Goal: Task Accomplishment & Management: Manage account settings

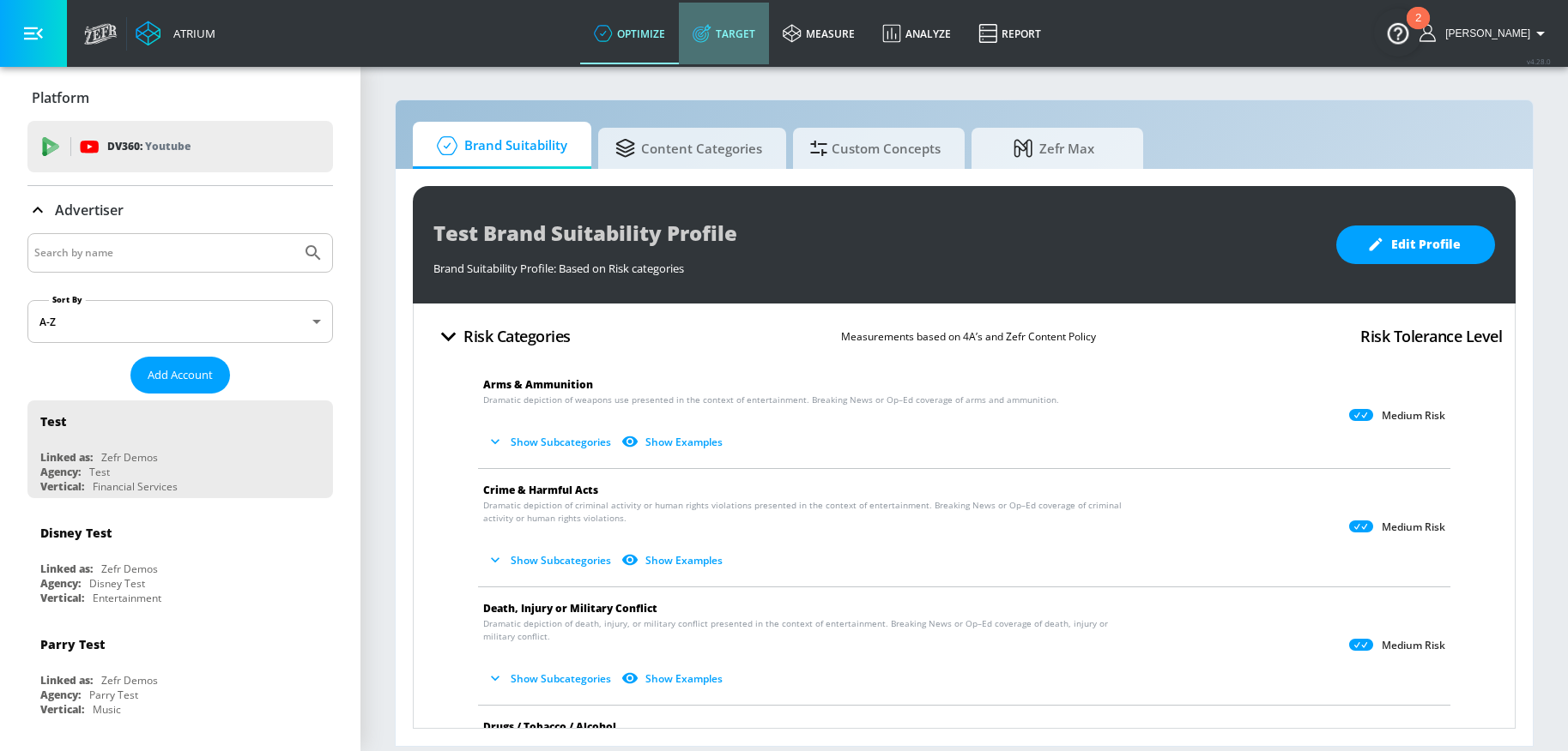
click at [712, 32] on icon at bounding box center [702, 33] width 19 height 19
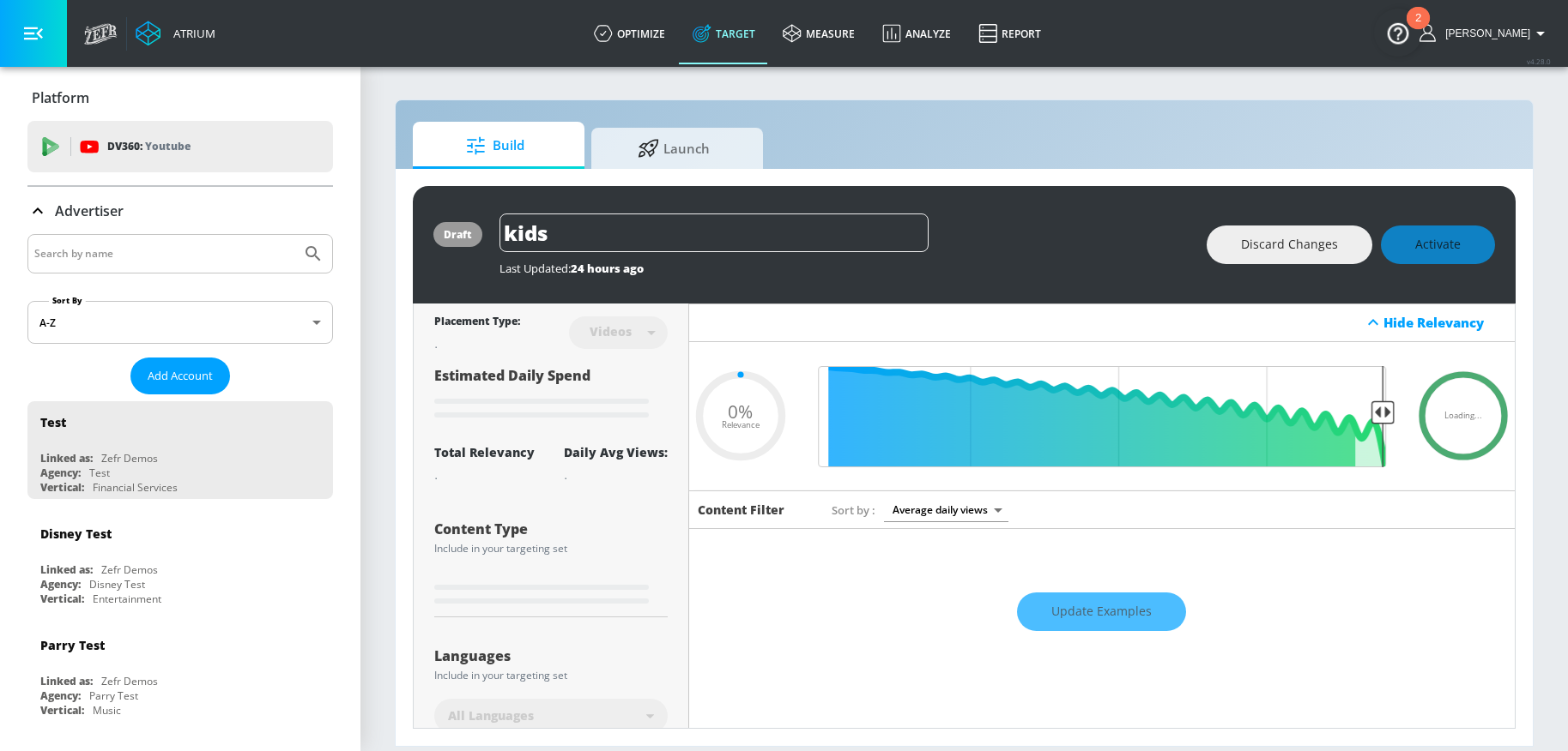
type input "0.05"
click at [226, 250] on input "Search by name" at bounding box center [164, 254] width 260 height 23
type input "molson"
type input "0.89"
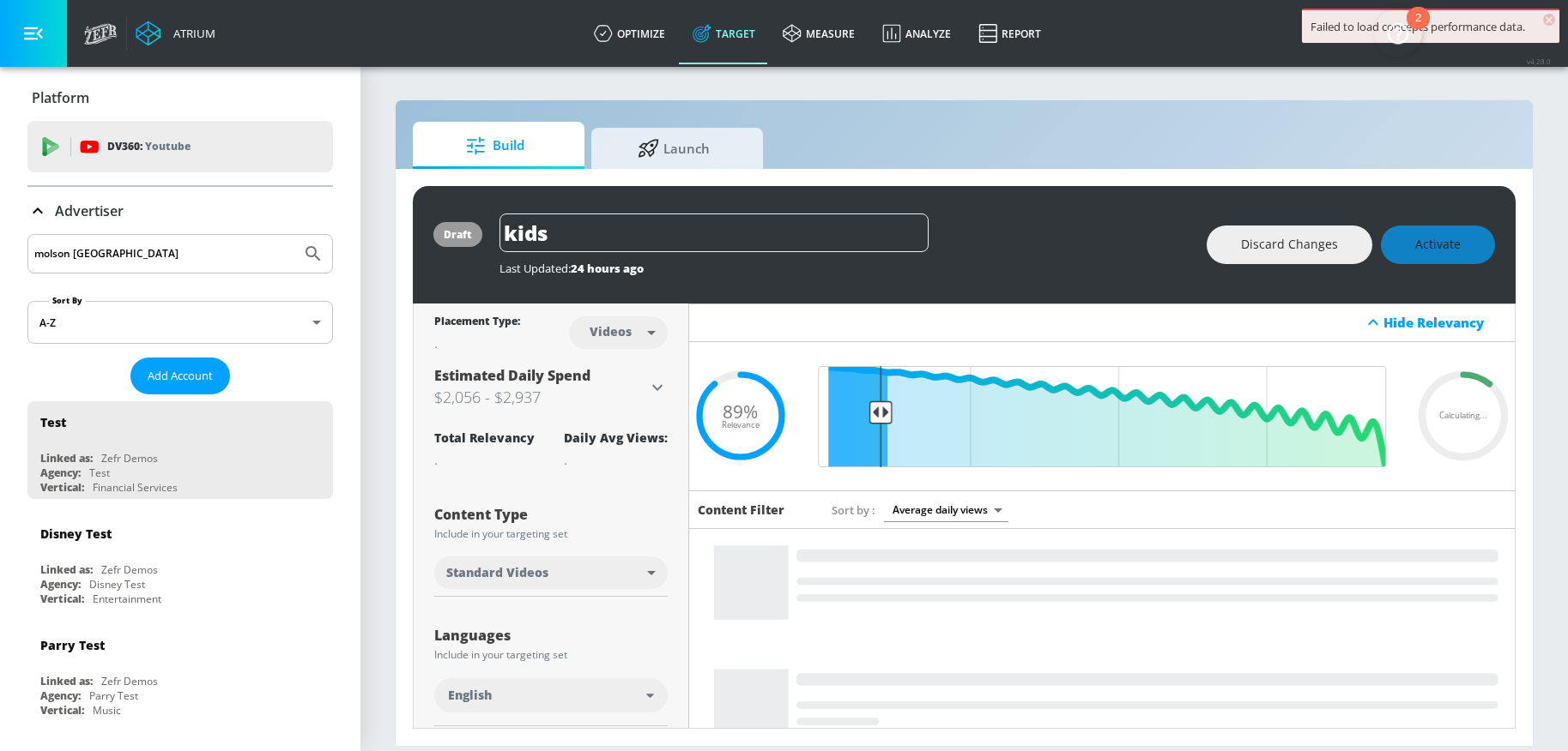
click at [294, 235] on button "Submit Search" at bounding box center [313, 253] width 38 height 38
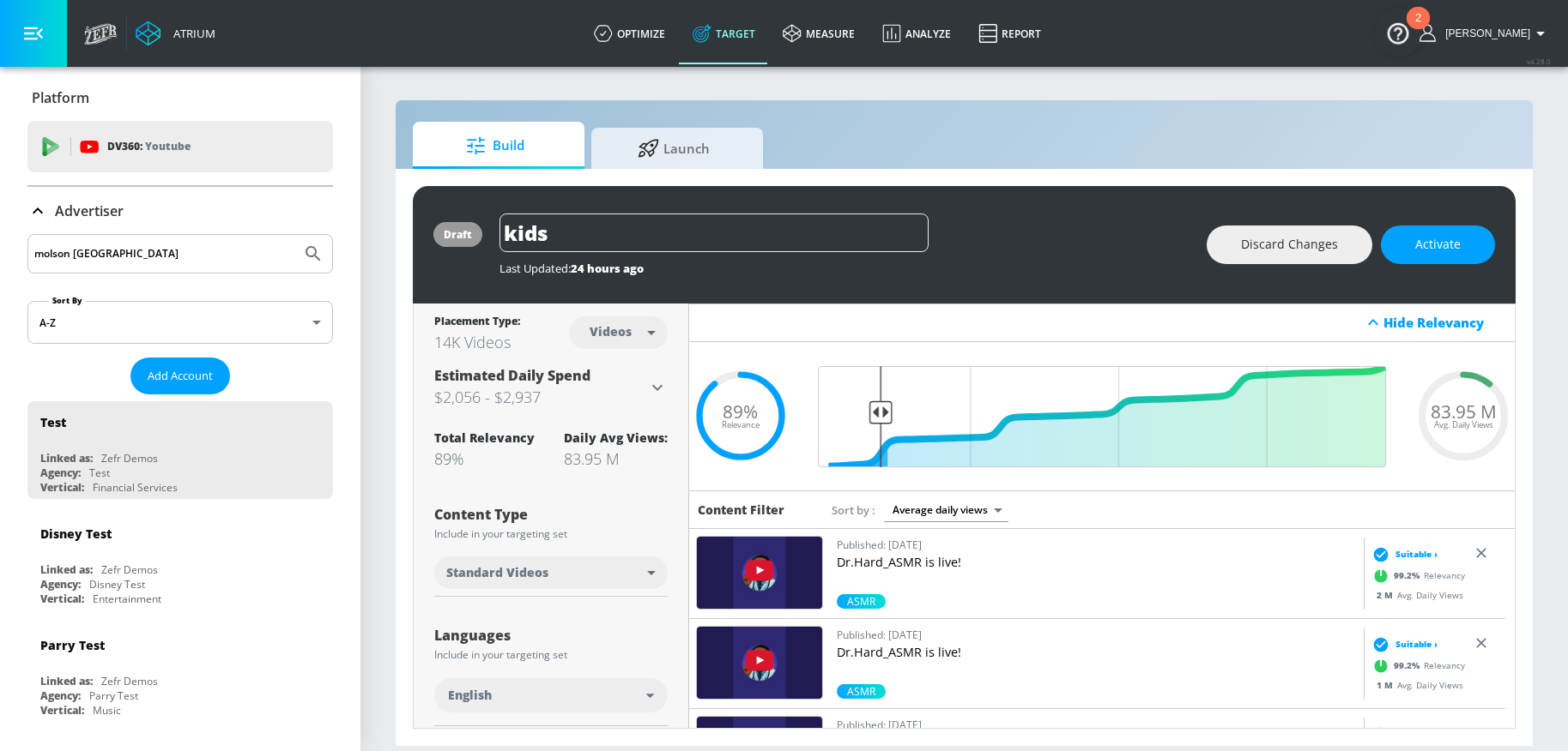
click at [154, 253] on input "molson canada" at bounding box center [164, 254] width 260 height 23
drag, startPoint x: 154, startPoint y: 253, endPoint x: 97, endPoint y: 248, distance: 57.2
click at [97, 248] on input "molson canada" at bounding box center [164, 254] width 260 height 23
type input "molso"
click at [294, 235] on button "Submit Search" at bounding box center [313, 253] width 38 height 38
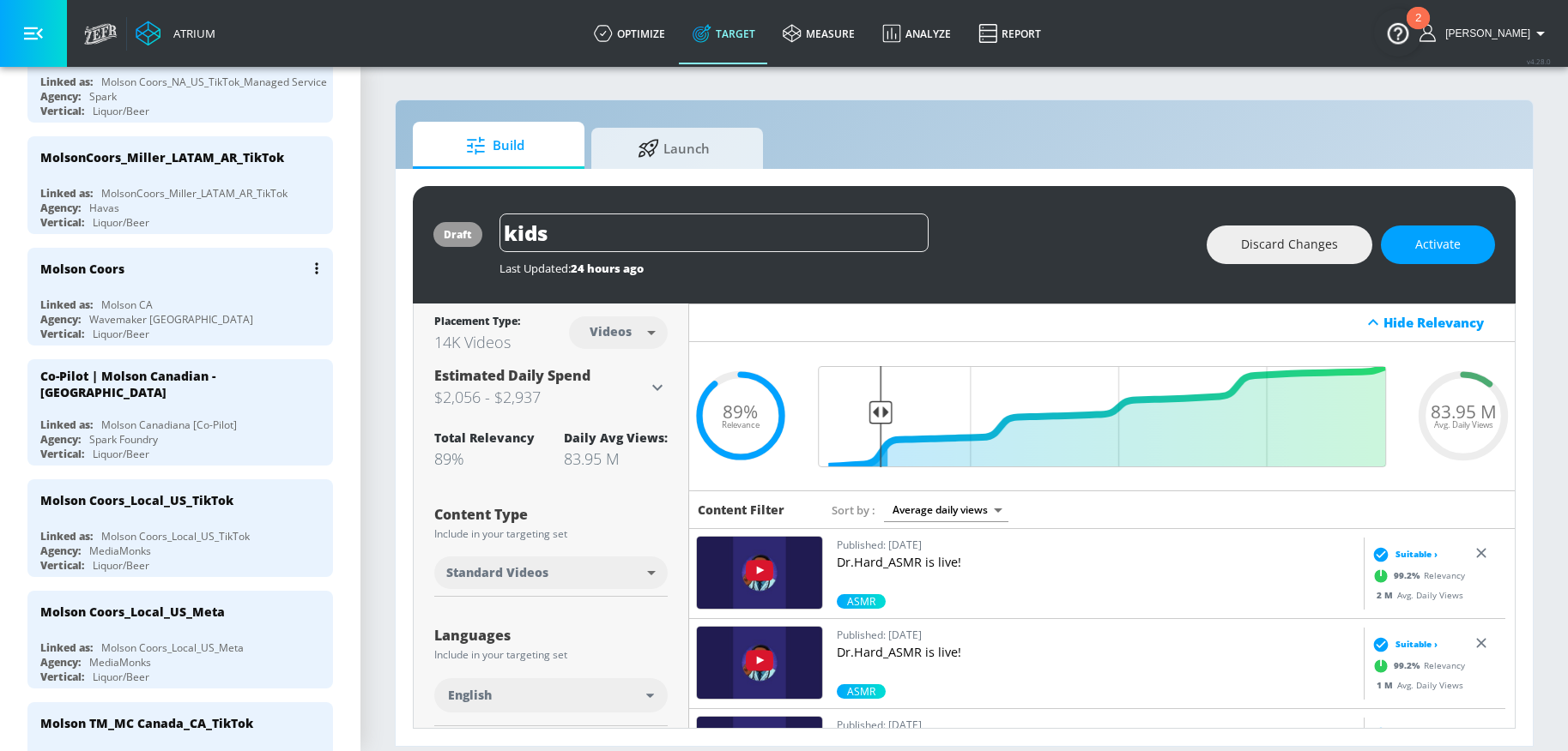
scroll to position [622, 0]
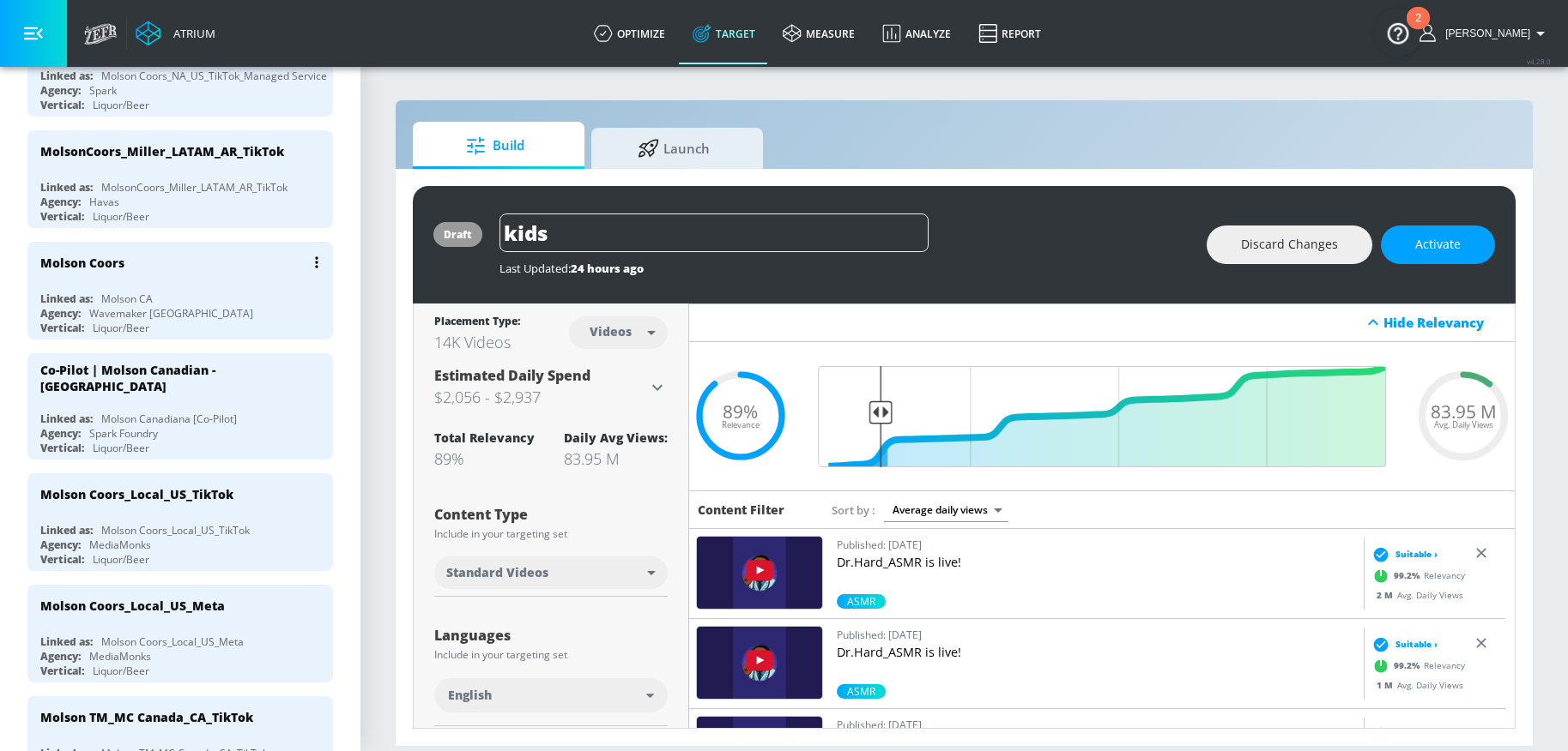
click at [165, 299] on div "Linked as: Molson CA" at bounding box center [185, 298] width 289 height 14
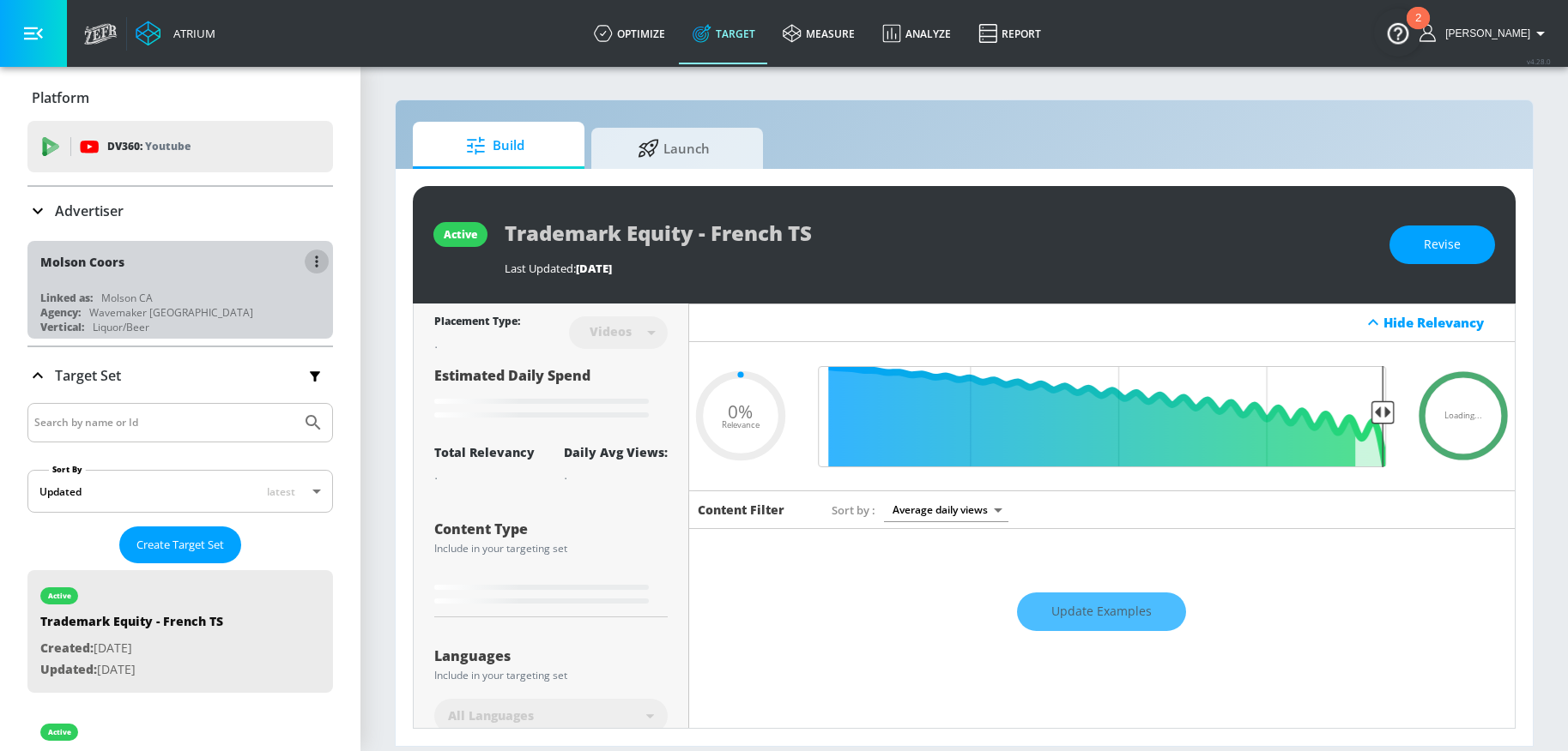
click at [308, 263] on button "button" at bounding box center [316, 261] width 24 height 24
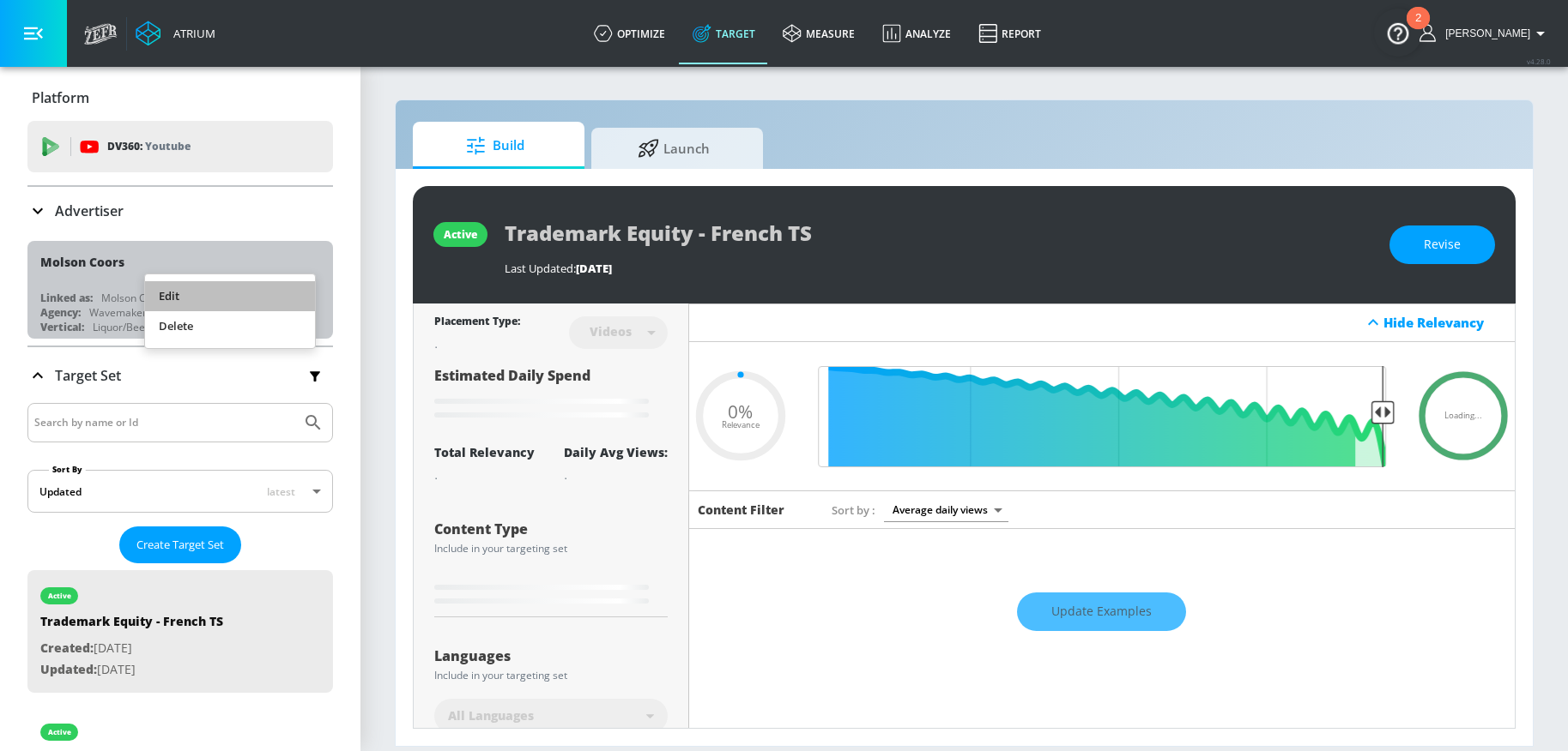
click at [254, 299] on li "Edit" at bounding box center [230, 296] width 170 height 30
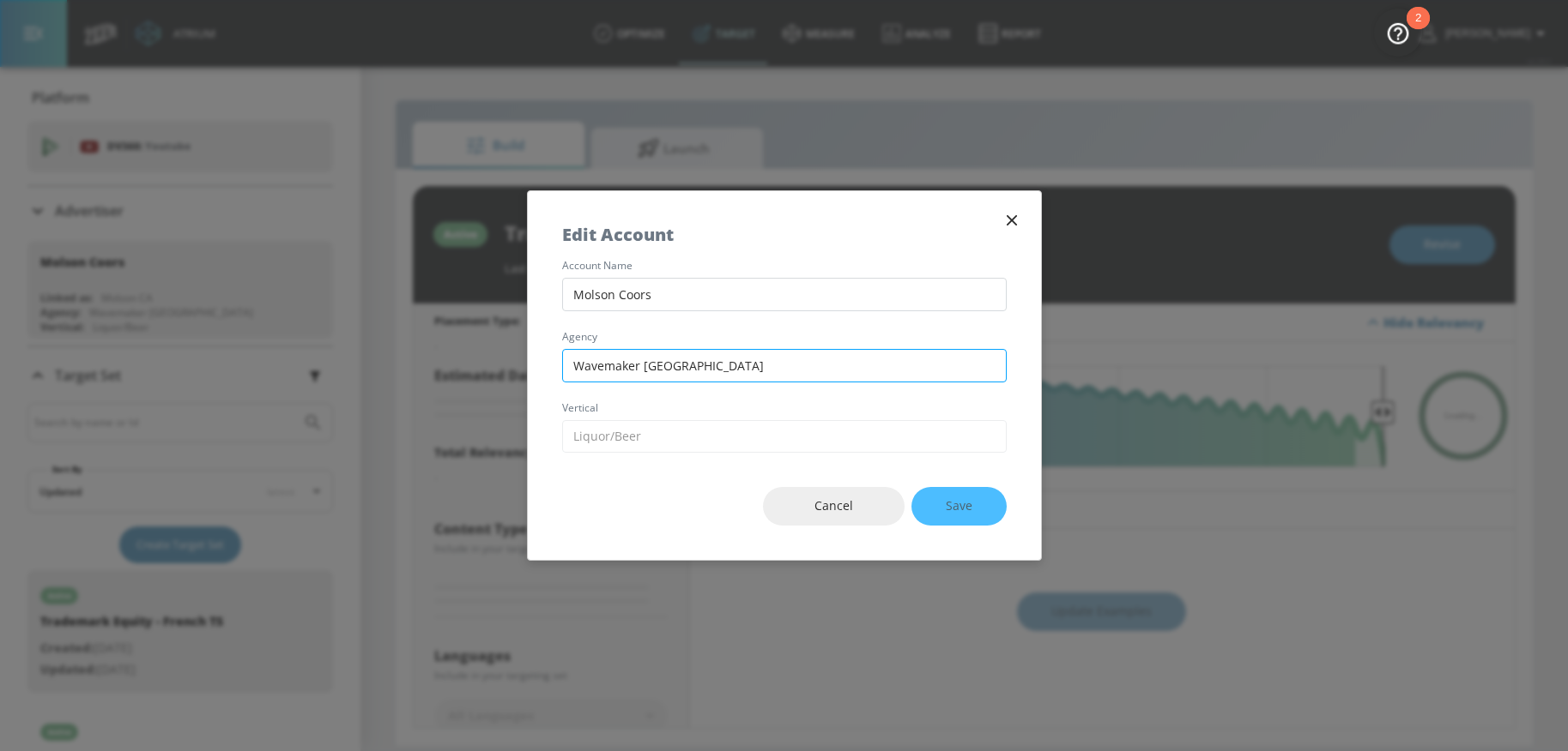
click at [676, 359] on input "Wavemaker [GEOGRAPHIC_DATA]" at bounding box center [784, 365] width 445 height 33
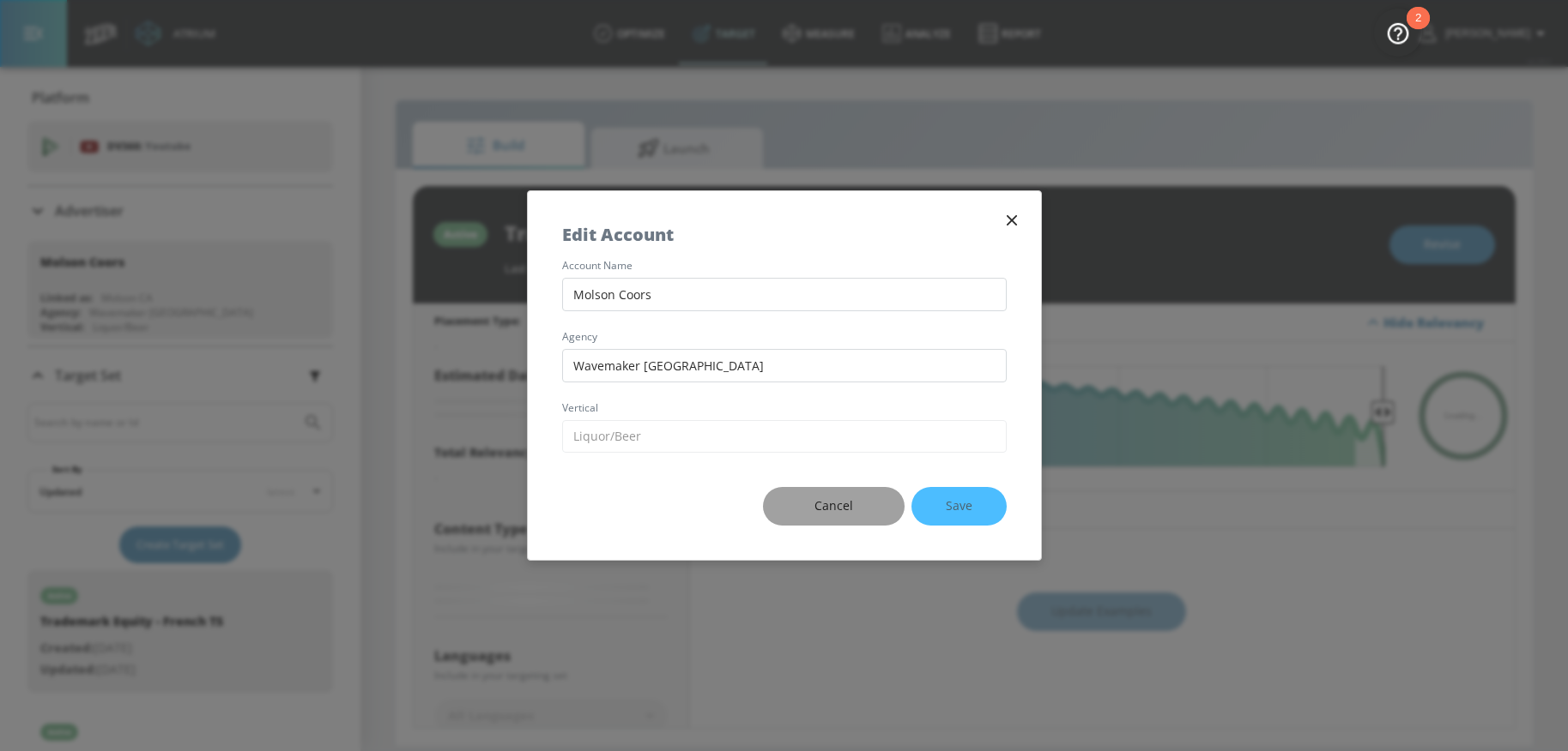
click at [824, 501] on span "Cancel" at bounding box center [833, 506] width 73 height 22
type input "0.05"
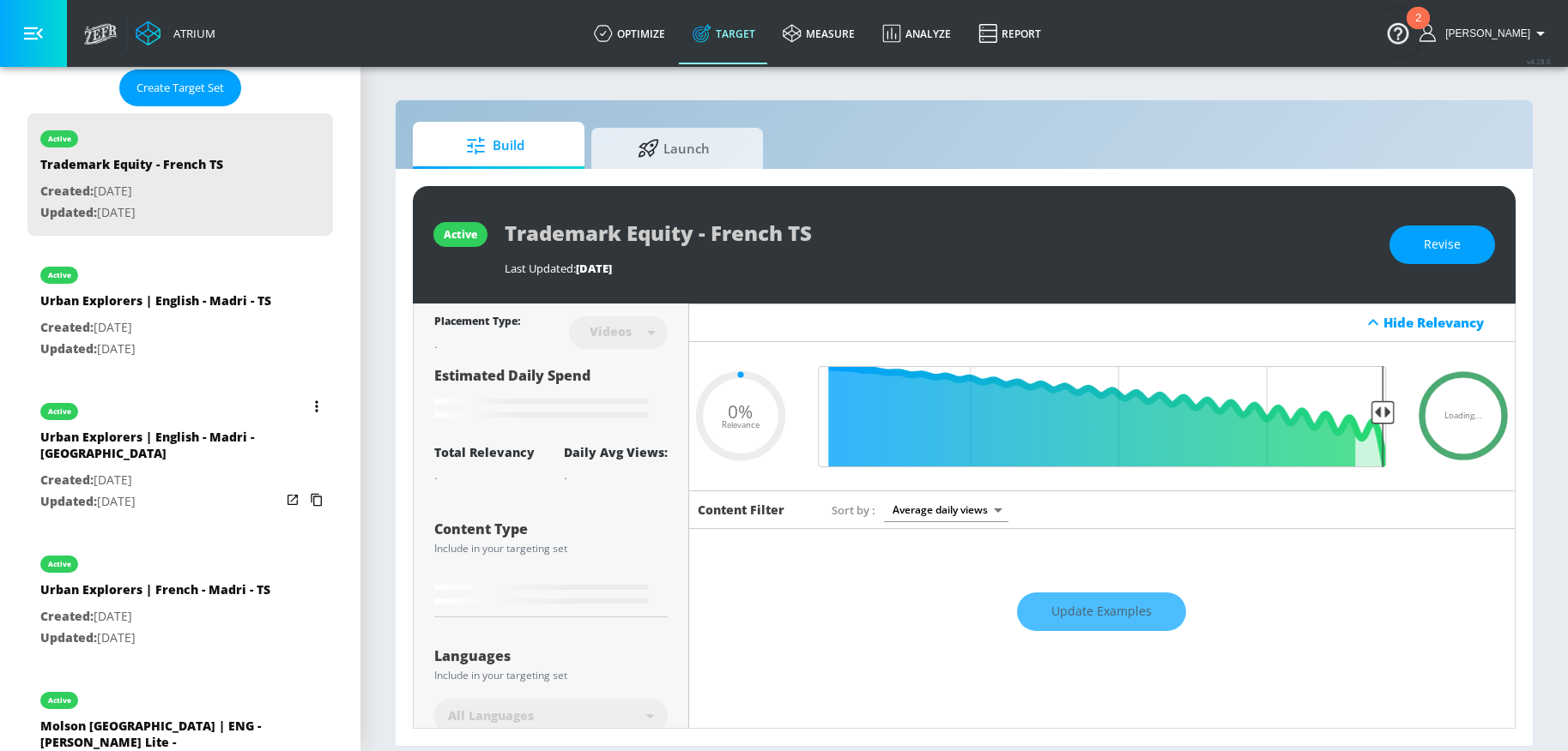
scroll to position [461, 0]
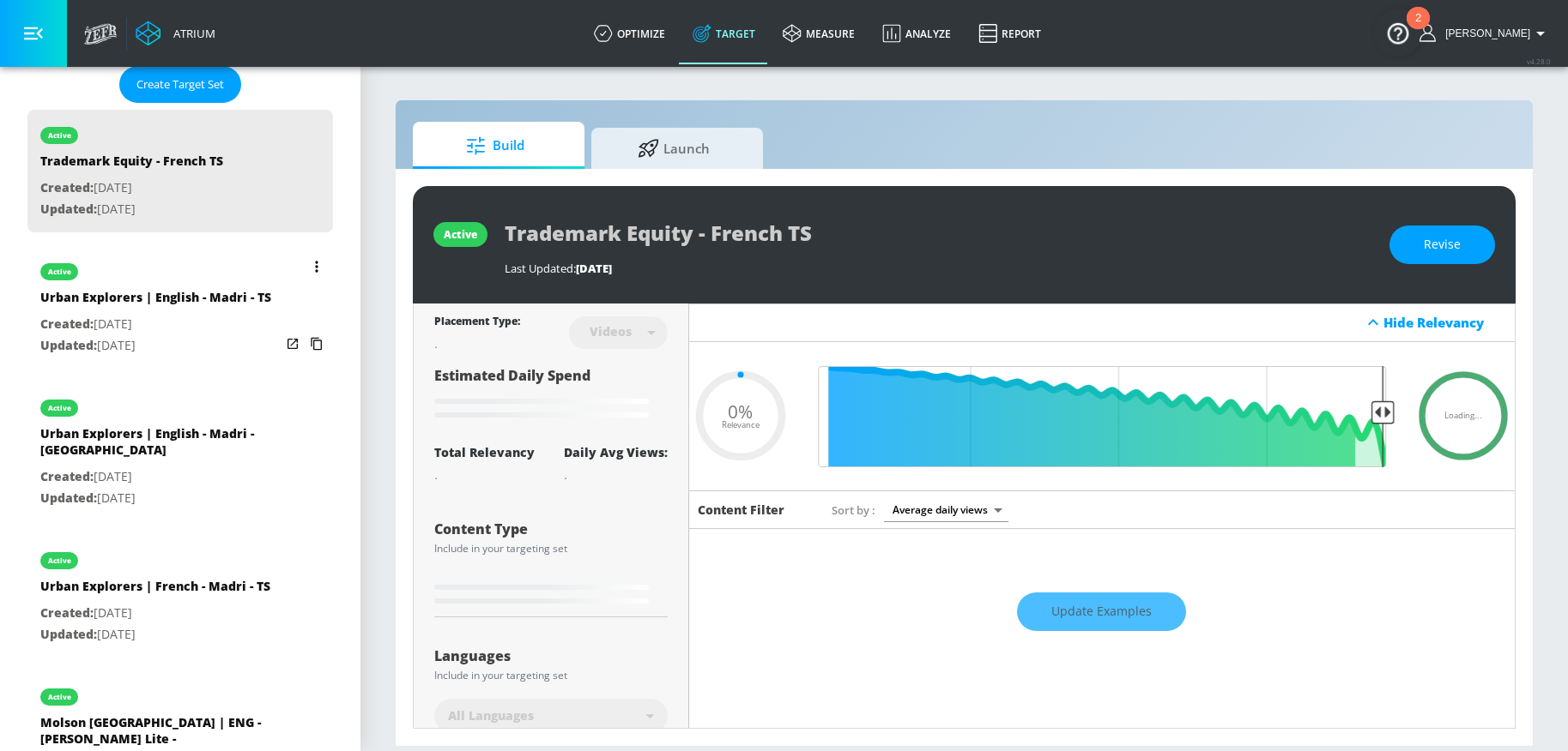
click at [195, 349] on p "Updated: Aug. 21, 2025" at bounding box center [156, 346] width 231 height 22
type input "Urban Explorers | English - Madri - TS"
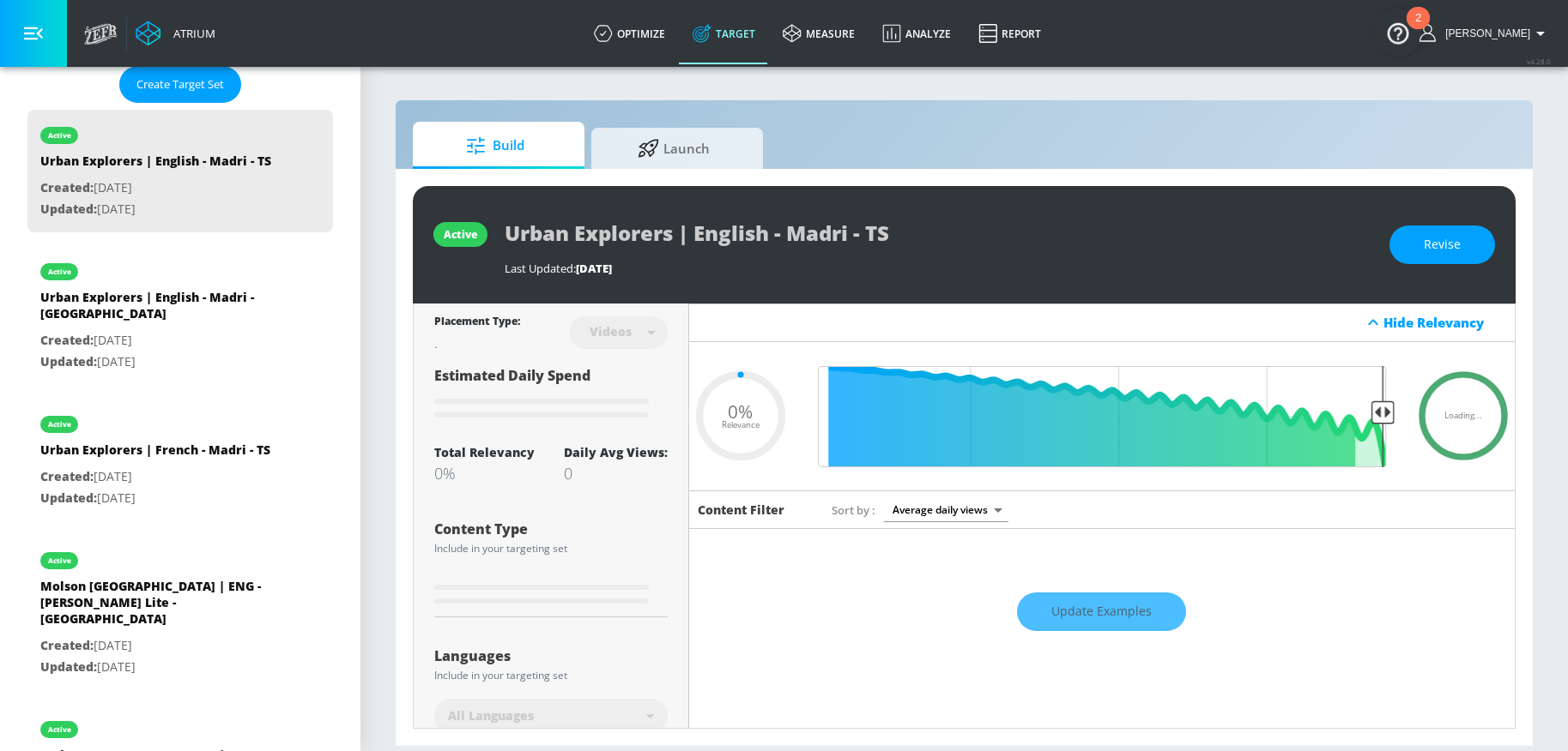
type input "0.05"
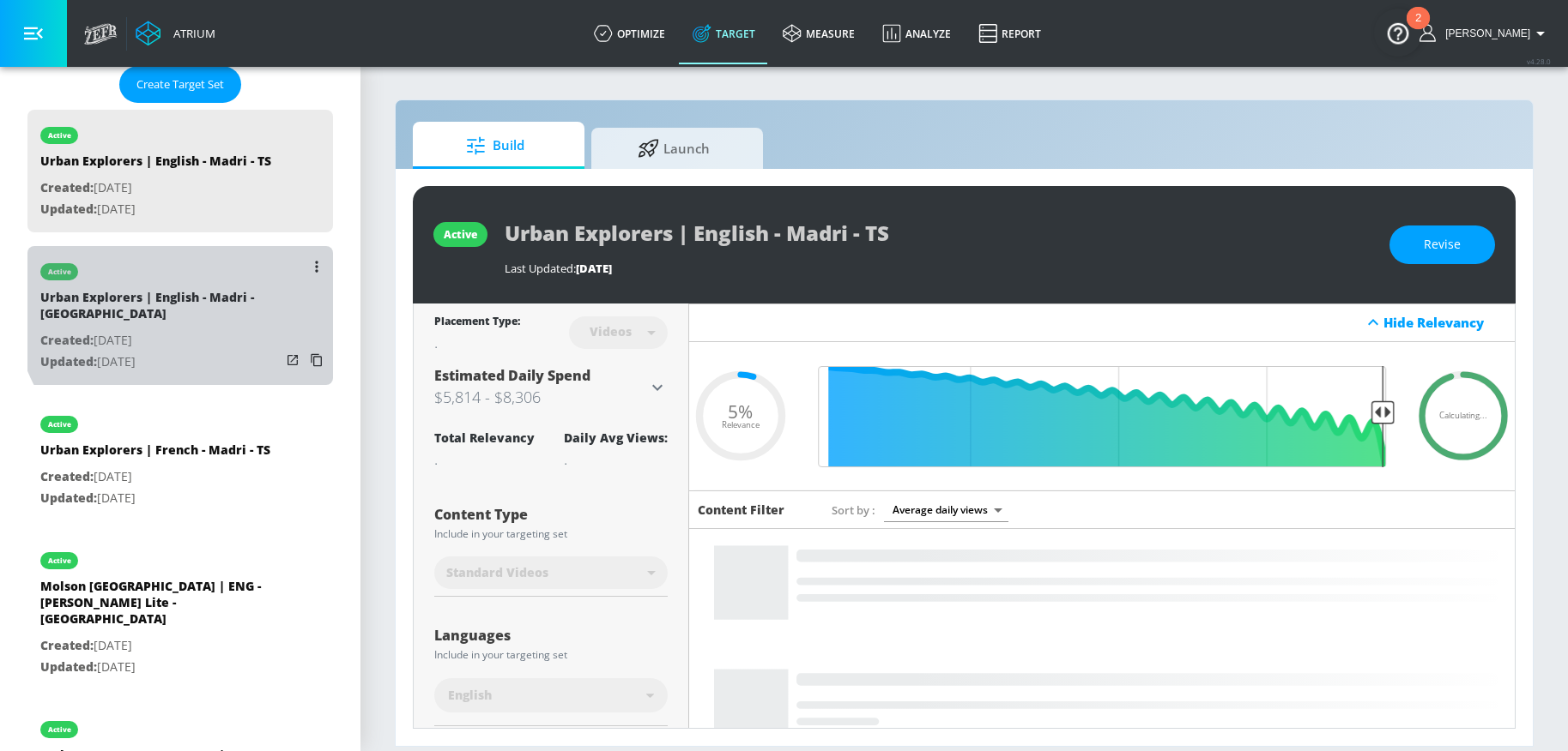
click at [206, 298] on div "Urban Explorers | English - Madri - CT" at bounding box center [161, 310] width 240 height 42
type input "Urban Explorers | English - Madri - CT"
type input "channels"
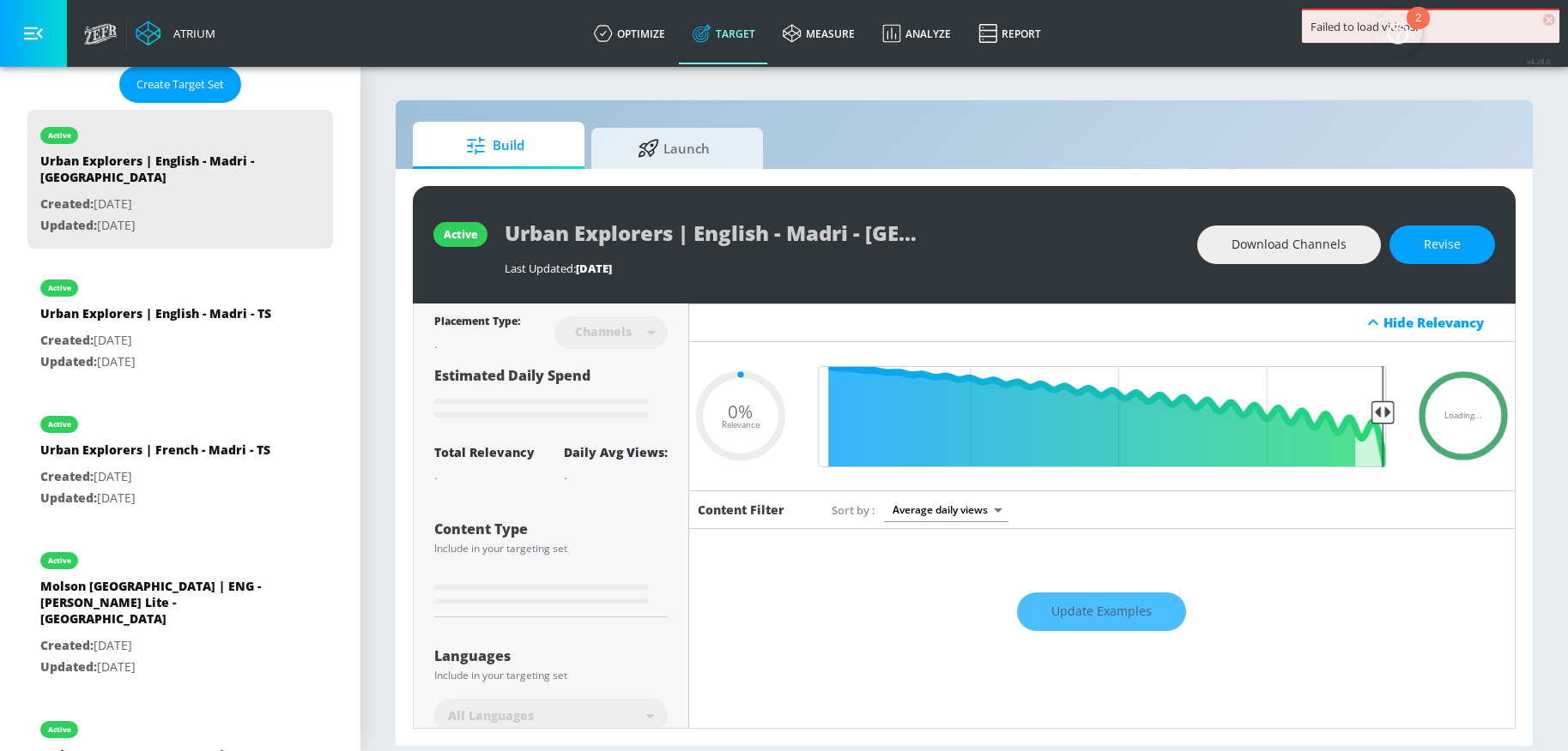
click at [1554, 21] on div "Failed to load videos. ×" at bounding box center [1431, 26] width 257 height 34
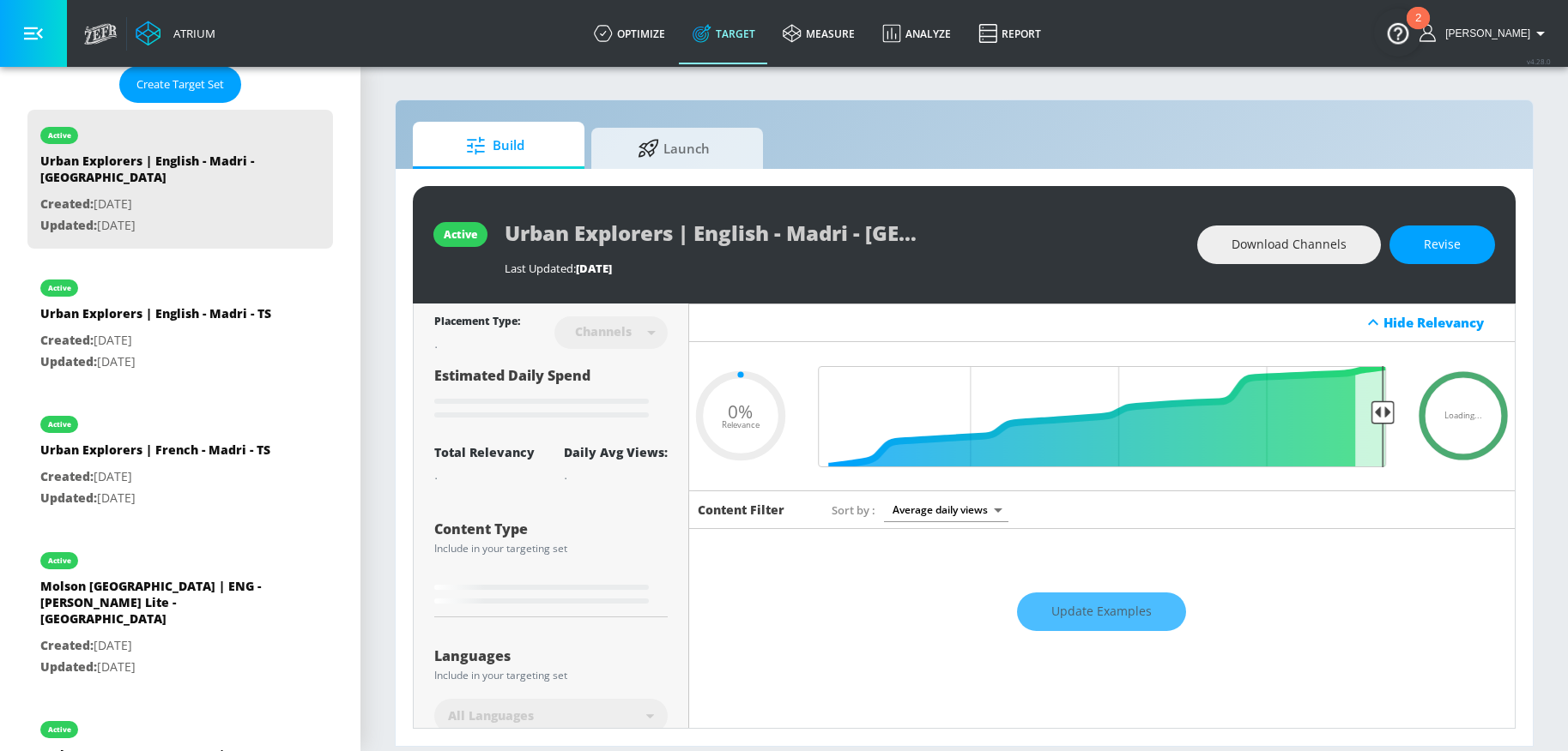
type input "0.05"
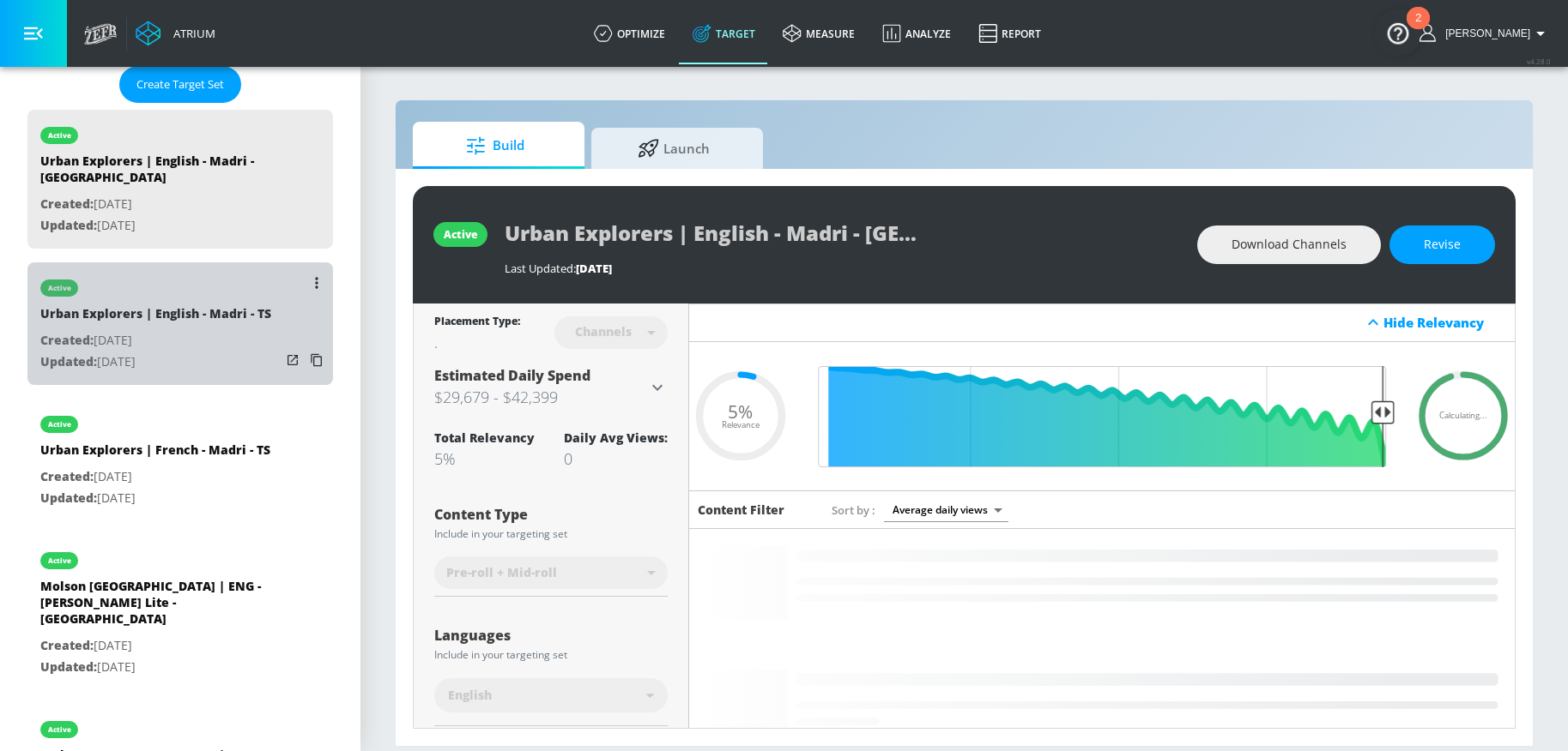
click at [201, 352] on p "Updated: Aug. 21, 2025" at bounding box center [156, 362] width 231 height 22
type input "Urban Explorers | English - Madri - TS"
type input "videos"
type input "0.05"
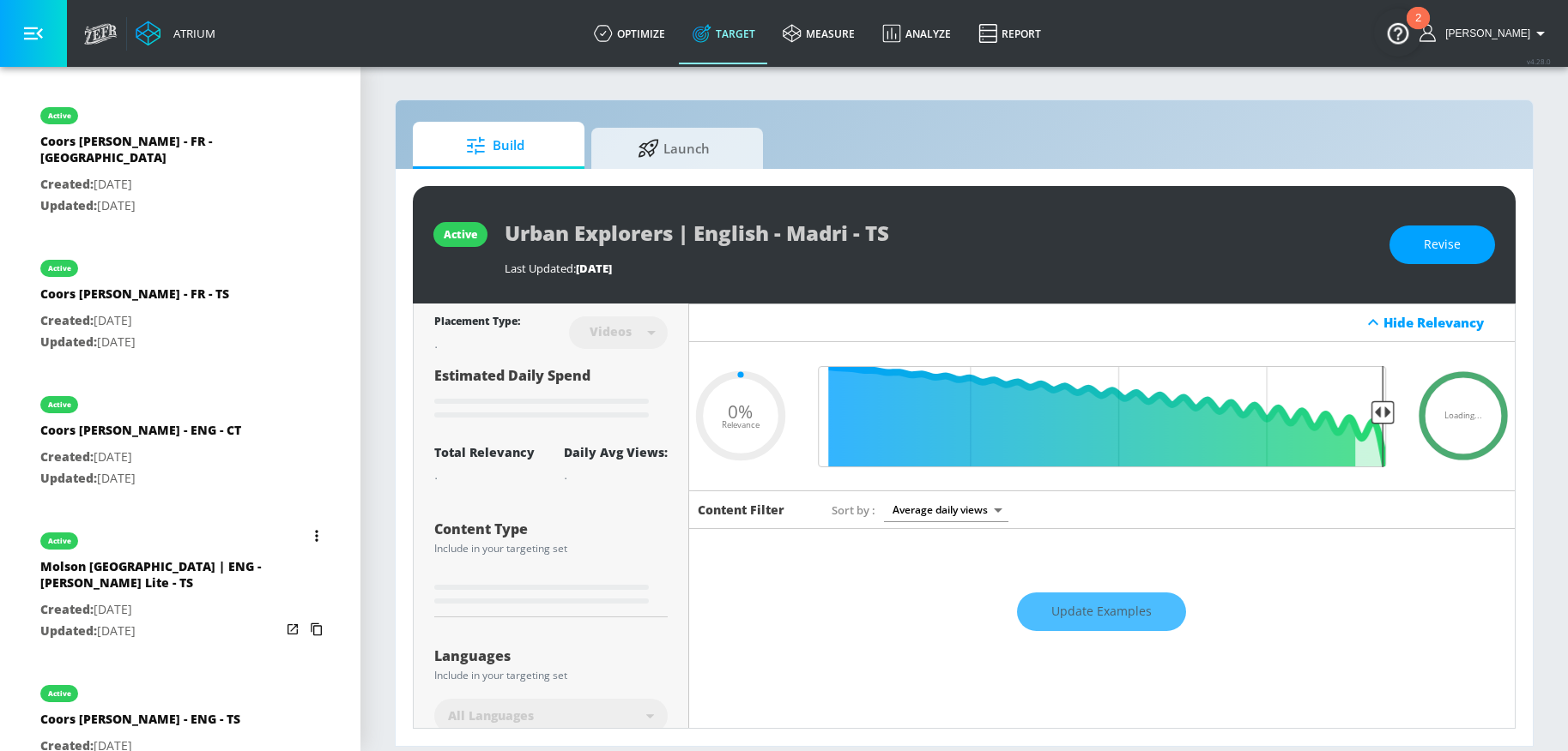
scroll to position [1708, 0]
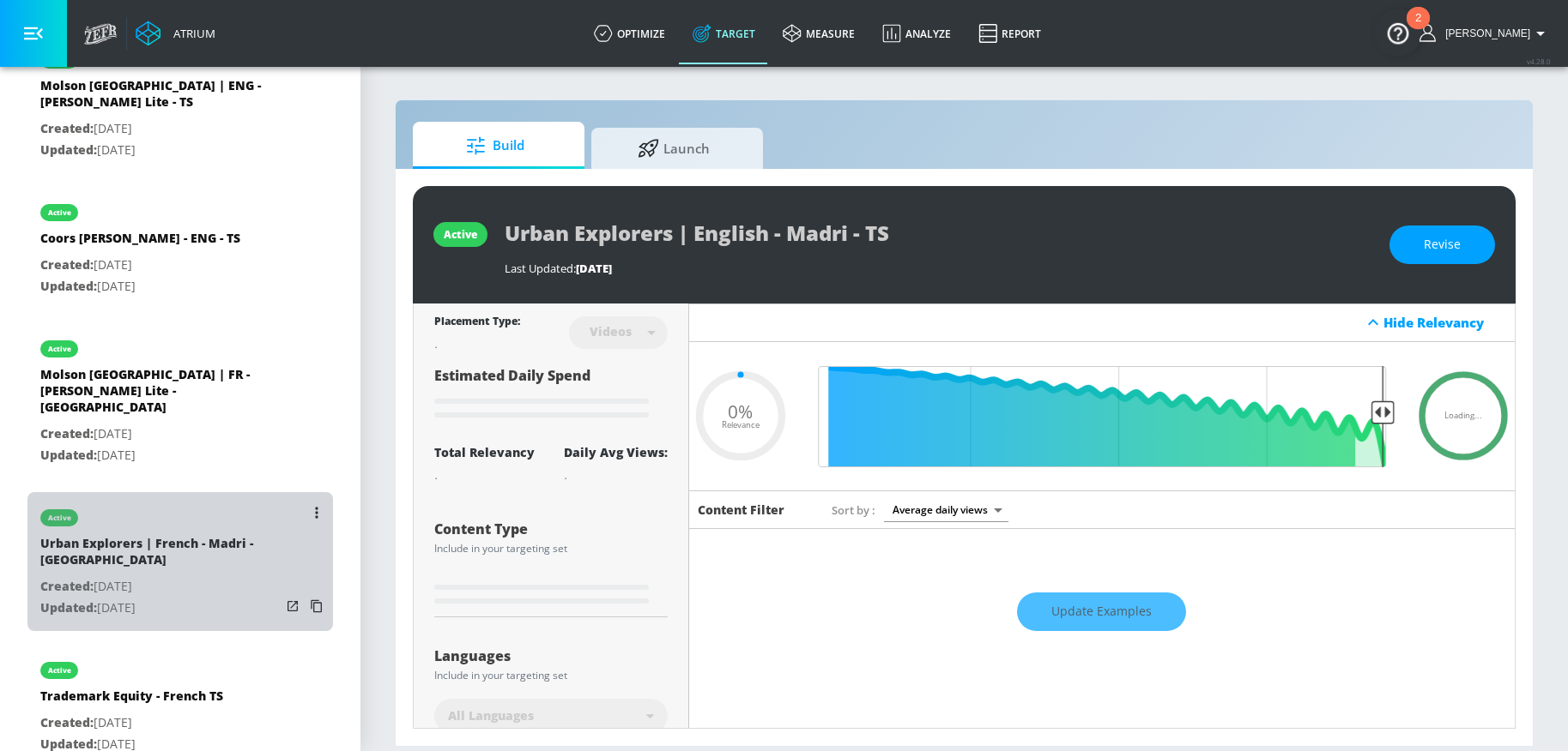
click at [180, 576] on p "Created: Mar. 01, 2024" at bounding box center [161, 586] width 240 height 22
type input "Urban Explorers | French - Madri - CT"
type input "channels"
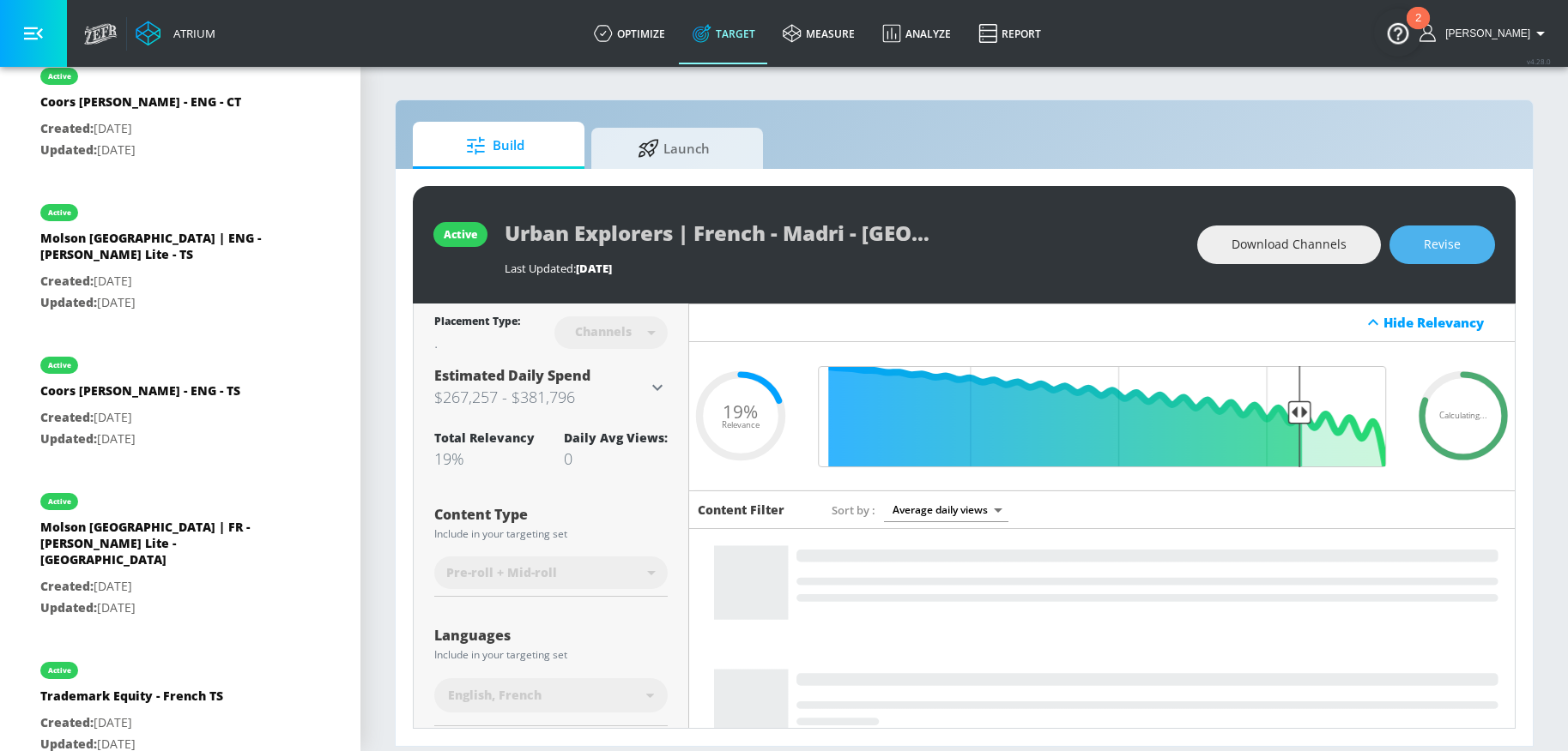
click at [1445, 250] on span "Revise" at bounding box center [1441, 245] width 37 height 22
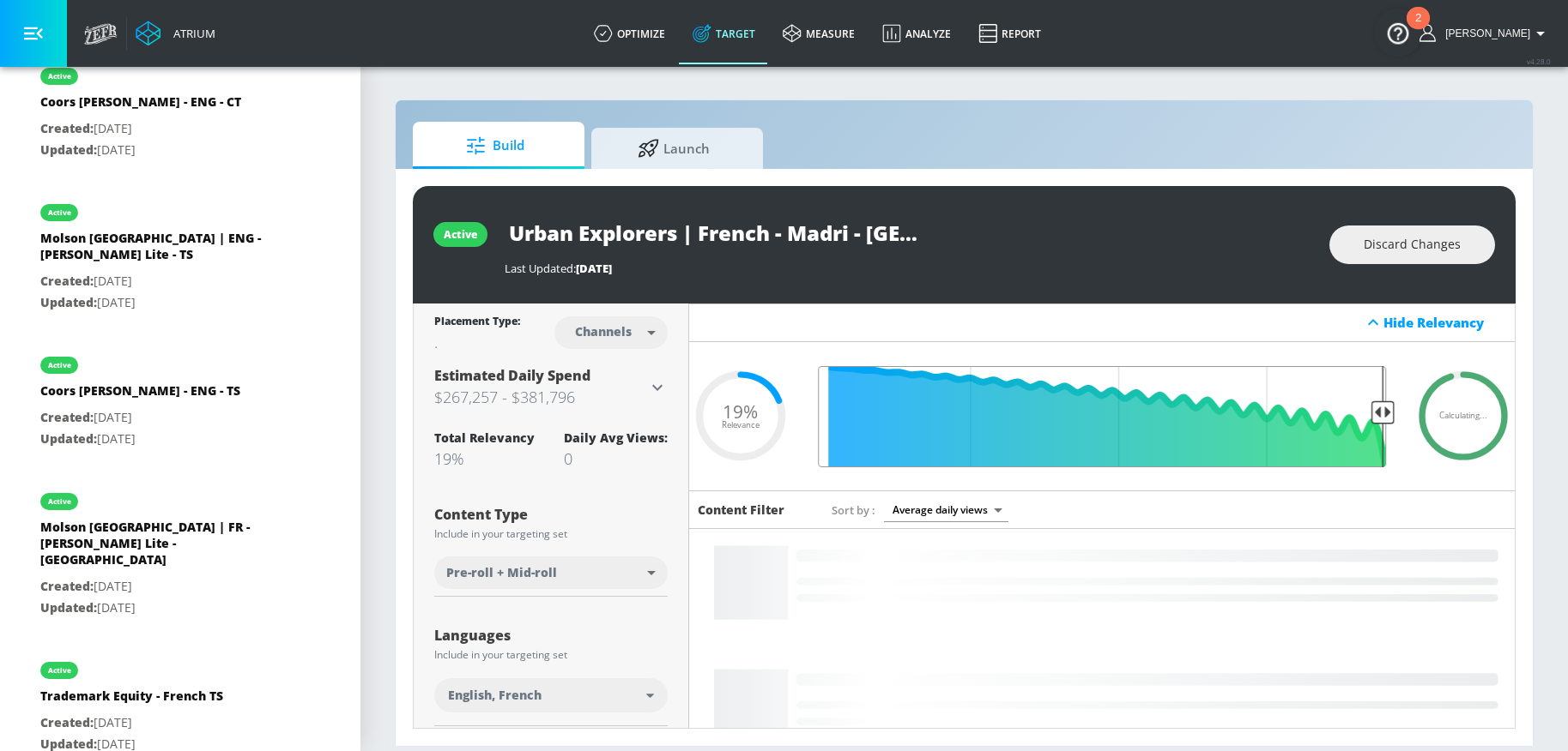
drag, startPoint x: 1295, startPoint y: 414, endPoint x: 1378, endPoint y: 412, distance: 83.0
type input "0.05"
click at [1370, 412] on input "Final Threshold" at bounding box center [1101, 416] width 585 height 101
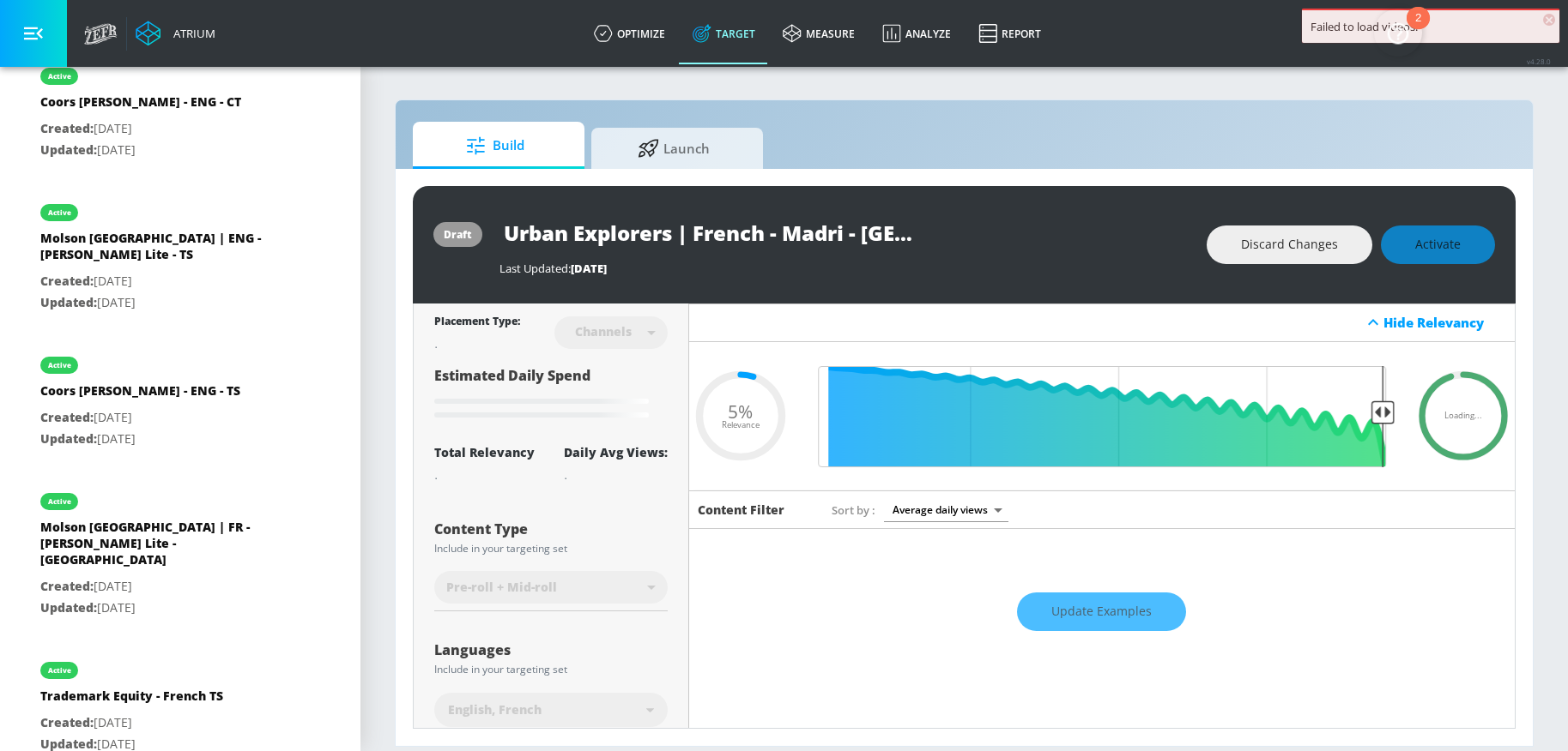
click at [1550, 17] on span "×" at bounding box center [1548, 20] width 12 height 12
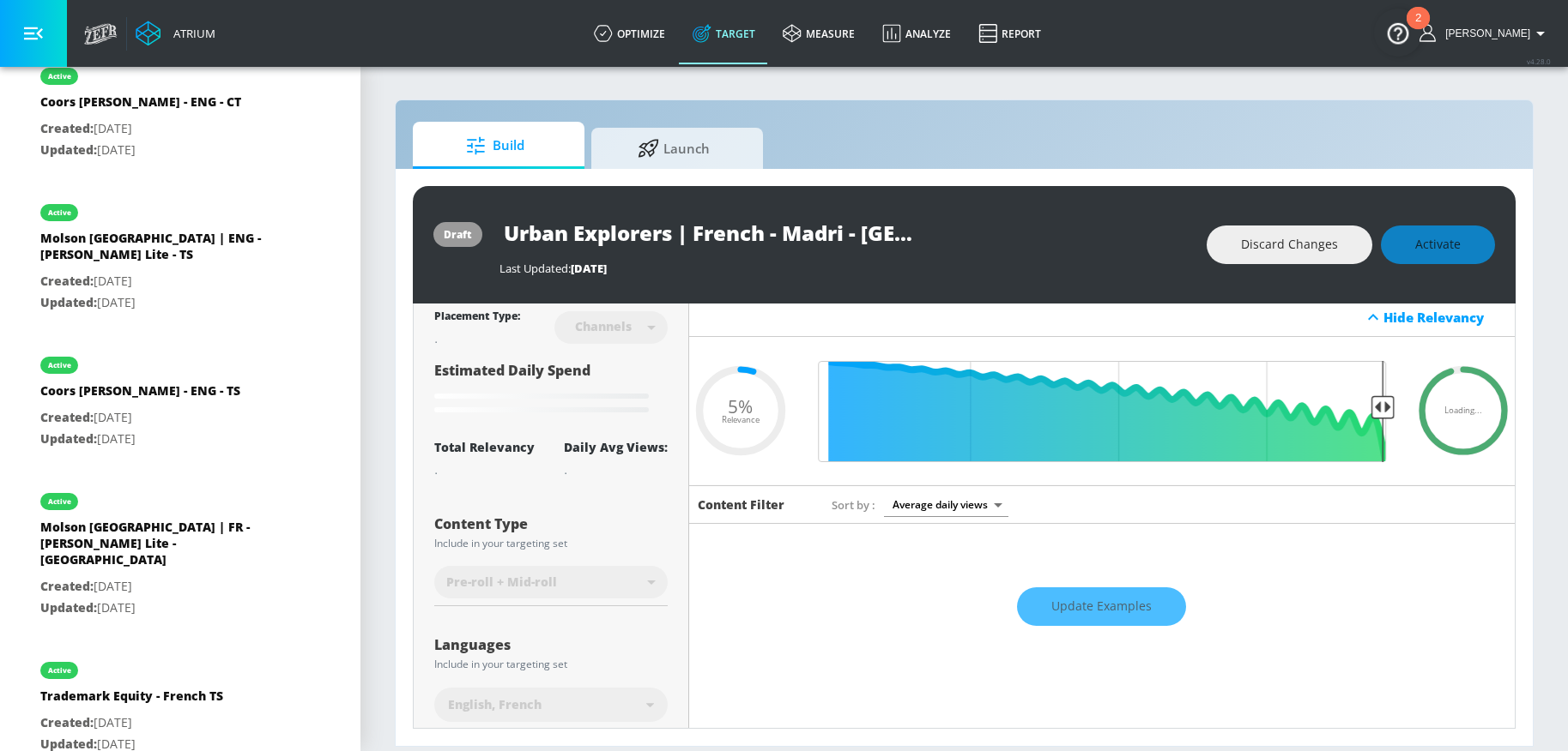
scroll to position [5, 0]
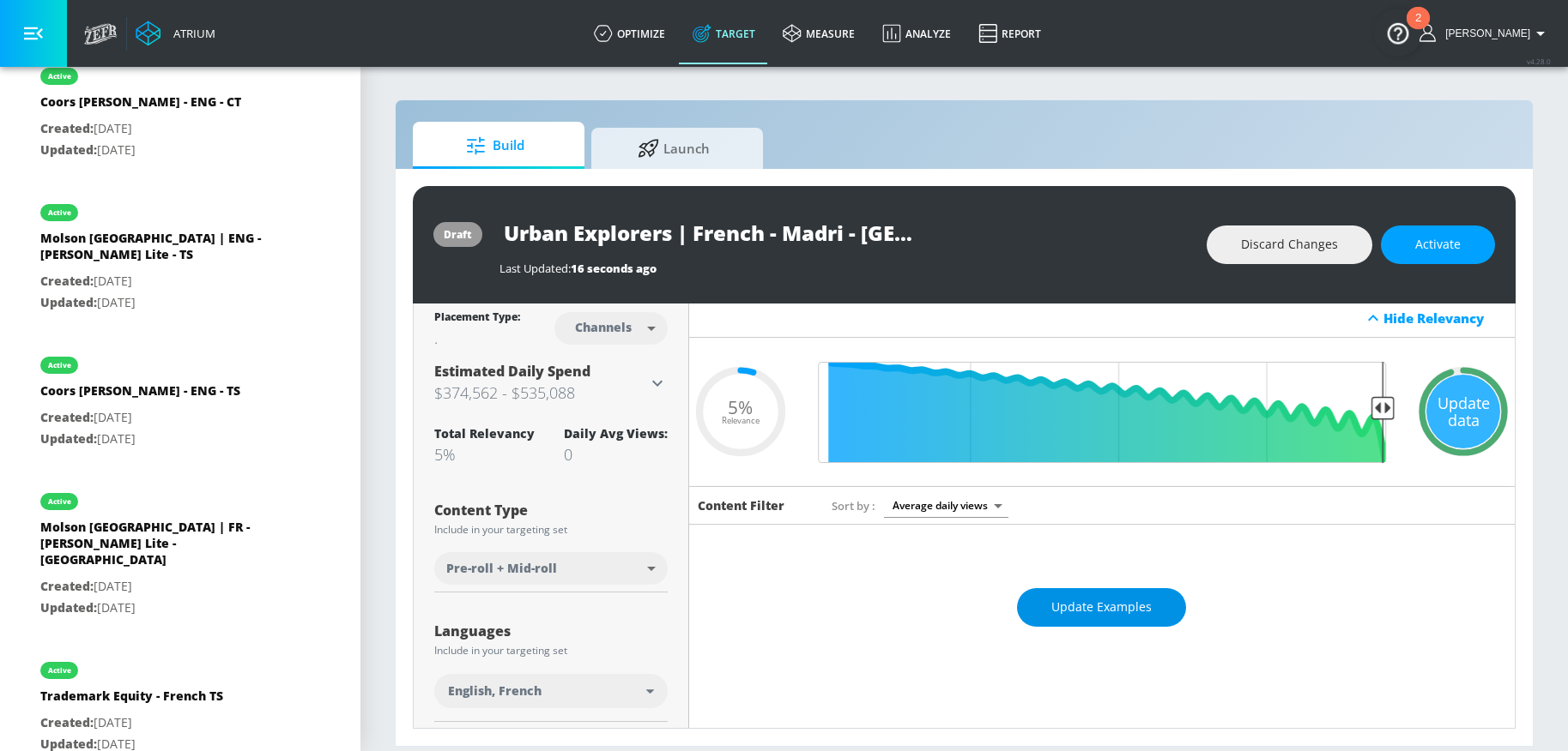
click at [1101, 603] on span "Update Examples" at bounding box center [1101, 607] width 100 height 22
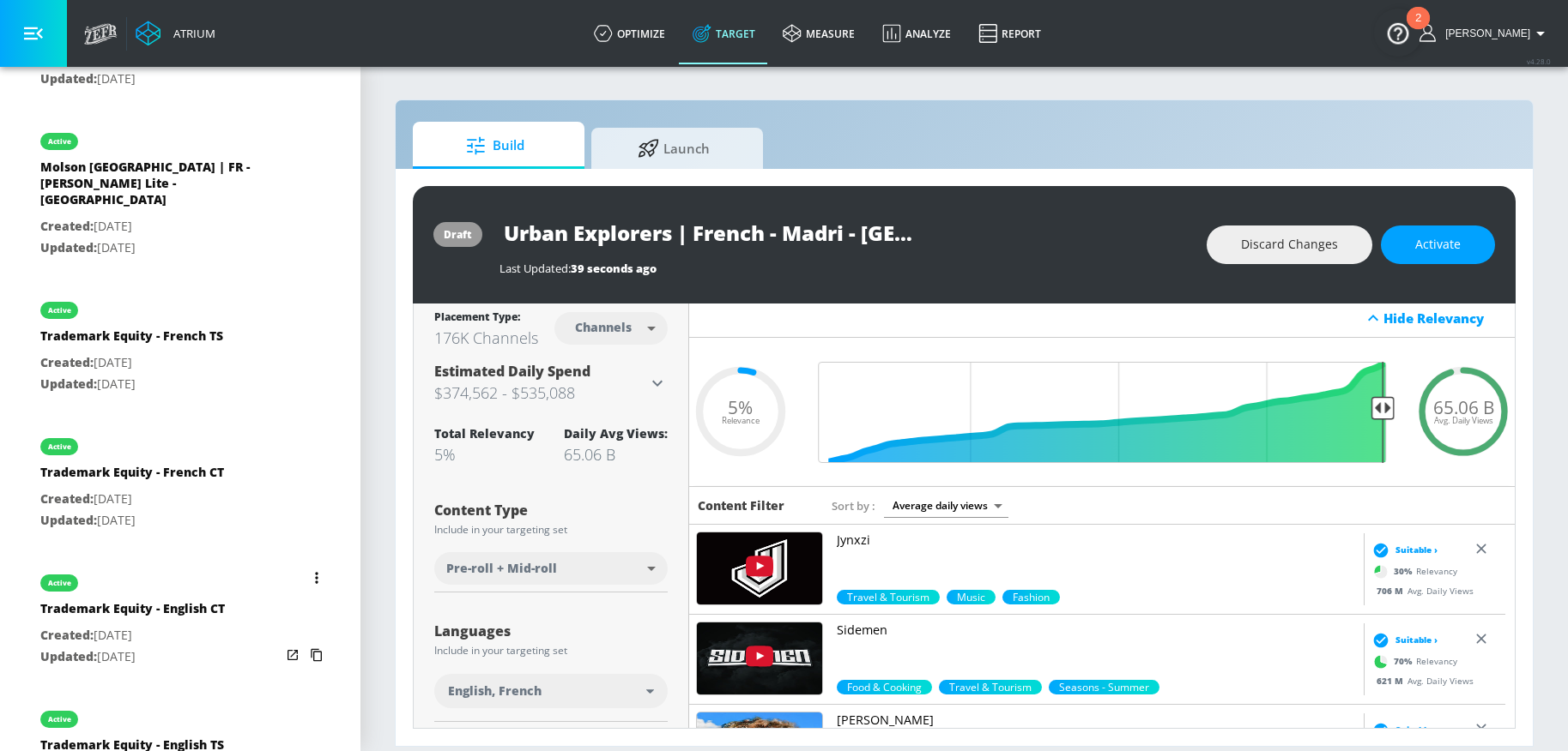
scroll to position [1461, 0]
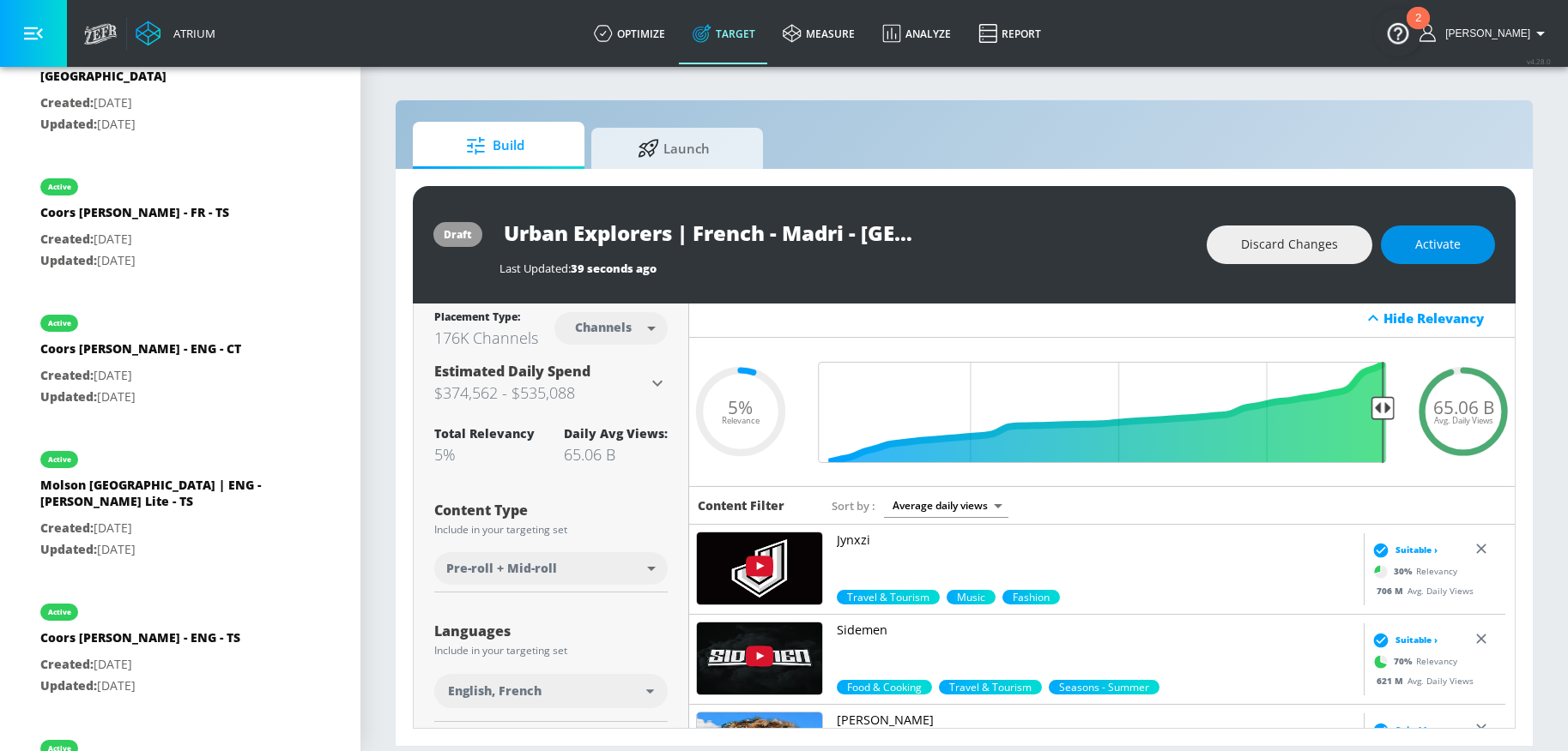
click at [1435, 256] on button "Activate" at bounding box center [1437, 244] width 115 height 39
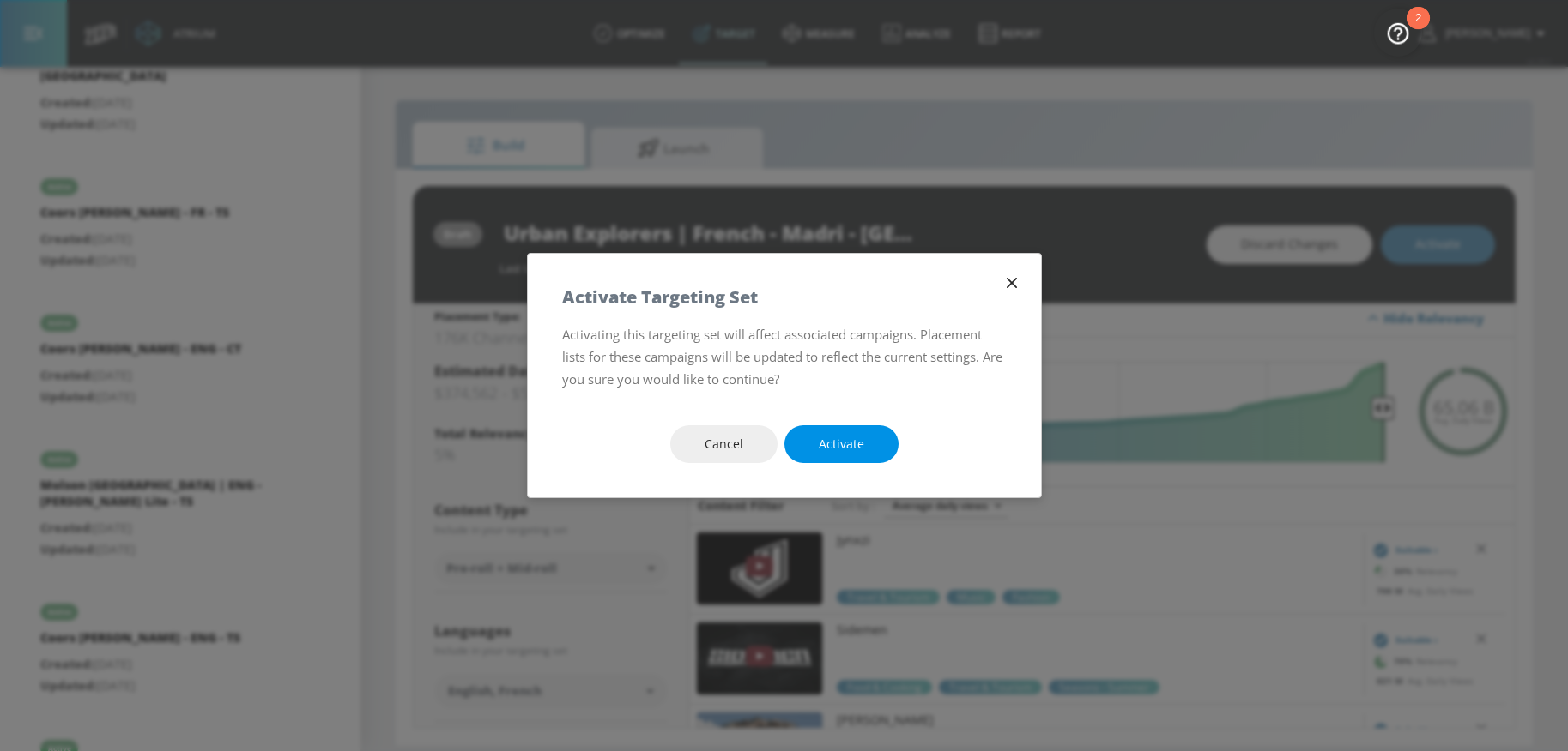
click at [859, 445] on span "Activate" at bounding box center [841, 445] width 45 height 22
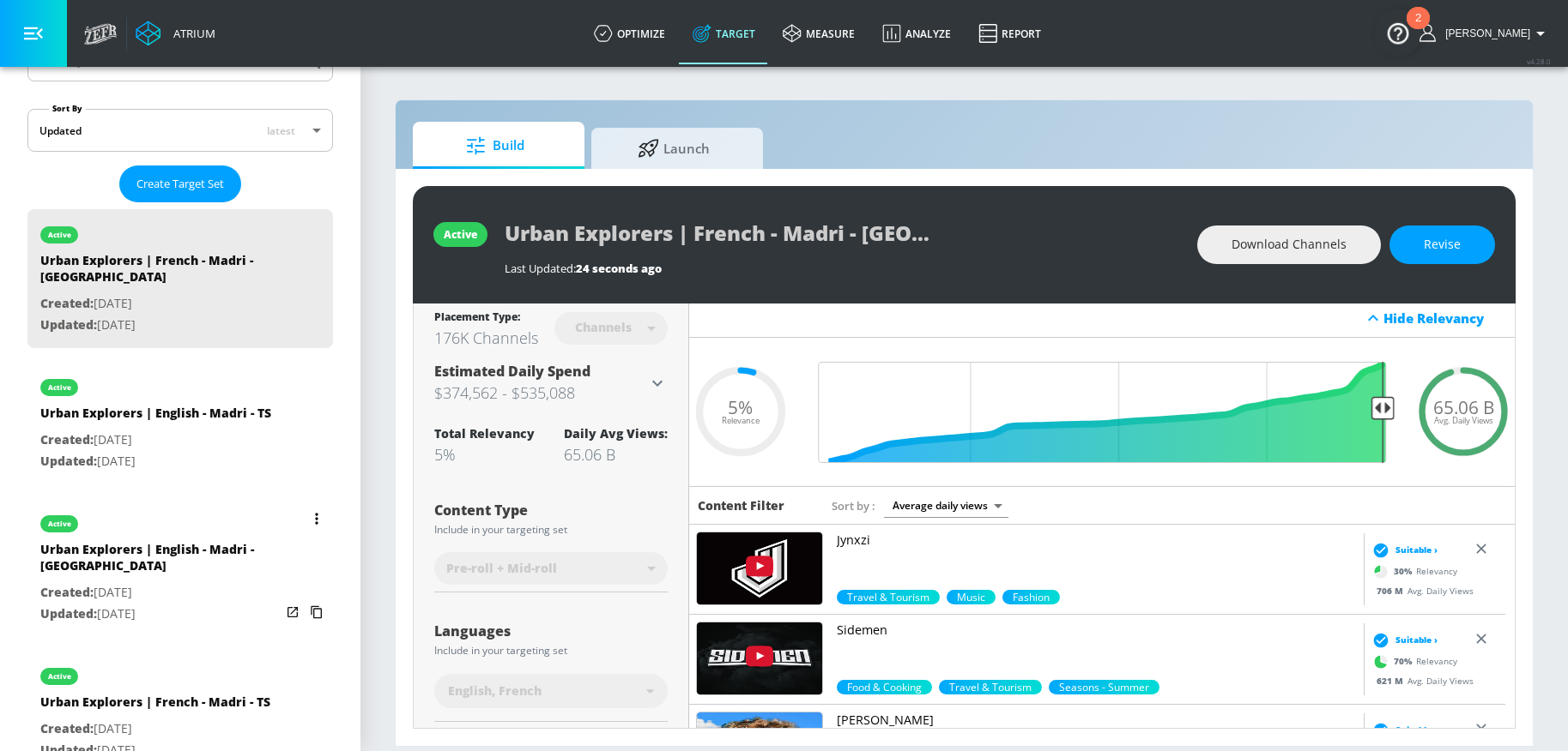
scroll to position [403, 0]
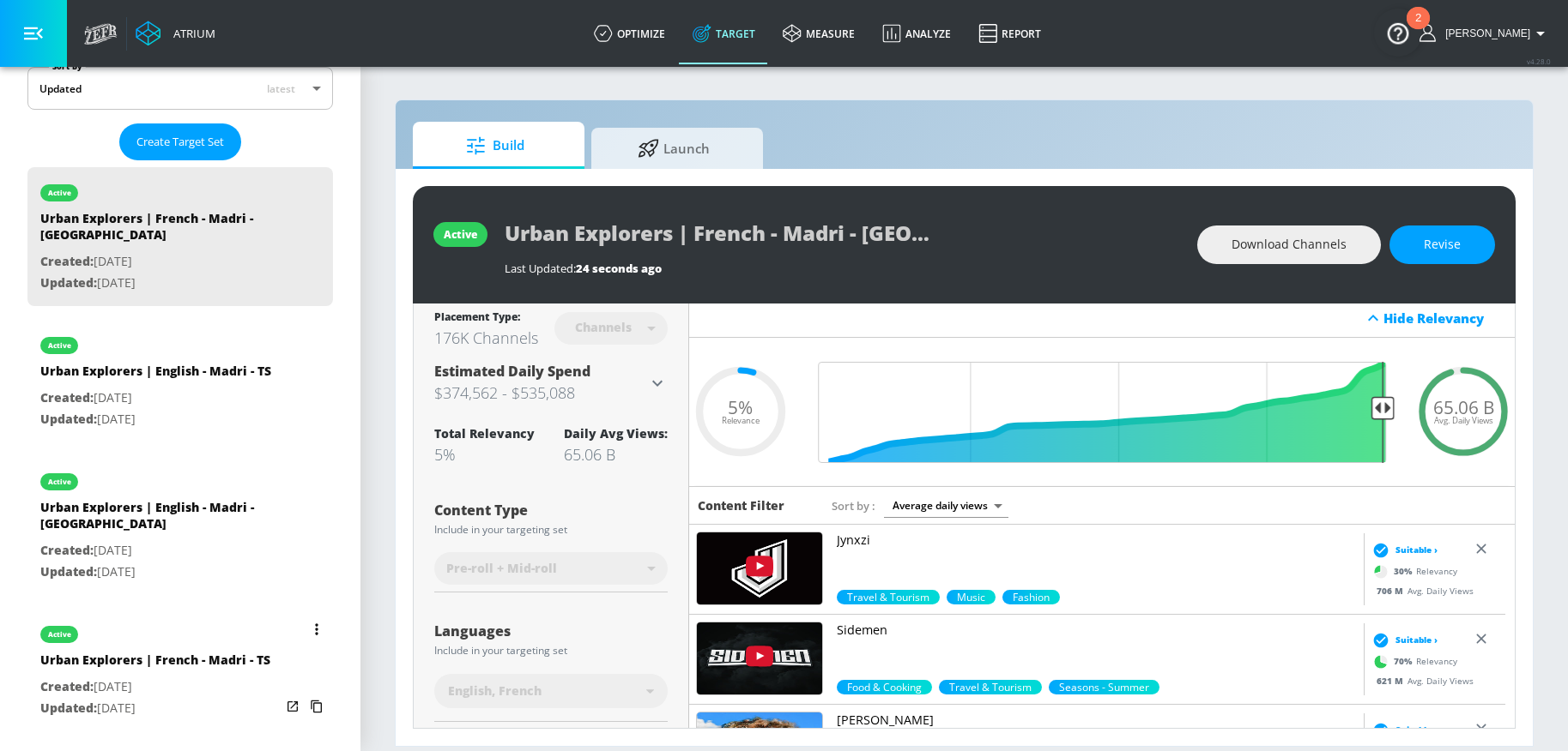
click at [188, 611] on div "active" at bounding box center [155, 630] width 230 height 43
type input "Urban Explorers | French - Madri - TS"
type input "videos"
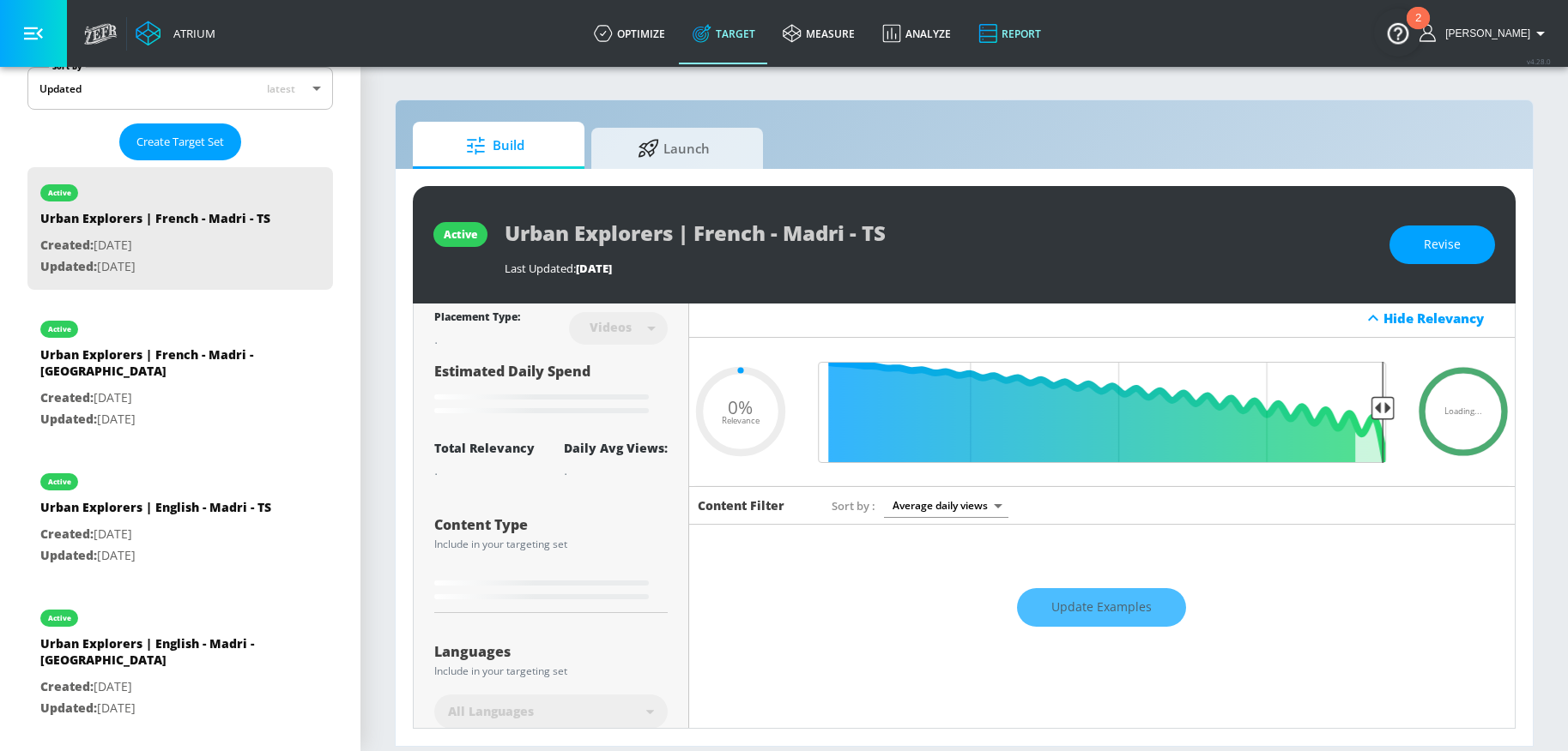
type input "0.11"
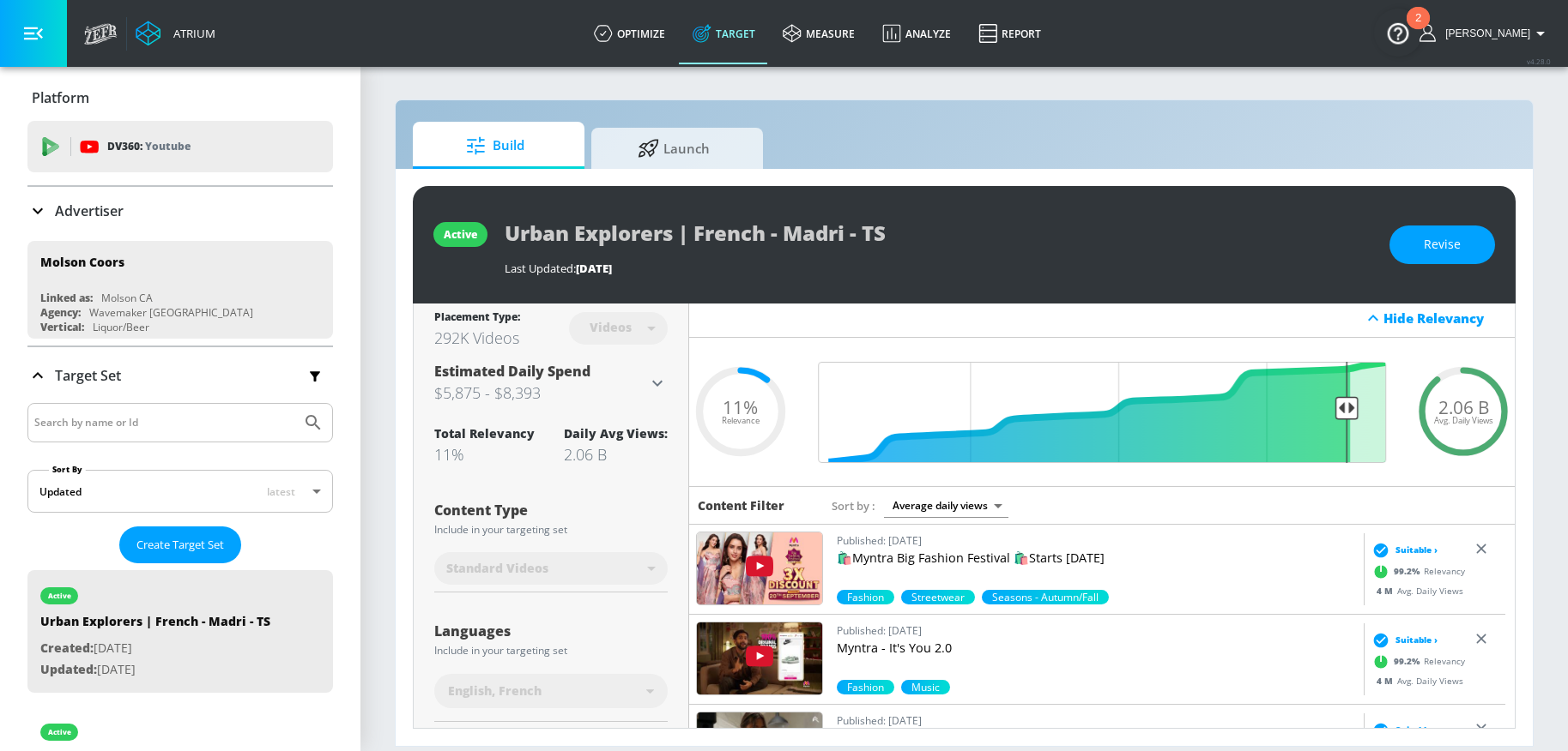
click at [148, 416] on input "Search by name or Id" at bounding box center [164, 423] width 260 height 23
type input "0.0"
click at [294, 404] on button "Submit Search" at bounding box center [313, 423] width 38 height 38
click at [303, 428] on icon "Submit Search" at bounding box center [313, 423] width 21 height 21
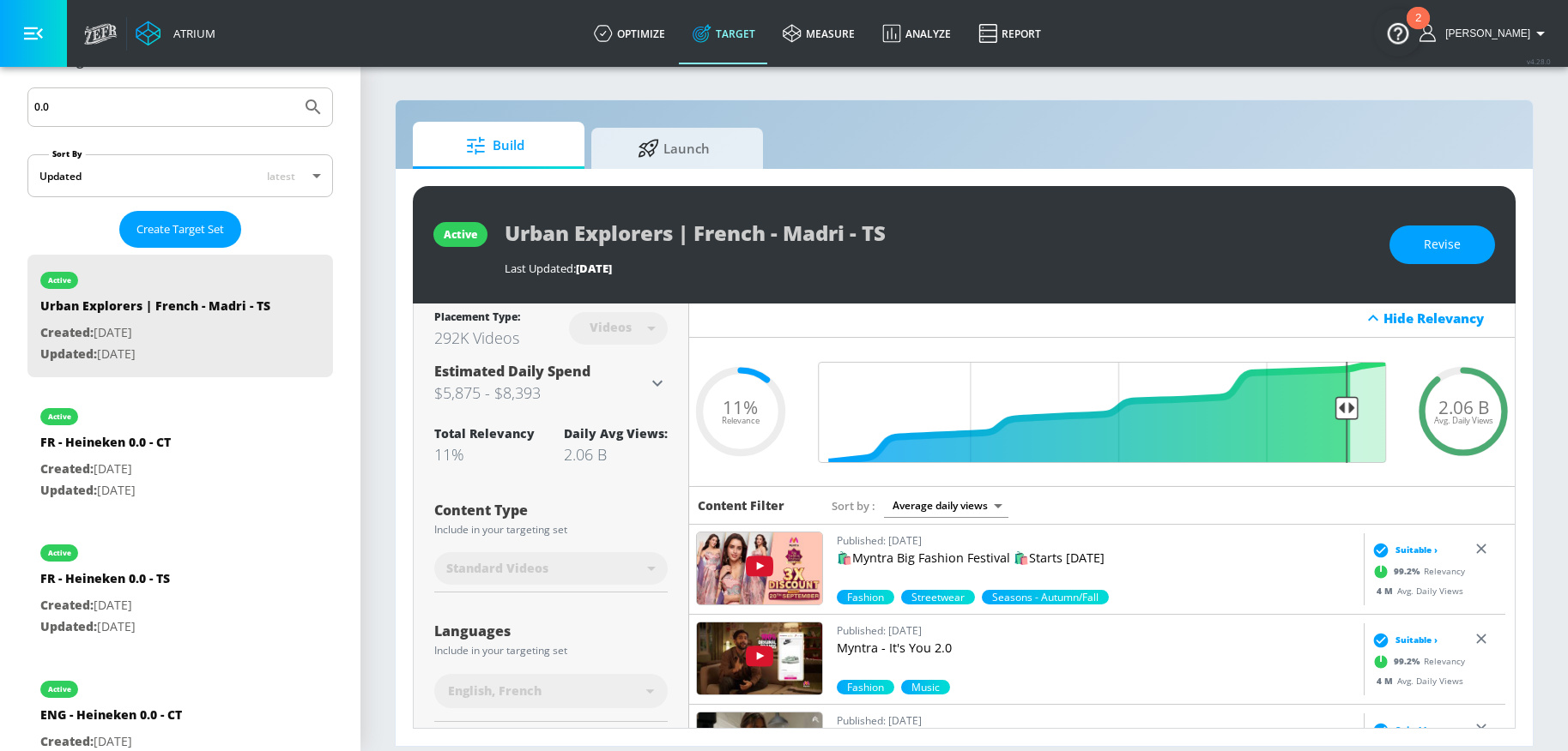
scroll to position [318, 0]
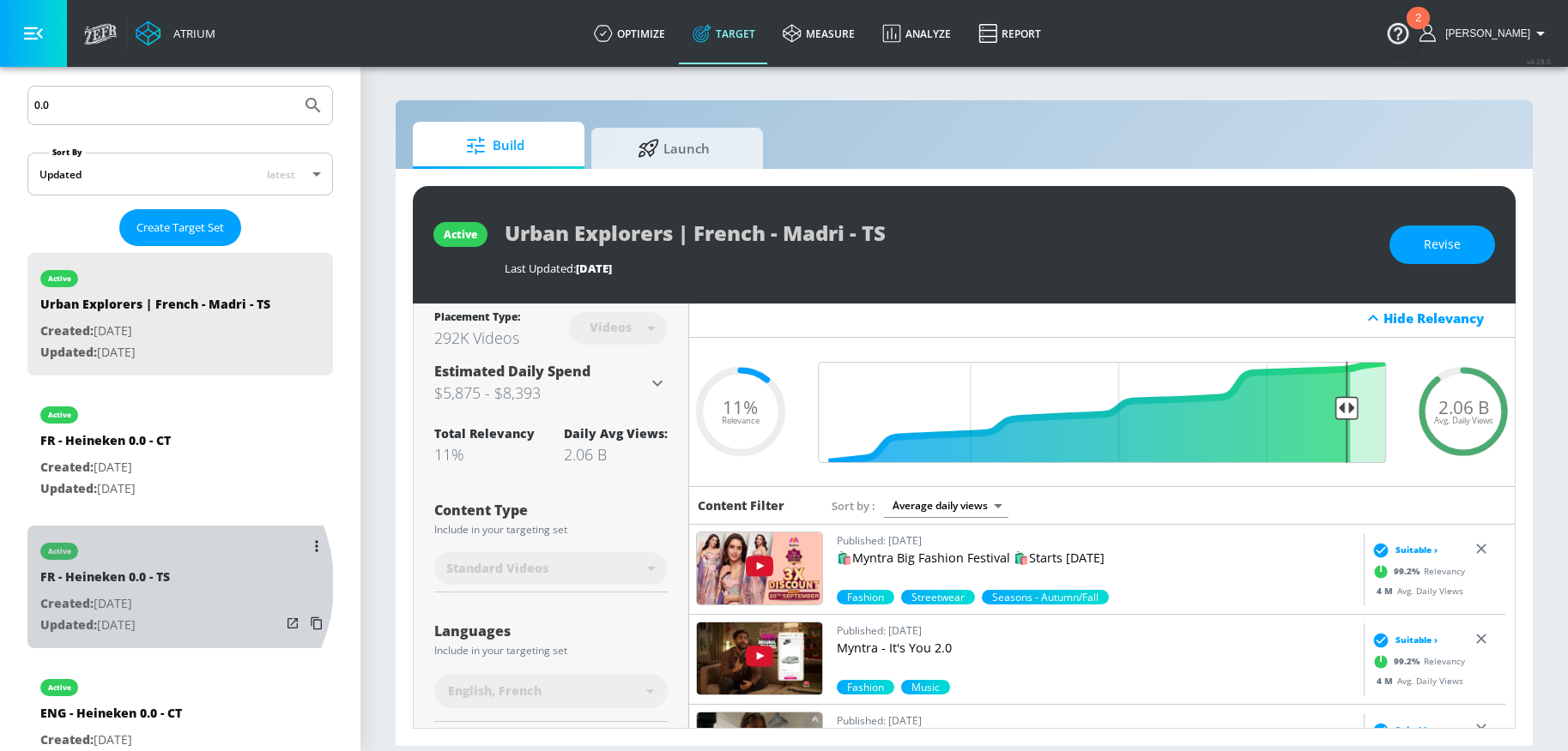
click at [163, 585] on div "FR - Heineken 0.0 - TS" at bounding box center [105, 581] width 130 height 25
type input "FR - Heineken 0.0 - TS"
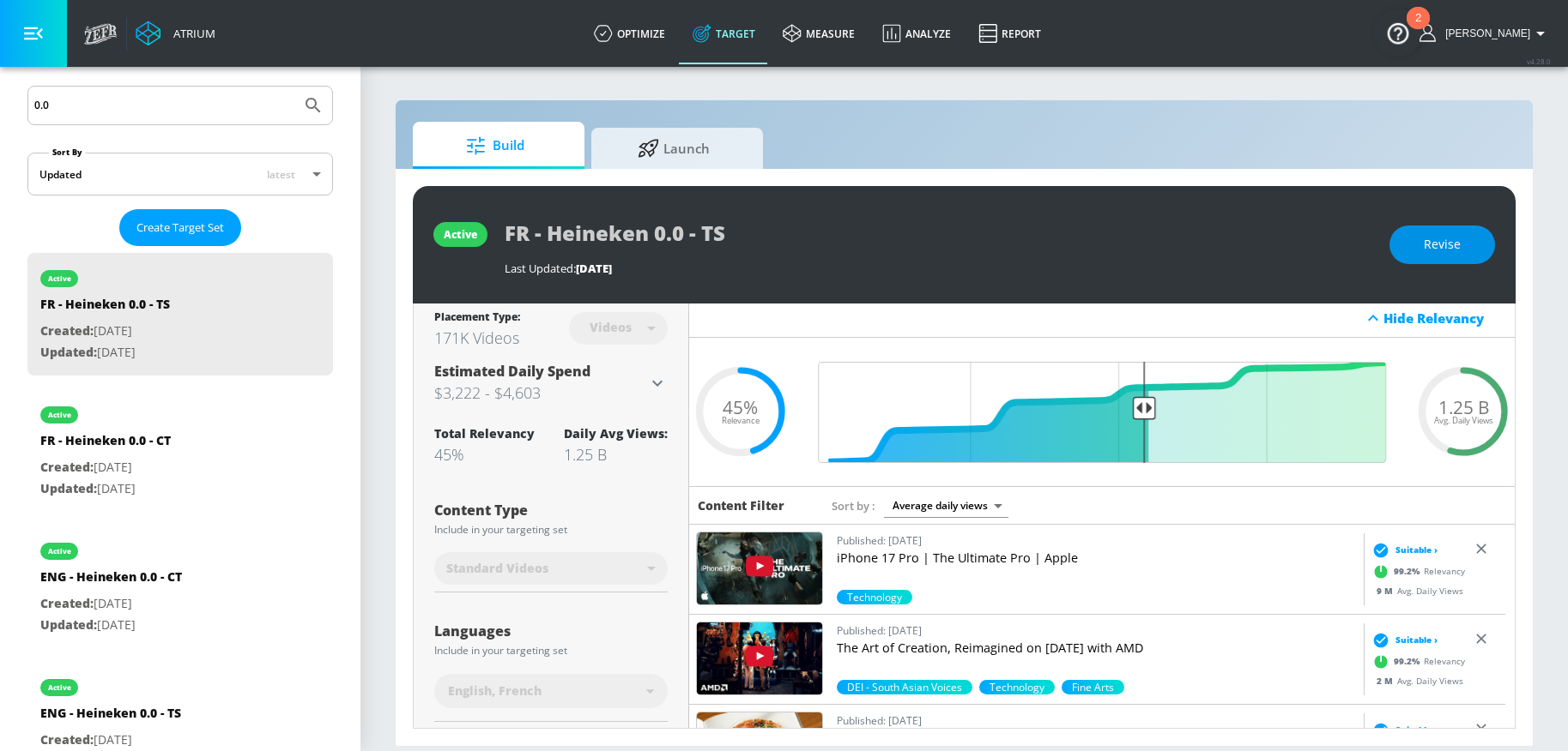
click at [1440, 240] on span "Revise" at bounding box center [1441, 245] width 37 height 22
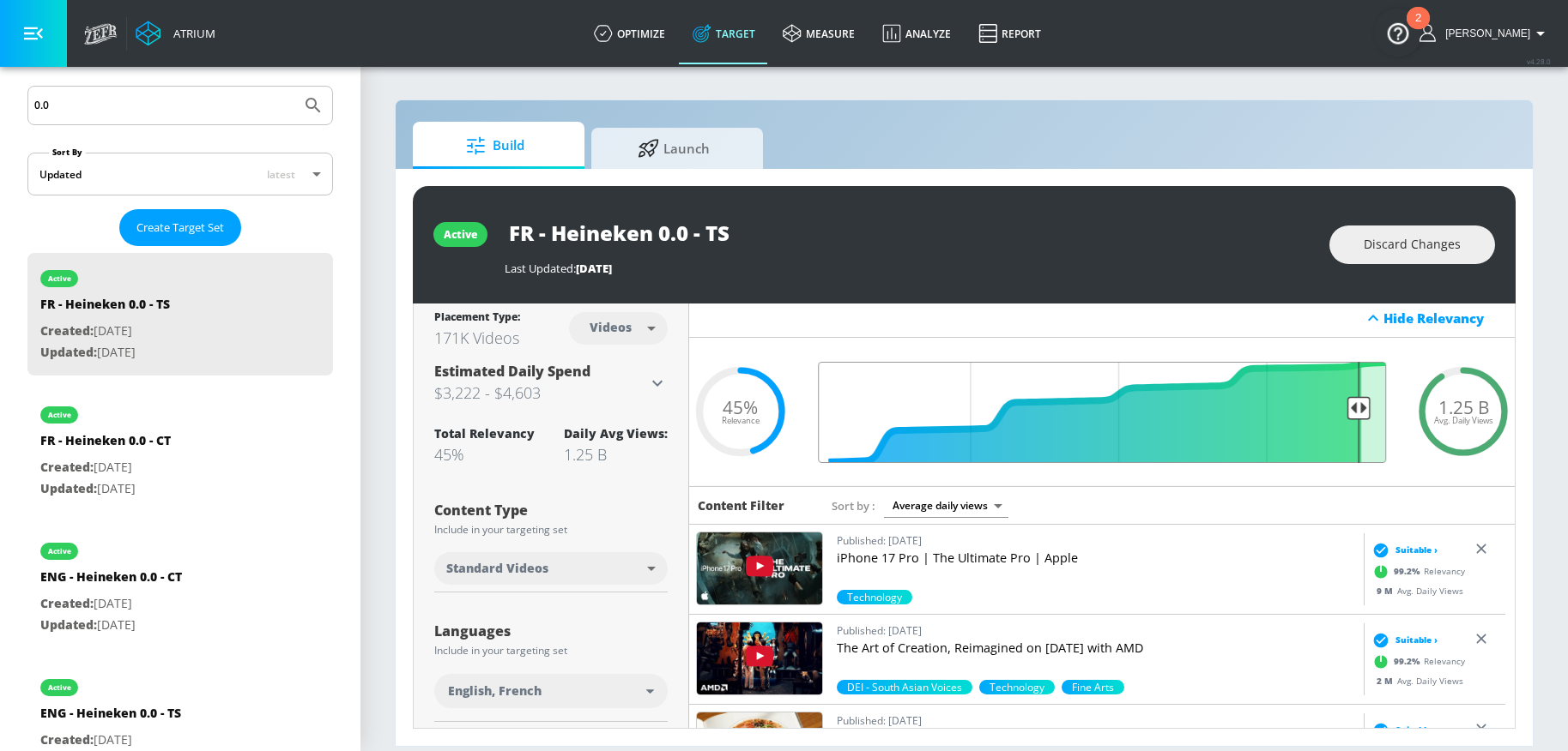
drag, startPoint x: 1136, startPoint y: 412, endPoint x: 1348, endPoint y: 410, distance: 212.0
type input "0.09"
click at [1348, 410] on input "Final Threshold" at bounding box center [1101, 412] width 585 height 101
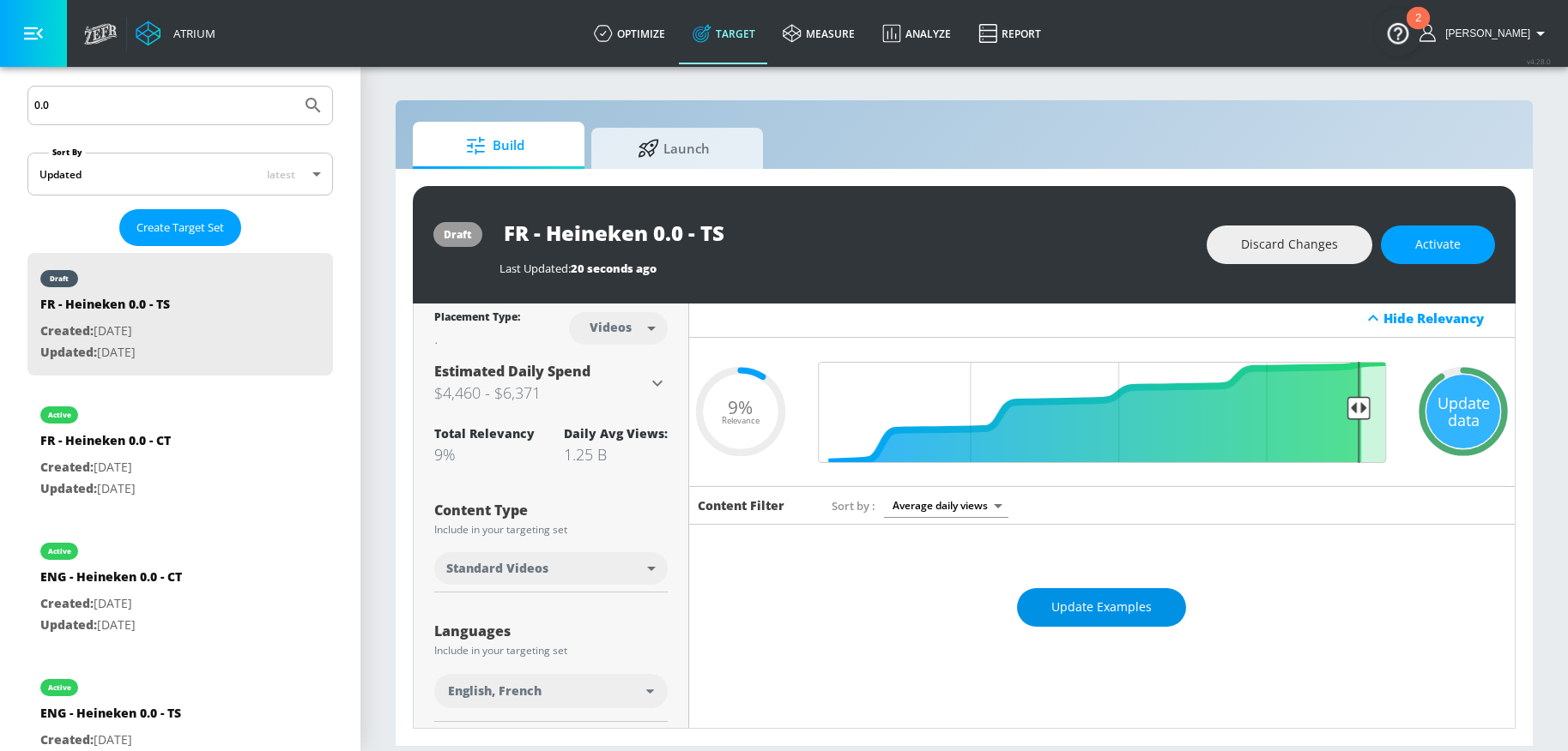
click at [1104, 604] on span "Update Examples" at bounding box center [1101, 607] width 100 height 22
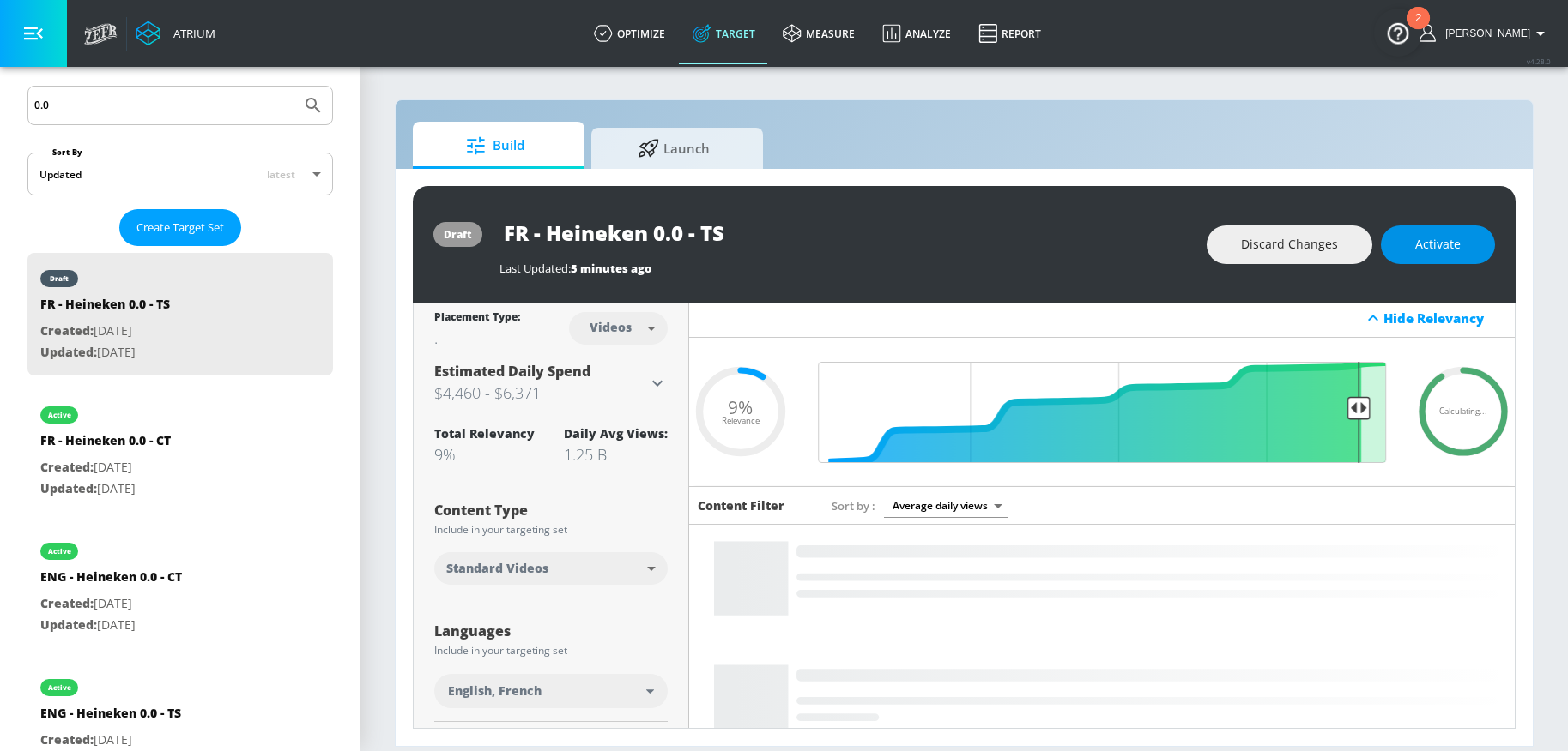
click at [1424, 249] on span "Activate" at bounding box center [1437, 245] width 45 height 22
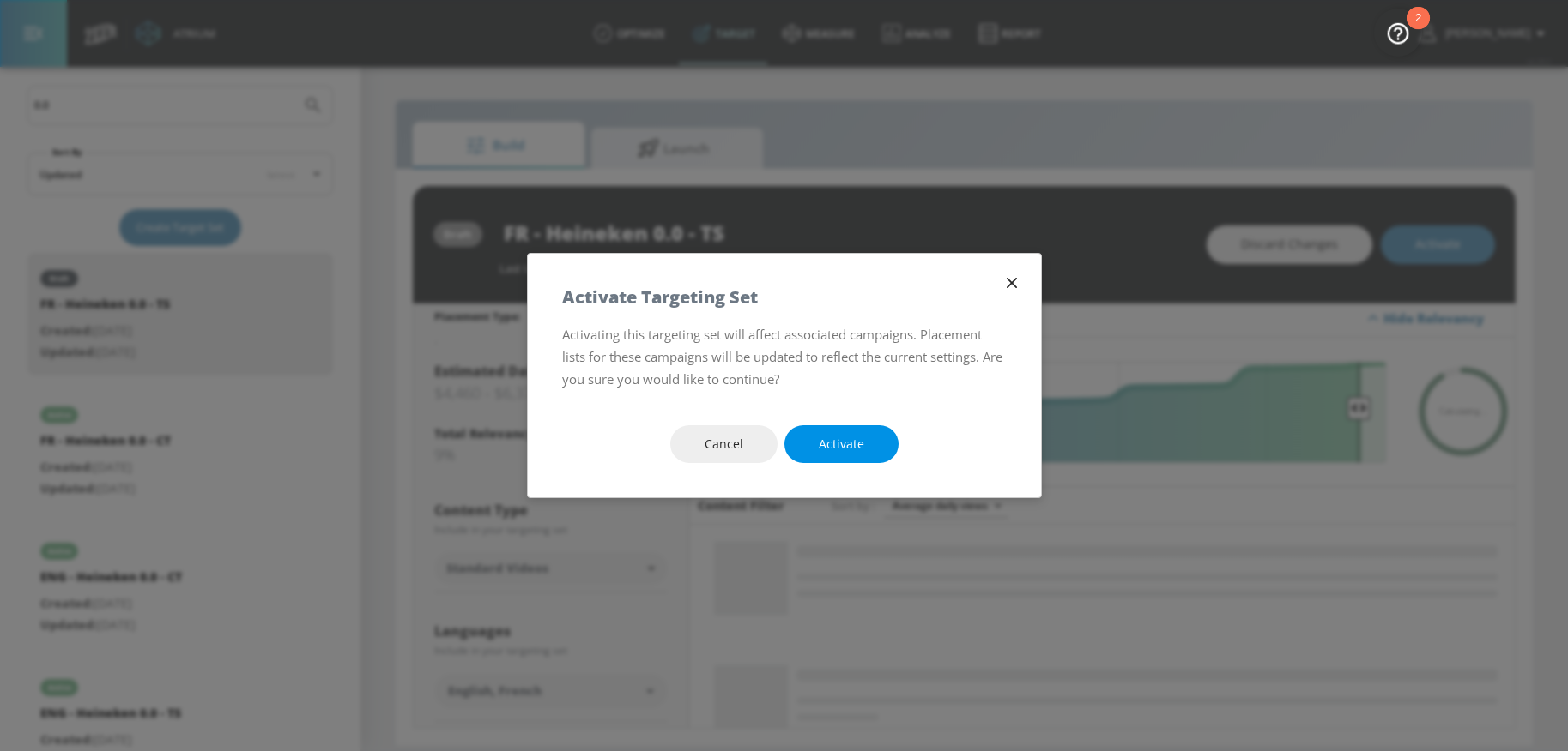
click at [861, 436] on span "Activate" at bounding box center [841, 445] width 45 height 22
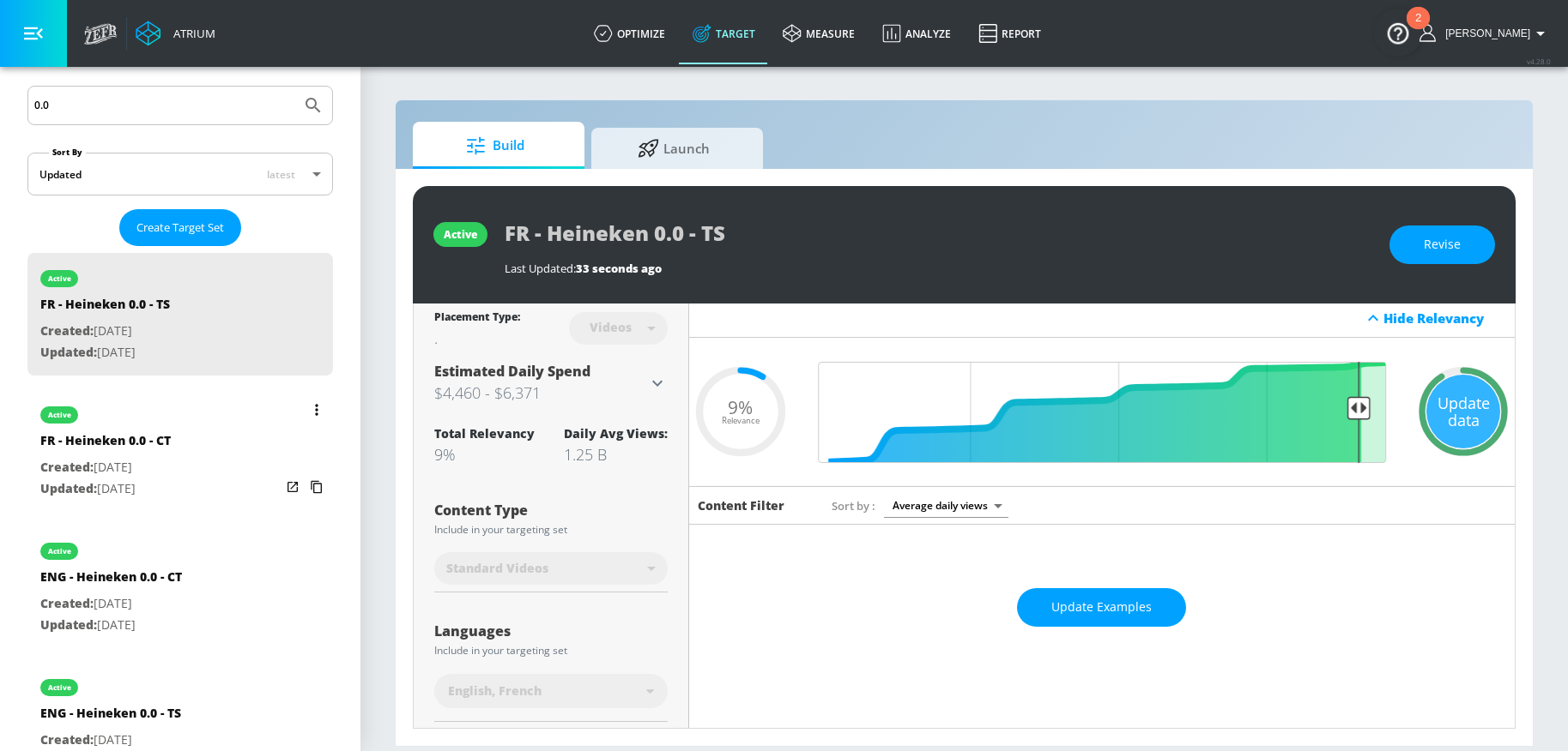
click at [202, 435] on div "active FR - Heineken 0.0 - CT Created: Jan. 23, 2025 Updated: Feb. 19, 2025" at bounding box center [180, 451] width 306 height 123
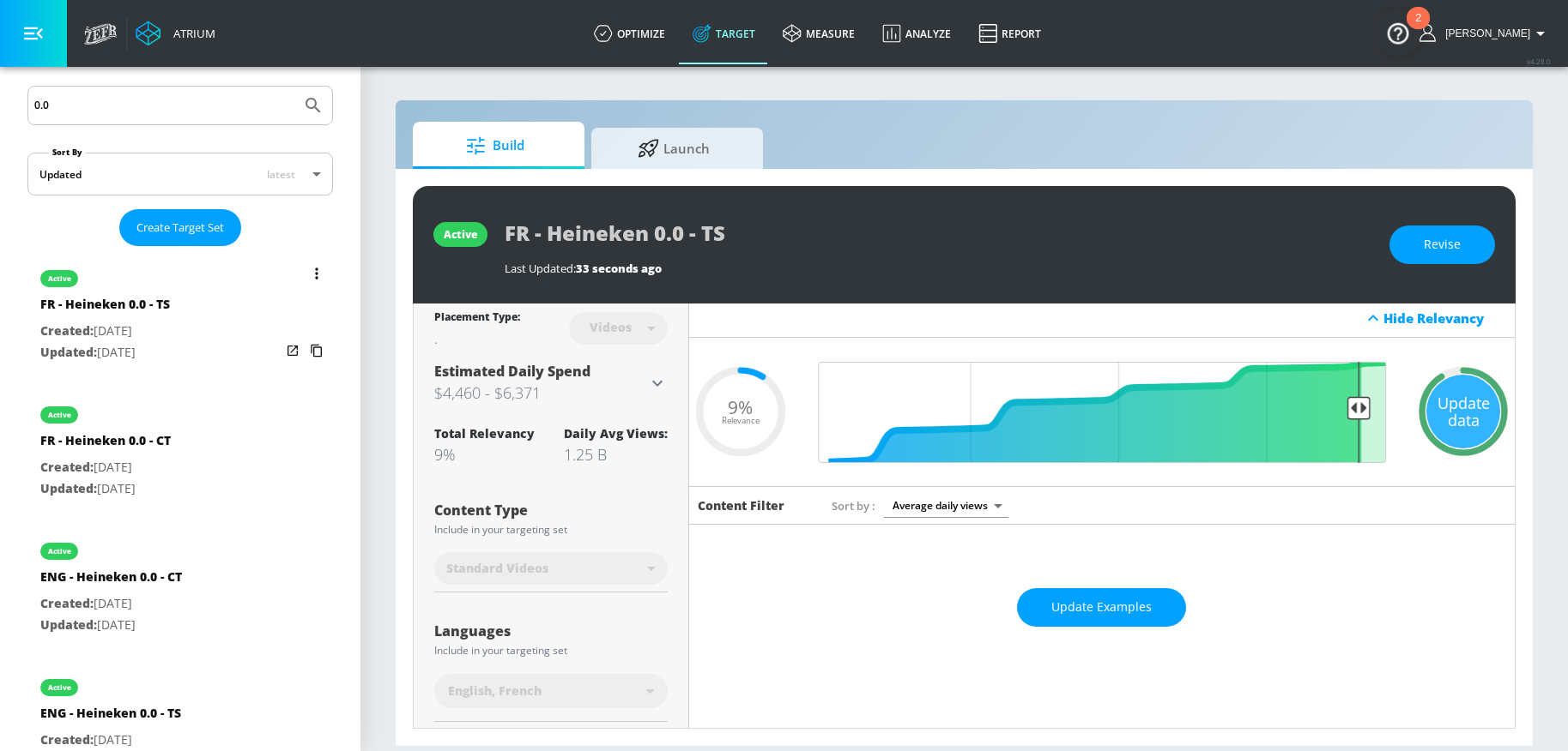
type input "FR - Heineken 0.0 - CT"
type input "channels"
type input "0.05"
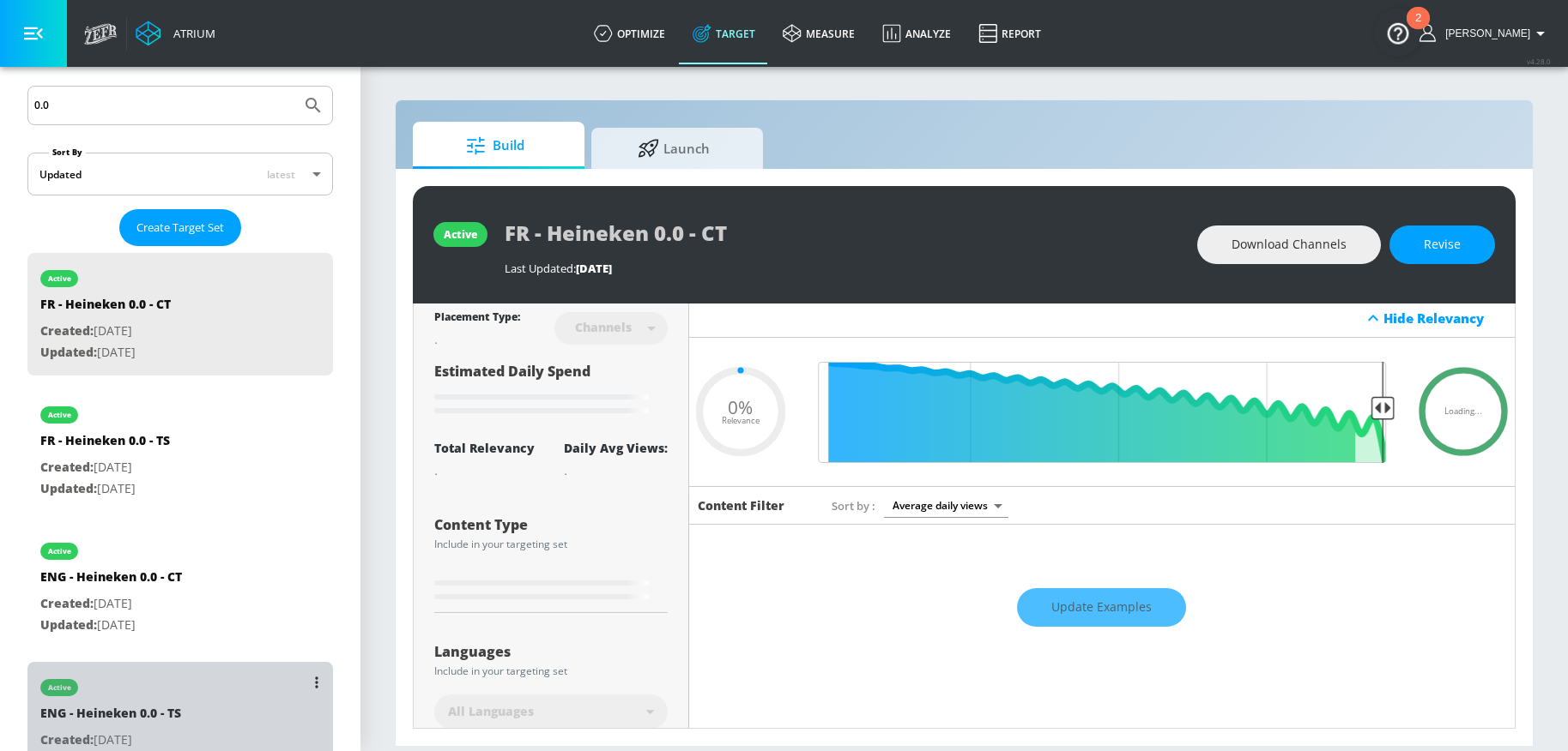
click at [188, 701] on div "active ENG - Heineken 0.0 - TS Created: Jan. 23, 2025 Updated: Feb. 19, 2025" at bounding box center [180, 724] width 306 height 123
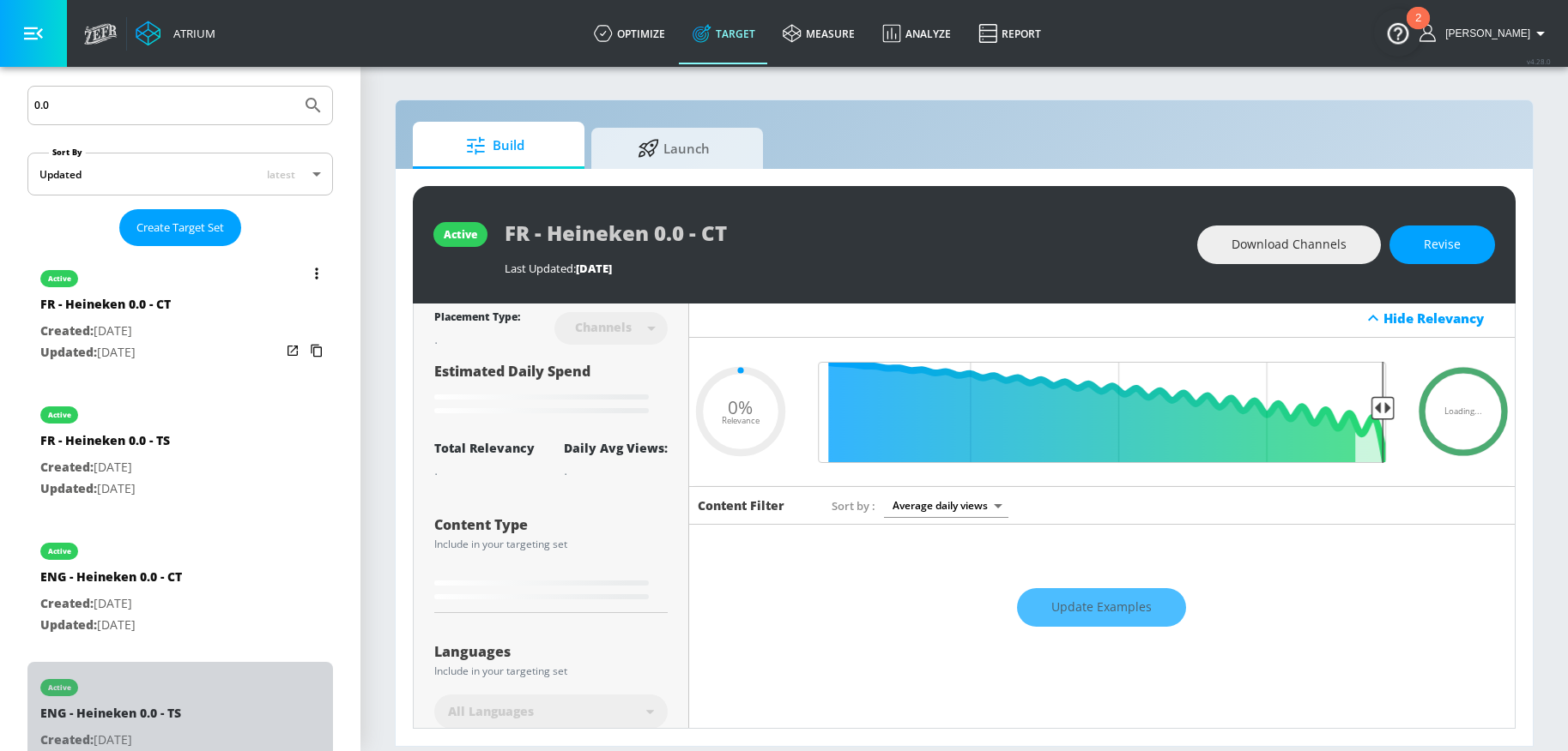
type input "ENG - Heineken 0.0 - TS"
type input "videos"
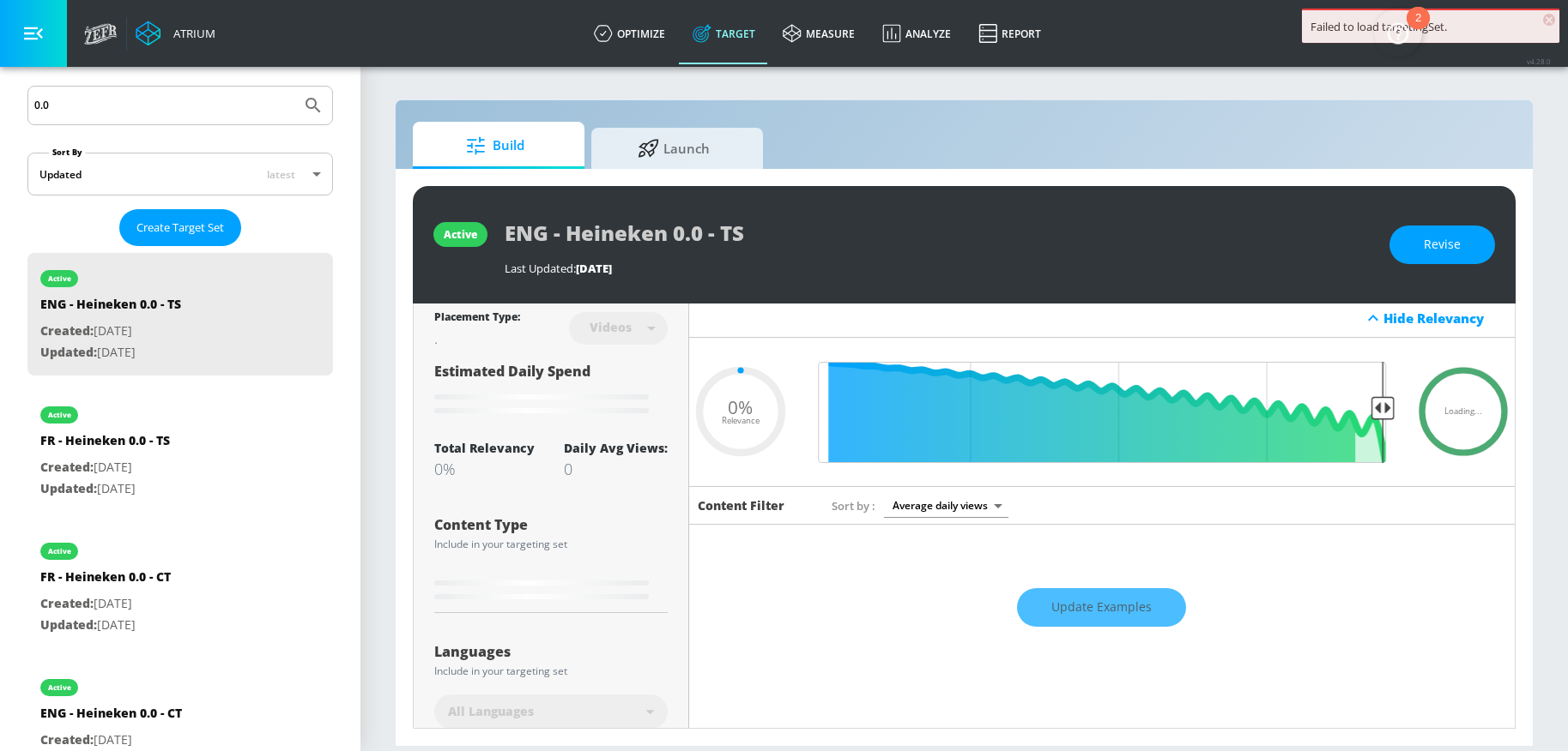
click at [1551, 23] on span "×" at bounding box center [1548, 20] width 12 height 12
click at [1417, 249] on button "Revise" at bounding box center [1442, 244] width 106 height 39
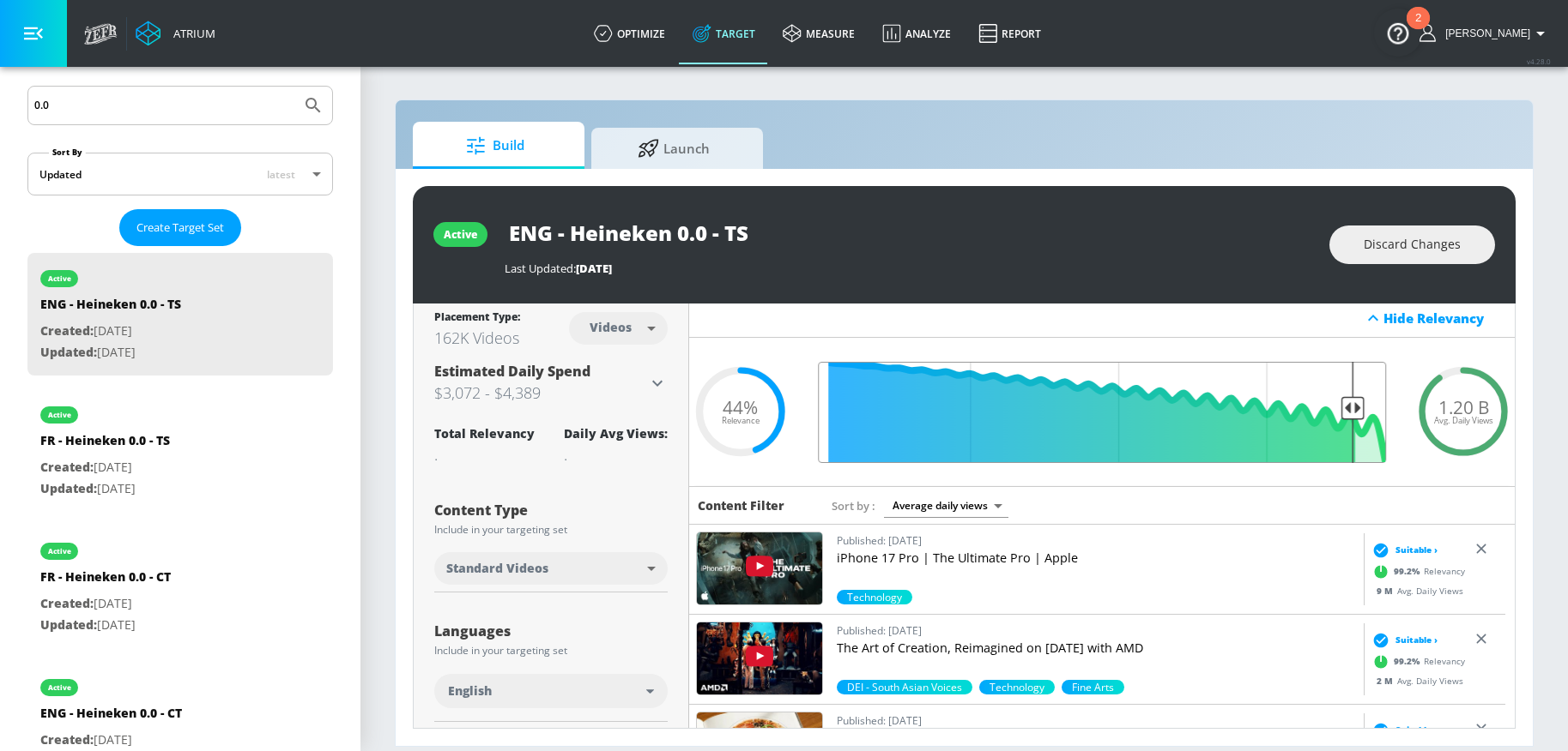
drag, startPoint x: 1133, startPoint y: 410, endPoint x: 1339, endPoint y: 423, distance: 206.4
type input "0.1"
click at [1339, 423] on input "Final Threshold" at bounding box center [1101, 412] width 585 height 101
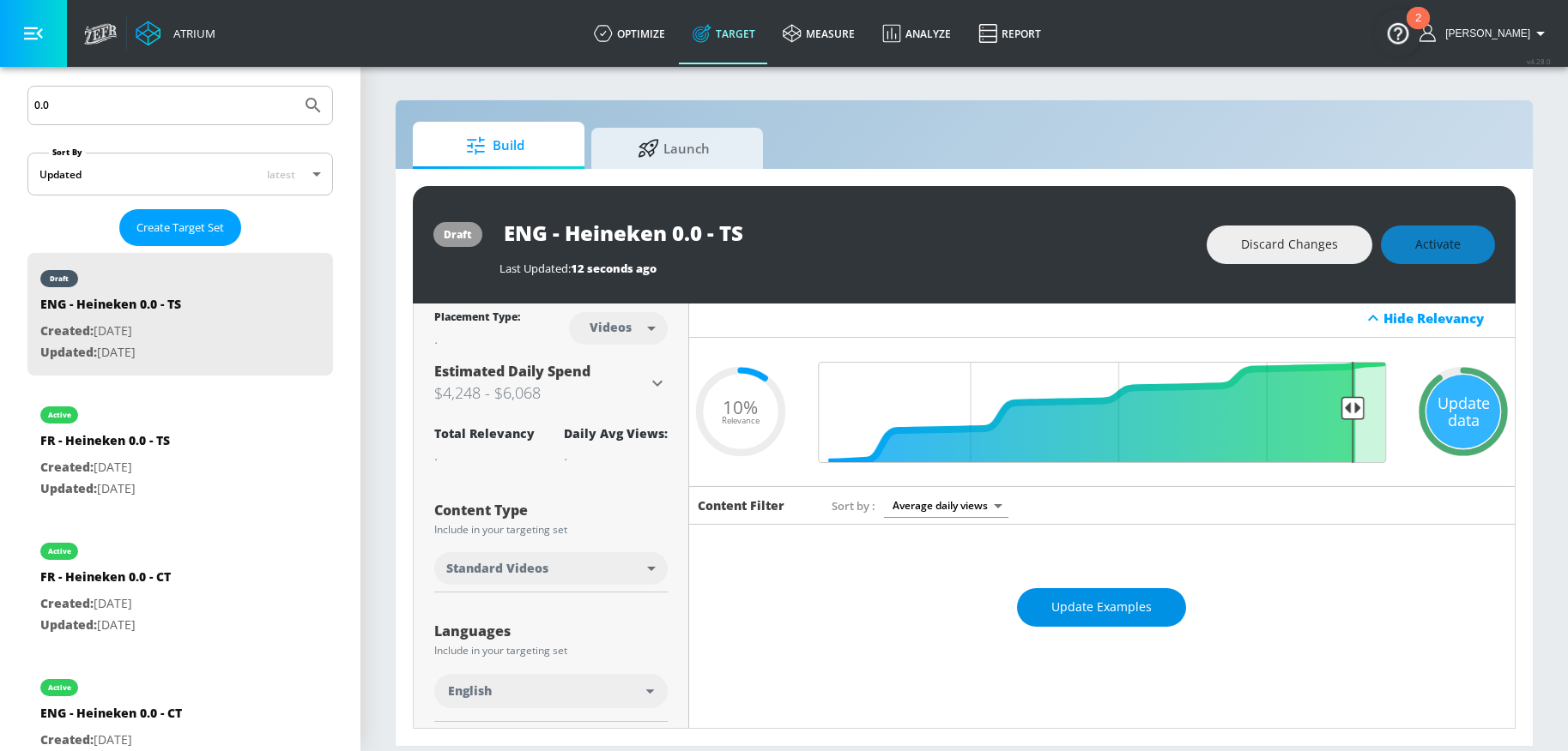
click at [1118, 599] on span "Update Examples" at bounding box center [1101, 607] width 100 height 22
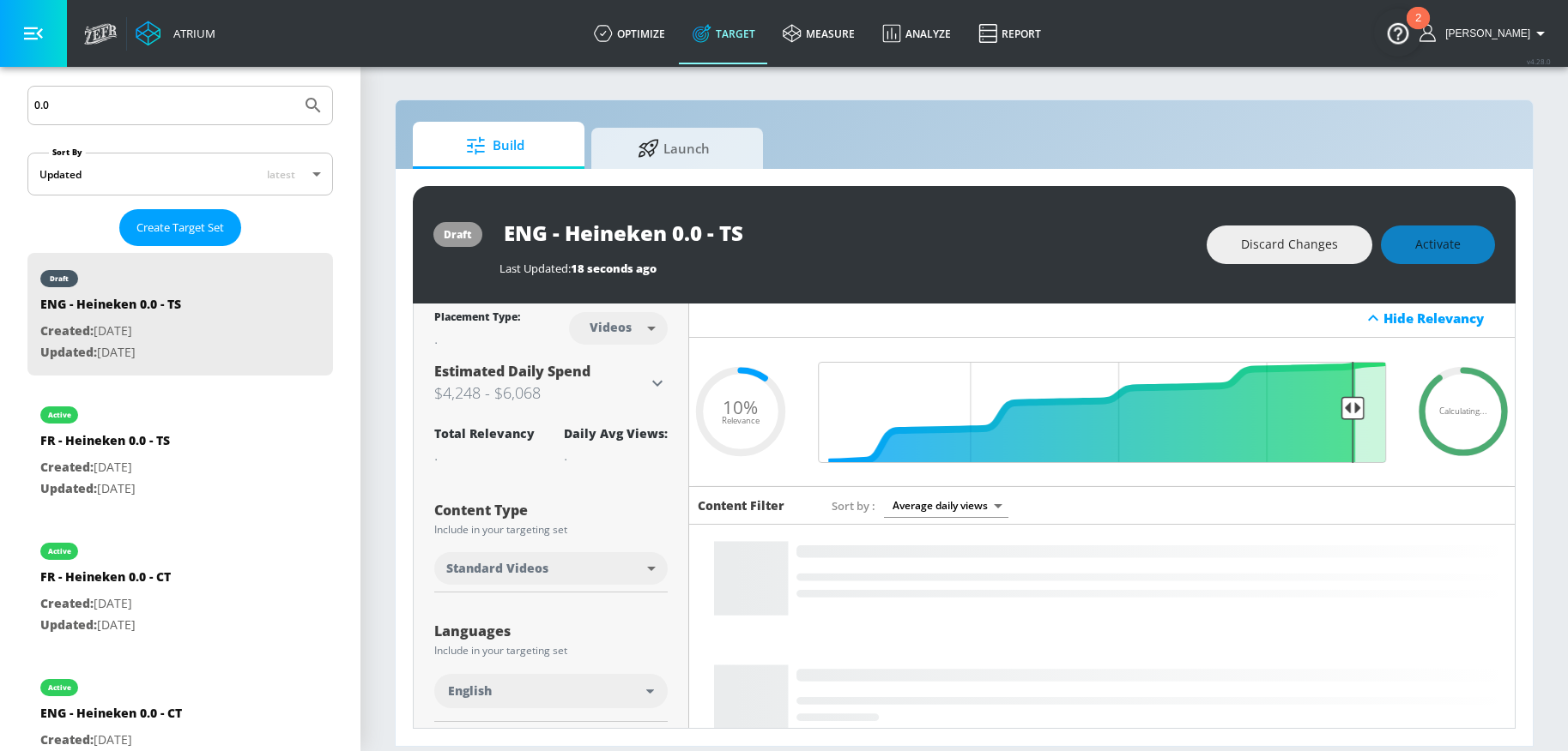
click at [1281, 338] on div "Calculating... .recharts-area-area, .recharts-area-curve { fill-opacity: 0.8; }…" at bounding box center [1101, 412] width 825 height 149
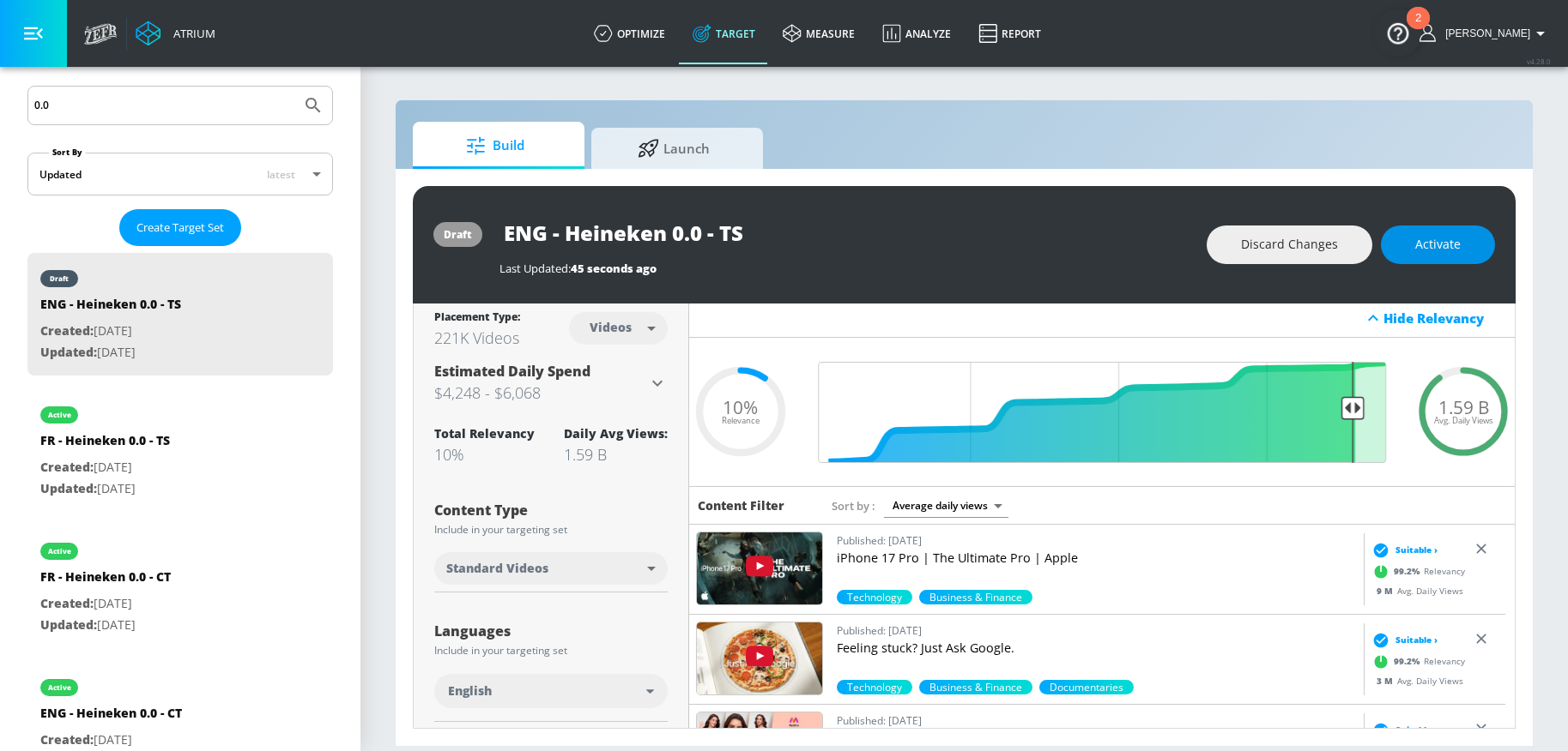
click at [1455, 240] on span "Activate" at bounding box center [1437, 245] width 45 height 22
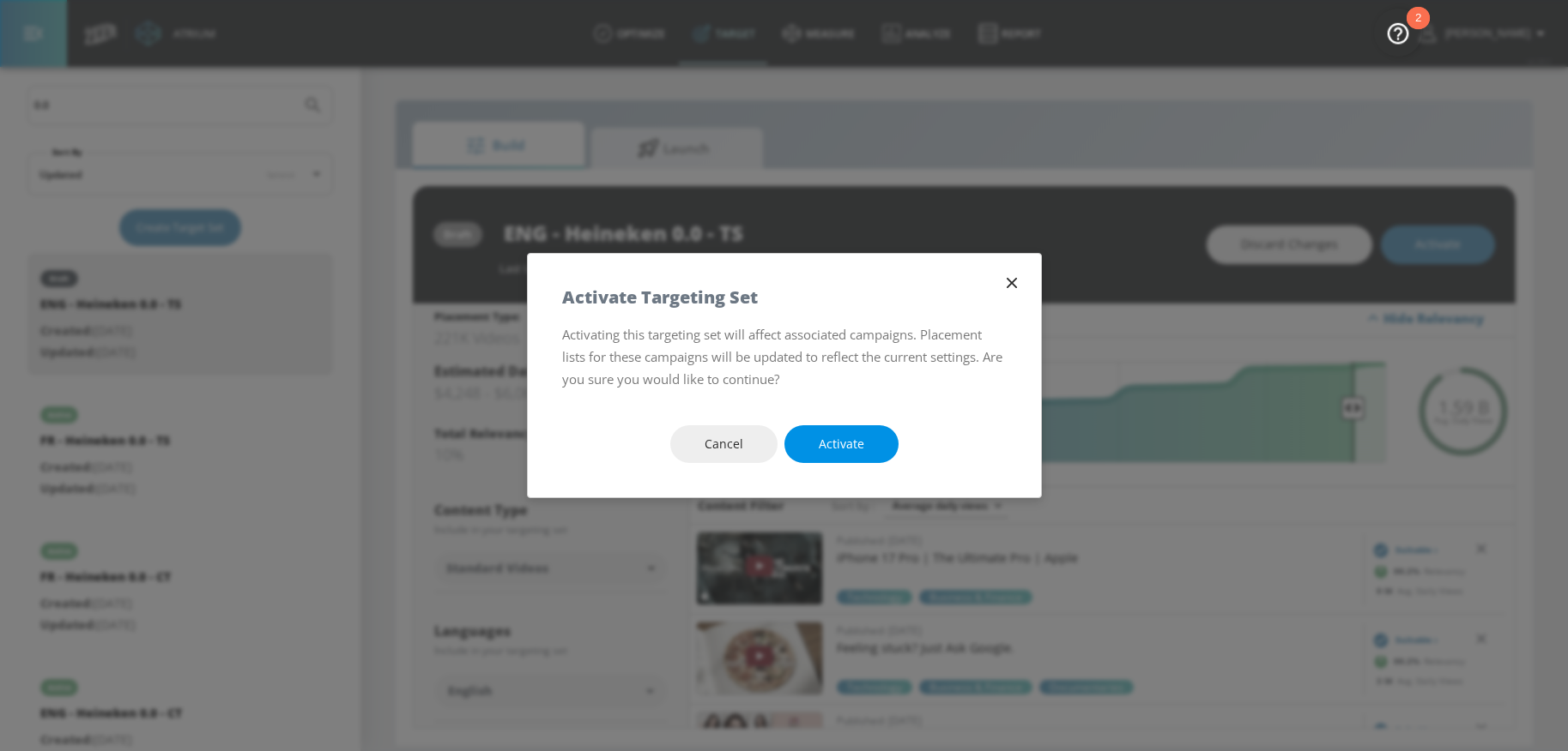
click at [845, 461] on button "Activate" at bounding box center [841, 445] width 115 height 39
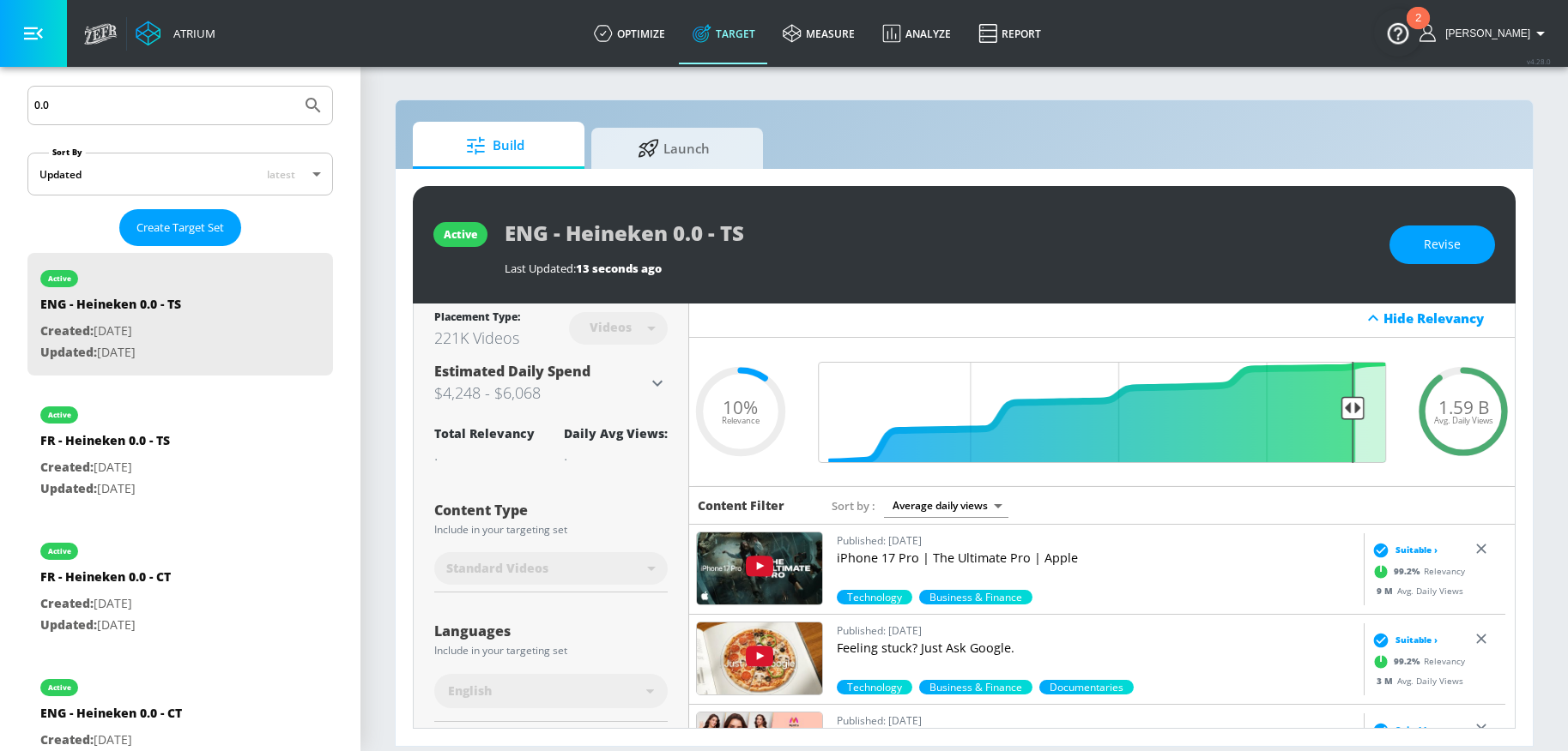
drag, startPoint x: 154, startPoint y: 96, endPoint x: 44, endPoint y: 96, distance: 110.0
click at [44, 96] on input "0.0" at bounding box center [164, 106] width 260 height 23
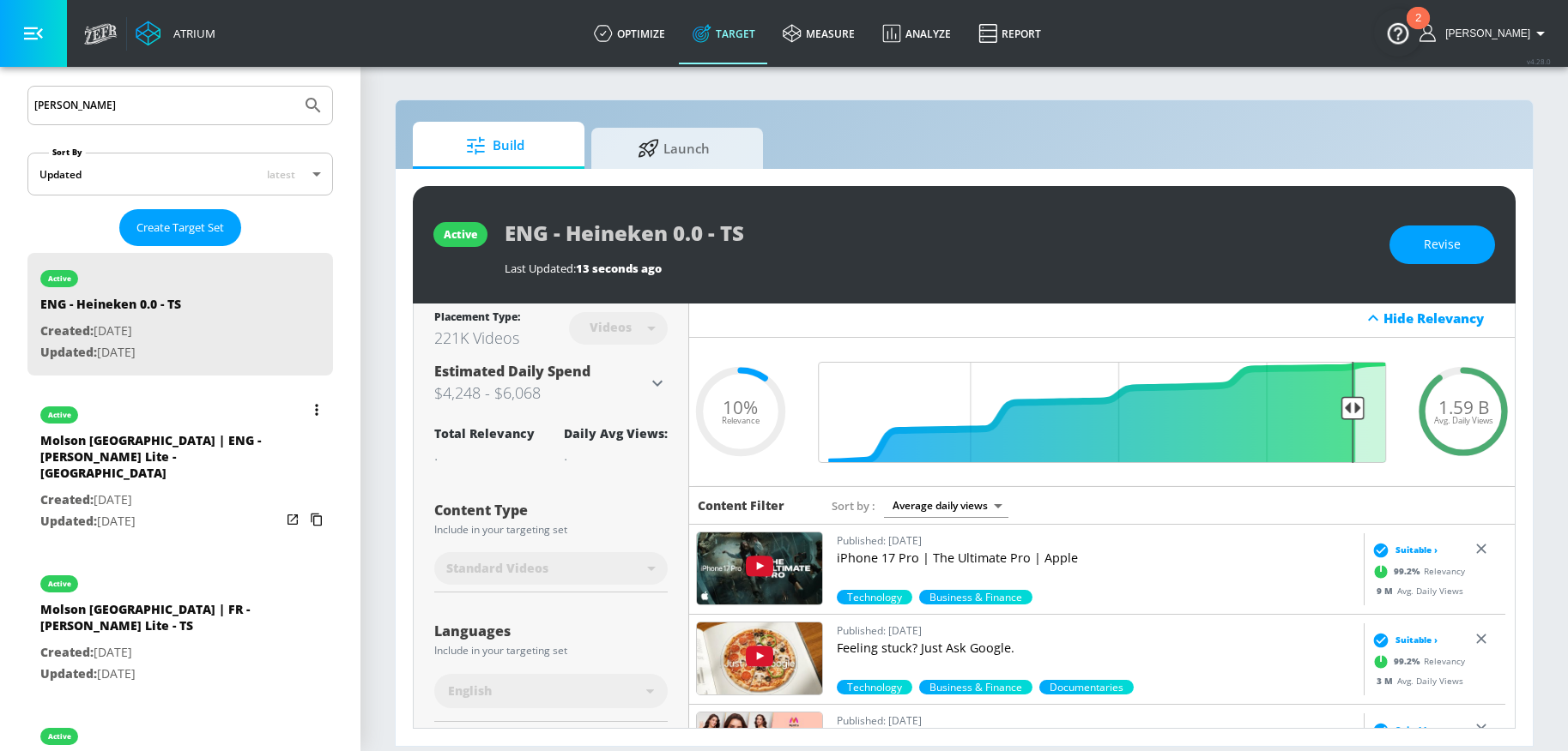
type input "miller"
click at [188, 461] on div "Molson Canada | ENG - Miller Lite - CT" at bounding box center [161, 461] width 240 height 58
type input "Molson Canada | ENG - Miller Lite - CT"
type input "channels"
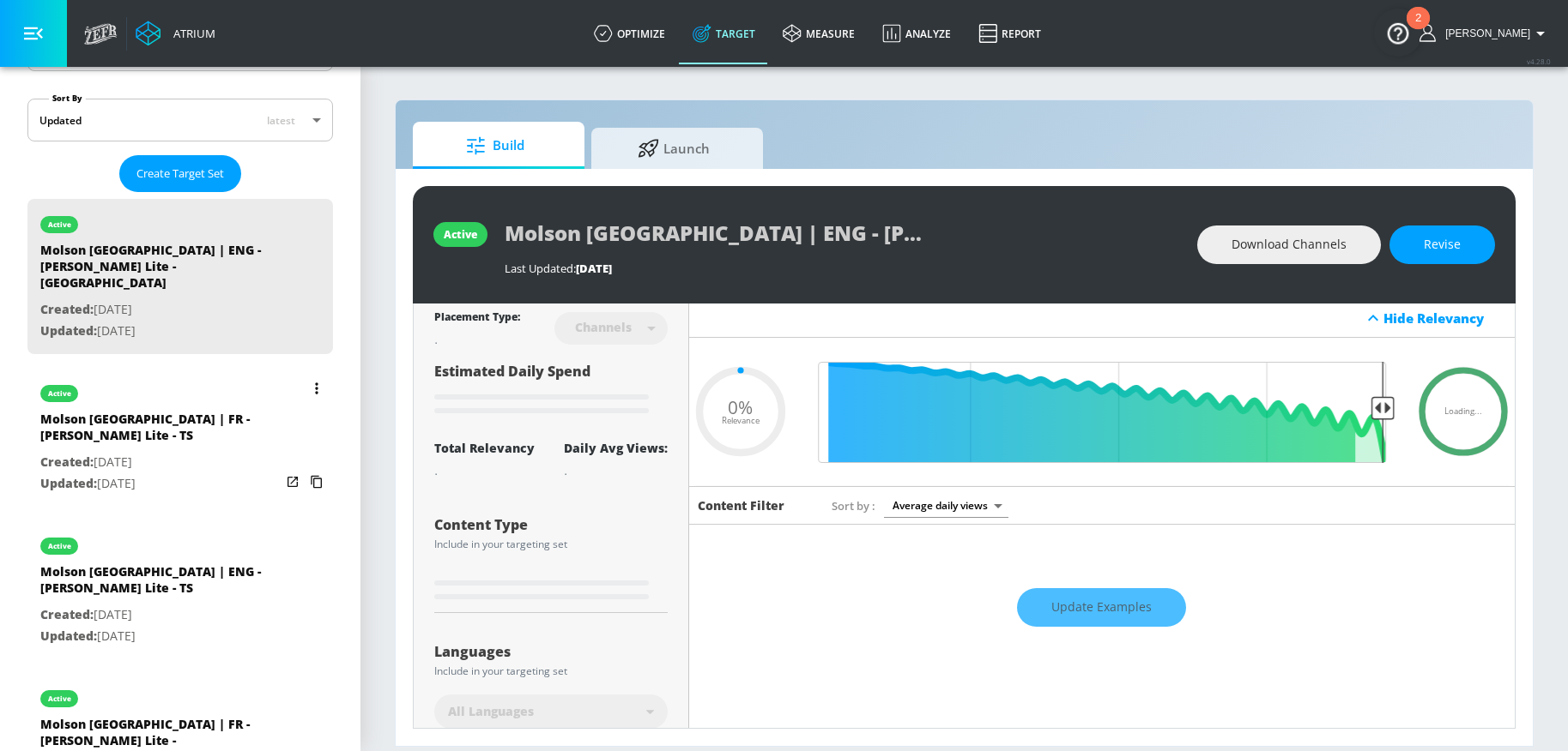
scroll to position [373, 0]
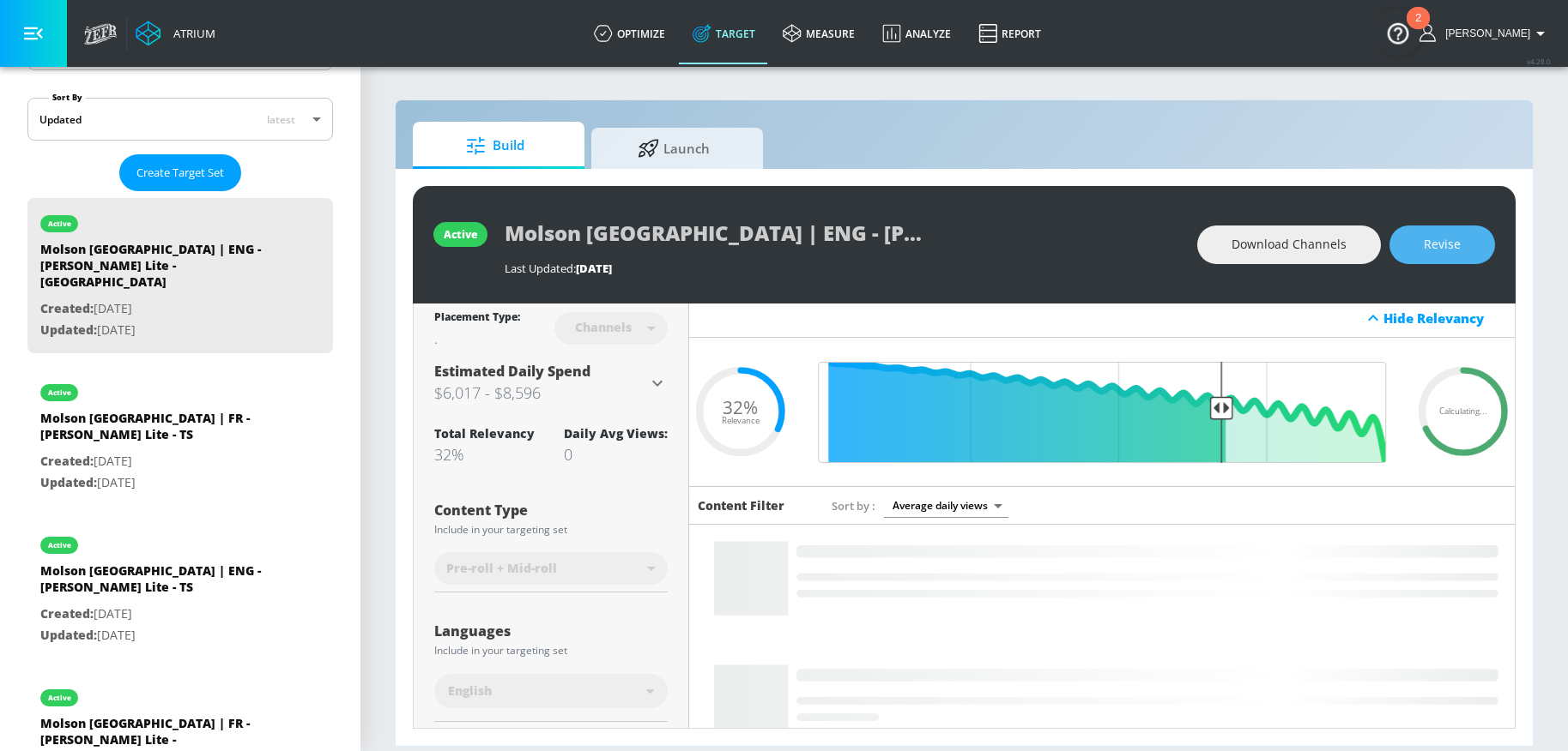
click at [1440, 241] on span "Revise" at bounding box center [1441, 245] width 37 height 22
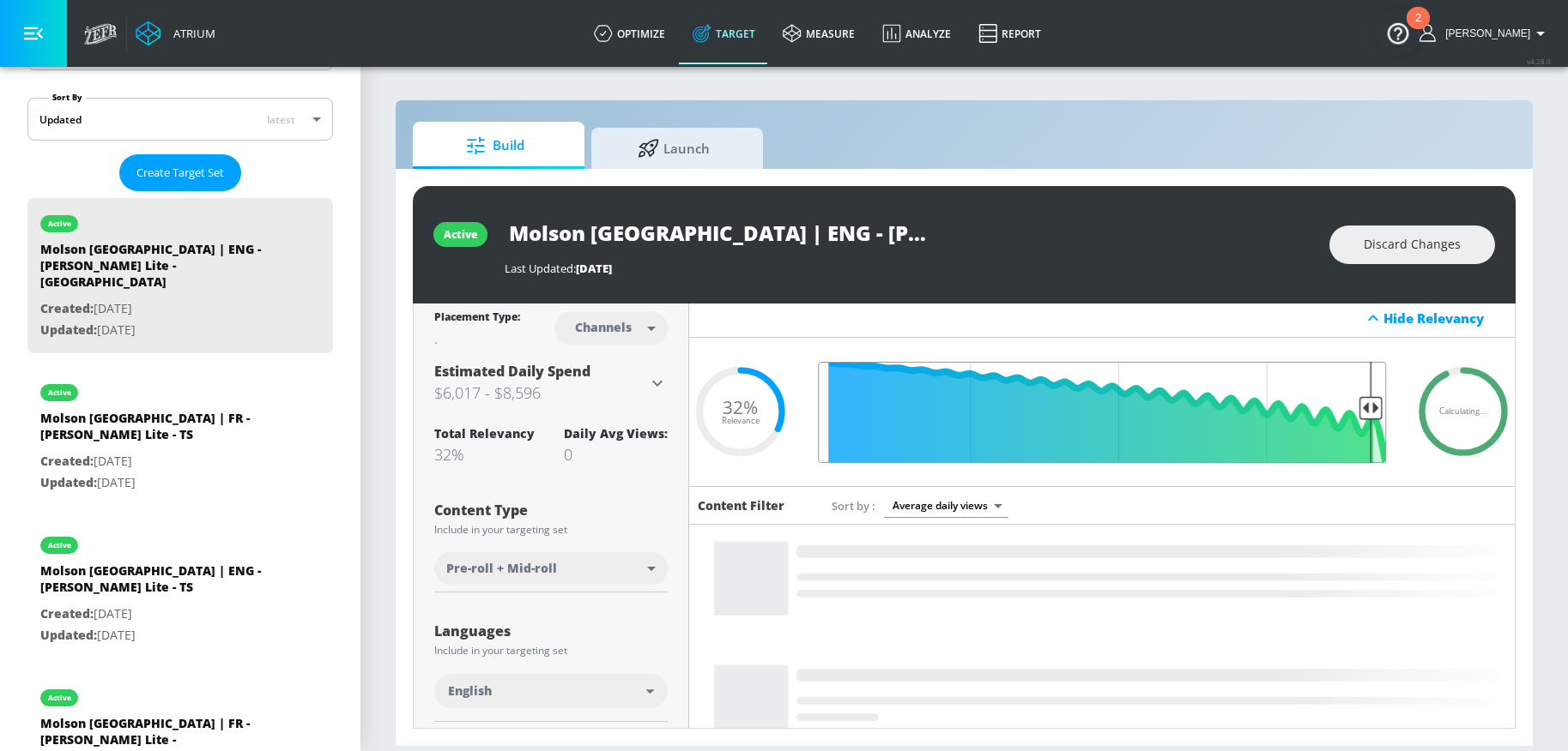
drag, startPoint x: 1215, startPoint y: 406, endPoint x: 1358, endPoint y: 413, distance: 143.2
type input "0.07"
click at [1358, 413] on input "Final Threshold" at bounding box center [1101, 412] width 585 height 101
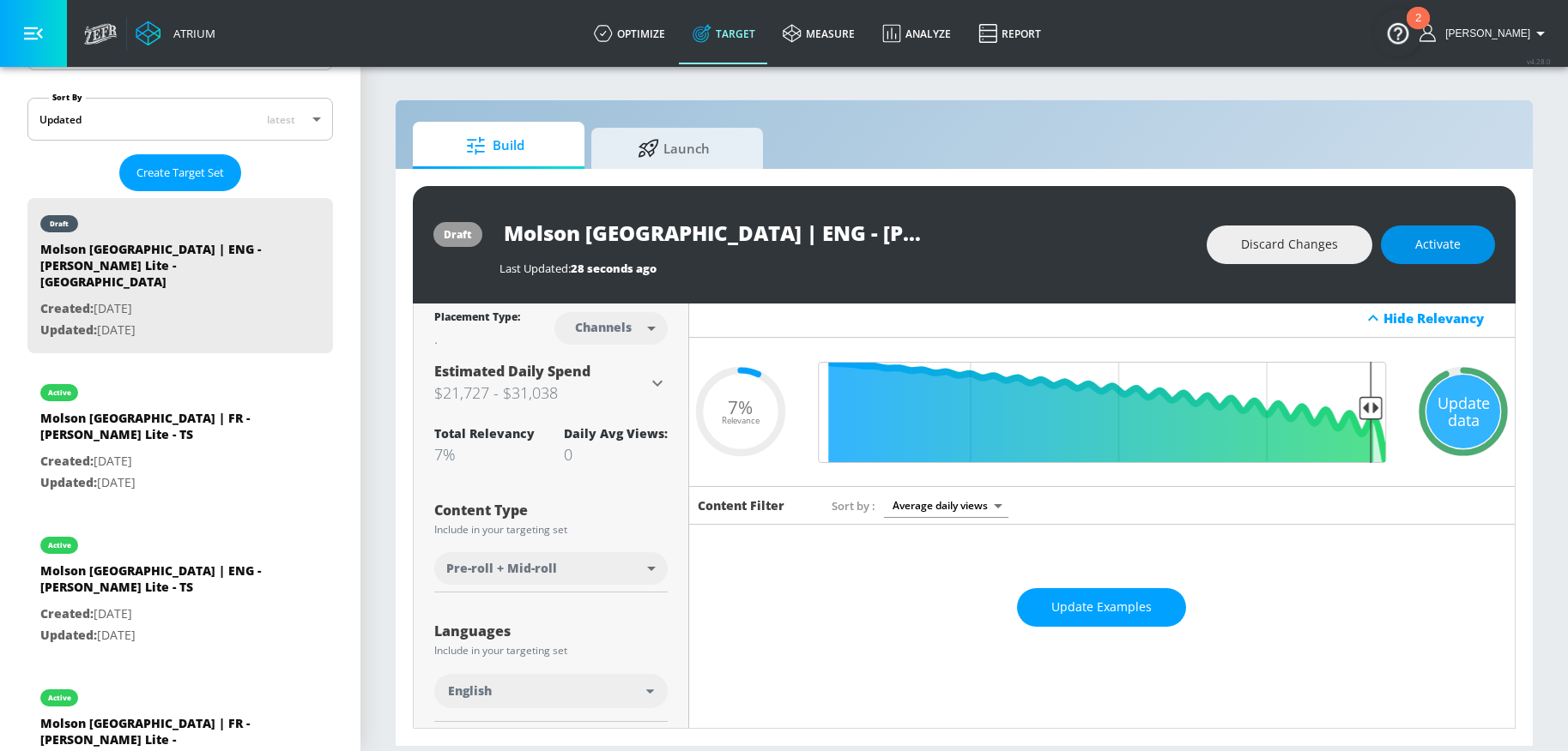
click at [1427, 253] on span "Activate" at bounding box center [1437, 245] width 45 height 22
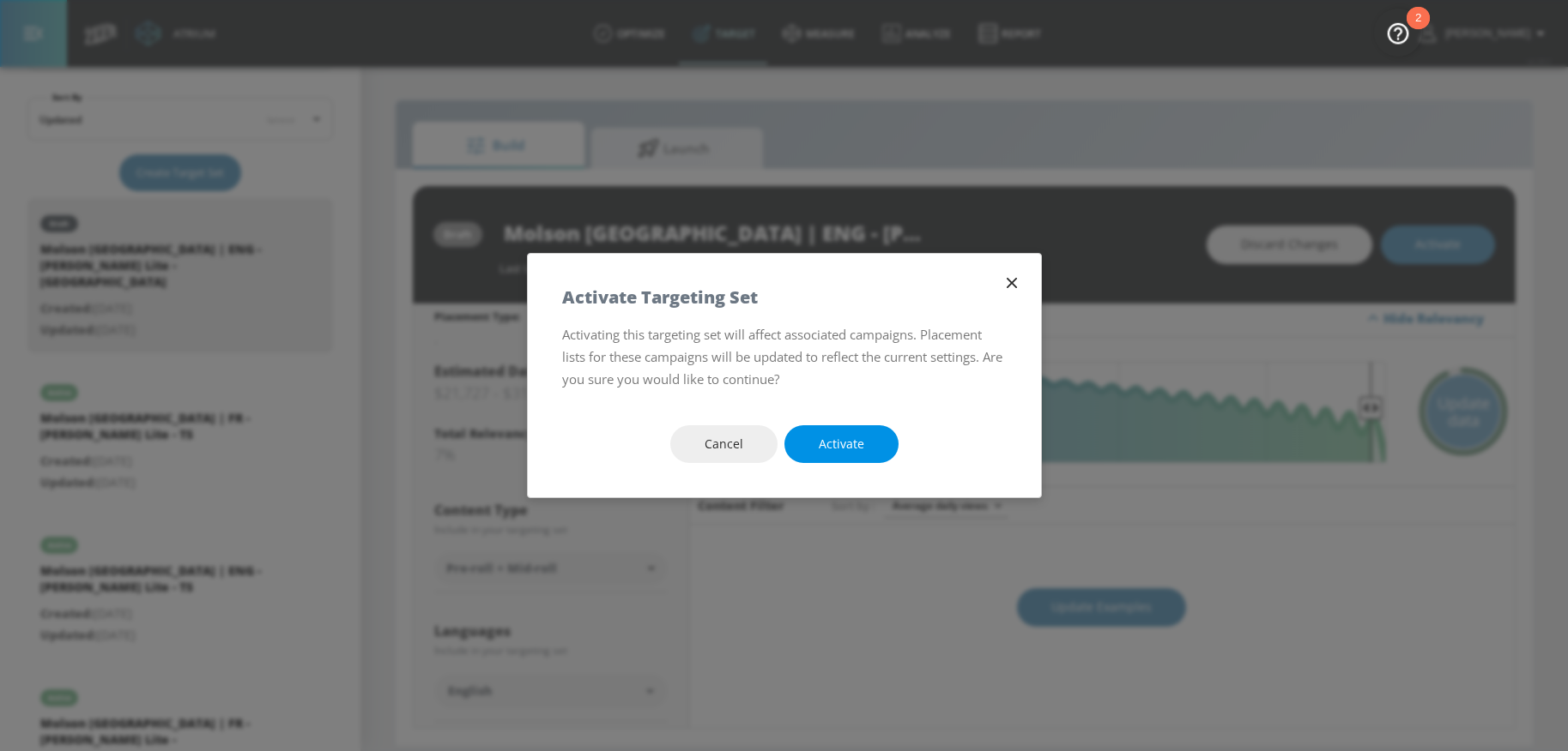
click at [847, 437] on span "Activate" at bounding box center [841, 445] width 45 height 22
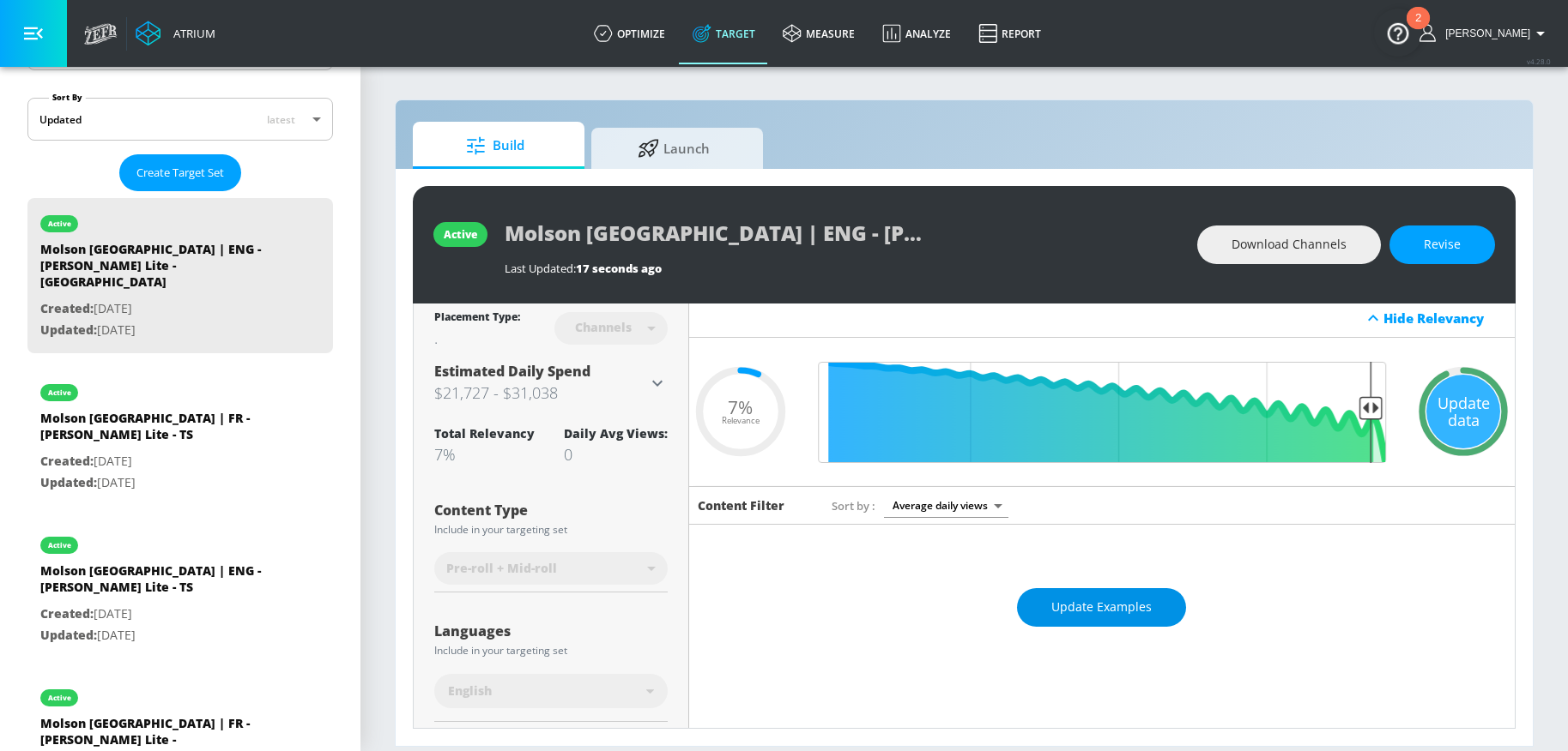
click at [1112, 604] on span "Update Examples" at bounding box center [1101, 607] width 100 height 22
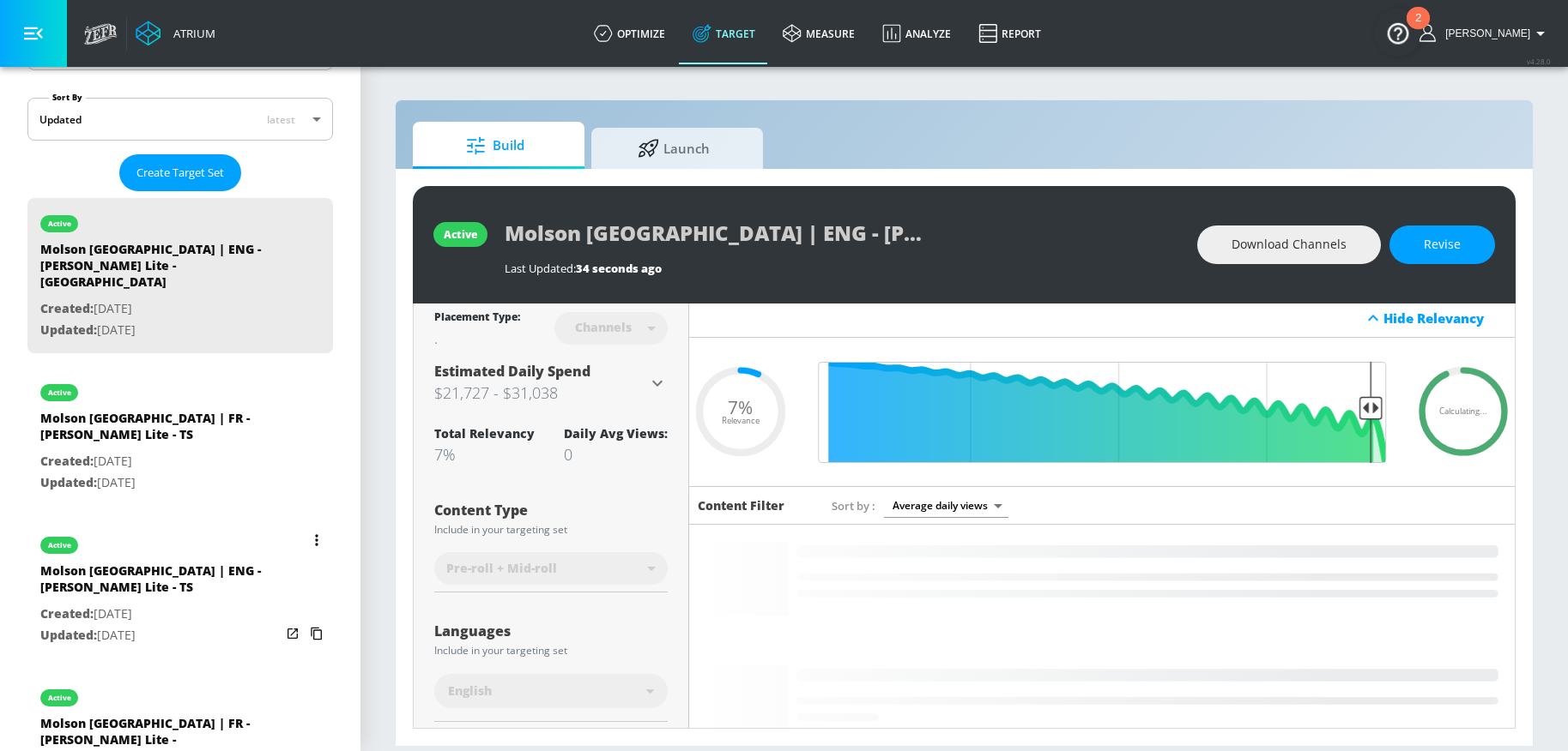
click at [180, 603] on p "Created: Feb. 07, 2025" at bounding box center [161, 614] width 240 height 22
type input "Molson Canada | ENG - Miller Lite - TS"
type input "videos"
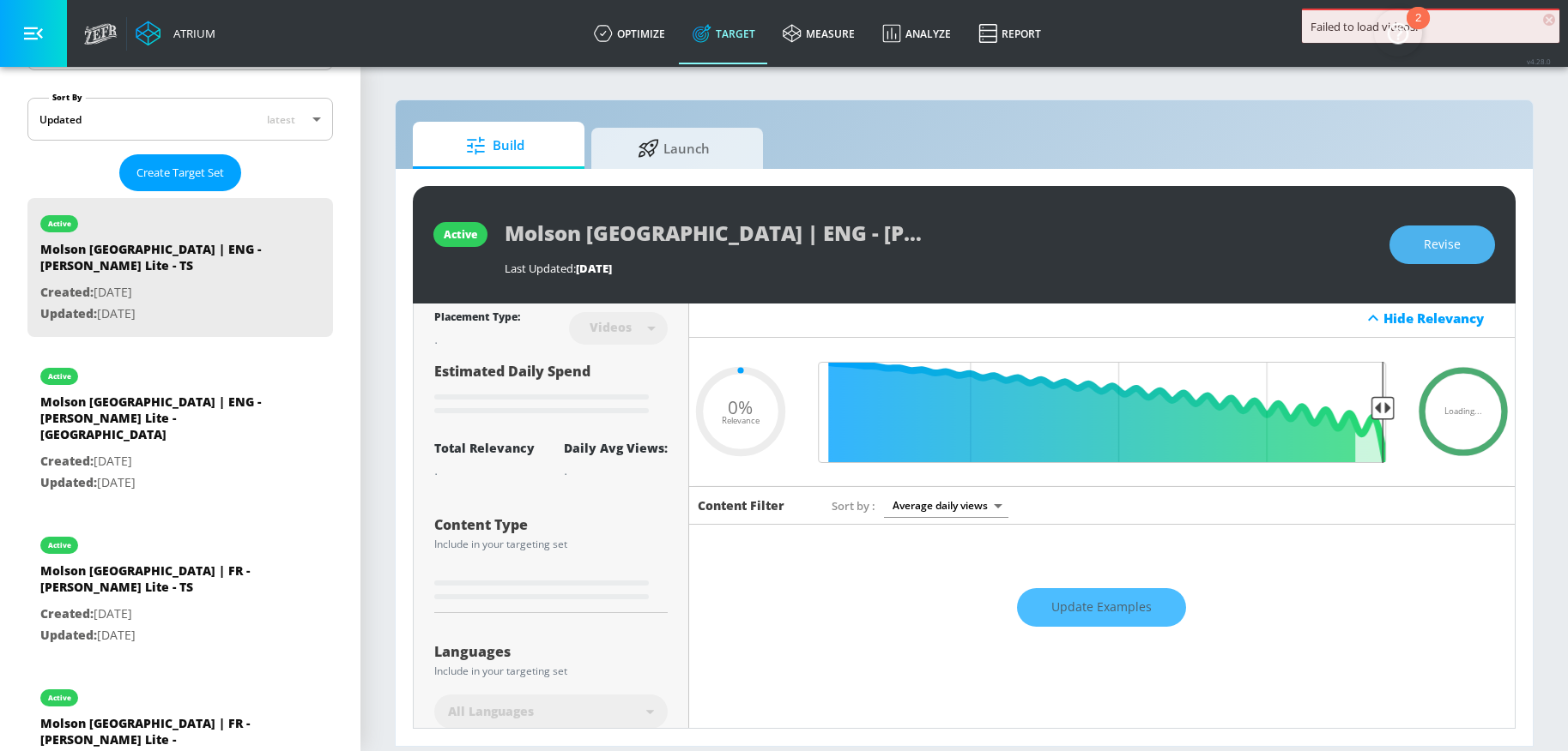
click at [1442, 247] on span "Revise" at bounding box center [1441, 245] width 37 height 22
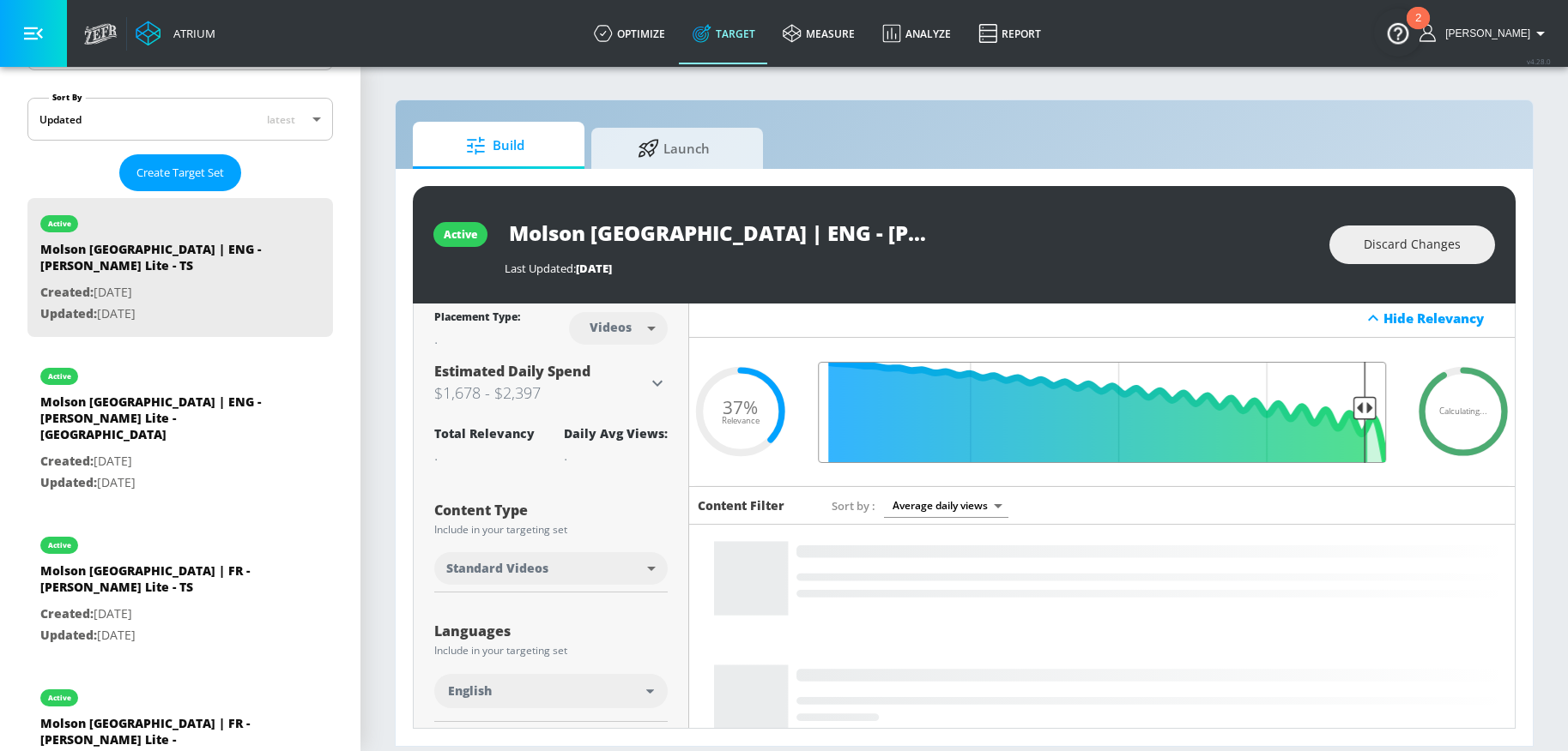
drag, startPoint x: 1188, startPoint y: 410, endPoint x: 1351, endPoint y: 423, distance: 163.5
type input "0.08"
click at [1351, 423] on input "Final Threshold" at bounding box center [1101, 412] width 585 height 101
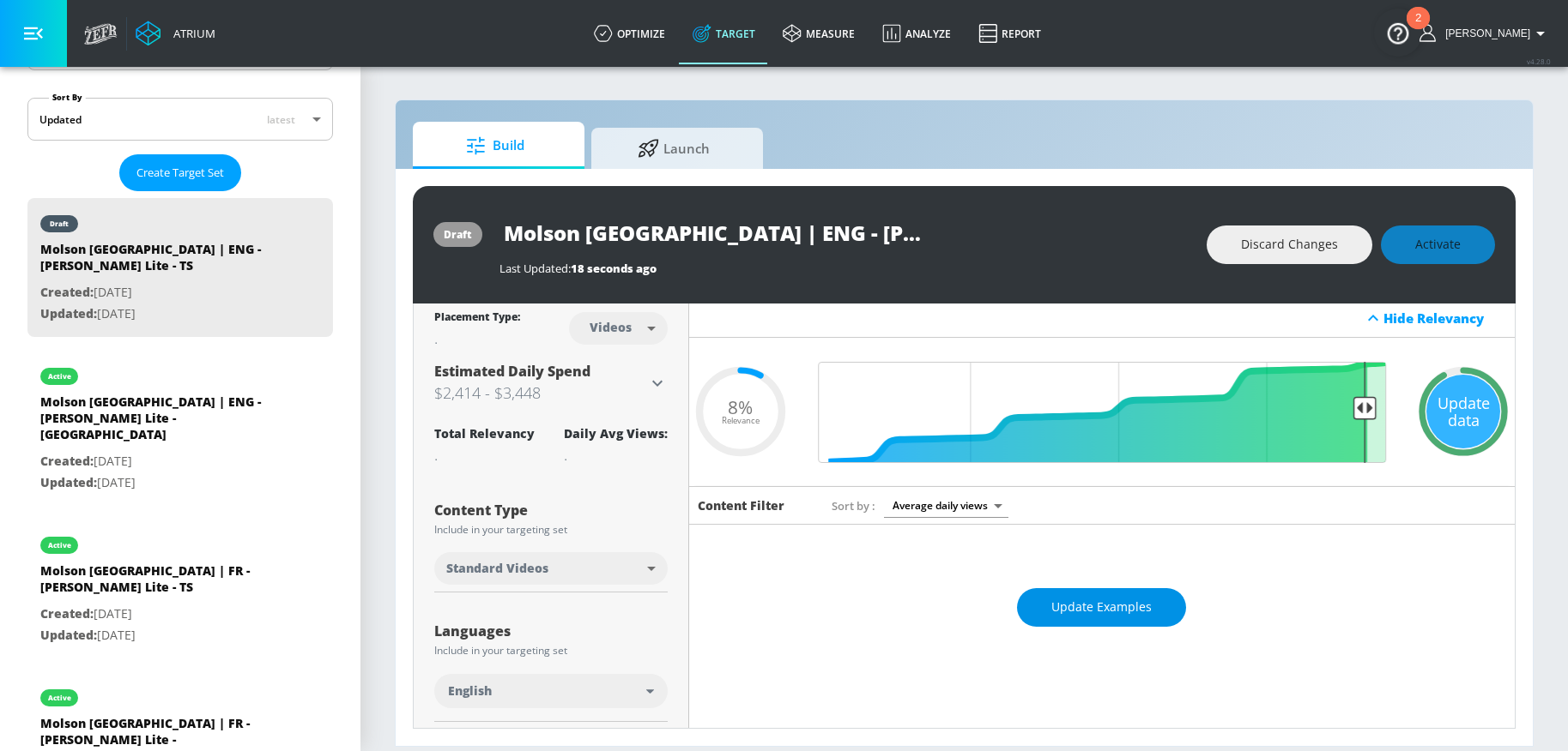
click at [1089, 610] on span "Update Examples" at bounding box center [1101, 607] width 100 height 22
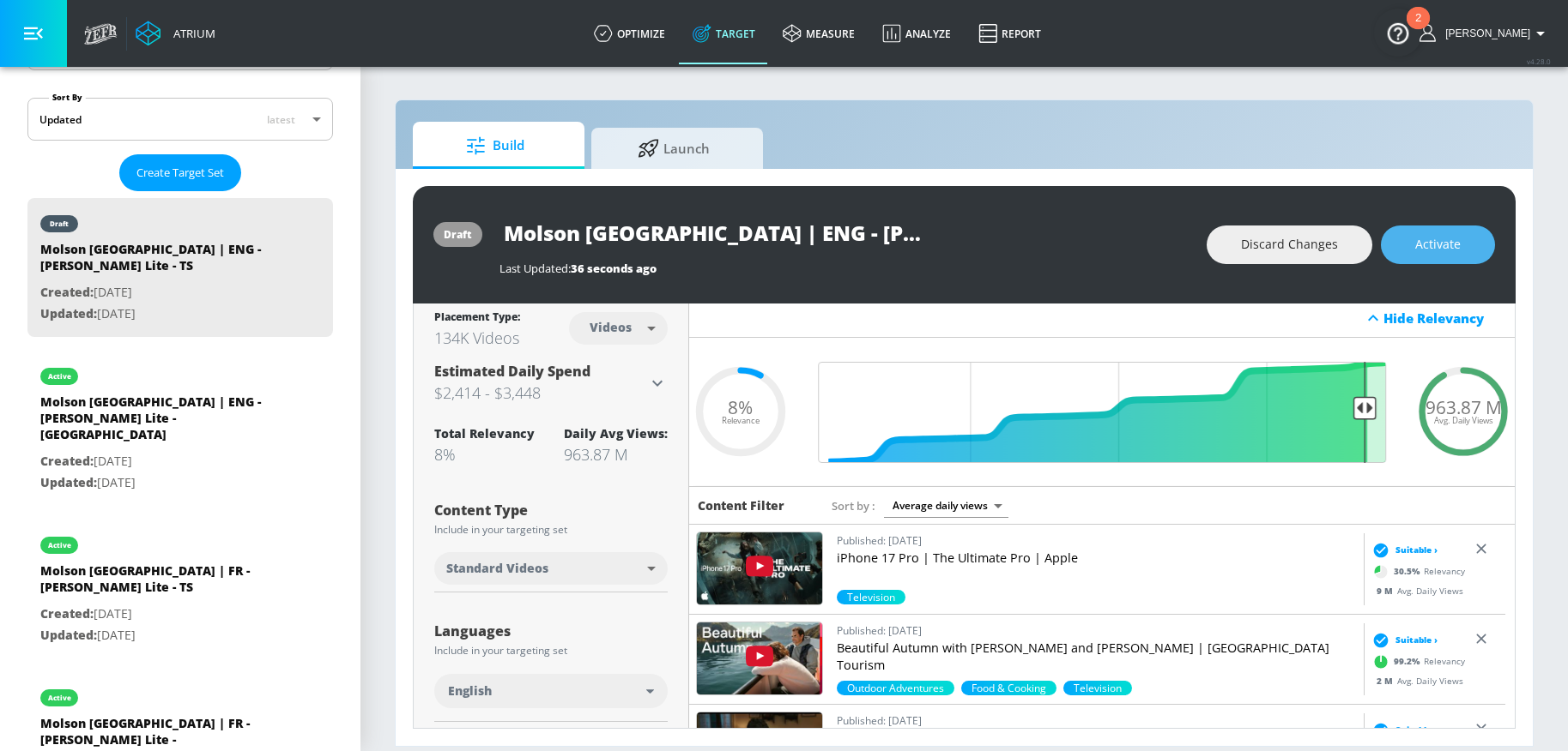
click at [1446, 249] on span "Activate" at bounding box center [1437, 245] width 45 height 22
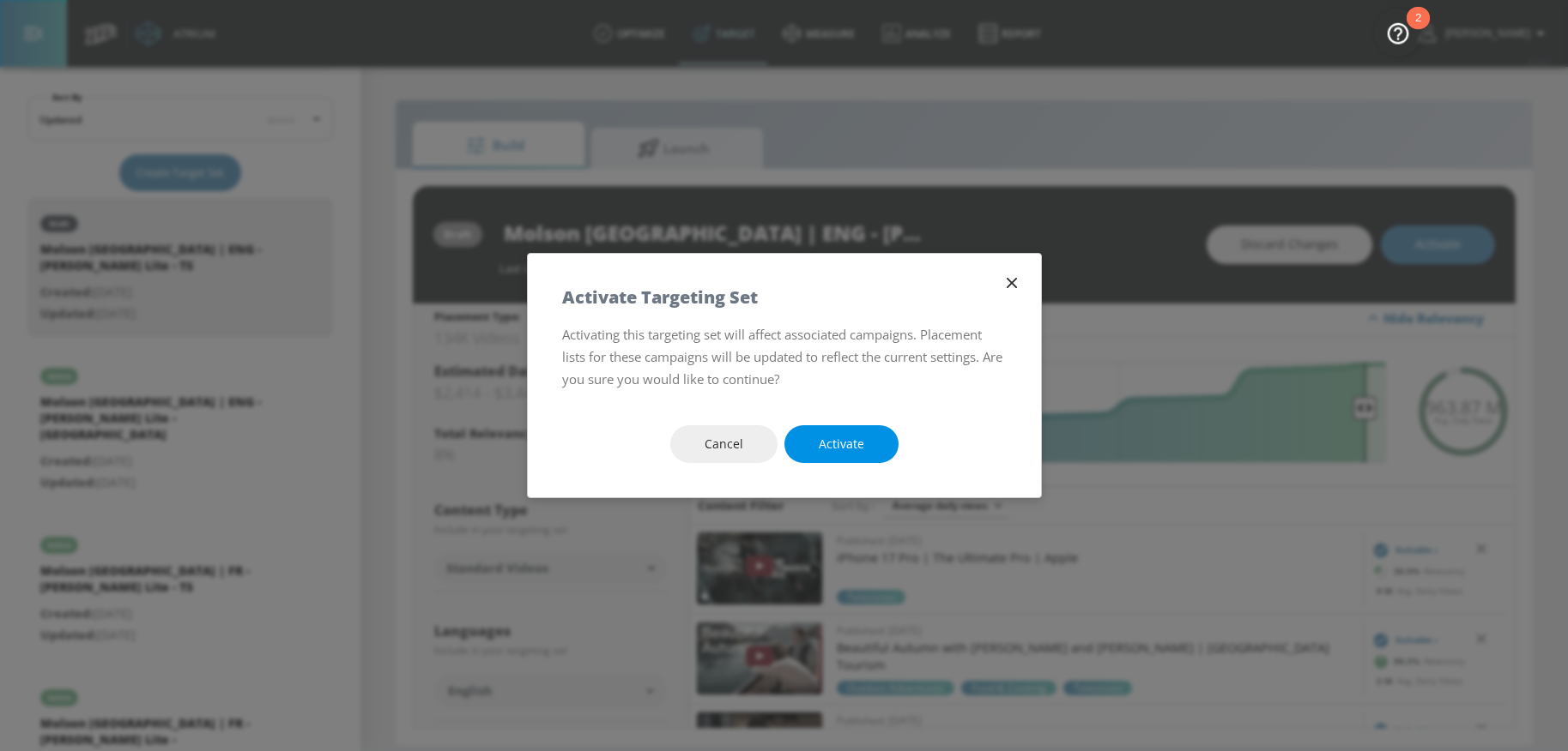
click at [824, 437] on span "Activate" at bounding box center [841, 445] width 45 height 22
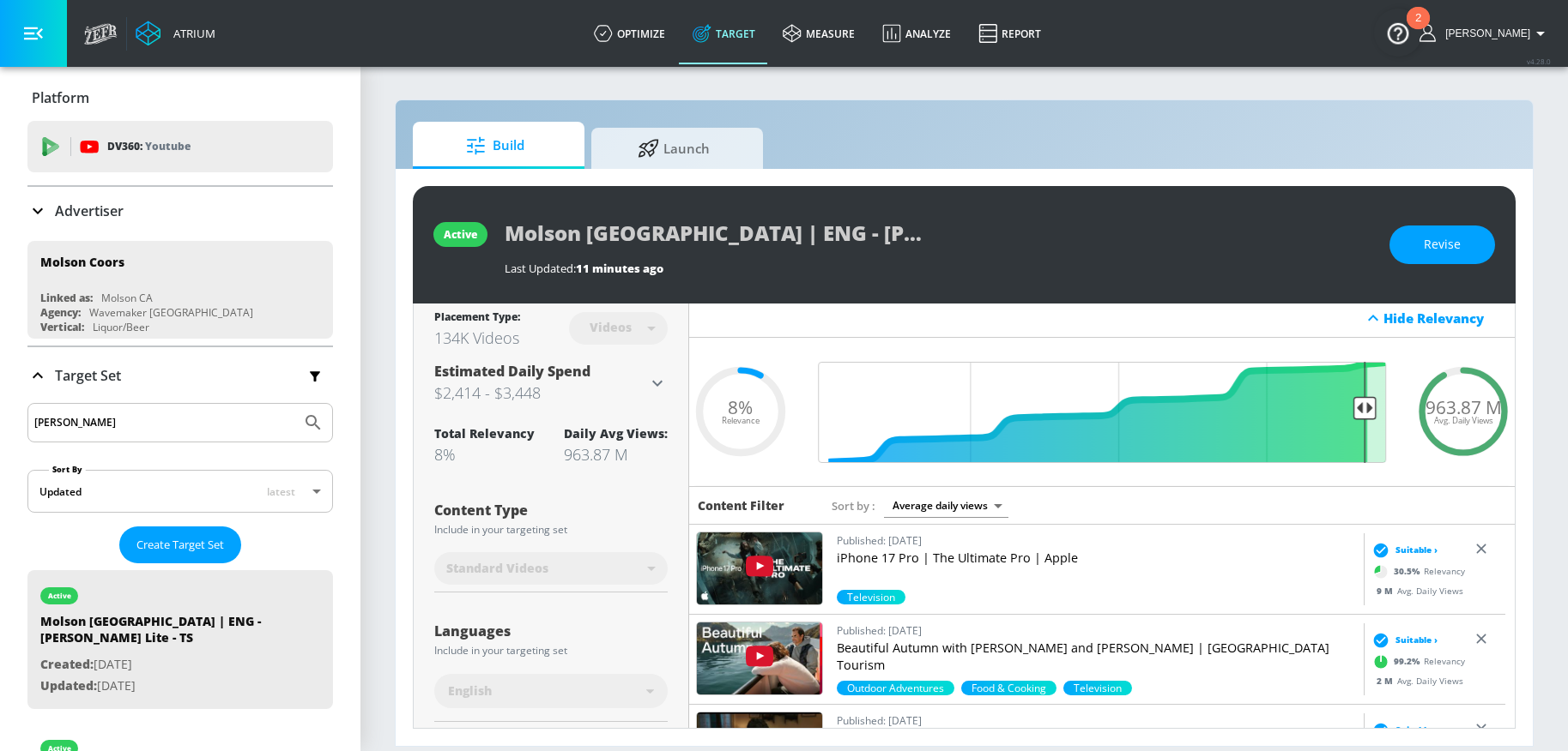
drag, startPoint x: 125, startPoint y: 424, endPoint x: -3, endPoint y: 425, distance: 128.0
click at [0, 425] on html "Atrium optimize Target measure Analyze Report optimize Target measure Analyze R…" at bounding box center [784, 376] width 1568 height 751
type input "simply"
click at [294, 404] on button "Submit Search" at bounding box center [313, 423] width 38 height 38
click at [303, 418] on icon "Submit Search" at bounding box center [313, 423] width 21 height 21
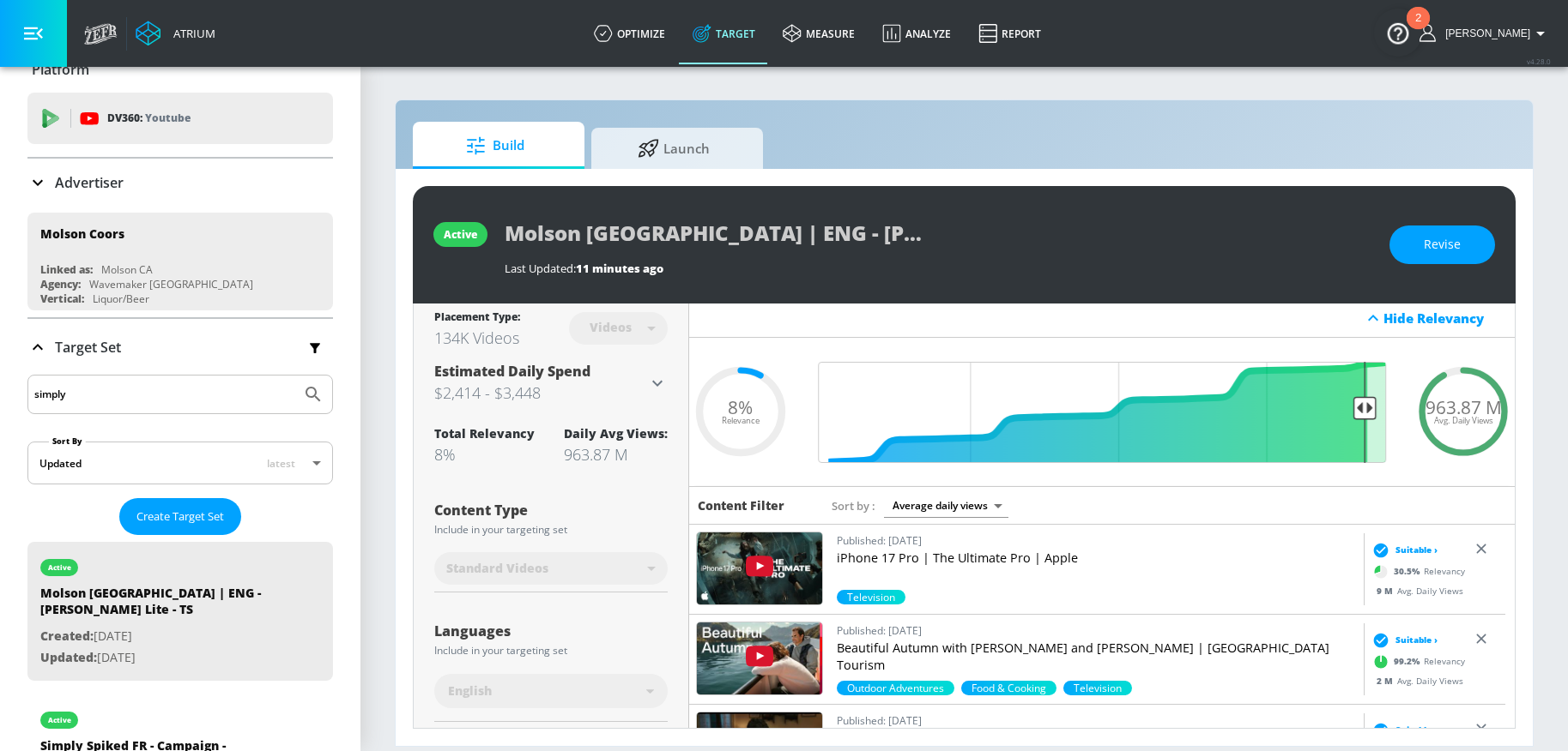
scroll to position [247, 0]
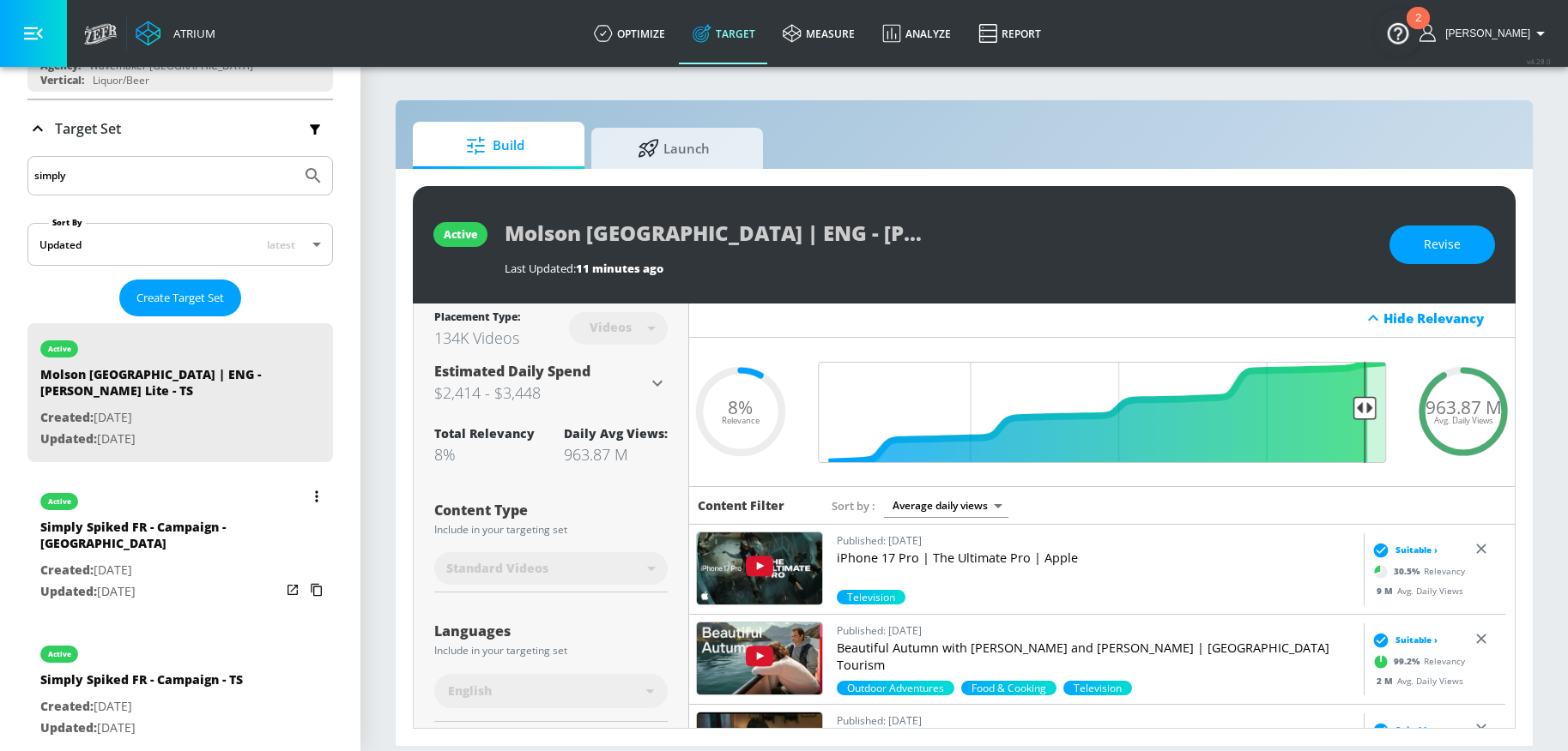
click at [203, 582] on p "Updated: Mar. 19, 2025" at bounding box center [161, 592] width 240 height 22
type input "Simply Spiked FR - Campaign - CT"
type input "channels"
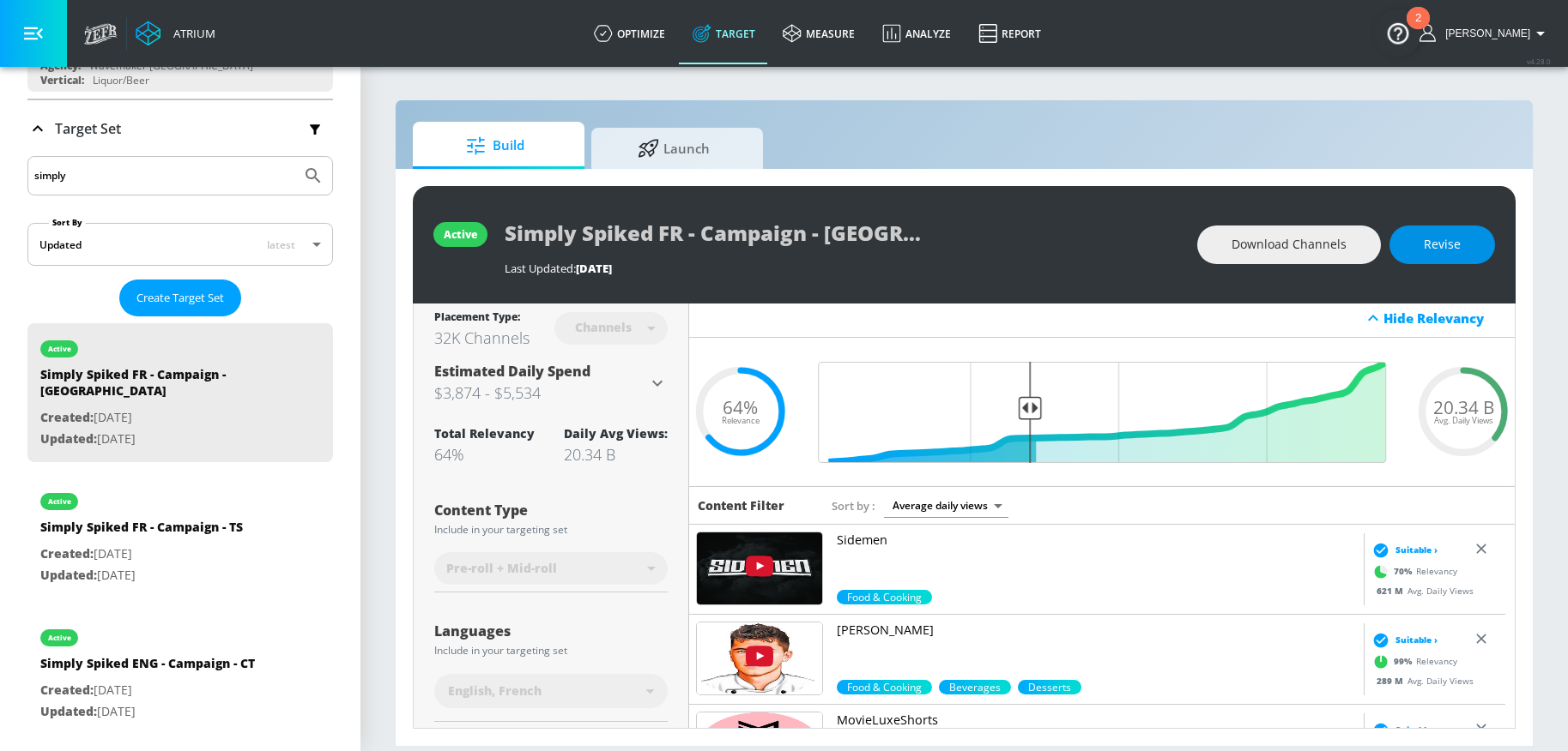
click at [1416, 243] on button "Revise" at bounding box center [1442, 244] width 106 height 39
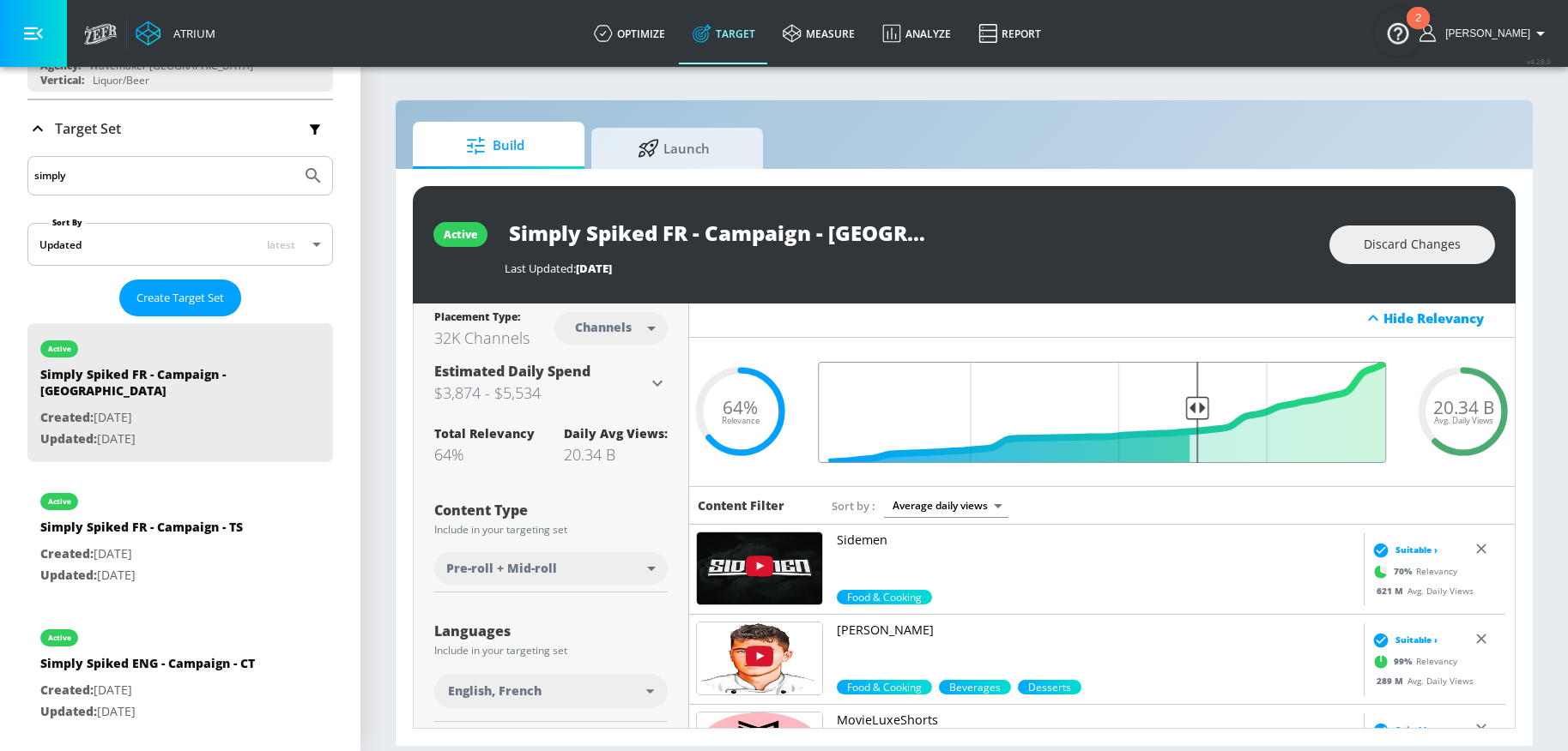
drag, startPoint x: 1029, startPoint y: 407, endPoint x: 1187, endPoint y: 409, distance: 158.0
type input "0.36"
click at [1187, 409] on input "Final Threshold" at bounding box center [1101, 412] width 585 height 101
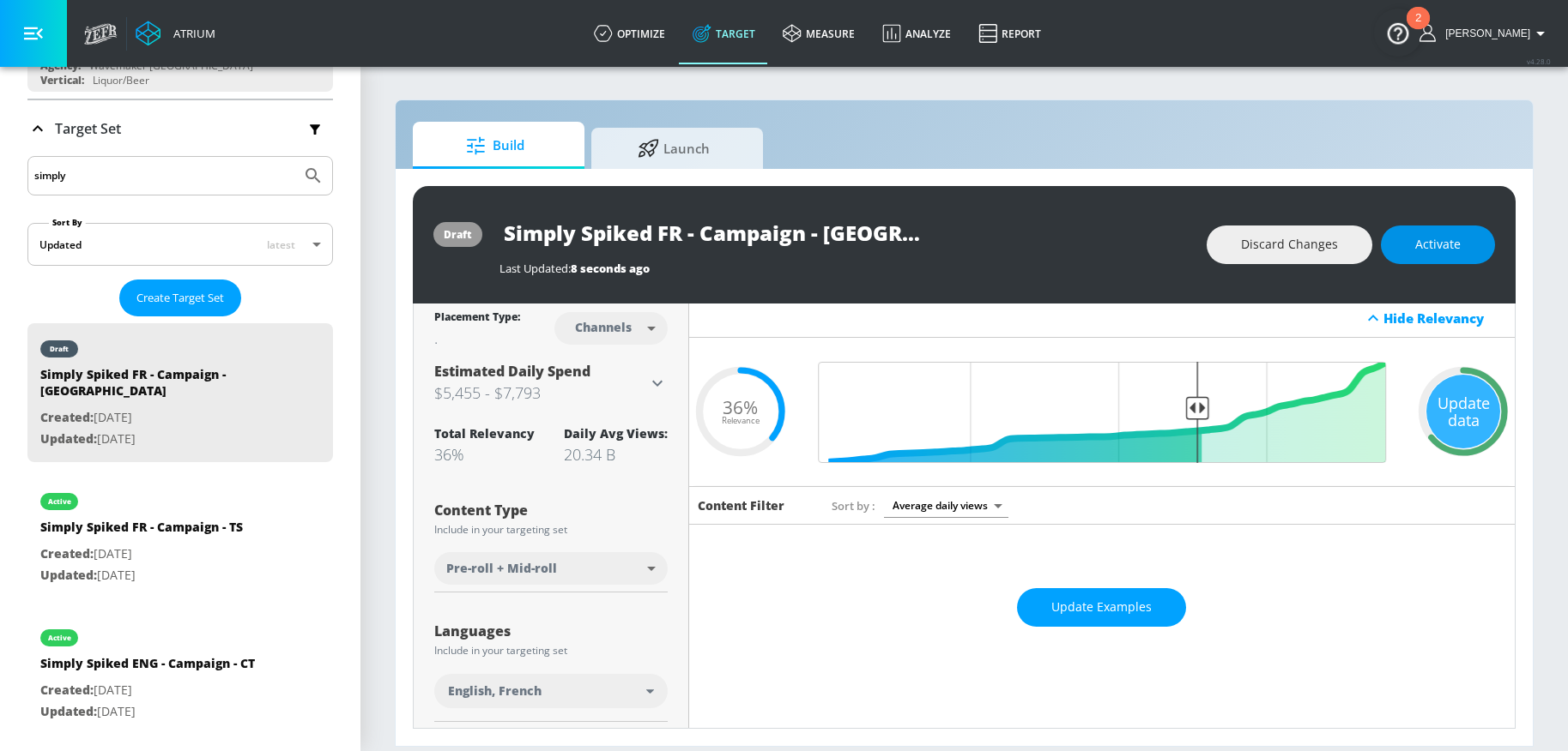
click at [1457, 240] on span "Activate" at bounding box center [1437, 245] width 45 height 22
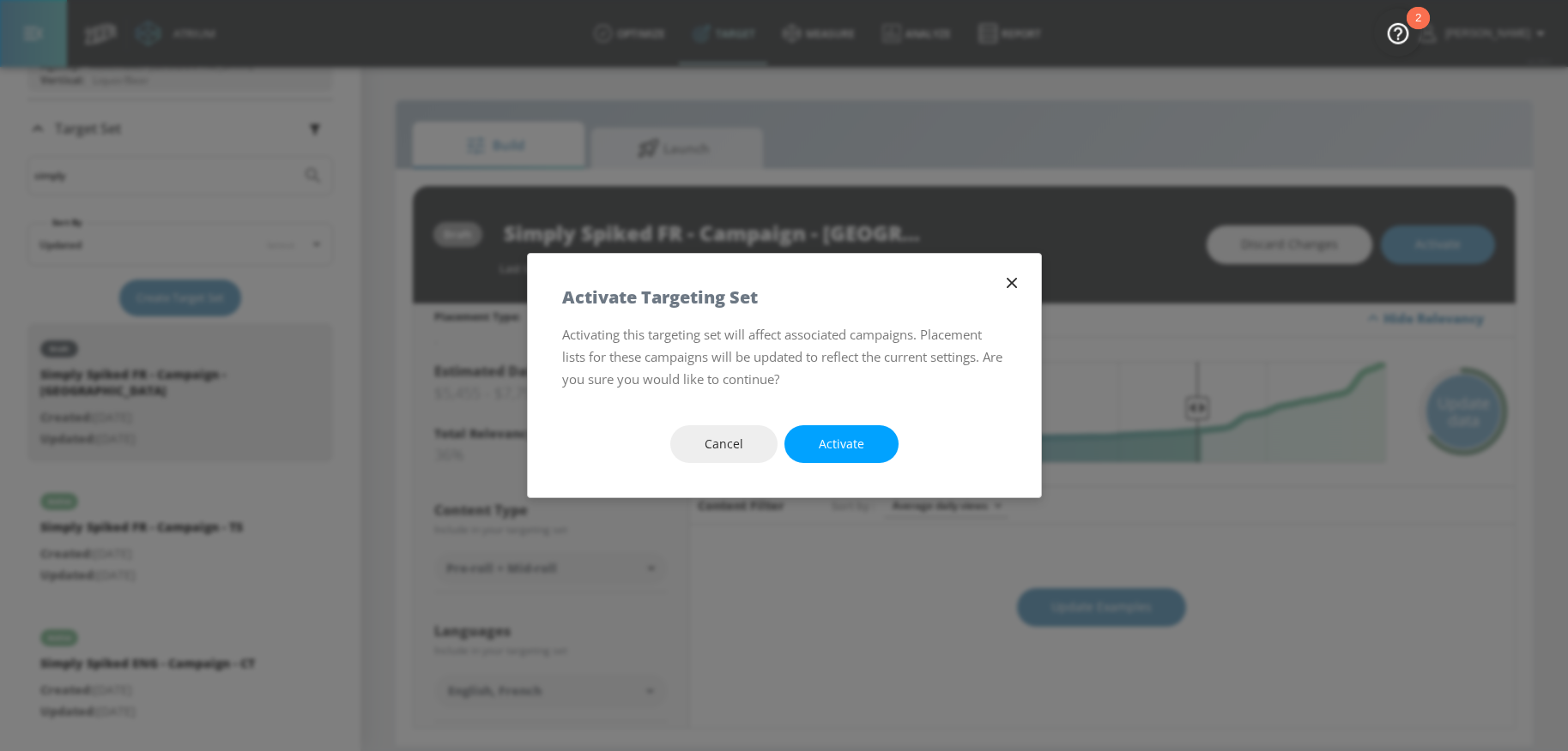
click at [845, 464] on div "Cancel Activate" at bounding box center [784, 445] width 513 height 107
click at [851, 445] on span "Activate" at bounding box center [841, 445] width 45 height 22
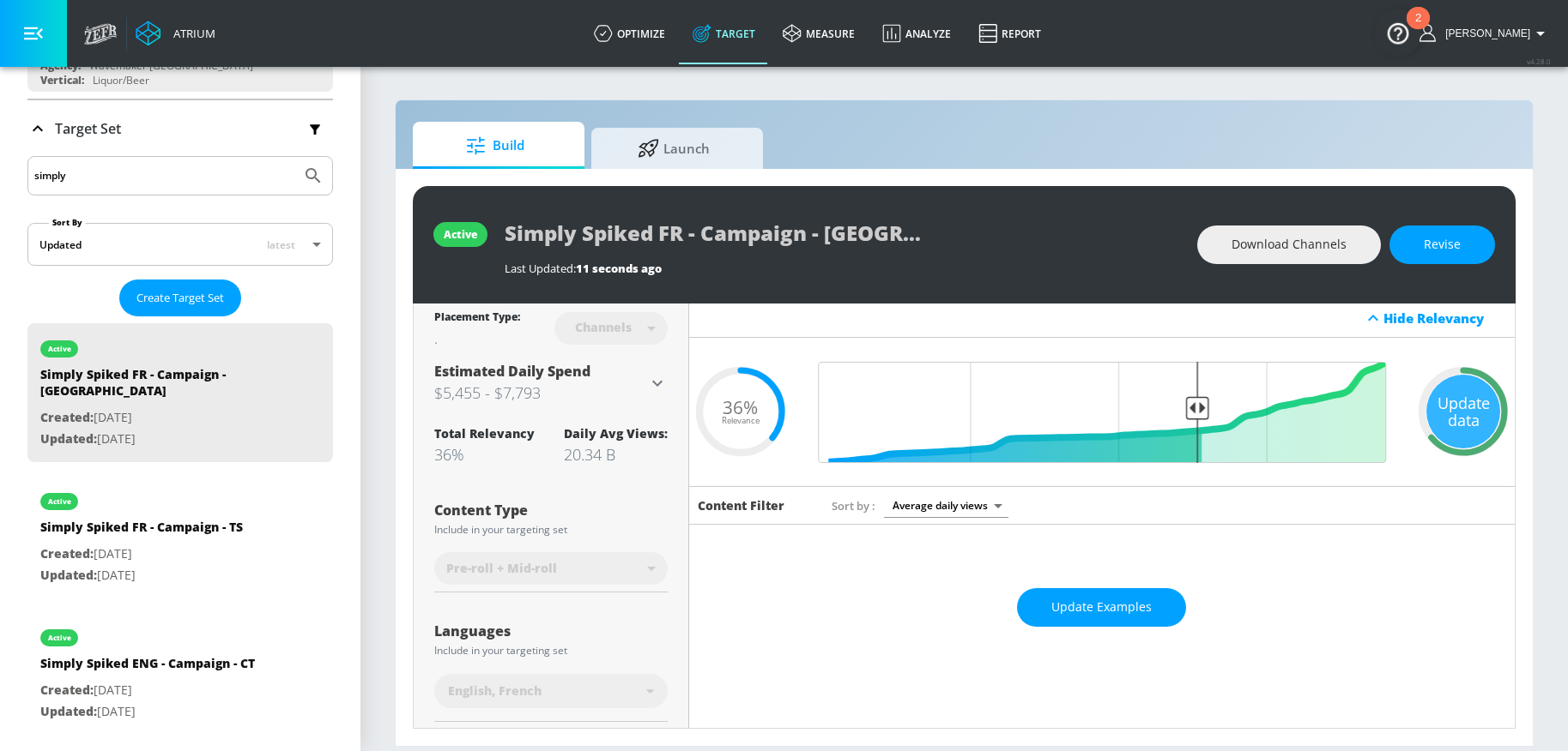
click at [201, 489] on div "active" at bounding box center [142, 497] width 203 height 43
type input "Simply Spiked FR - Campaign - TS"
type input "videos"
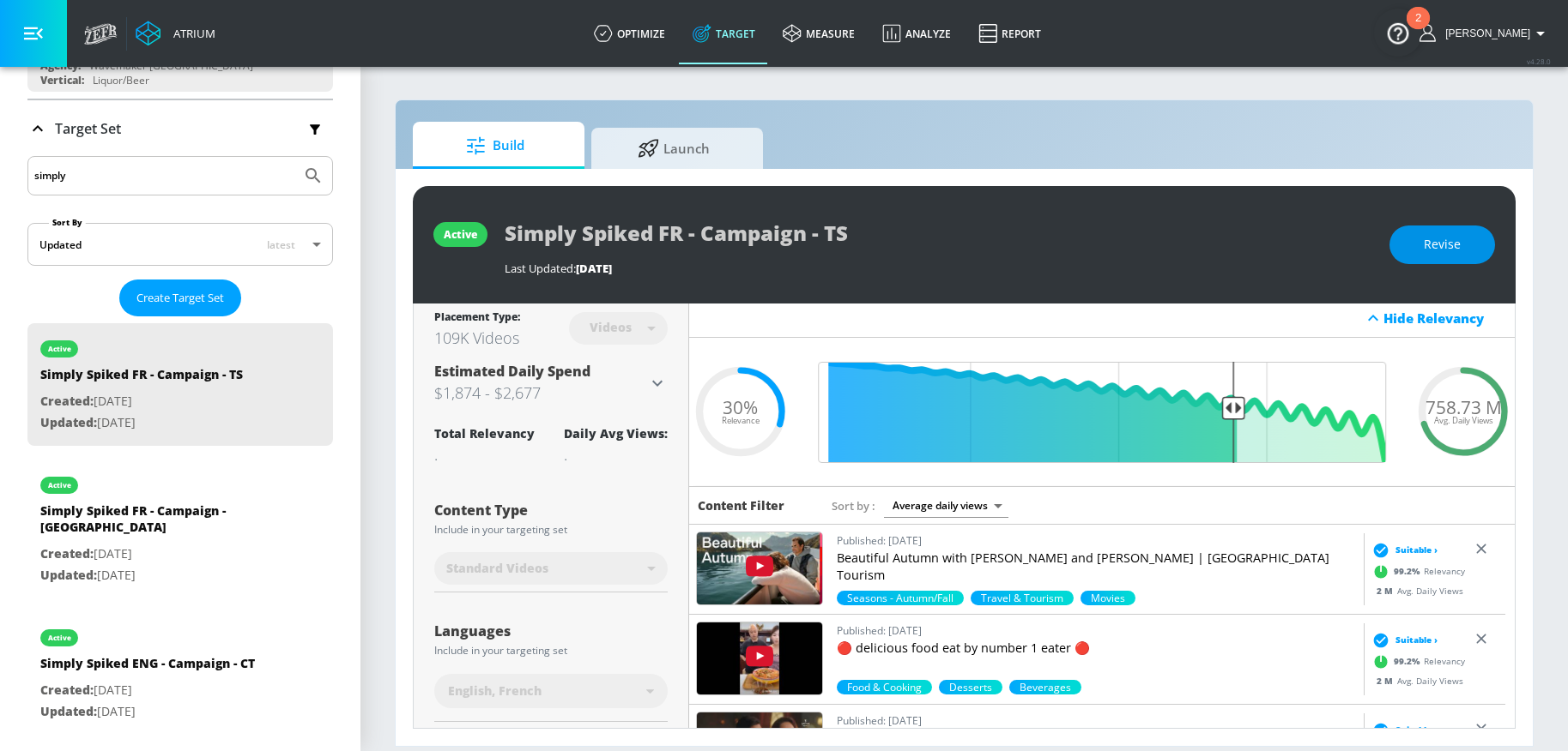
click at [1470, 240] on button "Revise" at bounding box center [1442, 244] width 106 height 39
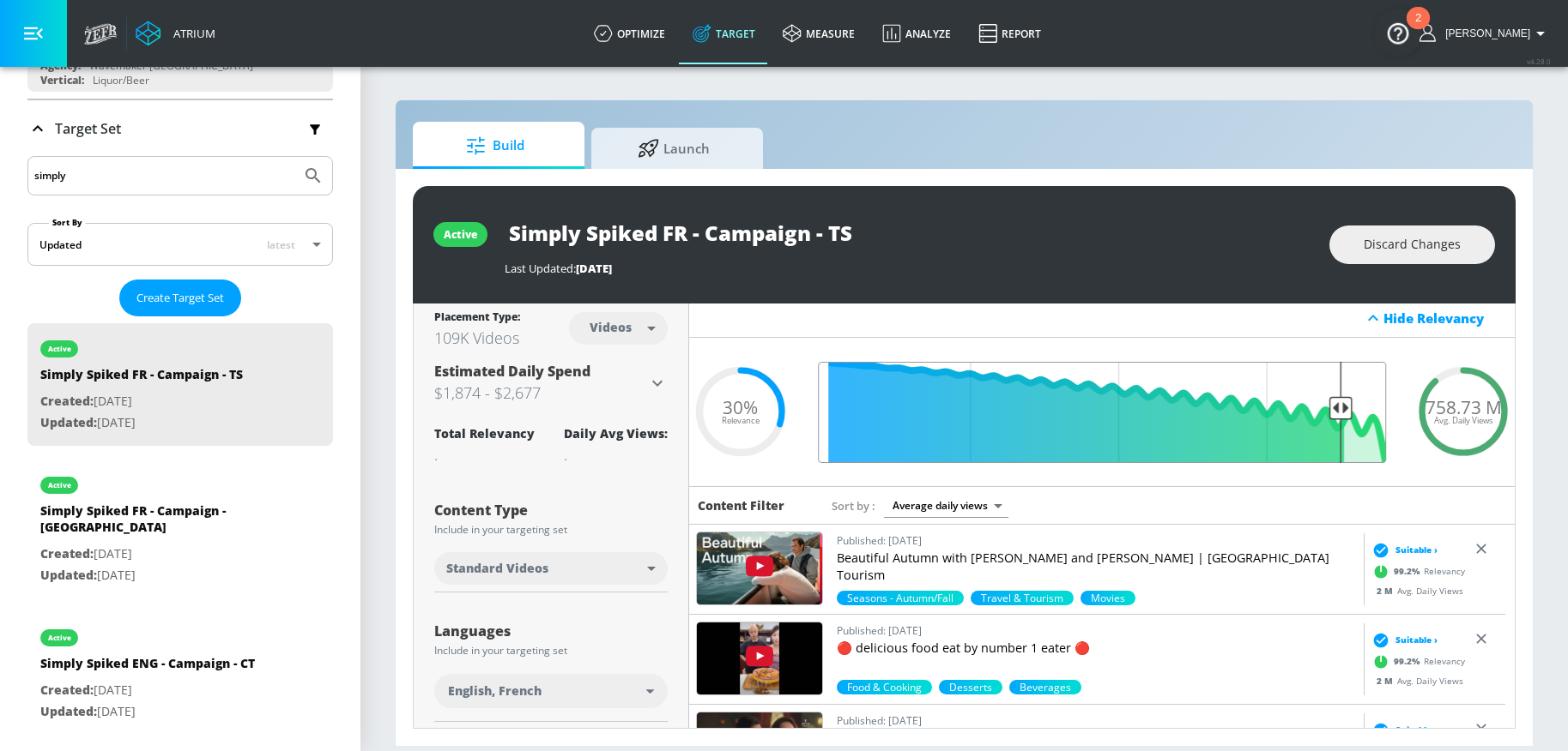
drag, startPoint x: 1229, startPoint y: 405, endPoint x: 1330, endPoint y: 413, distance: 101.3
type input "0.12"
click at [1330, 413] on input "Final Threshold" at bounding box center [1101, 412] width 585 height 101
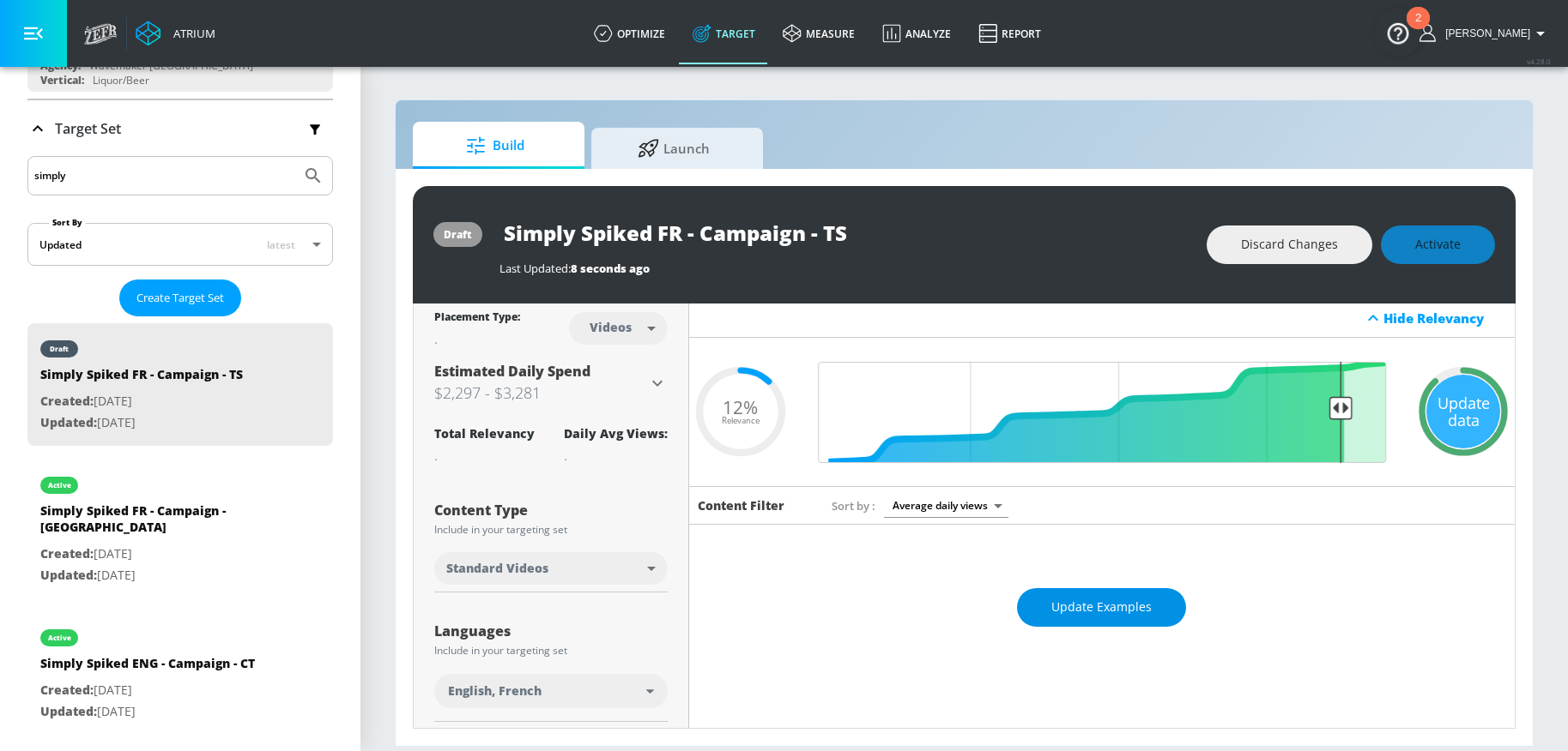
click at [1091, 620] on button "Update Examples" at bounding box center [1101, 607] width 169 height 39
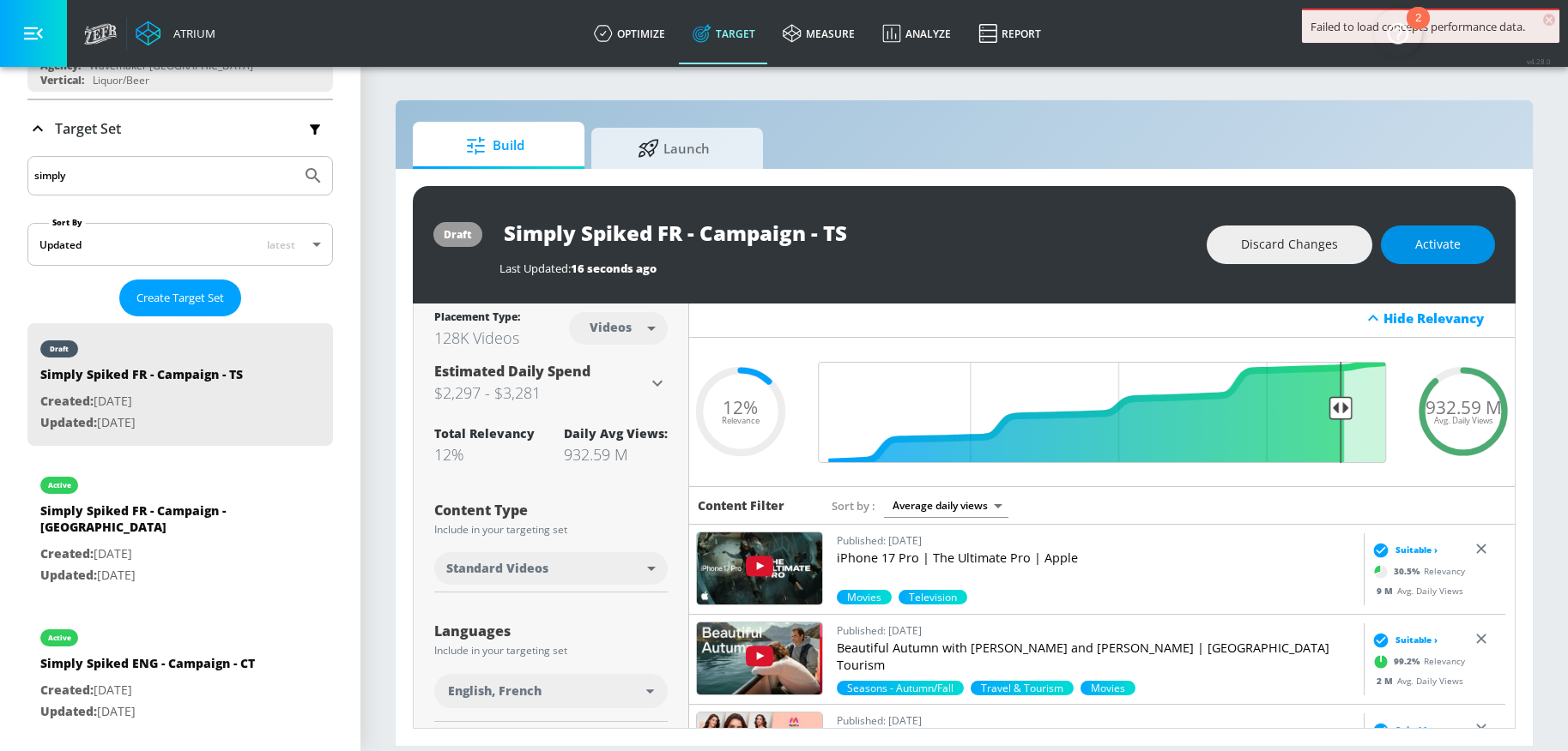
click at [1435, 251] on span "Activate" at bounding box center [1437, 245] width 45 height 22
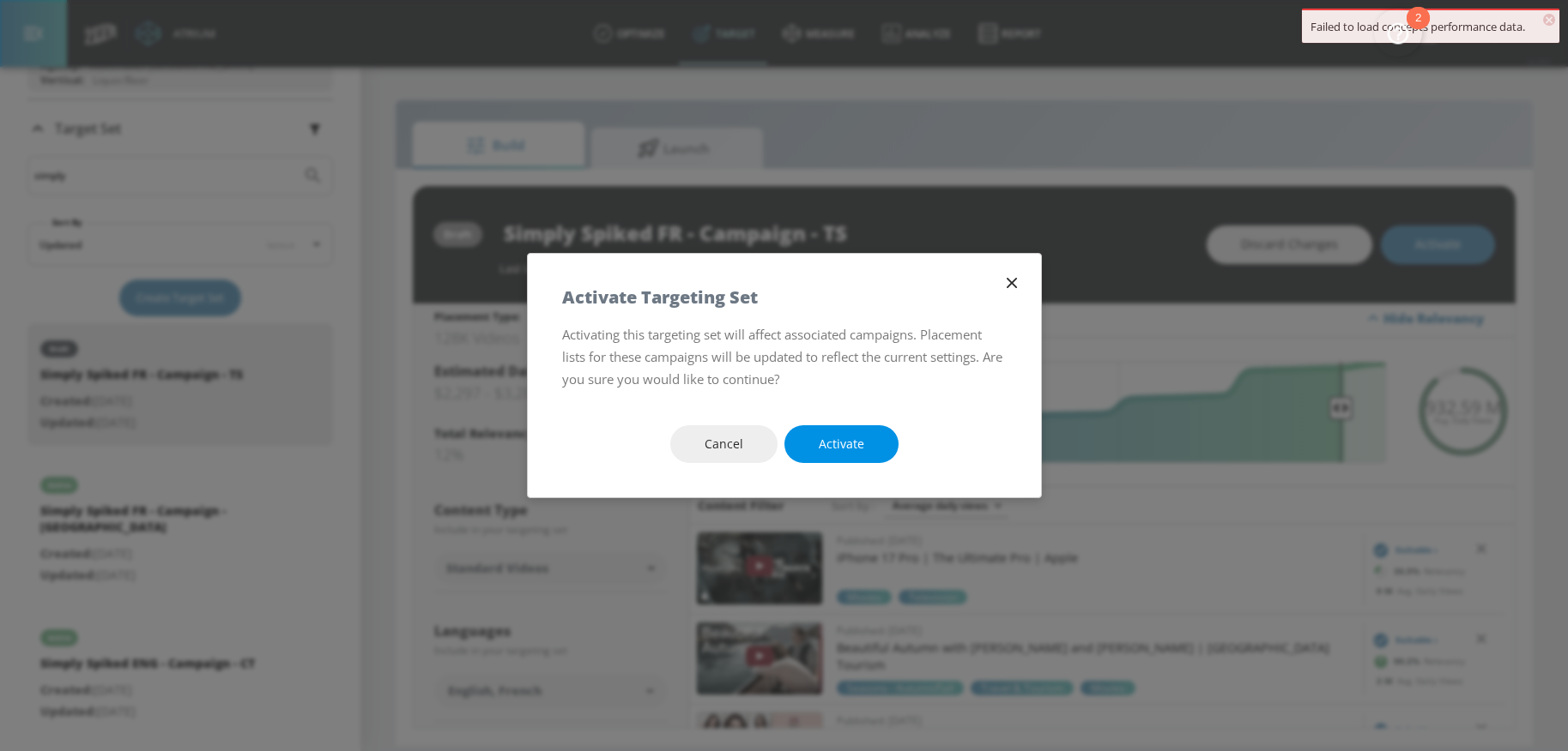
click at [871, 445] on button "Activate" at bounding box center [841, 445] width 115 height 39
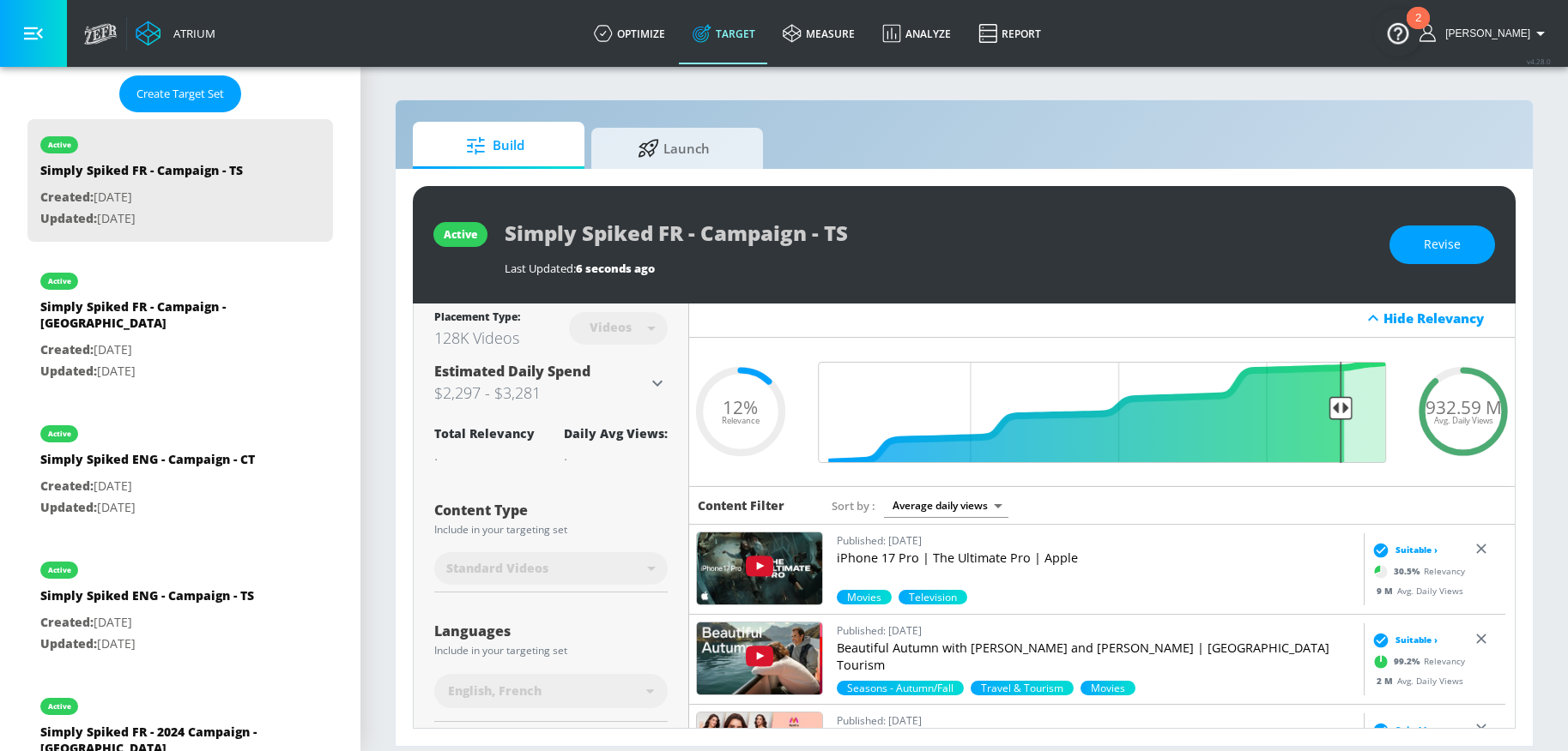
scroll to position [519, 0]
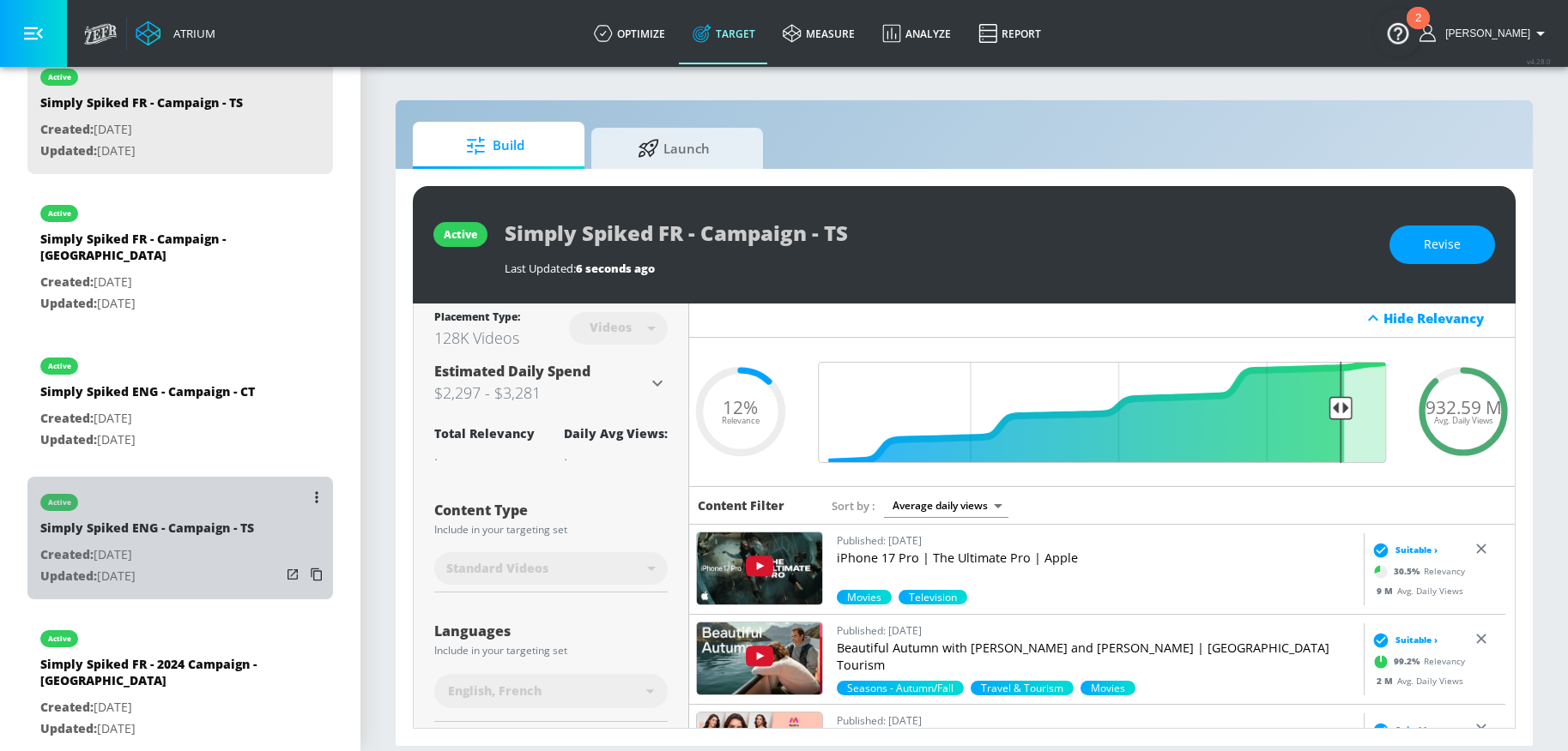
click at [186, 547] on p "Created: Mar. 22, 2024" at bounding box center [148, 555] width 214 height 22
type input "Simply Spiked ENG - Campaign - TS"
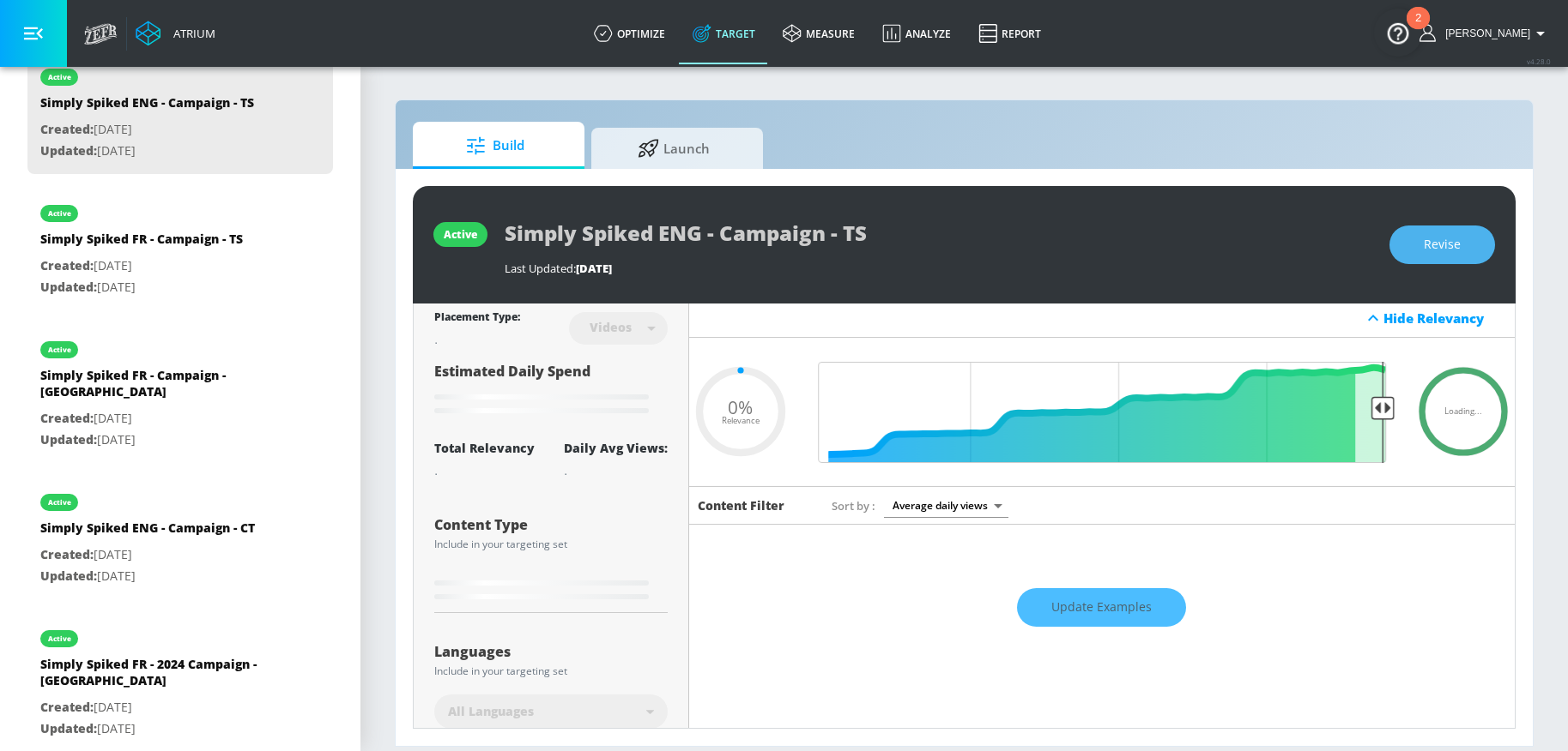
click at [1441, 241] on span "Revise" at bounding box center [1441, 245] width 37 height 22
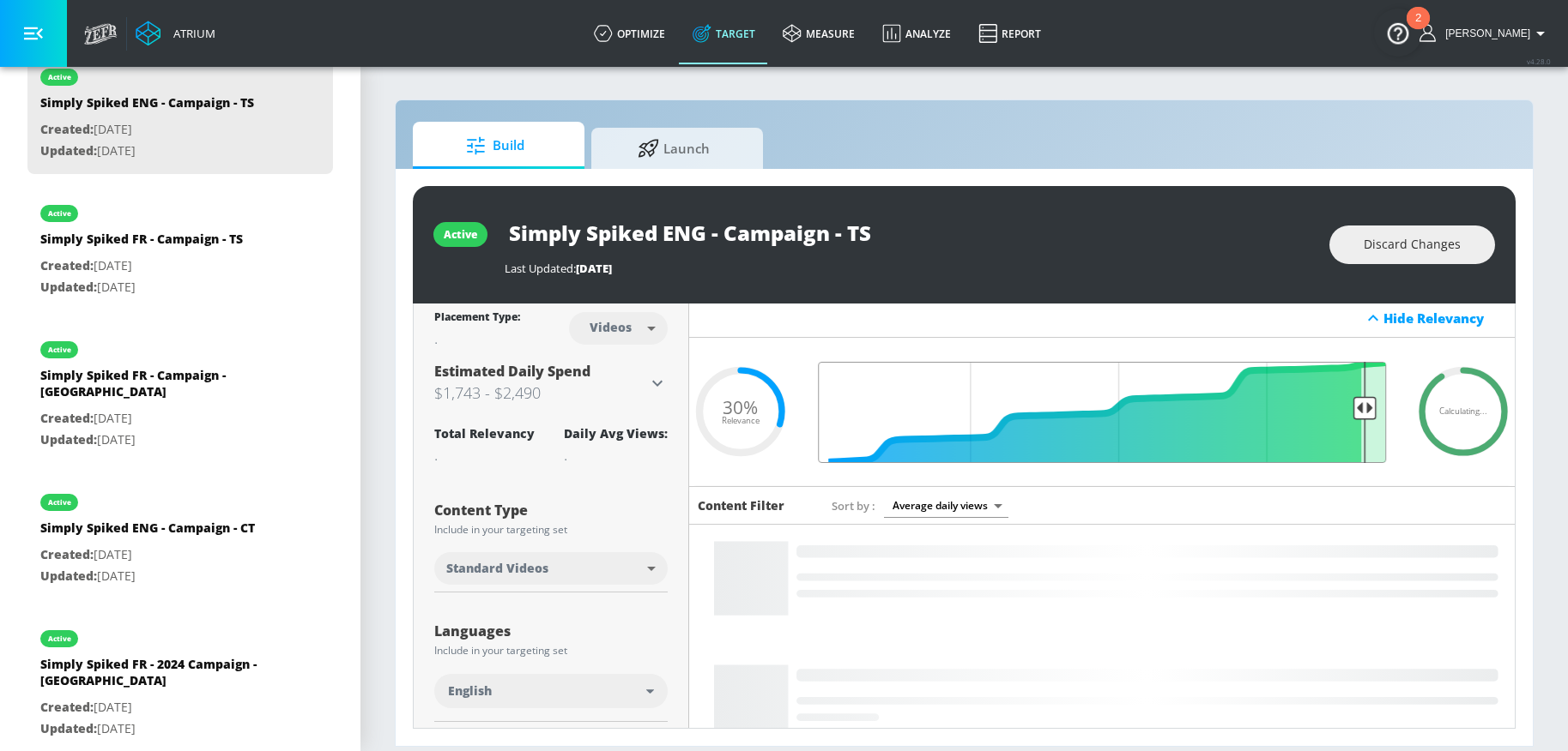
drag, startPoint x: 1222, startPoint y: 413, endPoint x: 1353, endPoint y: 416, distance: 131.0
type input "0.08"
click at [1353, 416] on input "Final Threshold" at bounding box center [1101, 412] width 585 height 101
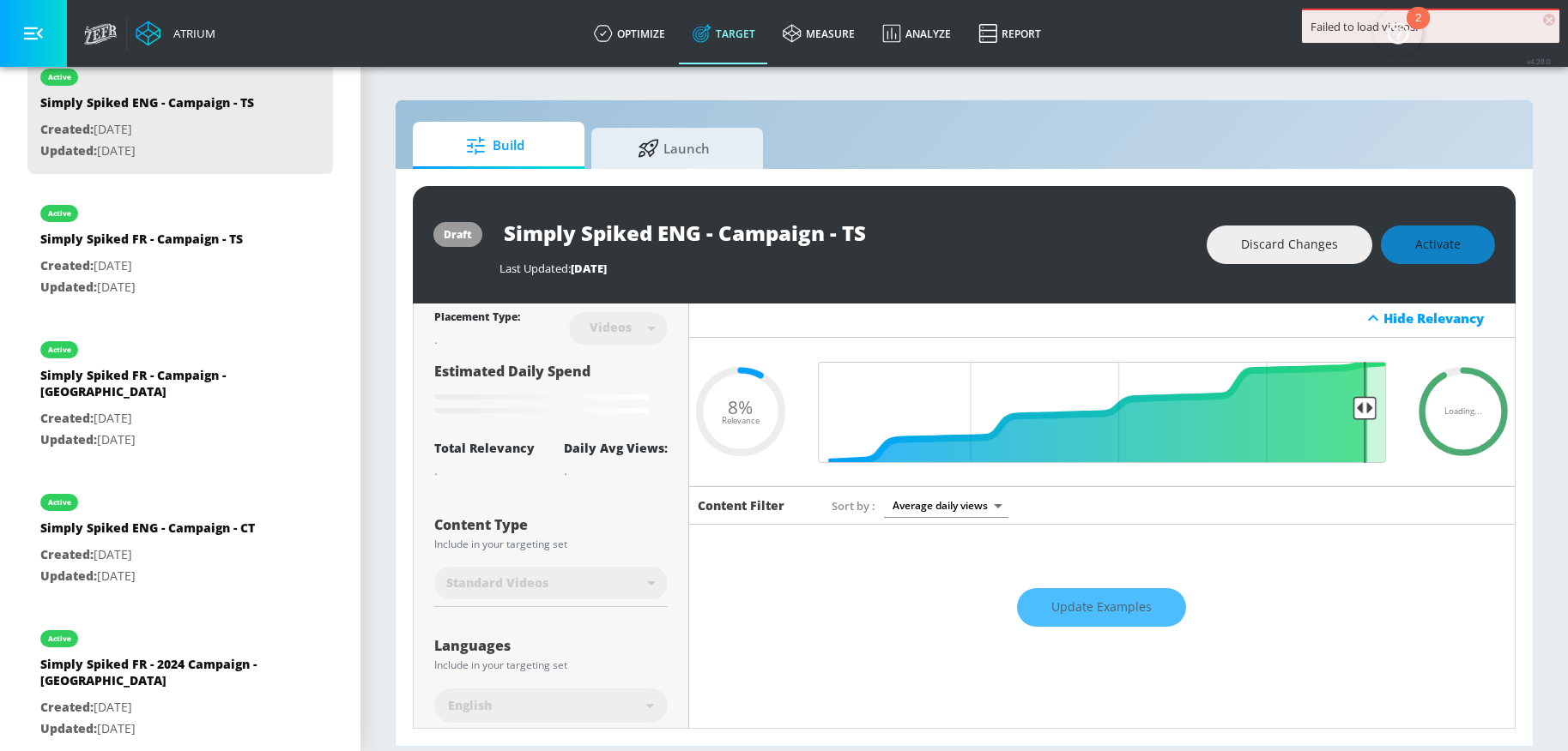
click at [1550, 16] on span "×" at bounding box center [1548, 20] width 12 height 12
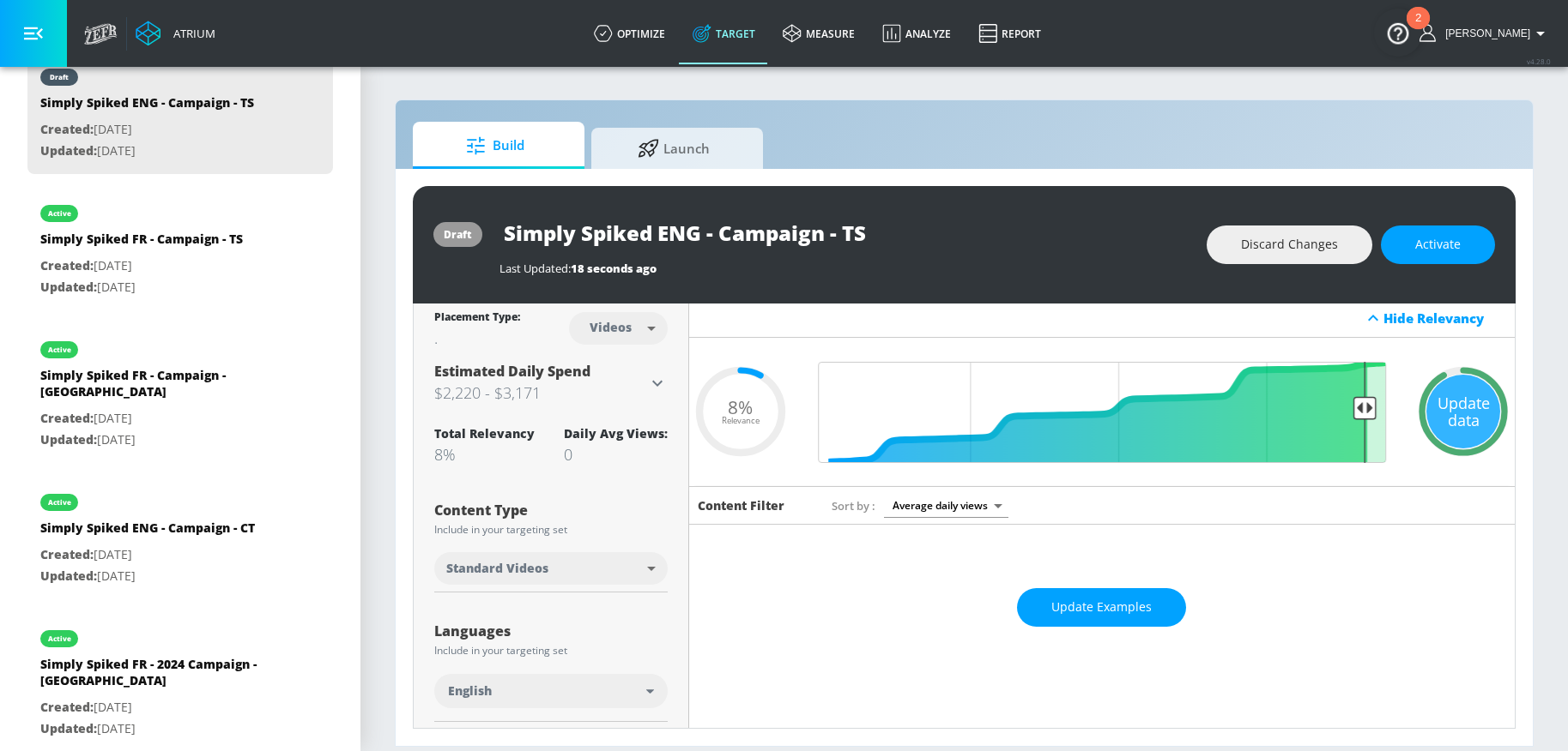
click at [1439, 271] on div "draft Simply Spiked ENG - Campaign - TS Last Updated: 18 seconds ago Discard Ch…" at bounding box center [963, 245] width 1102 height 117
click at [1441, 253] on span "Activate" at bounding box center [1437, 245] width 45 height 22
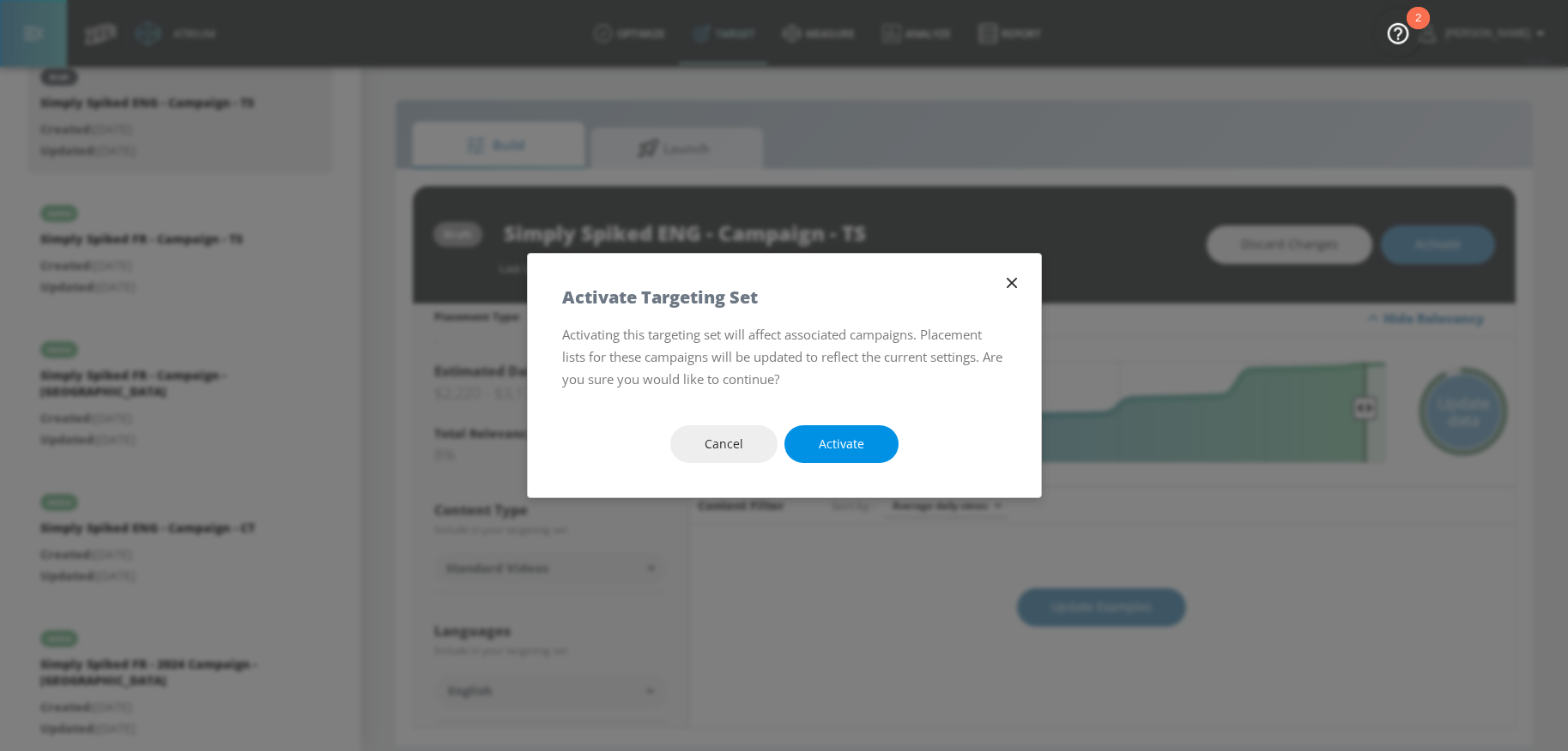
click at [839, 429] on button "Activate" at bounding box center [841, 445] width 115 height 39
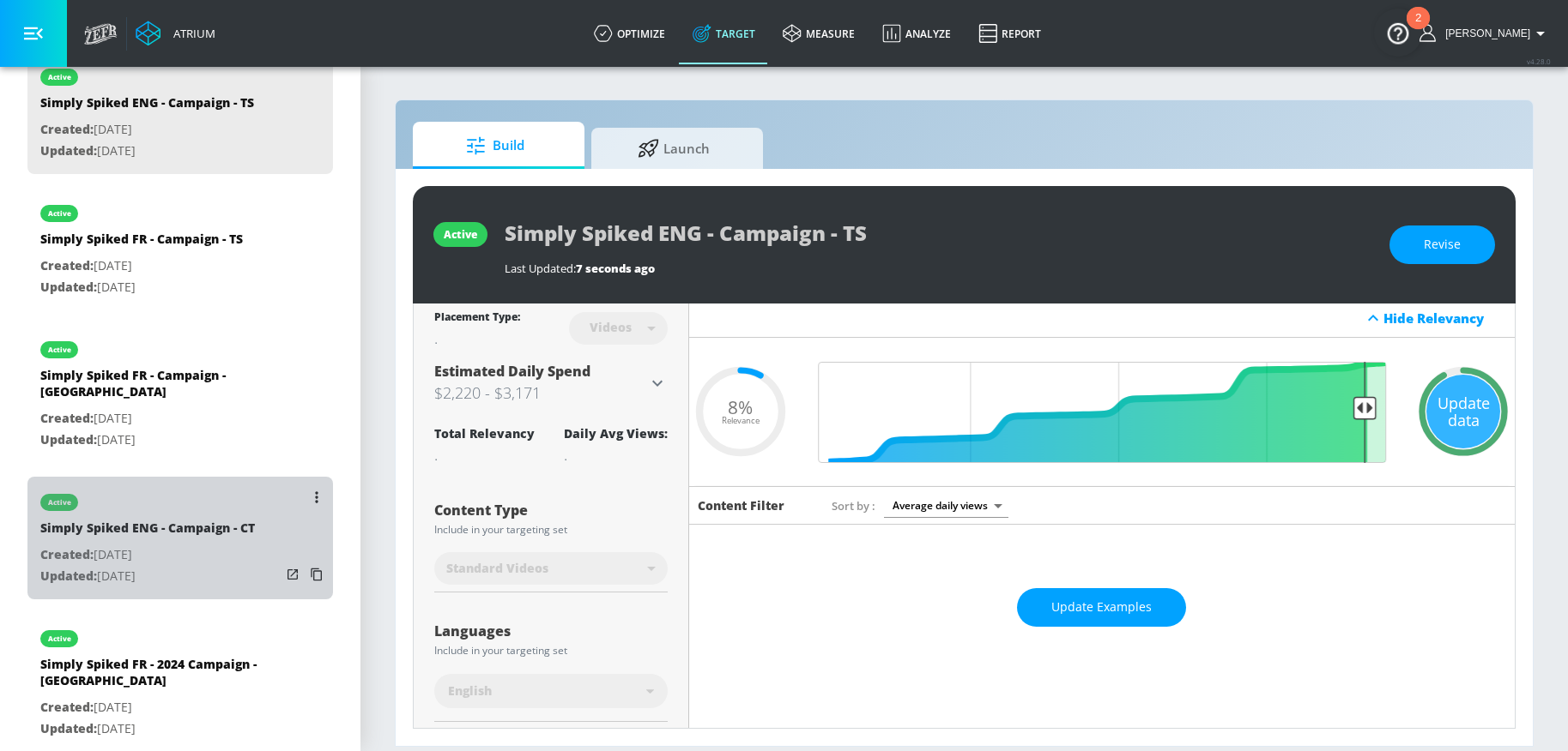
click at [188, 520] on div "Simply Spiked ENG - Campaign - CT" at bounding box center [148, 533] width 215 height 25
type input "Simply Spiked ENG - Campaign - CT"
type input "channels"
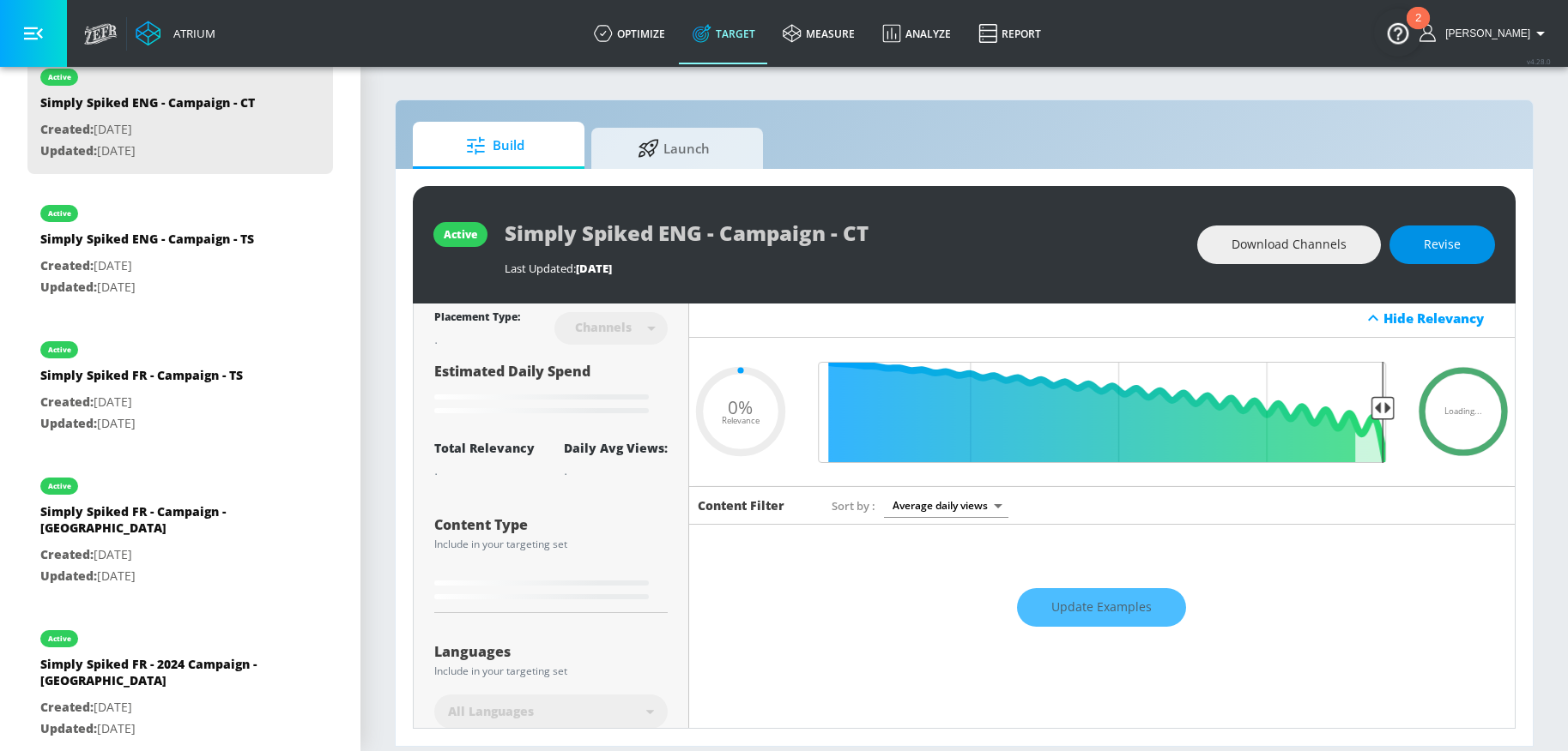
click at [1454, 253] on span "Revise" at bounding box center [1441, 245] width 37 height 22
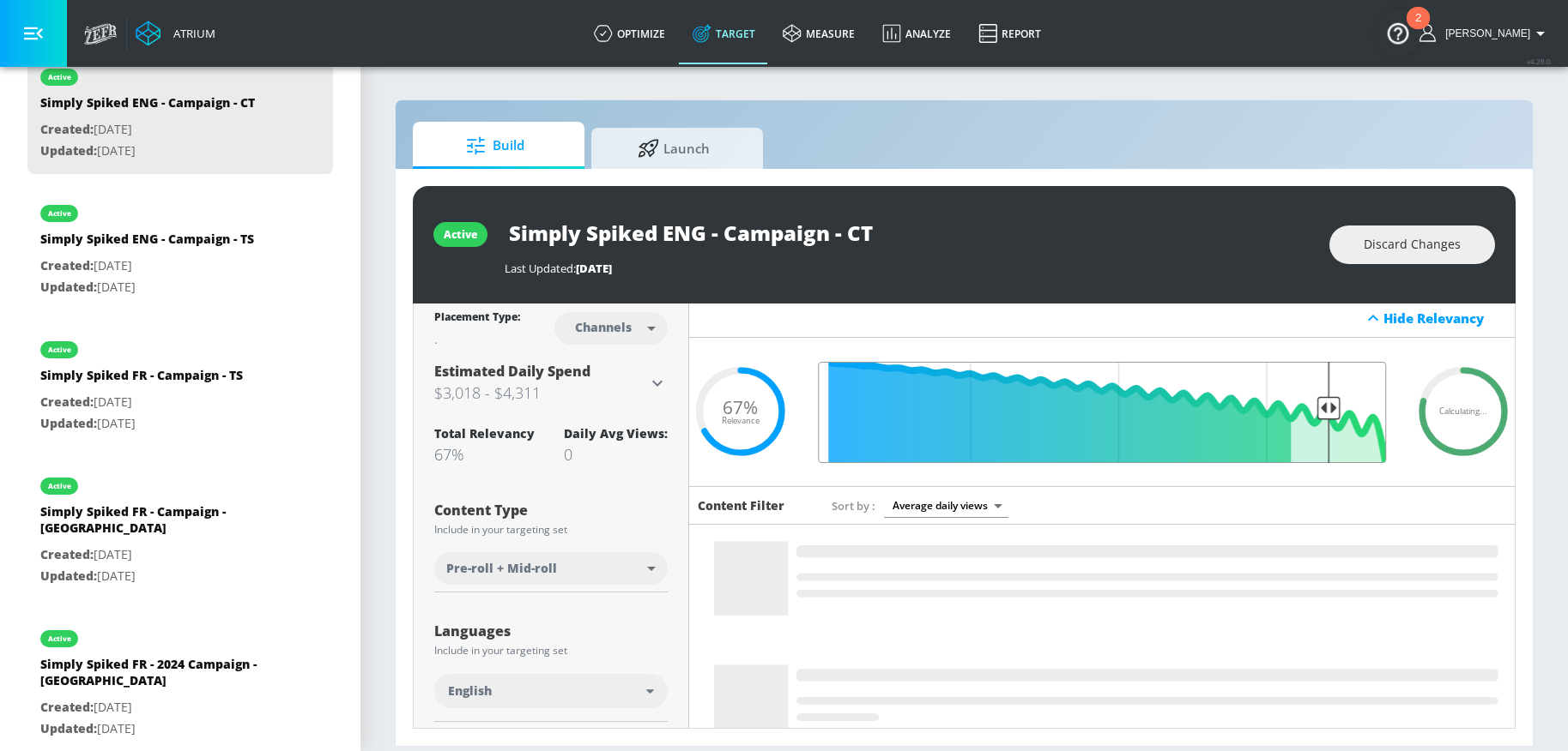
drag, startPoint x: 1004, startPoint y: 408, endPoint x: 1316, endPoint y: 437, distance: 313.3
type input "0.14"
click at [1316, 438] on input "Final Threshold" at bounding box center [1101, 412] width 585 height 101
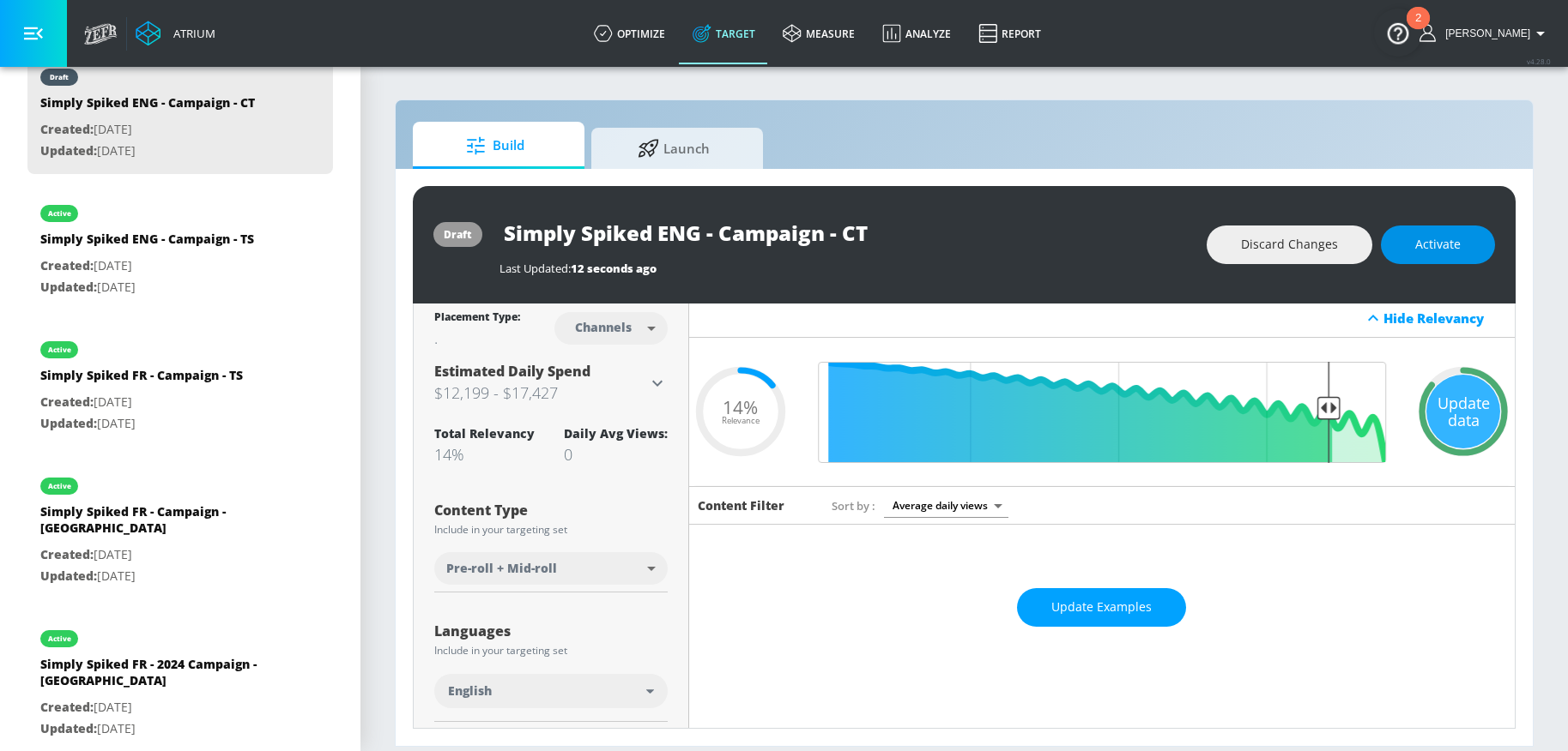
click at [1398, 254] on button "Activate" at bounding box center [1437, 244] width 115 height 39
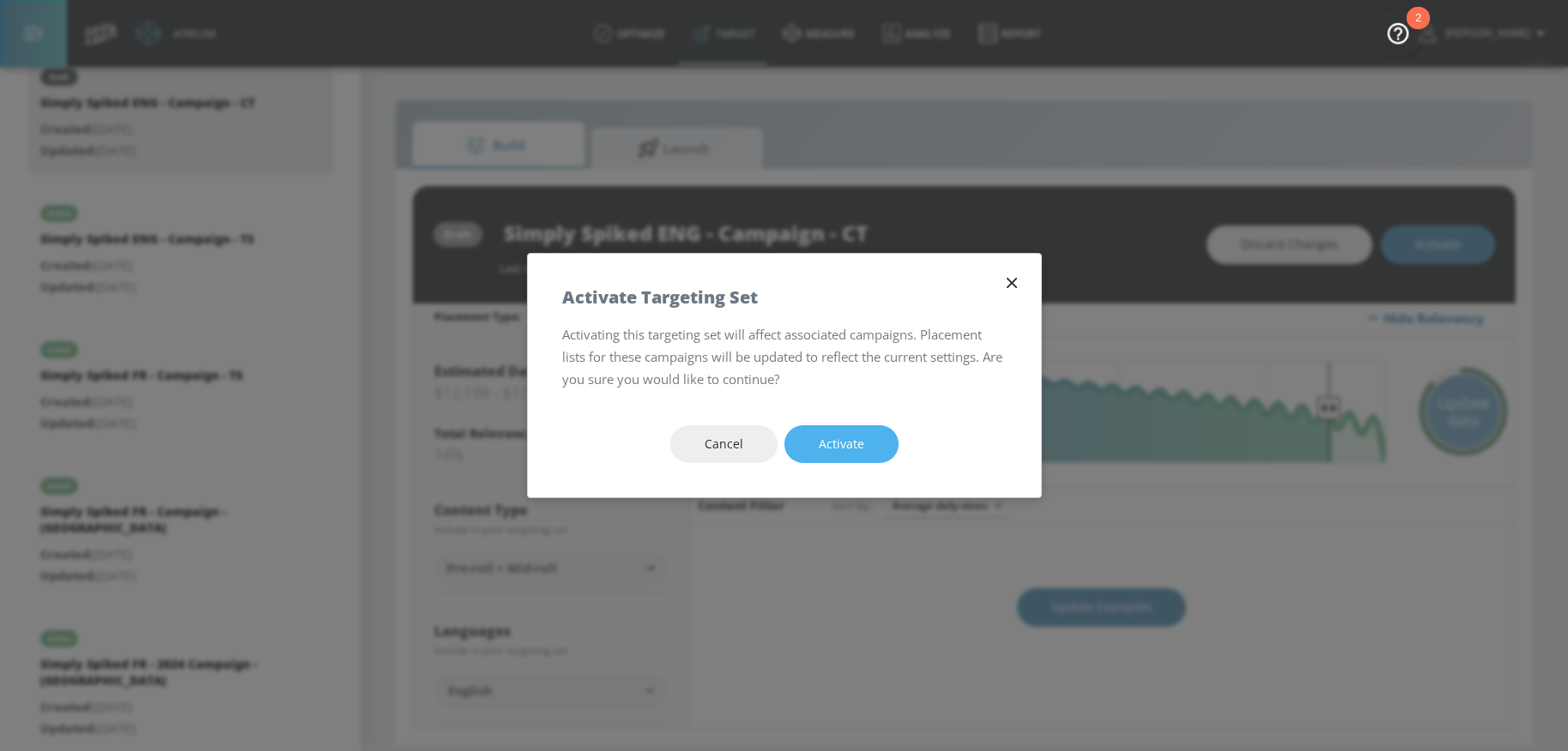
click at [872, 460] on button "Activate" at bounding box center [841, 445] width 115 height 39
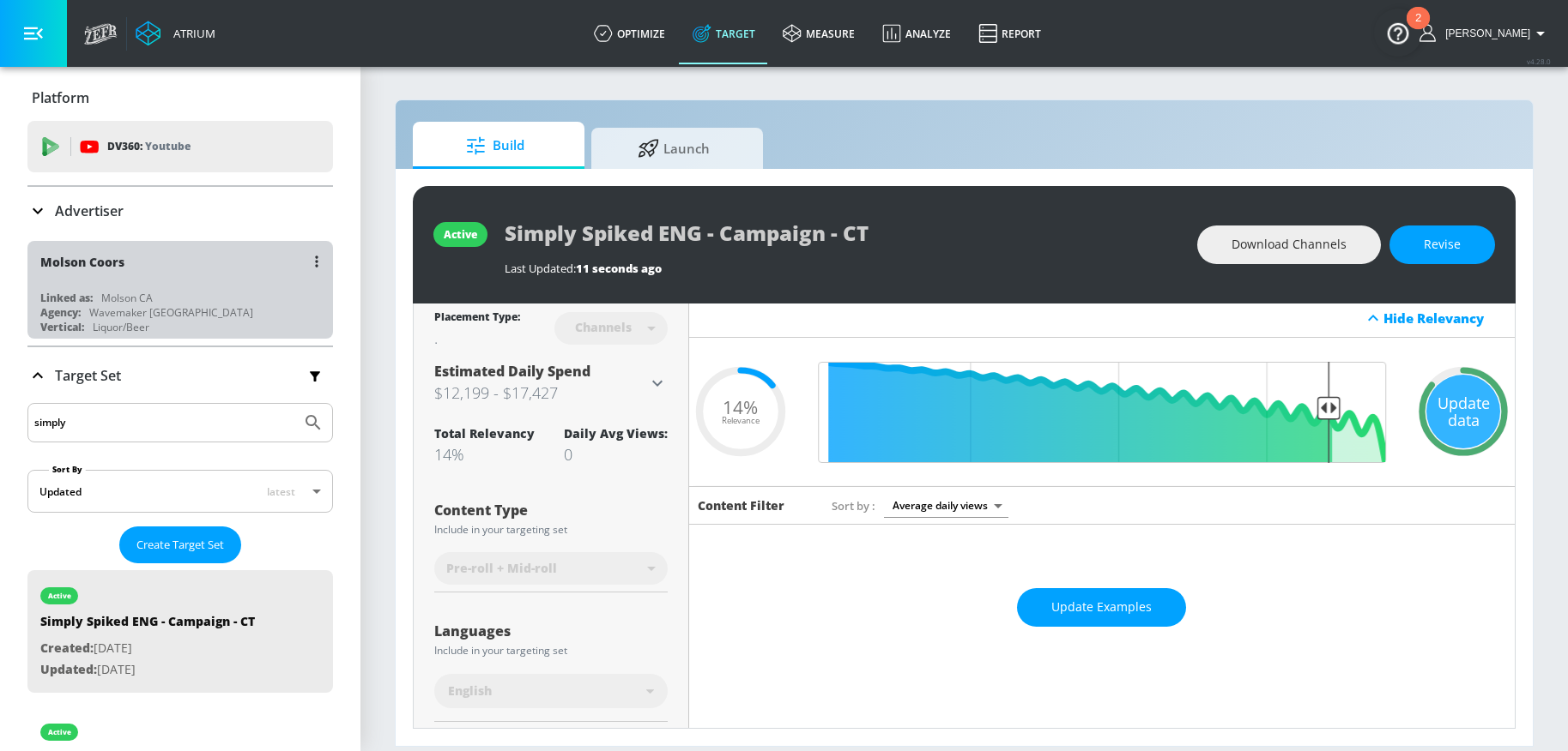
click at [188, 248] on div "Molson Coors" at bounding box center [185, 262] width 289 height 42
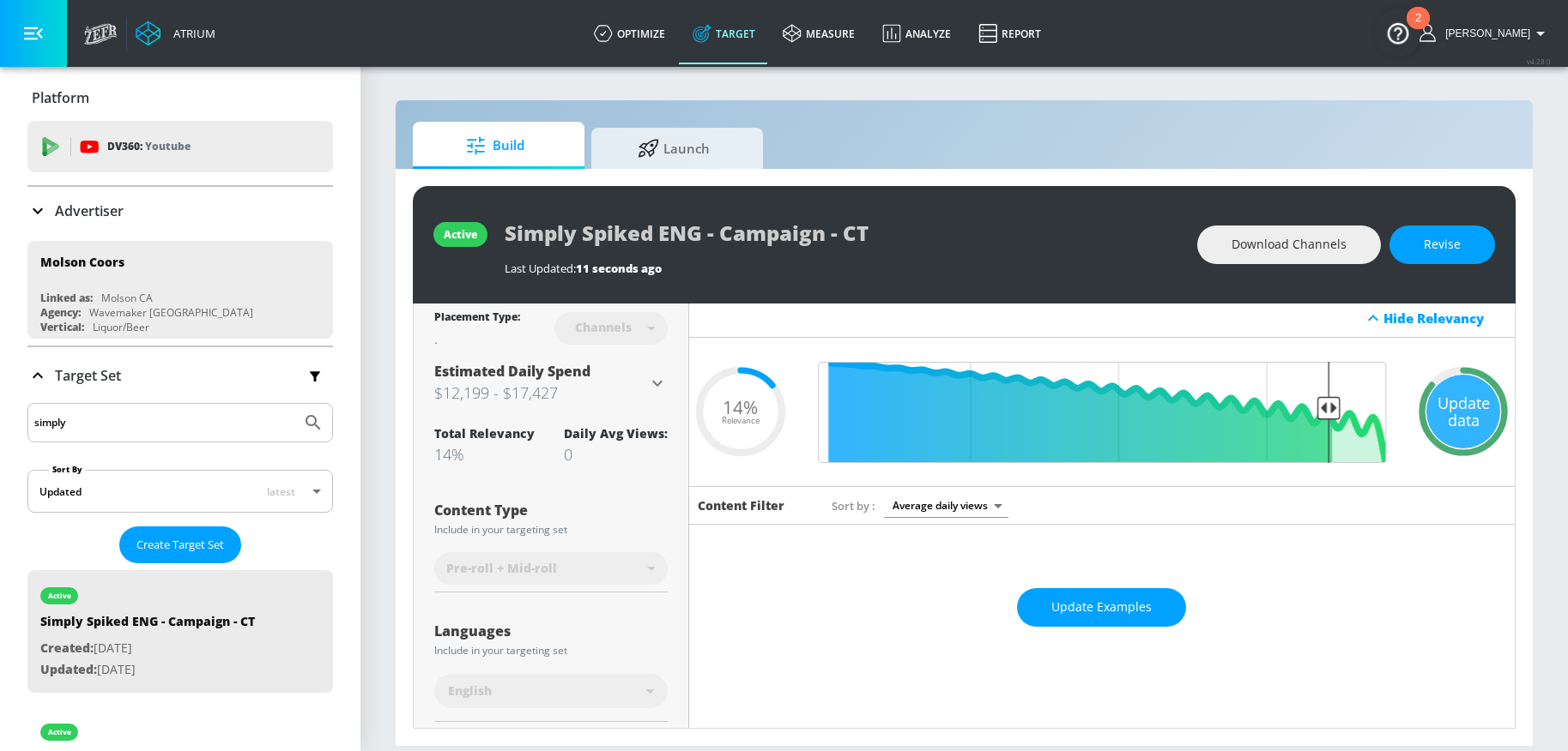
click at [122, 213] on p "Advertiser" at bounding box center [89, 211] width 69 height 19
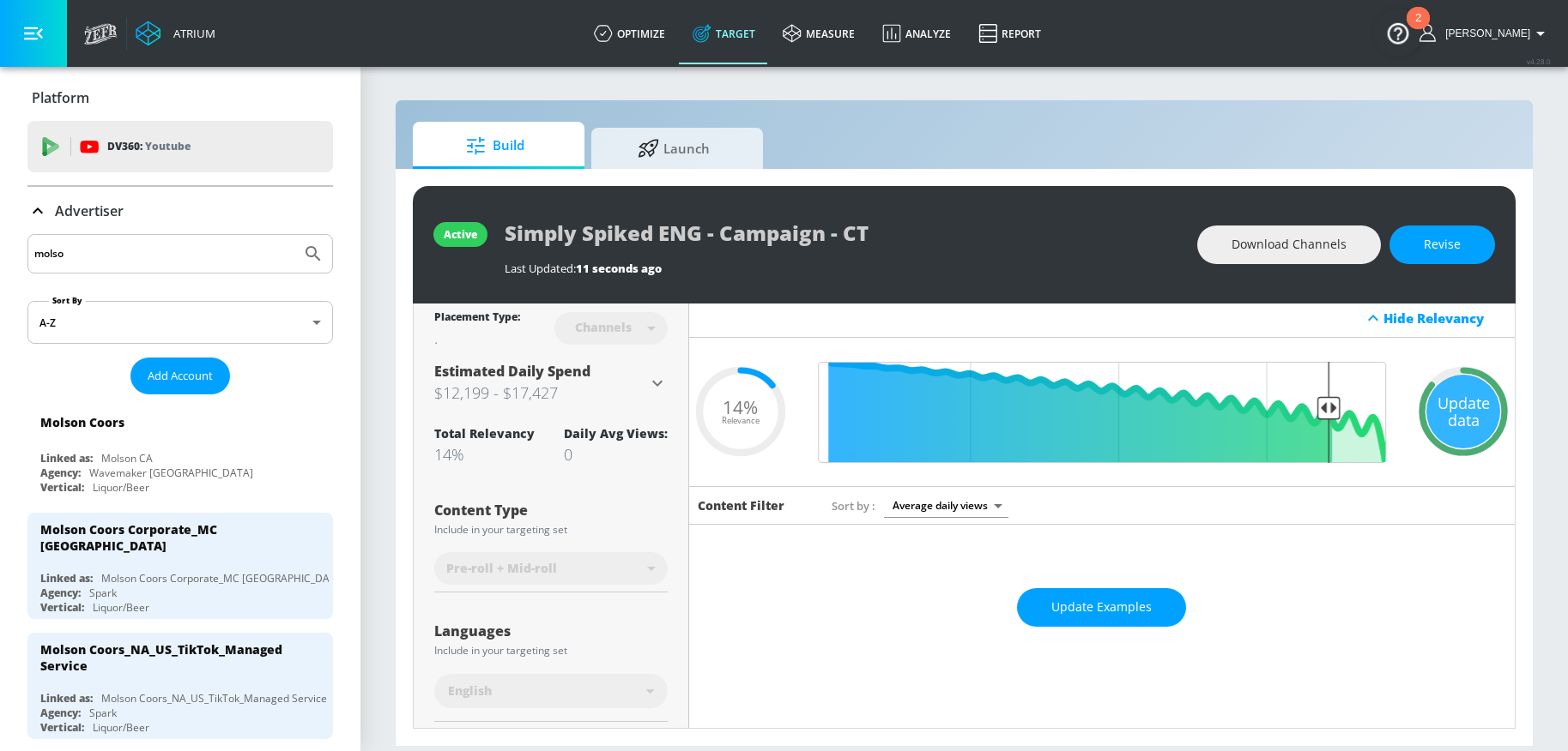
drag, startPoint x: 143, startPoint y: 245, endPoint x: 19, endPoint y: 255, distance: 124.4
drag, startPoint x: 106, startPoint y: 255, endPoint x: 157, endPoint y: 253, distance: 51.0
click at [126, 254] on input "molso" at bounding box center [164, 254] width 260 height 23
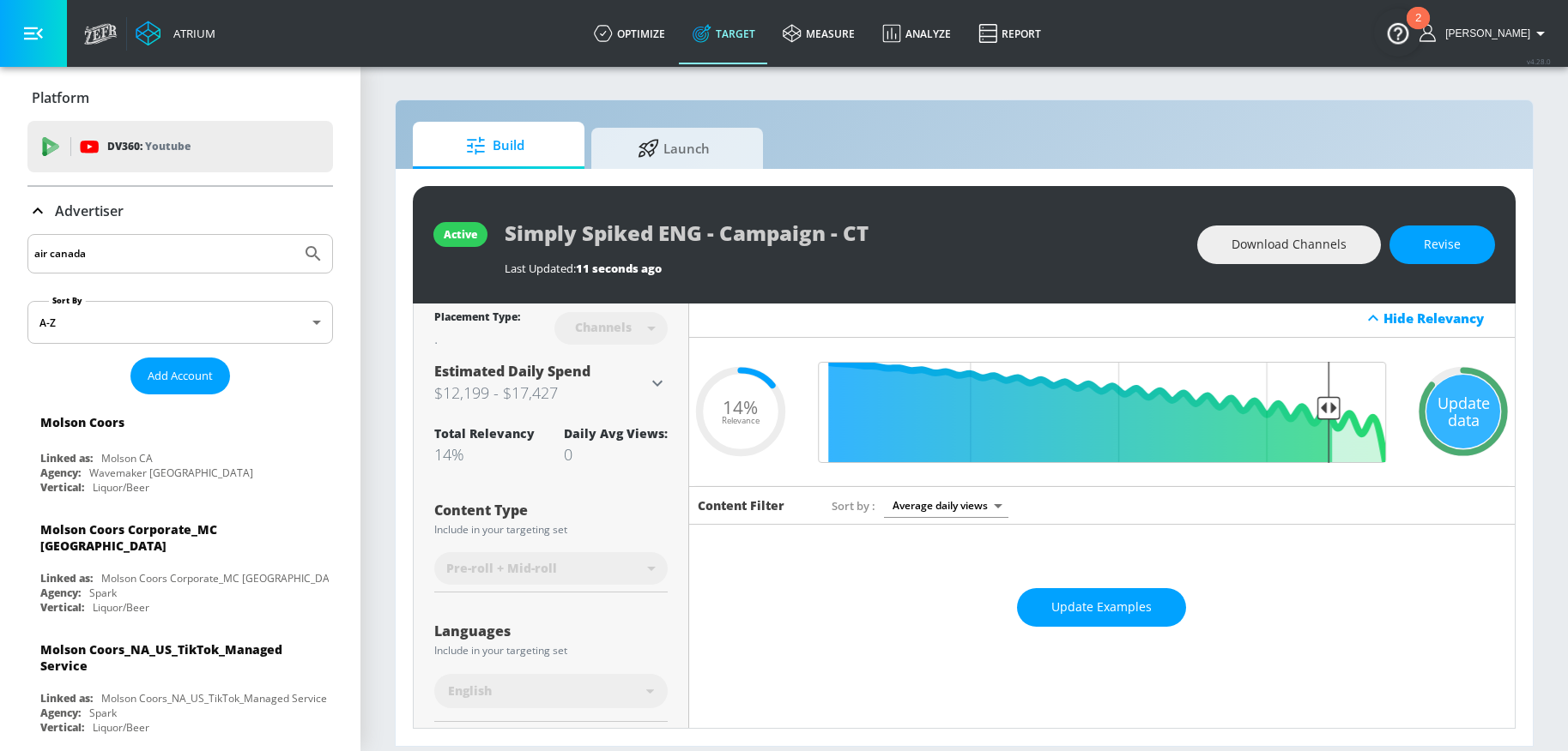
type input "air canada"
click at [294, 235] on button "Submit Search" at bounding box center [313, 253] width 38 height 38
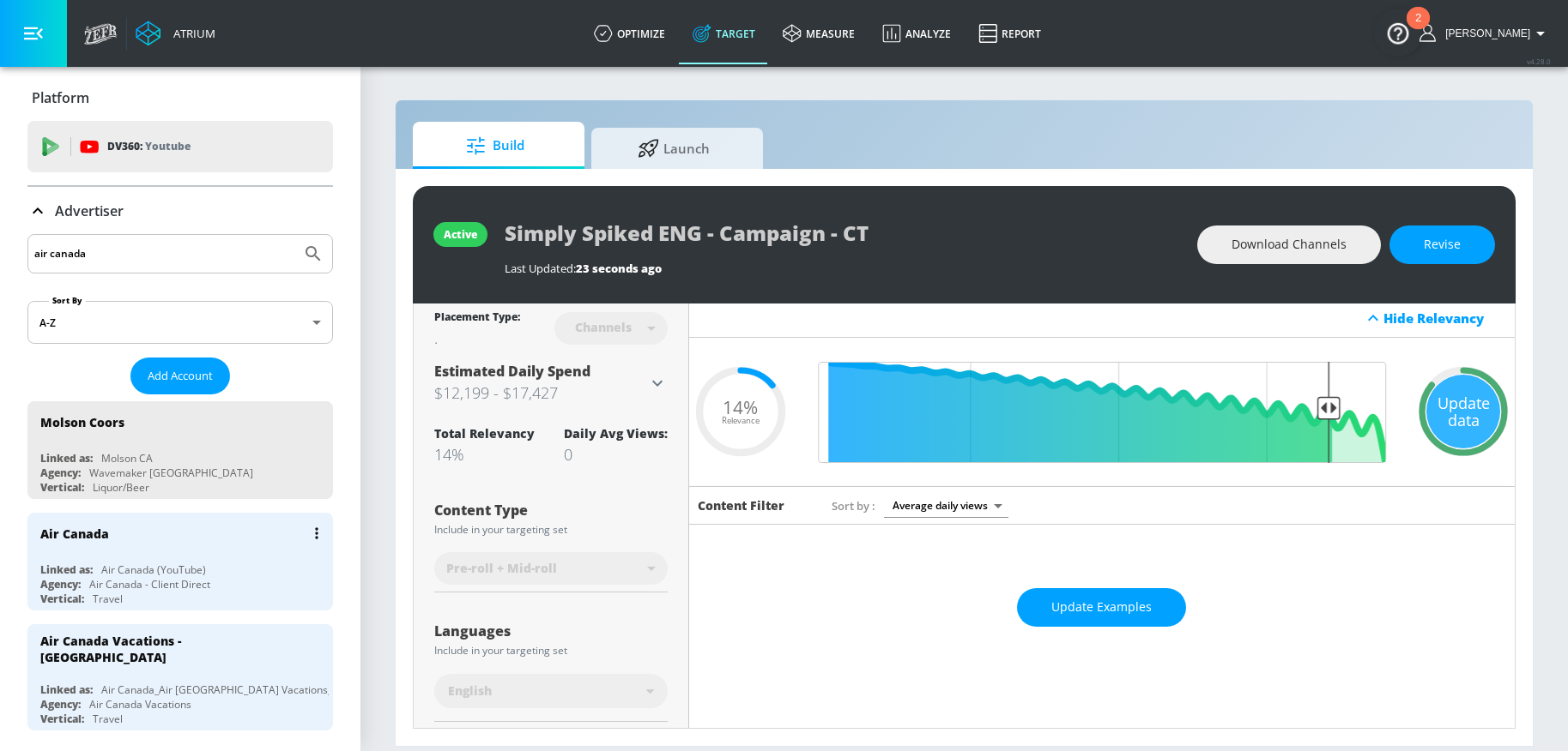
click at [170, 551] on div "Air Canada" at bounding box center [185, 533] width 289 height 42
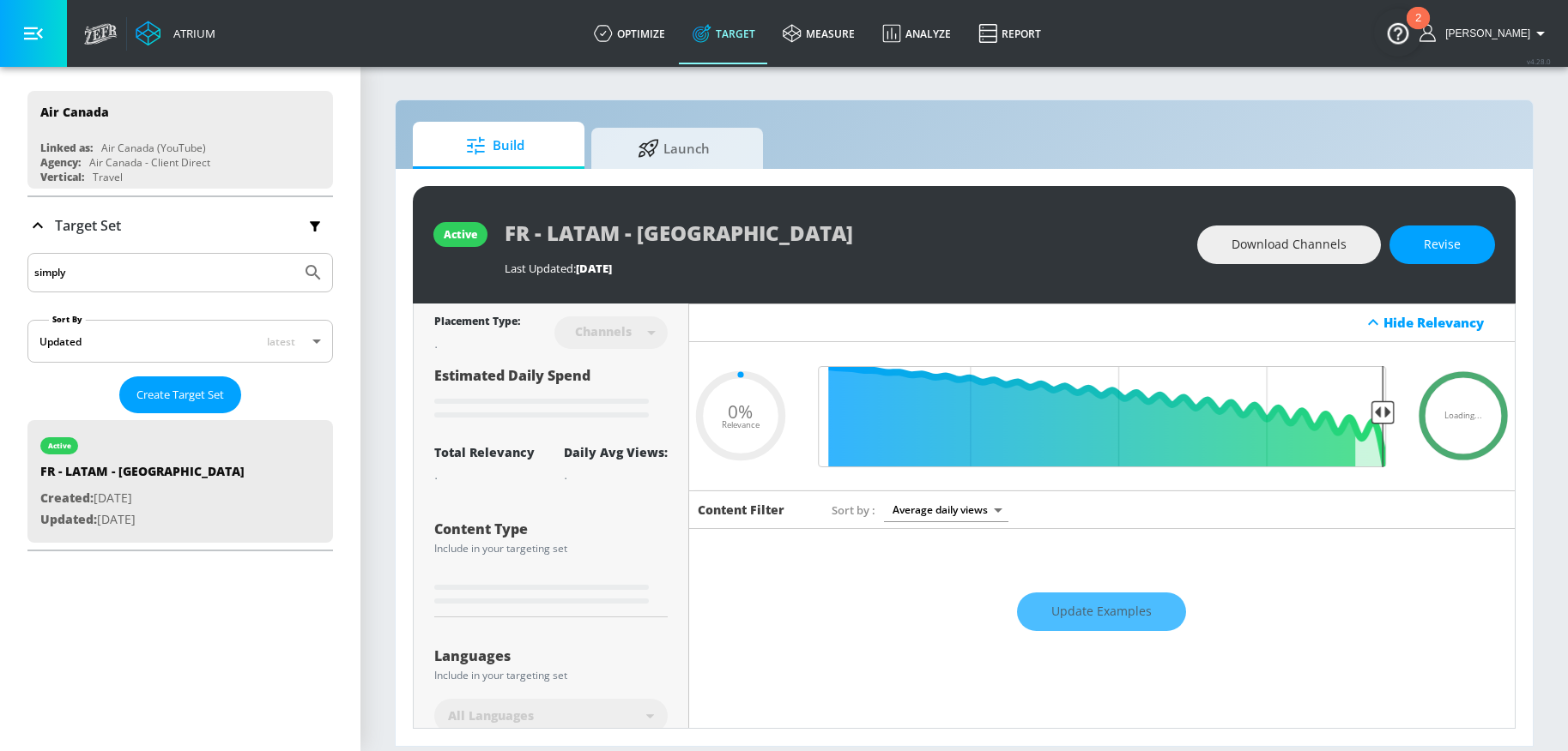
scroll to position [145, 0]
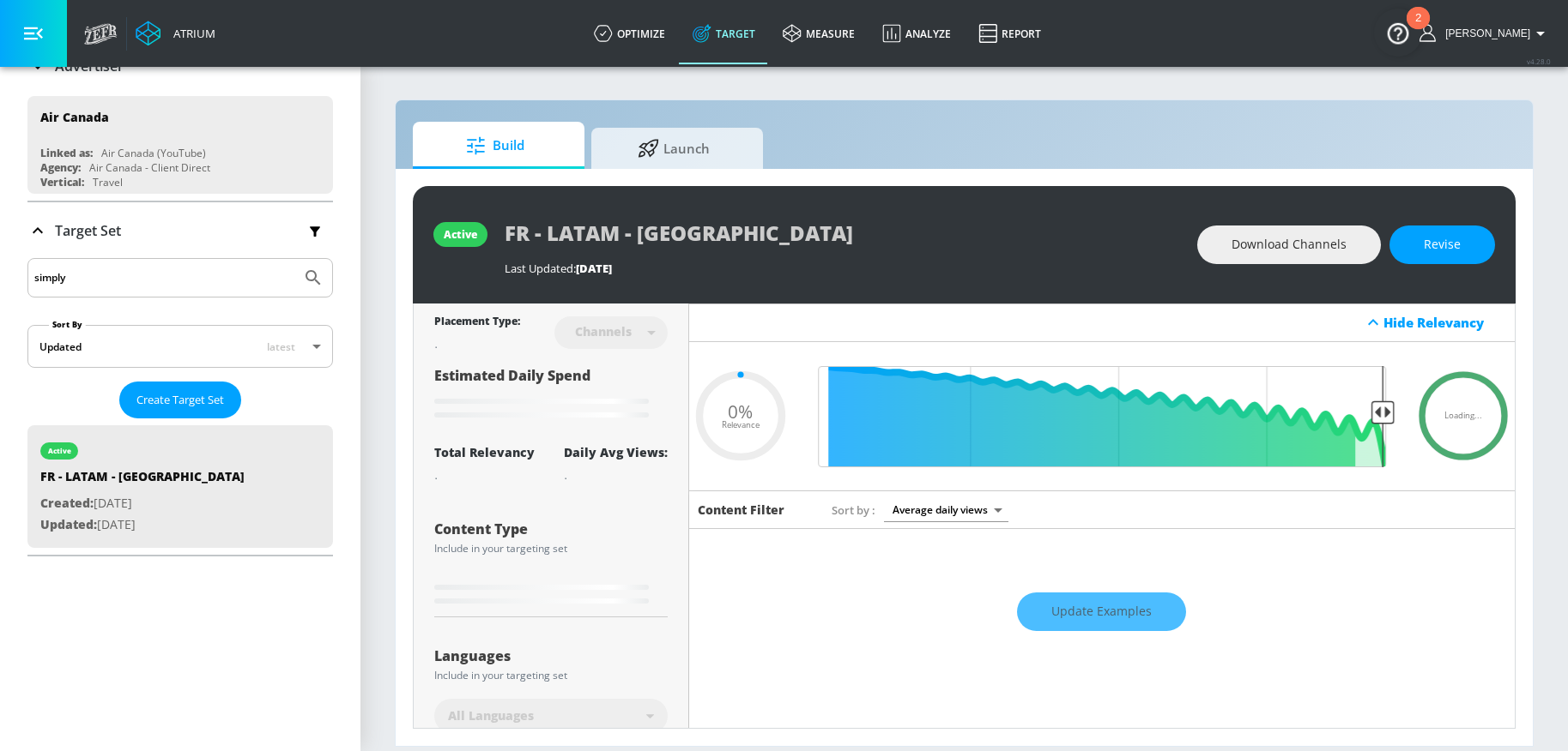
drag, startPoint x: 295, startPoint y: 236, endPoint x: 251, endPoint y: 236, distance: 44.0
click at [306, 236] on icon "button" at bounding box center [315, 231] width 19 height 19
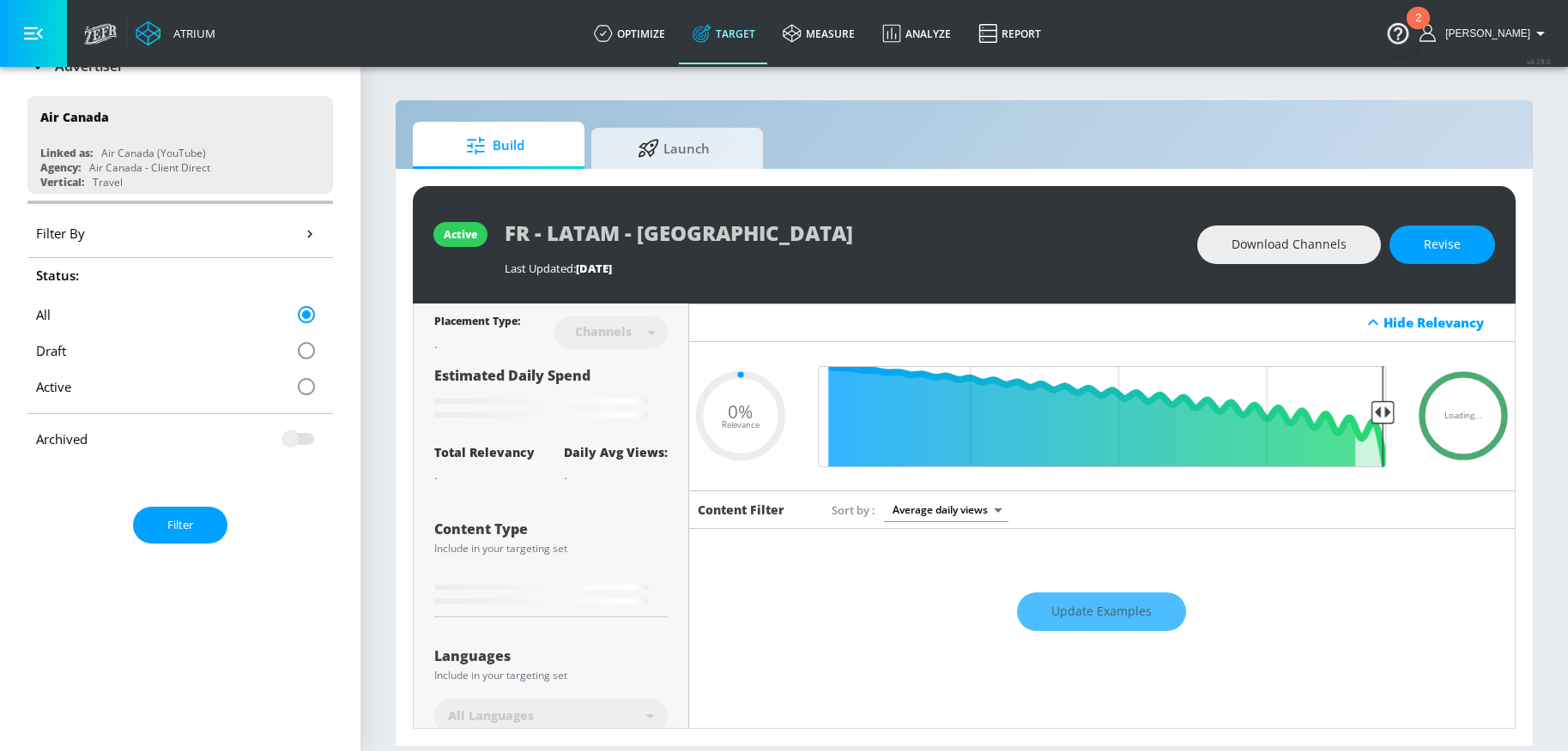
click at [308, 231] on icon "button" at bounding box center [309, 234] width 5 height 8
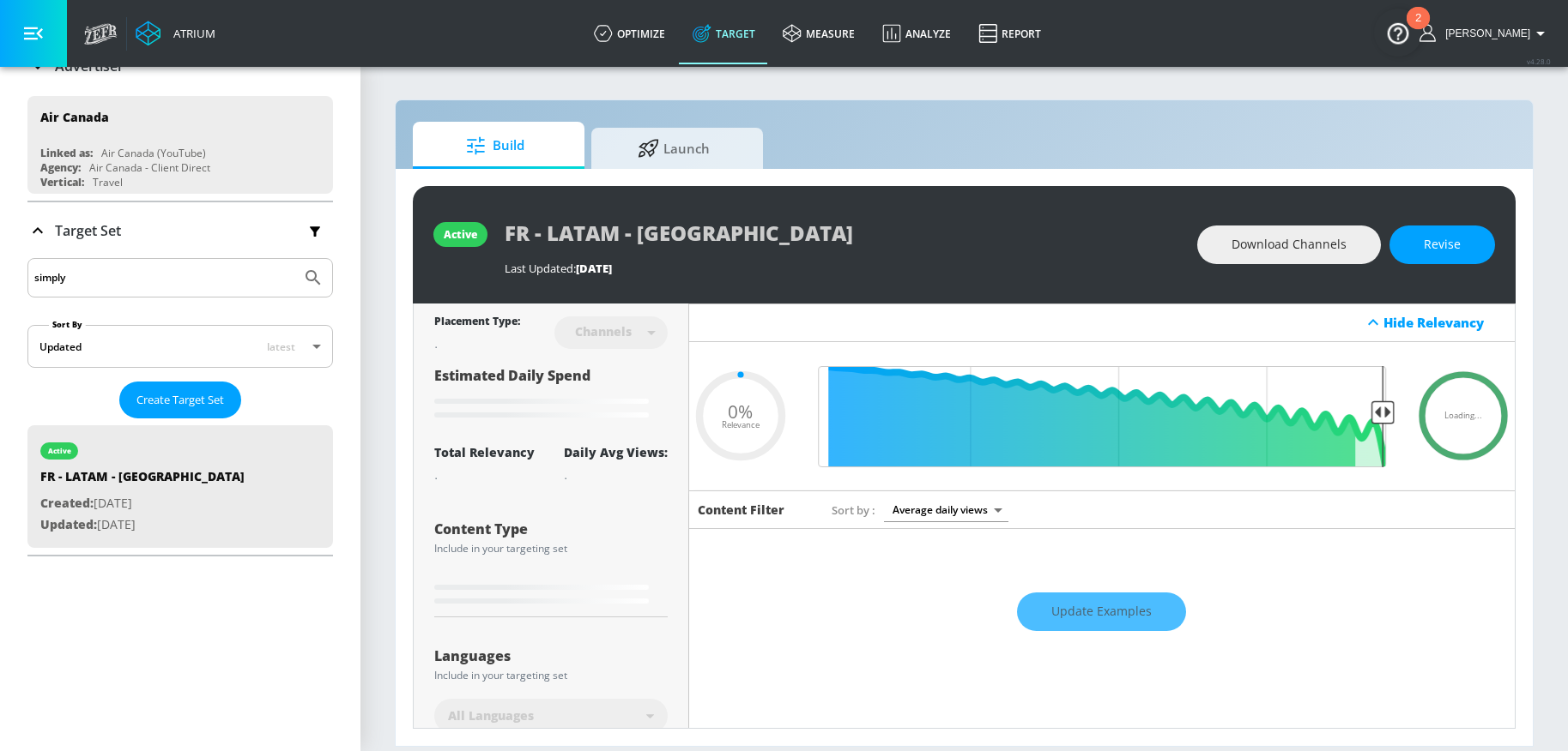
click at [31, 227] on icon at bounding box center [38, 231] width 21 height 21
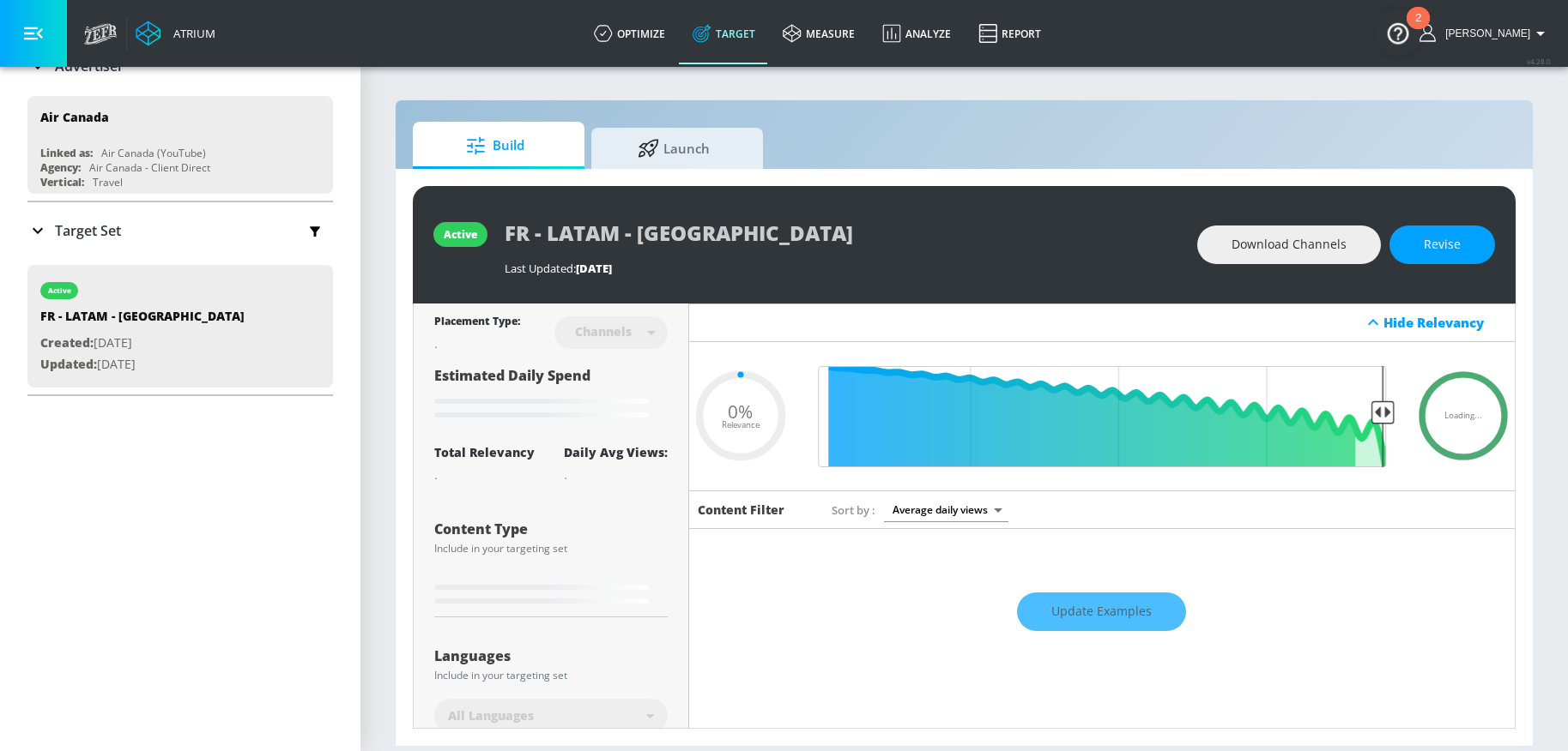
click at [42, 229] on icon at bounding box center [37, 231] width 10 height 6
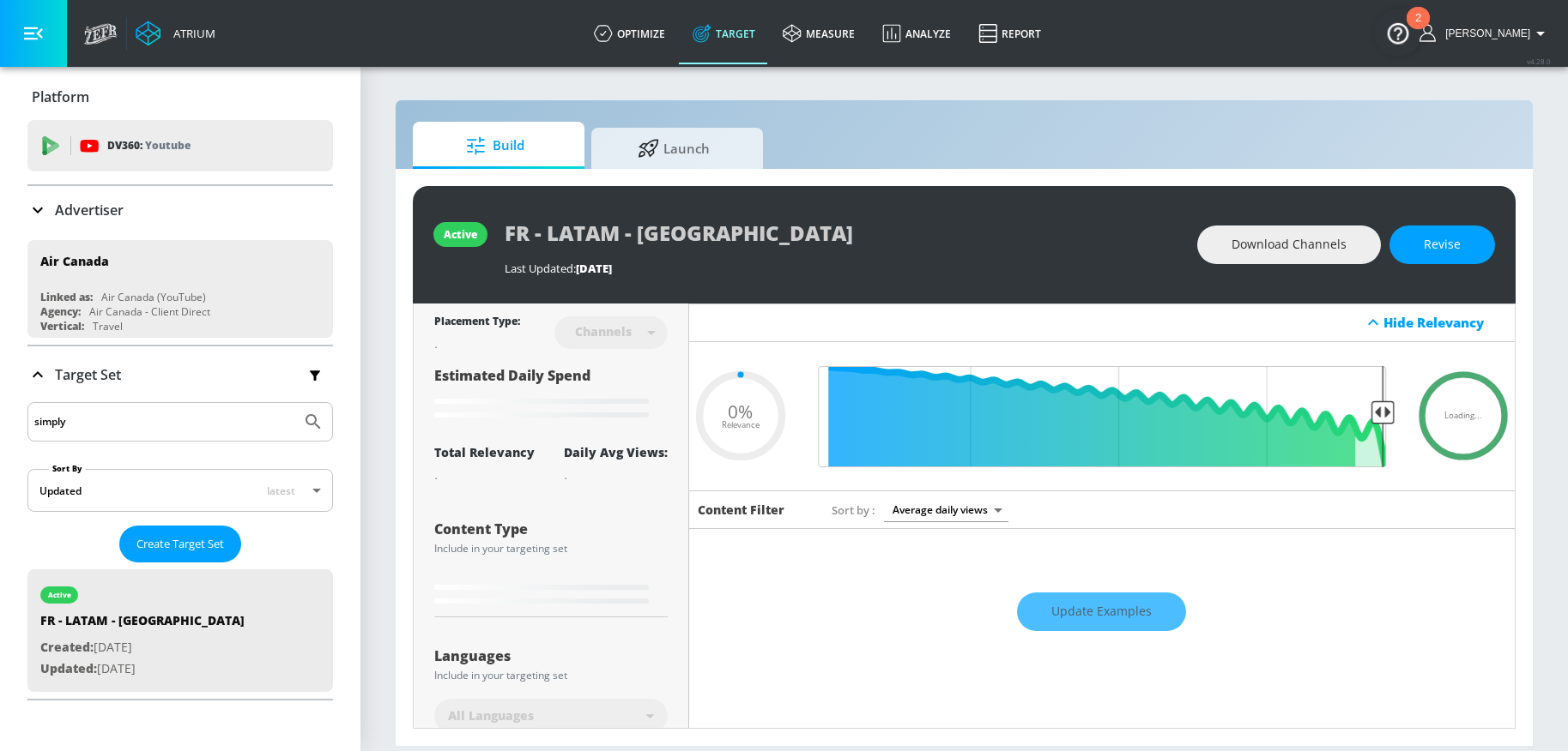
scroll to position [0, 0]
click at [309, 380] on icon "button" at bounding box center [314, 376] width 10 height 10
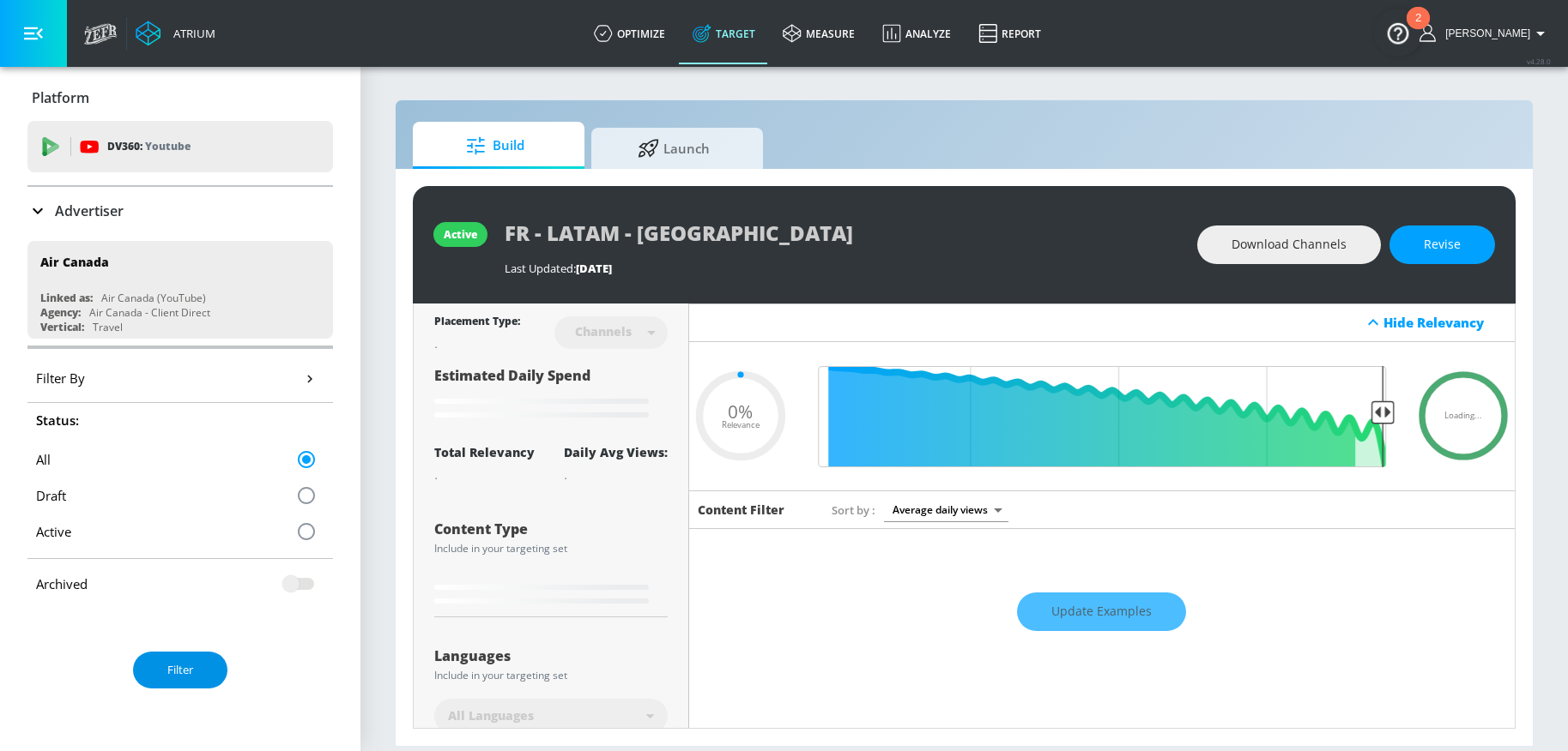
click at [179, 684] on button "Filter" at bounding box center [181, 670] width 95 height 37
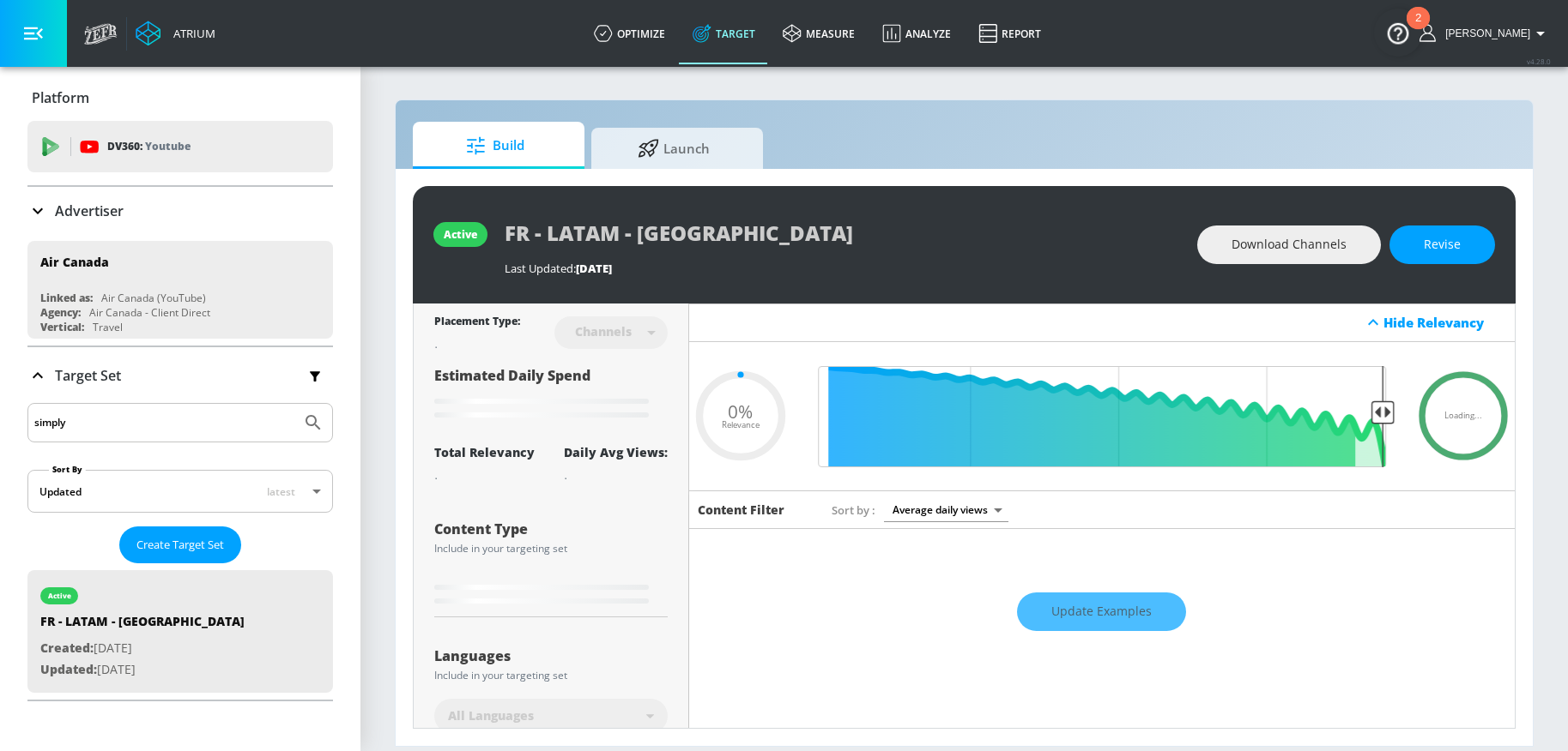
drag, startPoint x: 154, startPoint y: 429, endPoint x: -26, endPoint y: 422, distance: 180.1
click at [0, 422] on html "Atrium optimize Target measure Analyze Report optimize Target measure Analyze R…" at bounding box center [784, 376] width 1568 height 751
type input "0.38"
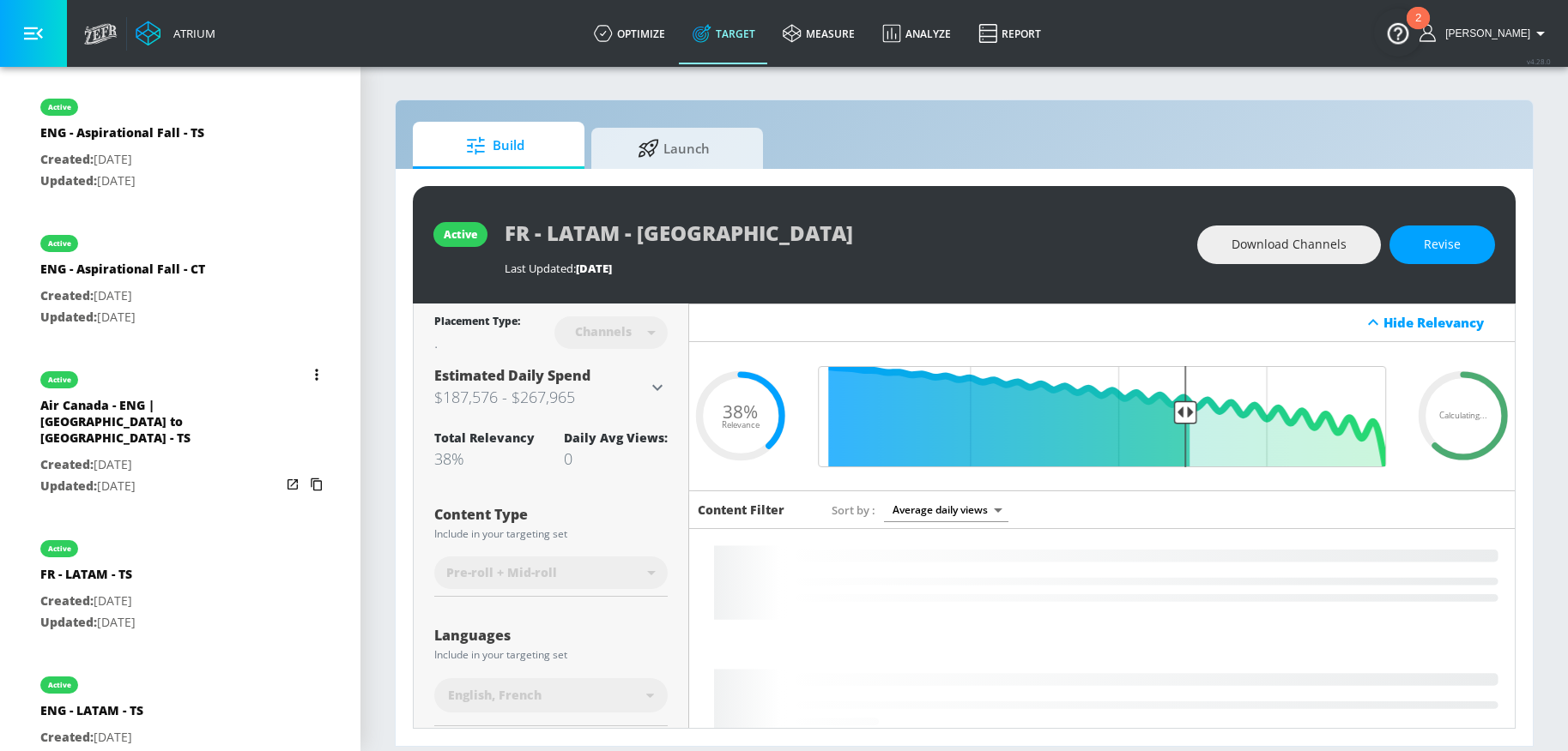
scroll to position [1359, 0]
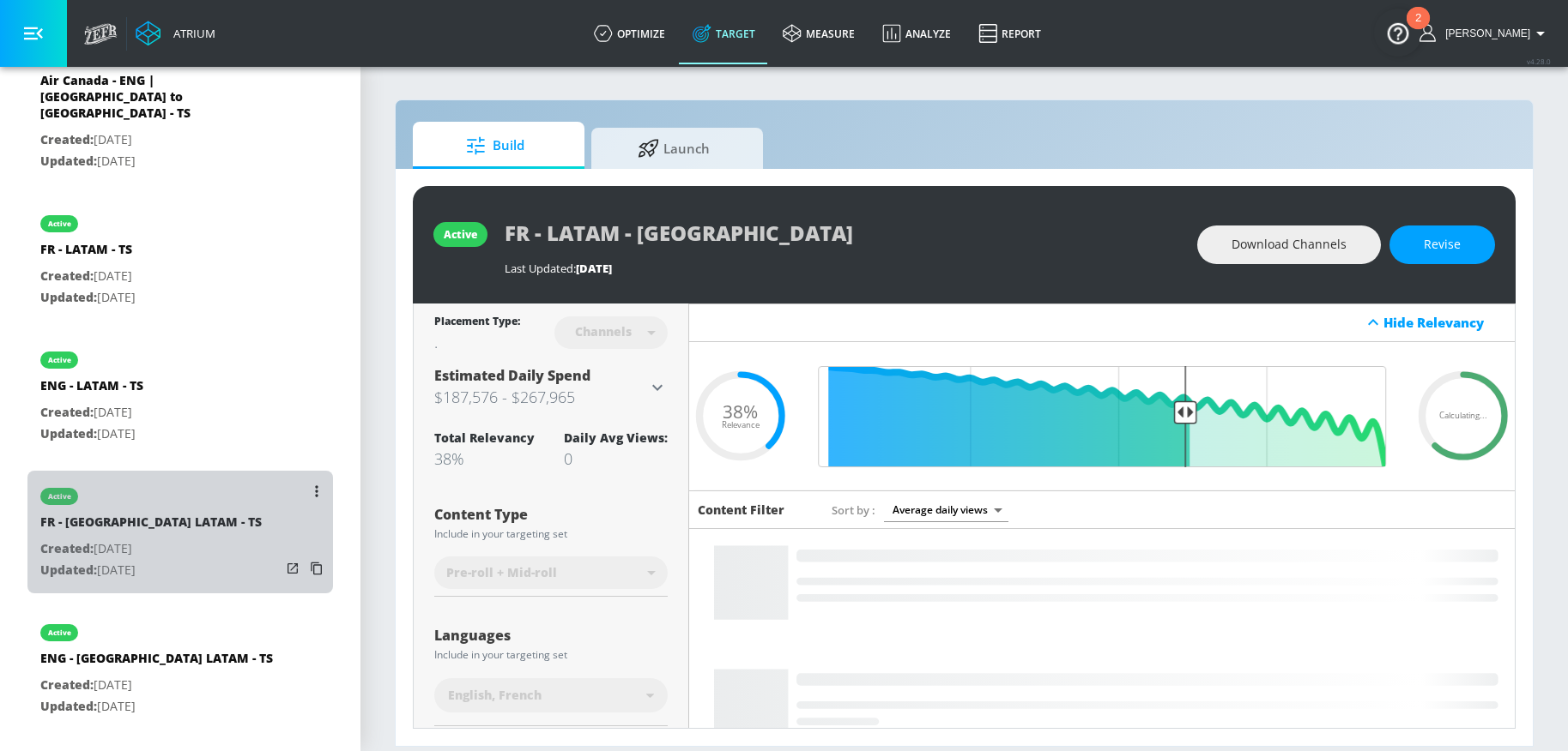
click at [188, 514] on div "FR - Guatemala LATAM - TS" at bounding box center [151, 526] width 221 height 25
type input "FR - Guatemala LATAM - TS"
type input "videos"
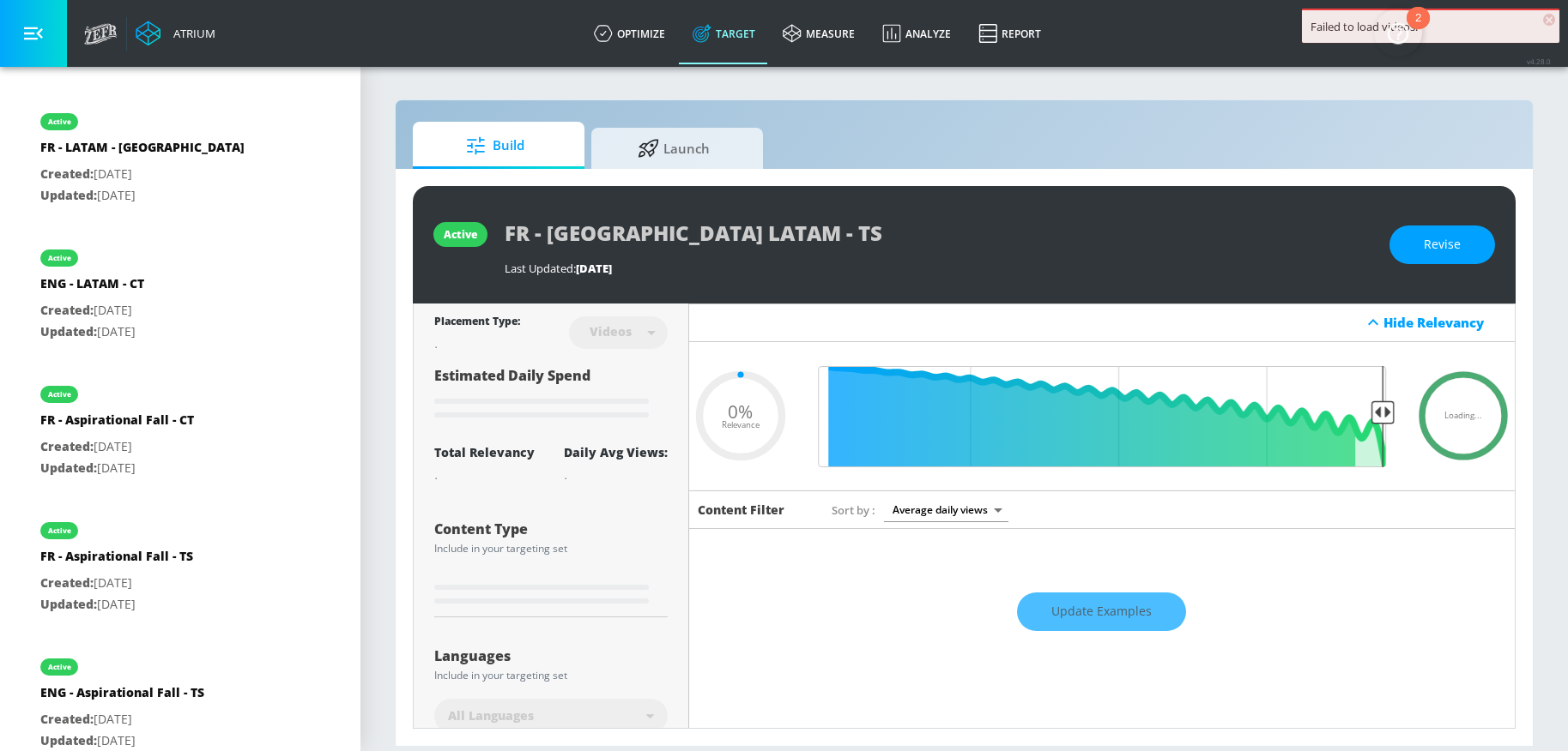
scroll to position [246, 0]
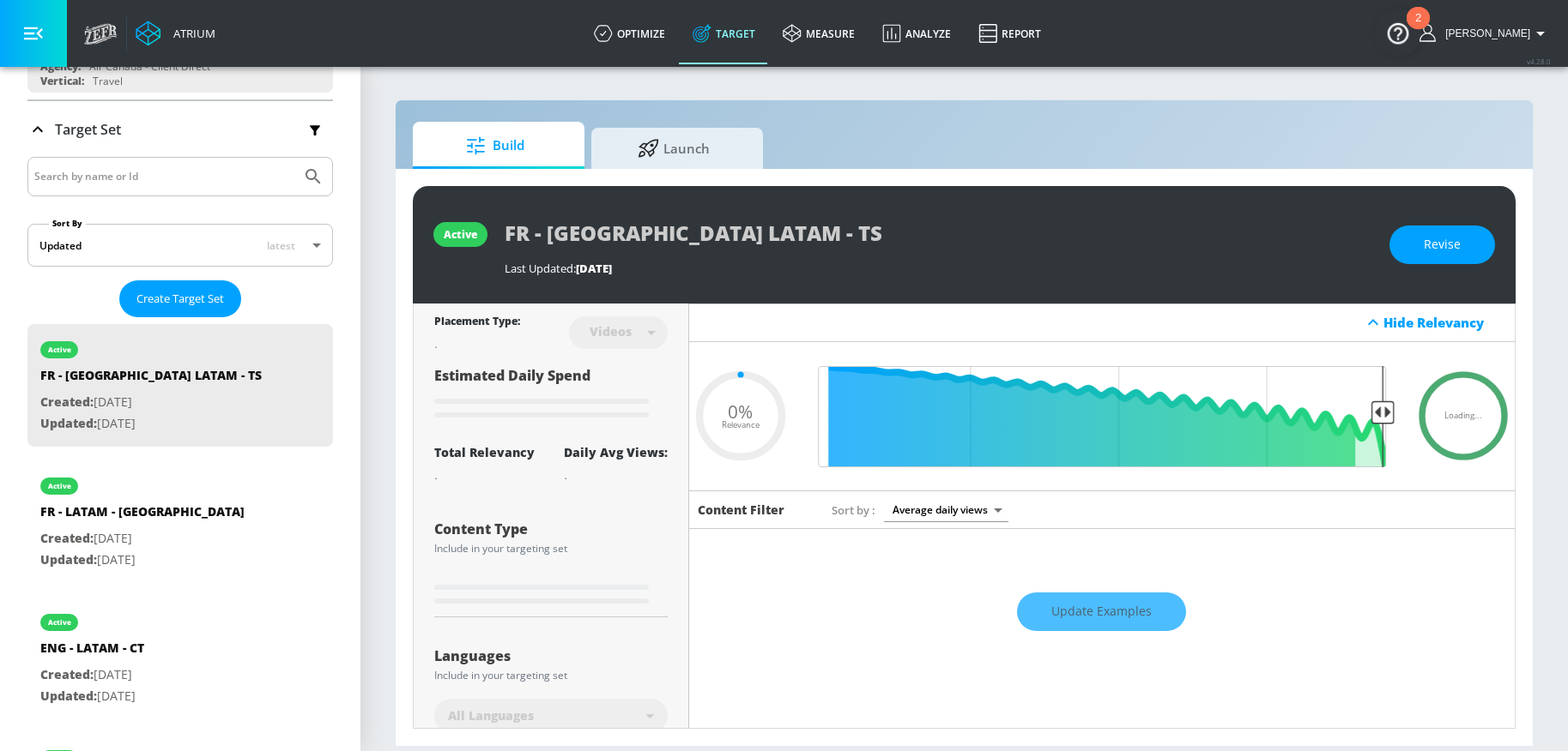
type input "0.32"
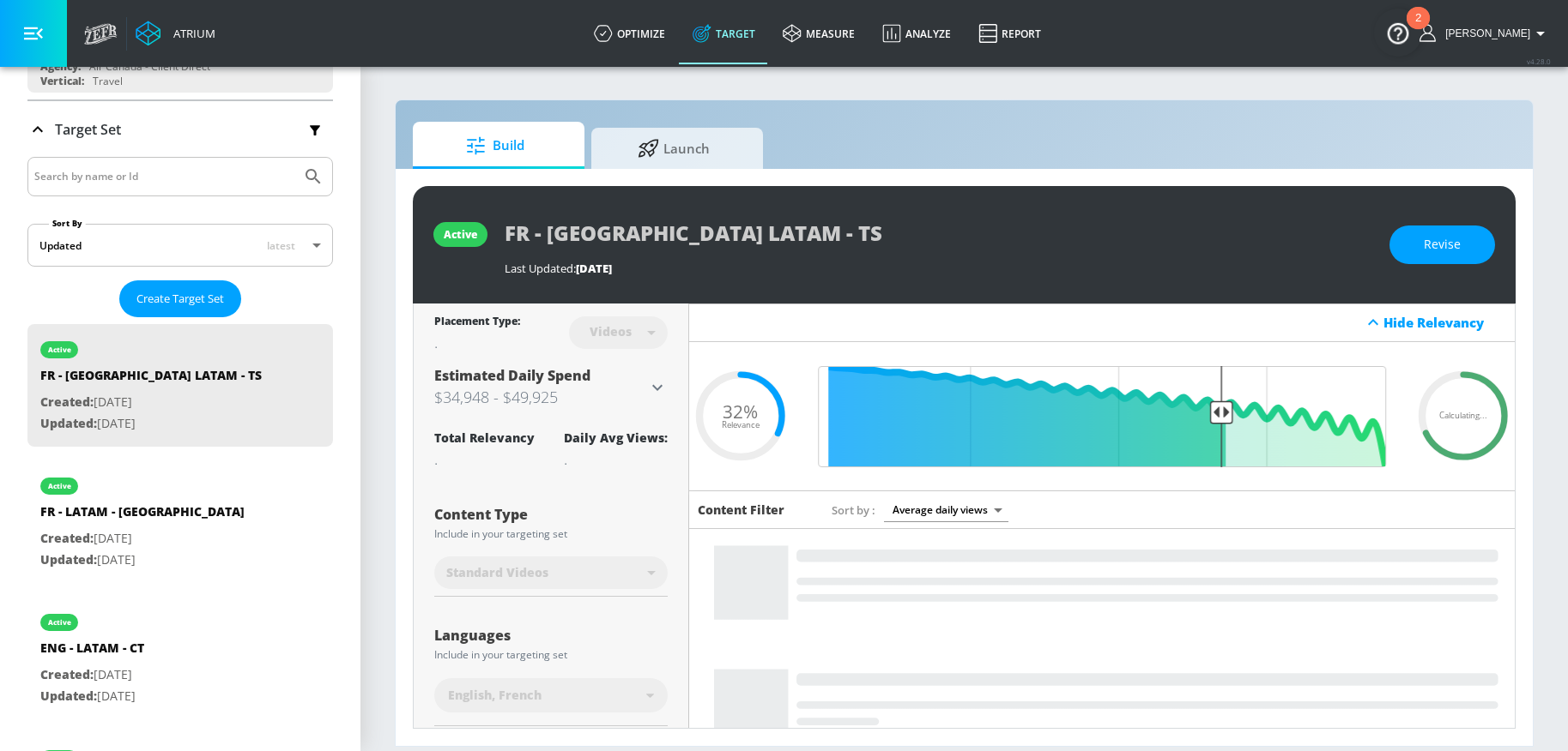
click at [115, 188] on div at bounding box center [180, 177] width 306 height 40
click at [187, 182] on input "Search by name or Id" at bounding box center [164, 177] width 260 height 23
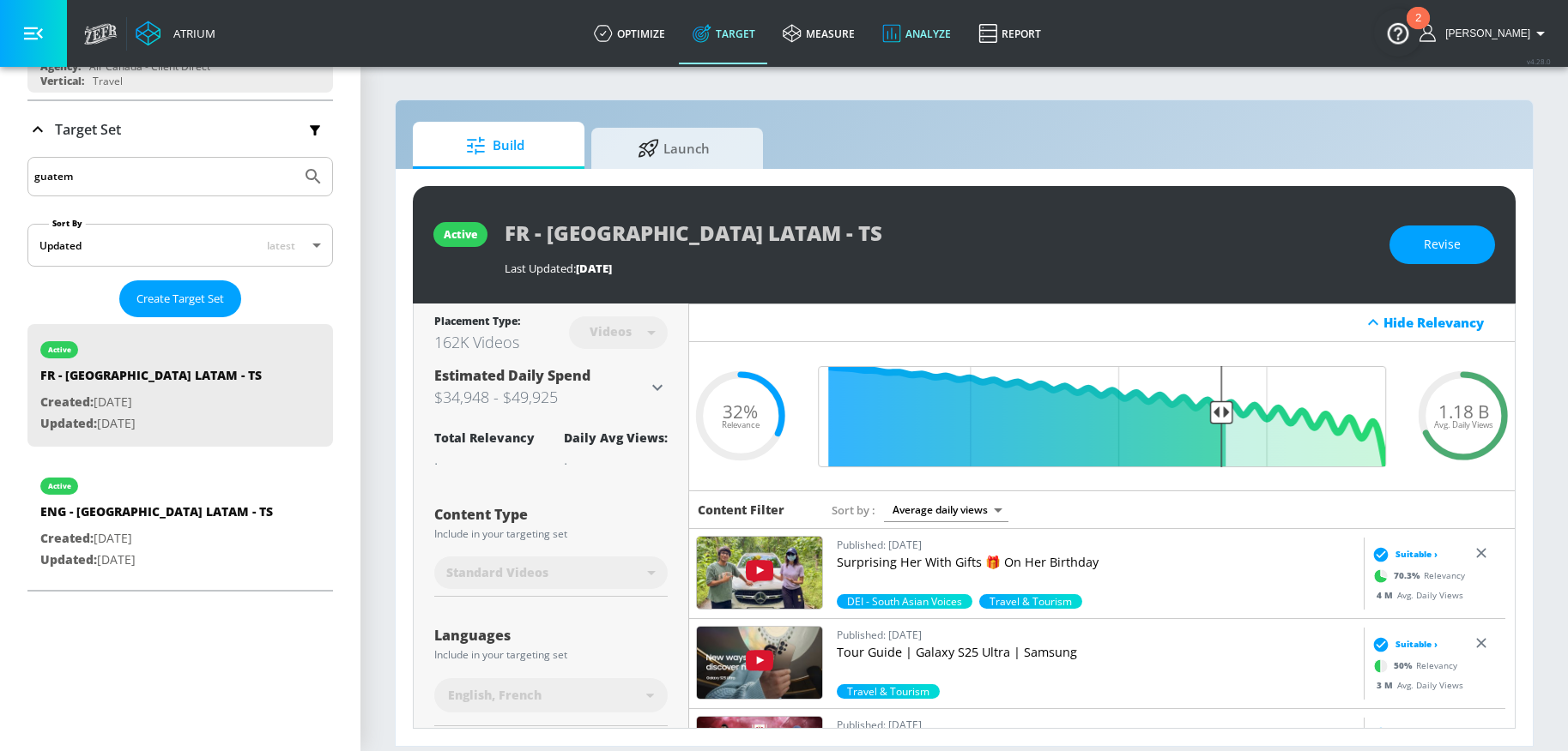
type input "guatem"
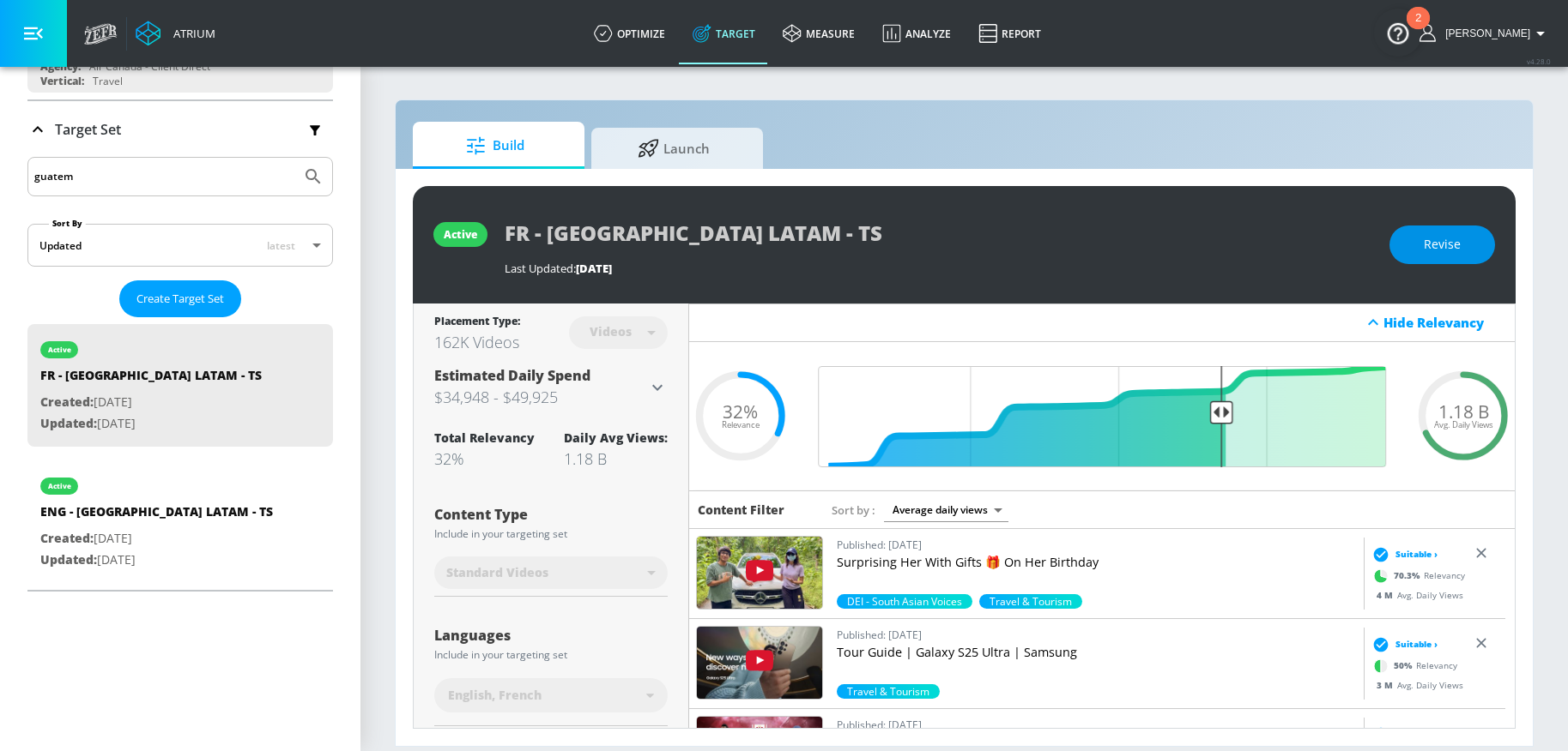
click at [1422, 235] on button "Revise" at bounding box center [1442, 244] width 106 height 39
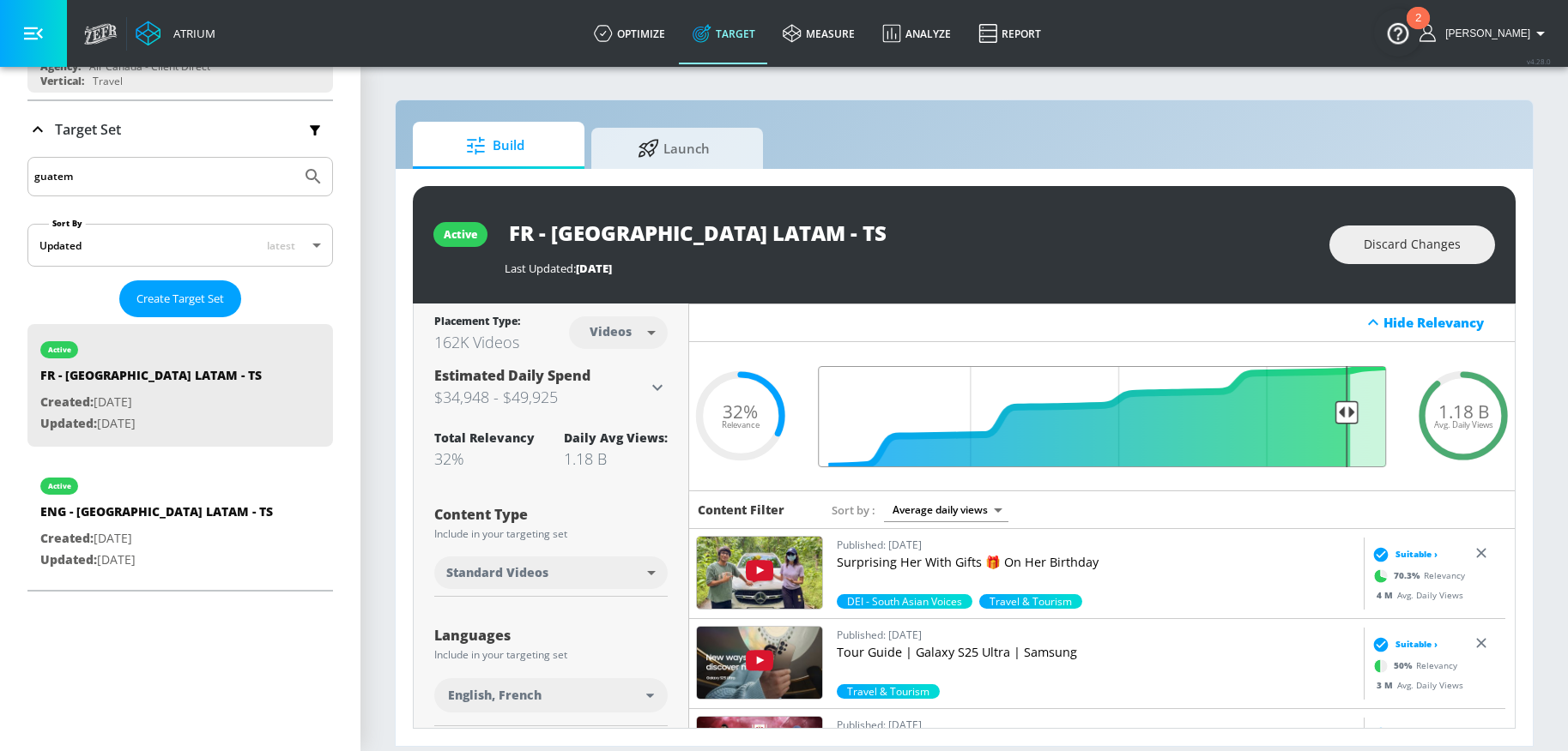
drag, startPoint x: 1237, startPoint y: 410, endPoint x: 1333, endPoint y: 411, distance: 96.0
type input "0.11"
click at [1333, 411] on input "Final Threshold" at bounding box center [1101, 416] width 585 height 101
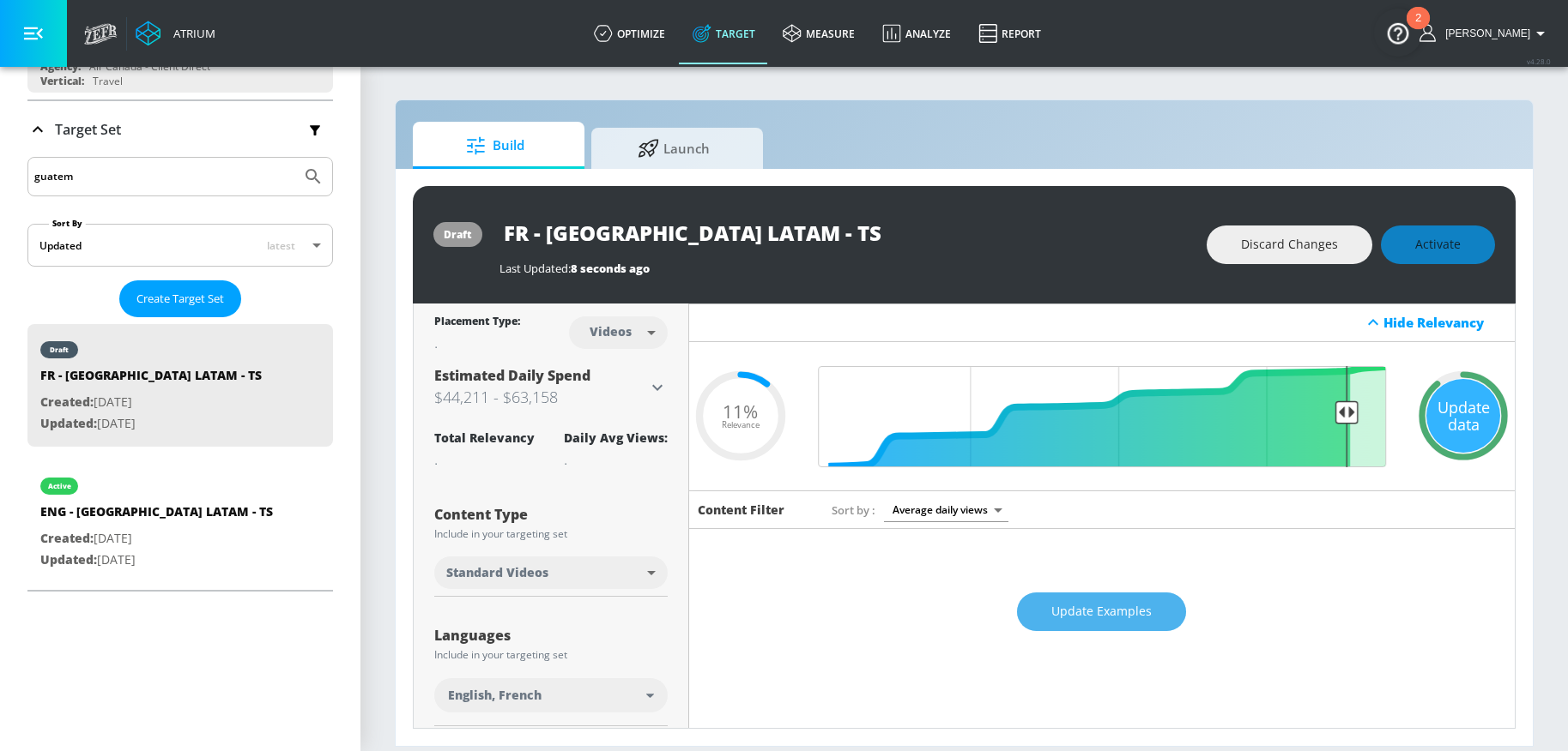
click at [1072, 619] on span "Update Examples" at bounding box center [1101, 612] width 100 height 22
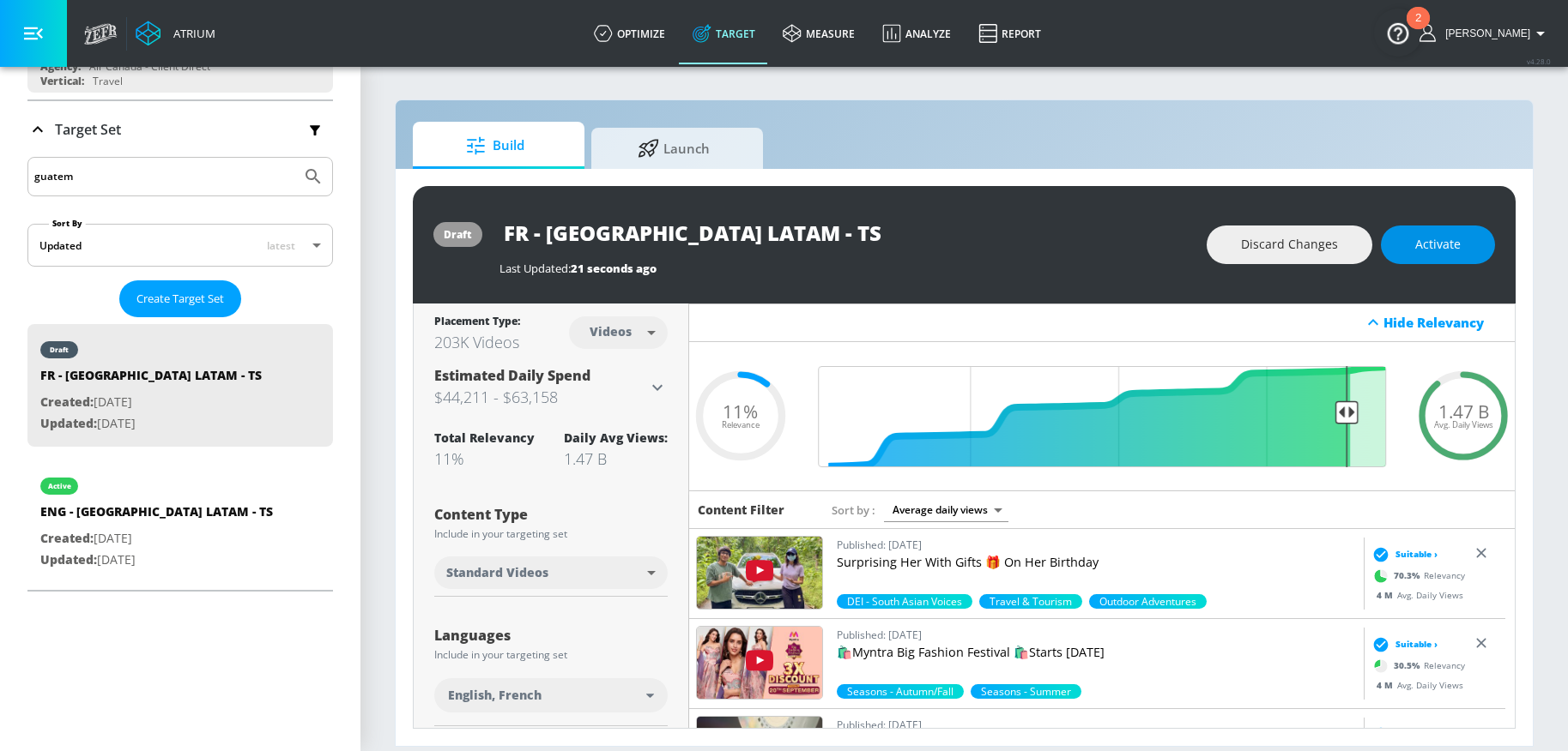
click at [1425, 241] on span "Activate" at bounding box center [1437, 245] width 45 height 22
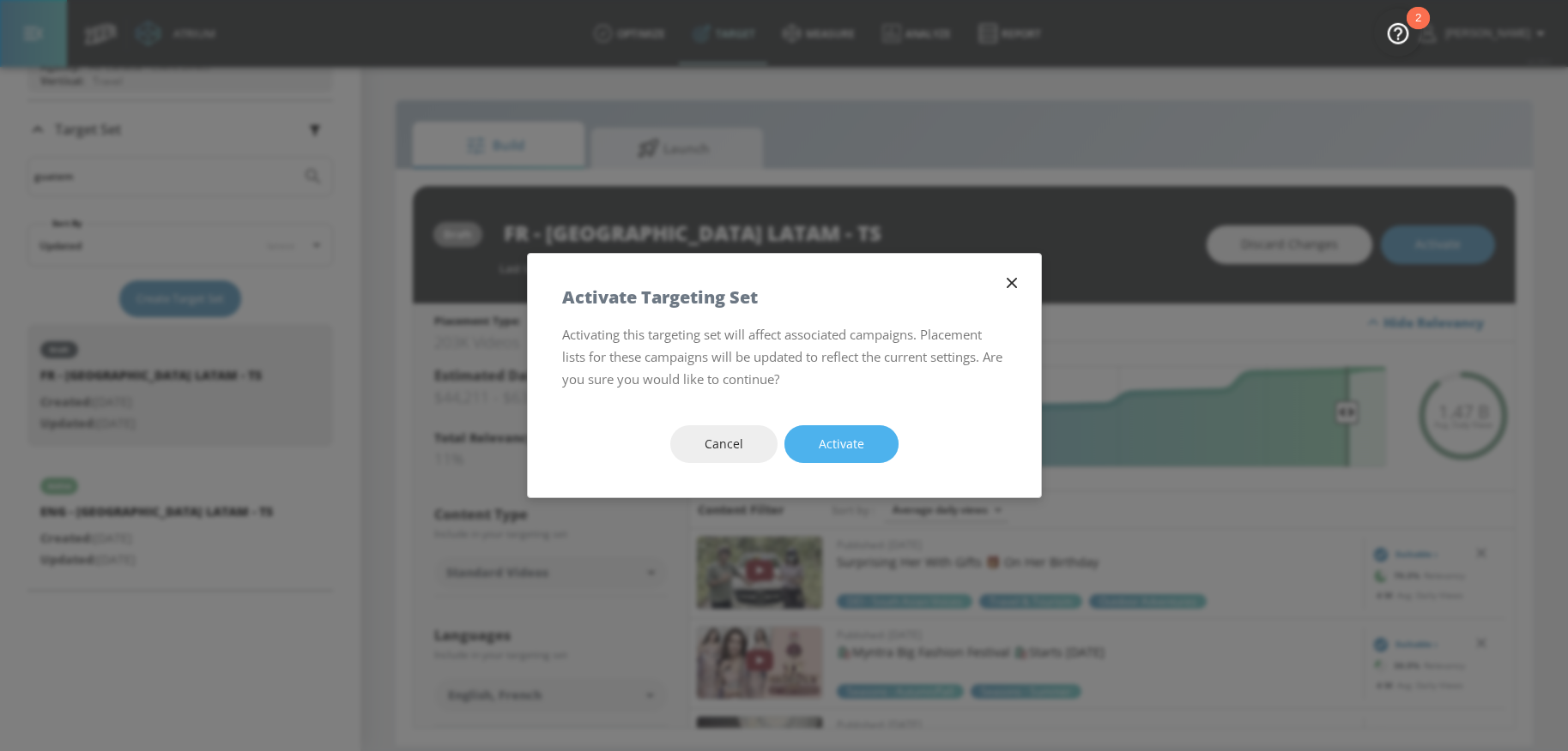
click at [874, 452] on button "Activate" at bounding box center [841, 445] width 115 height 39
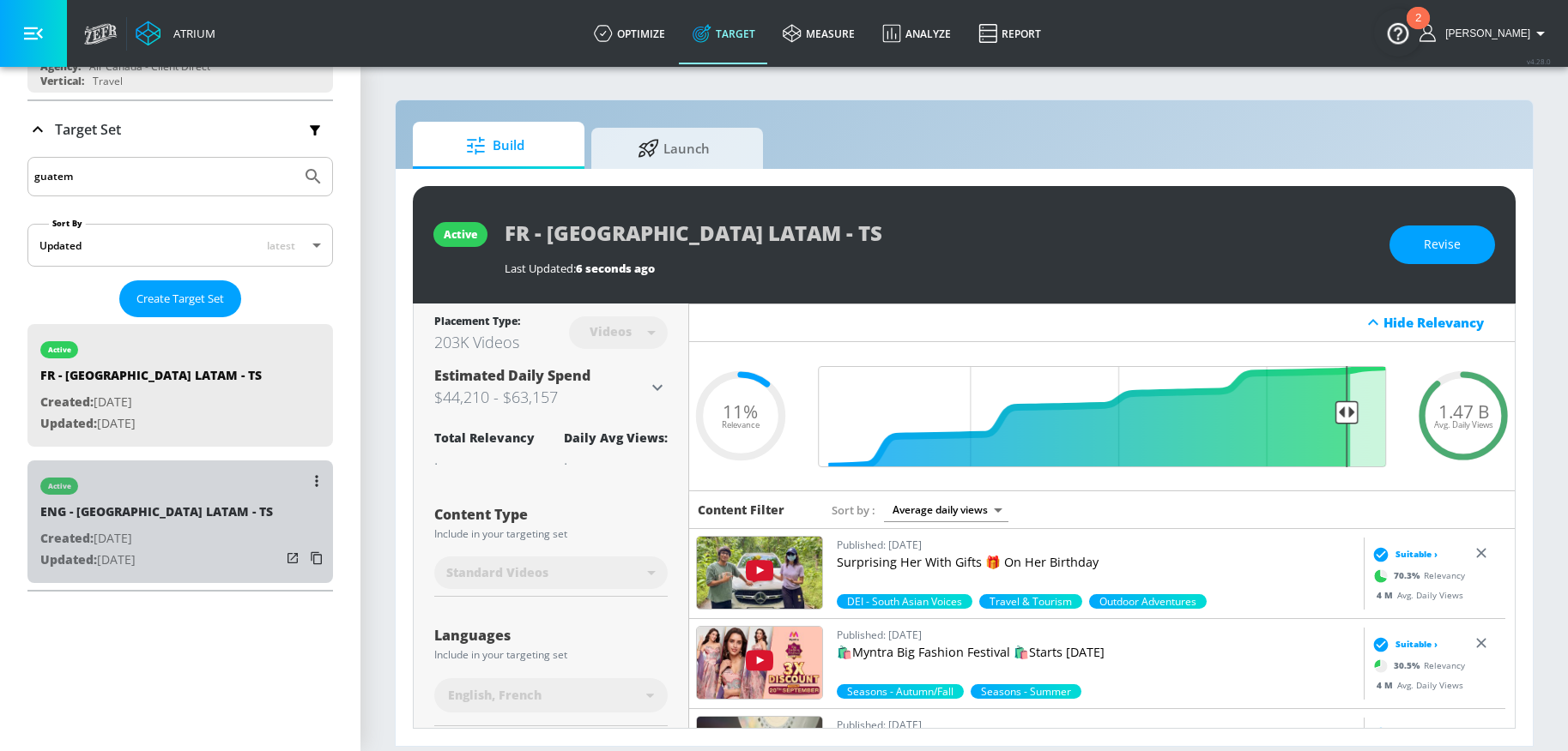
click at [195, 499] on div "active" at bounding box center [157, 481] width 233 height 43
type input "ENG - Guatemala LATAM - TS"
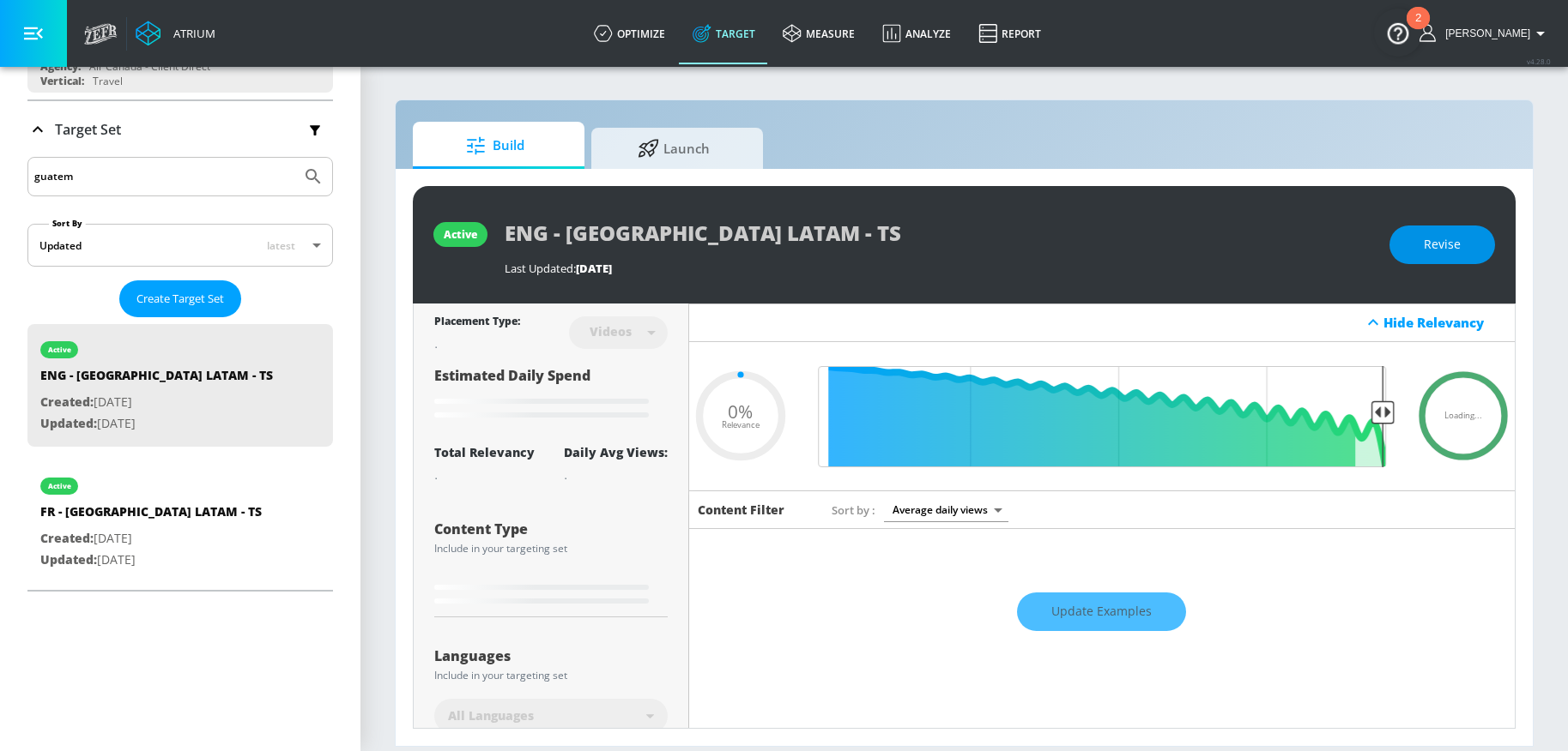
click at [1466, 234] on button "Revise" at bounding box center [1442, 244] width 106 height 39
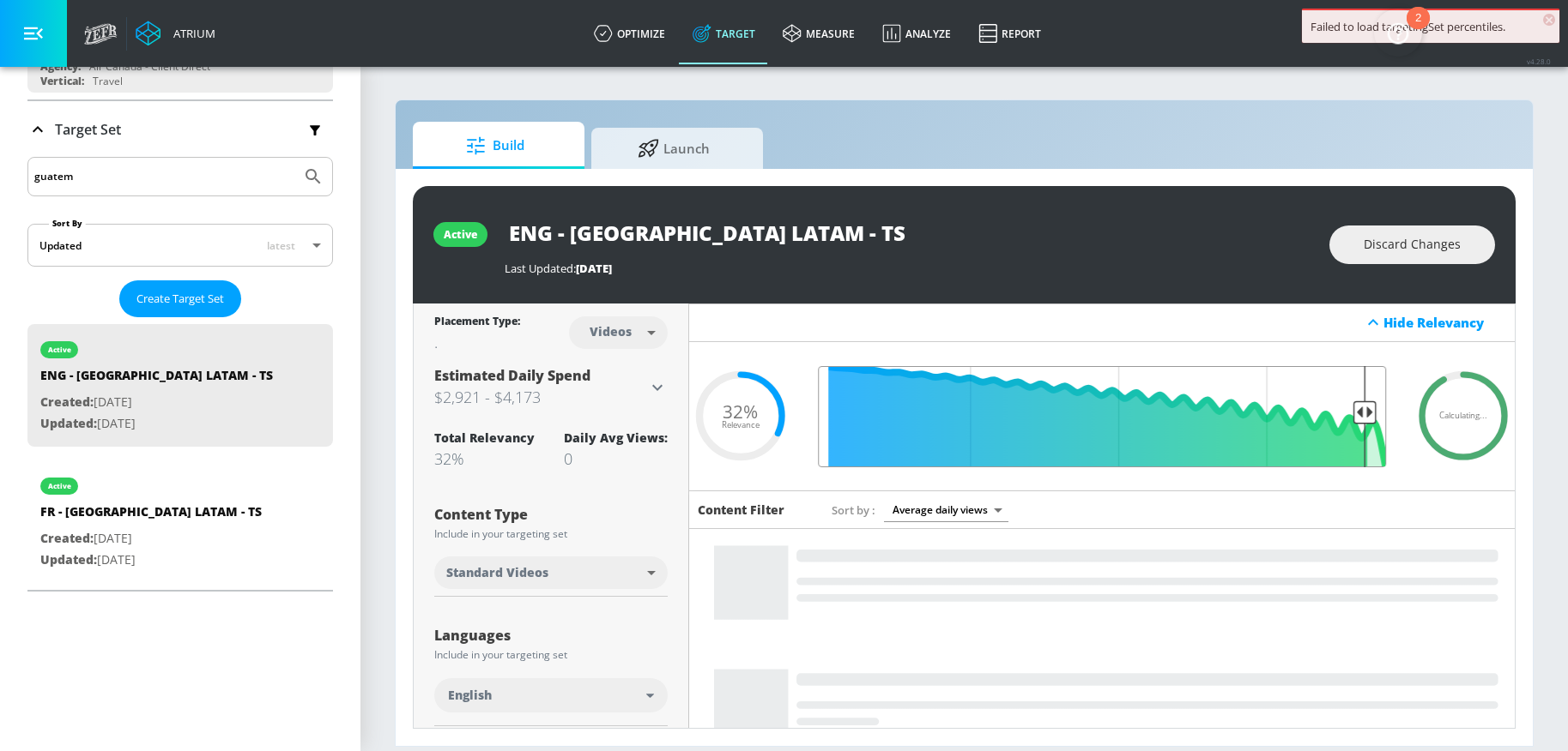
drag, startPoint x: 1213, startPoint y: 412, endPoint x: 1354, endPoint y: 421, distance: 141.3
type input "0.08"
click at [1354, 421] on input "Final Threshold" at bounding box center [1101, 416] width 585 height 101
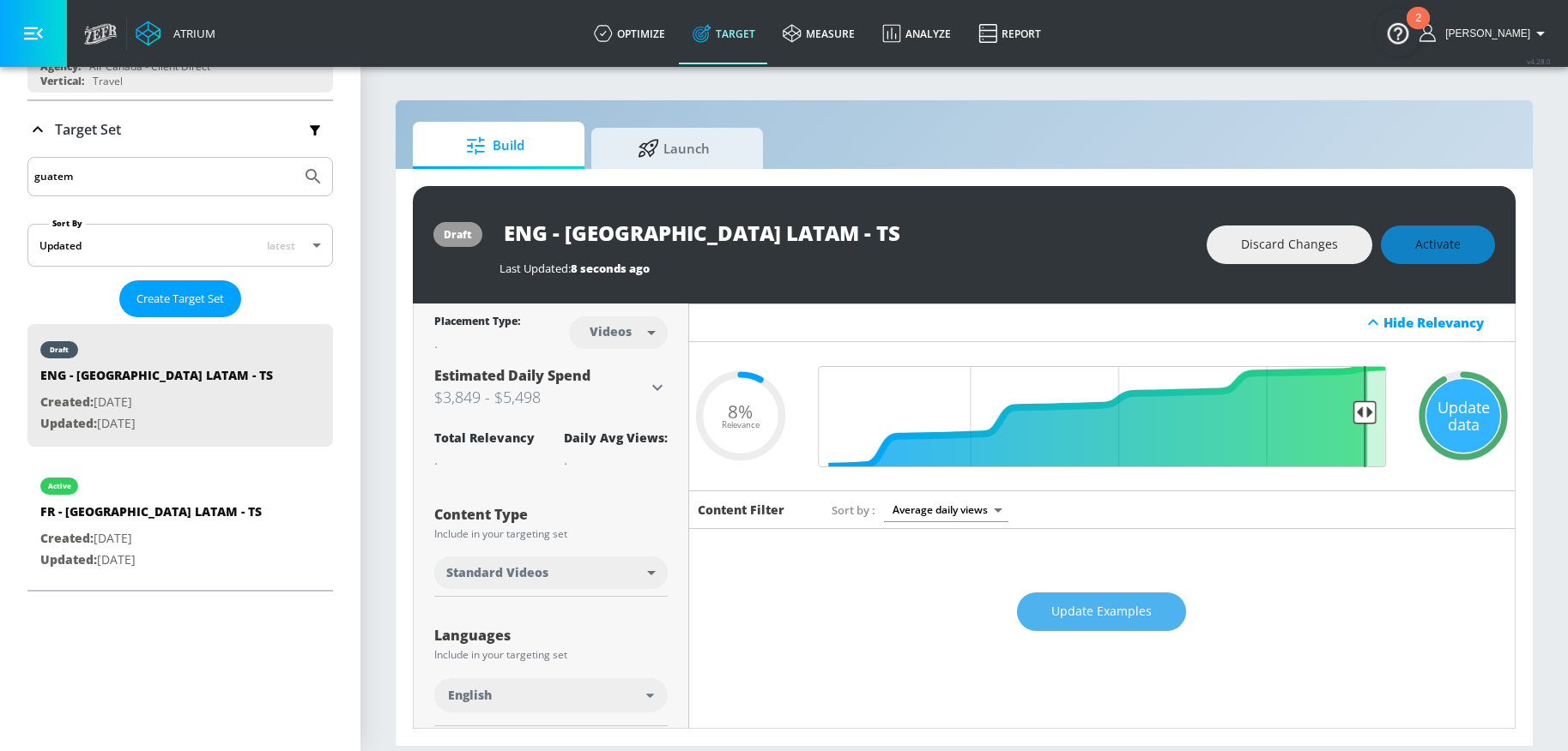
click at [1065, 616] on span "Update Examples" at bounding box center [1101, 612] width 100 height 22
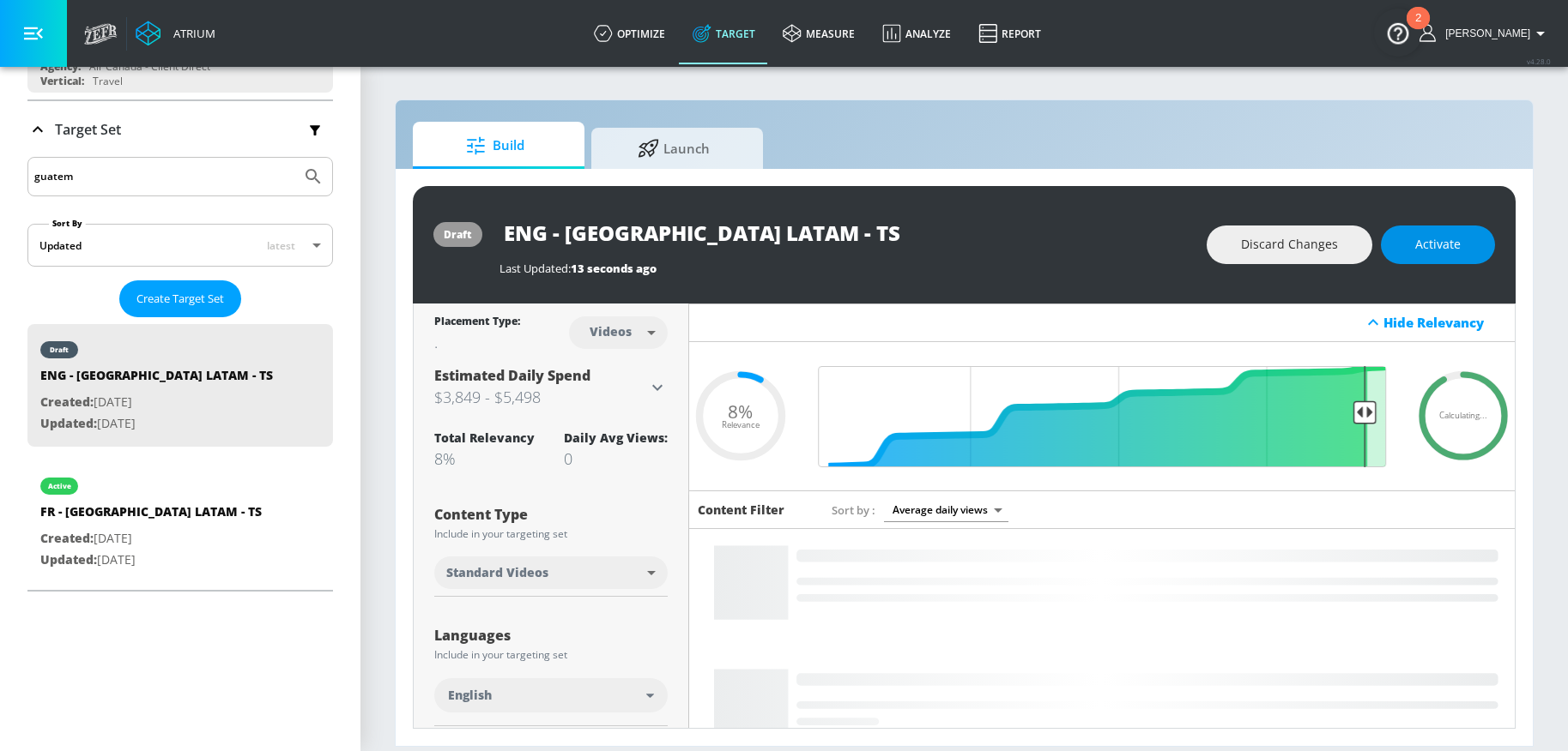
click at [1437, 247] on span "Activate" at bounding box center [1437, 245] width 45 height 22
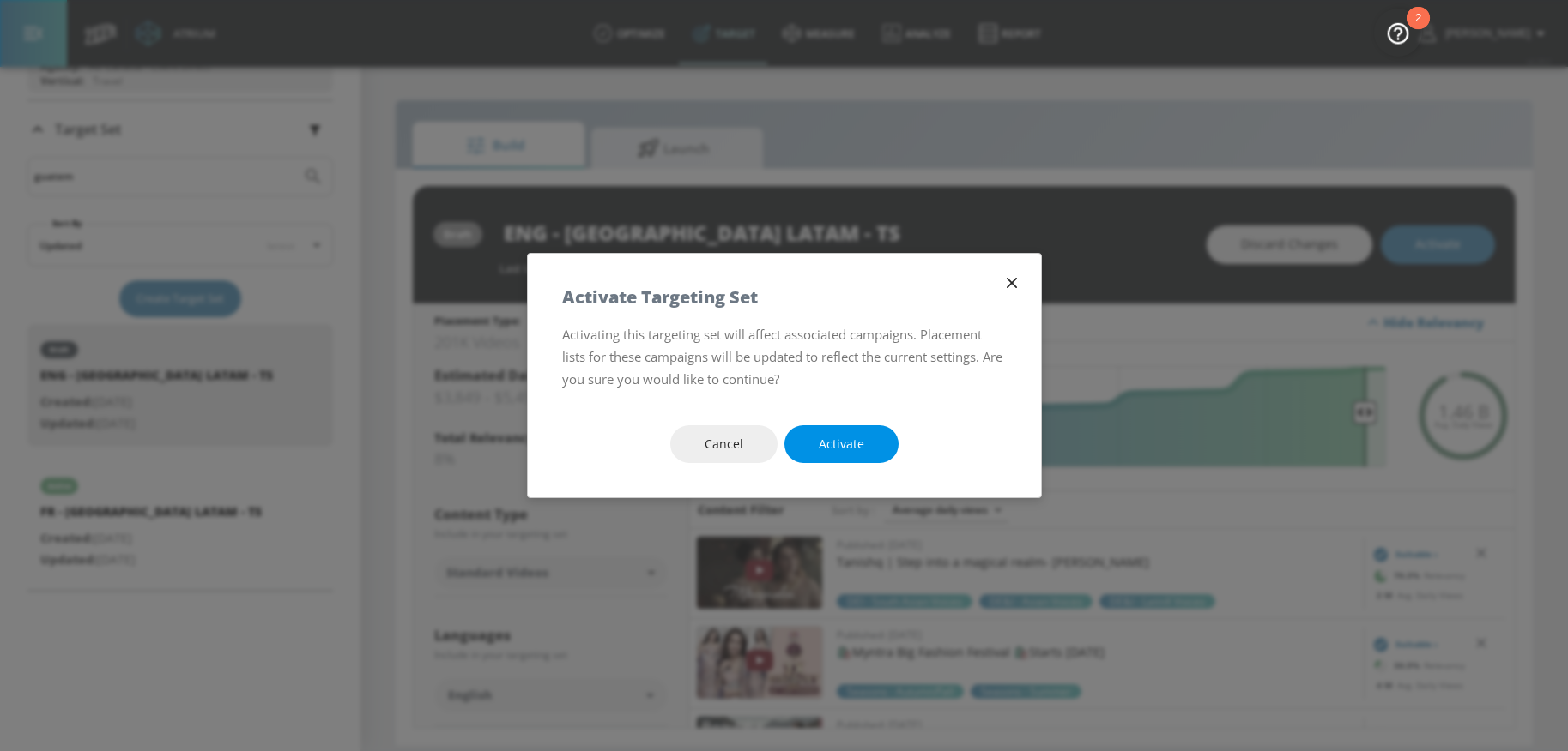
click at [845, 450] on span "Activate" at bounding box center [841, 445] width 45 height 22
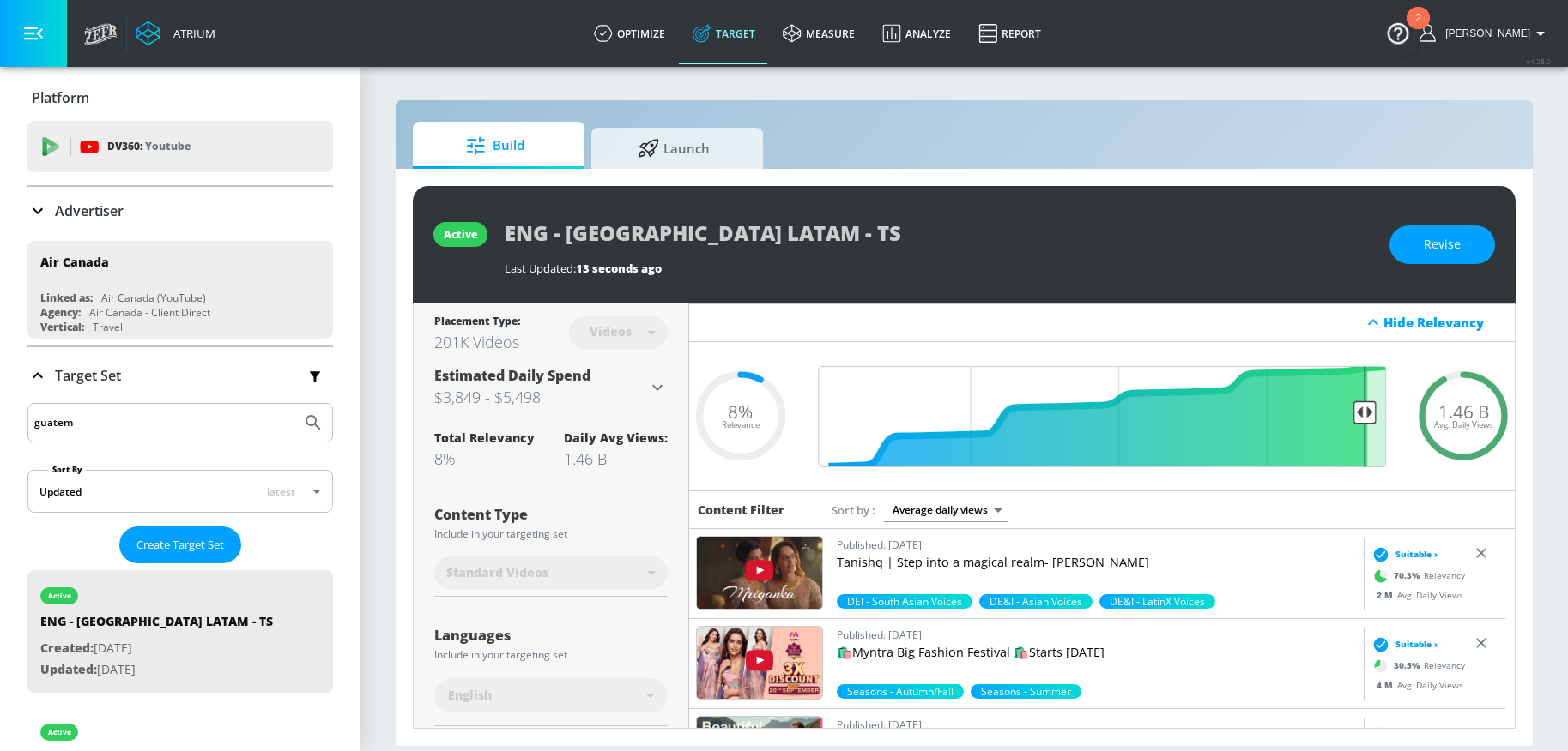
click at [180, 209] on div "Advertiser" at bounding box center [180, 211] width 306 height 21
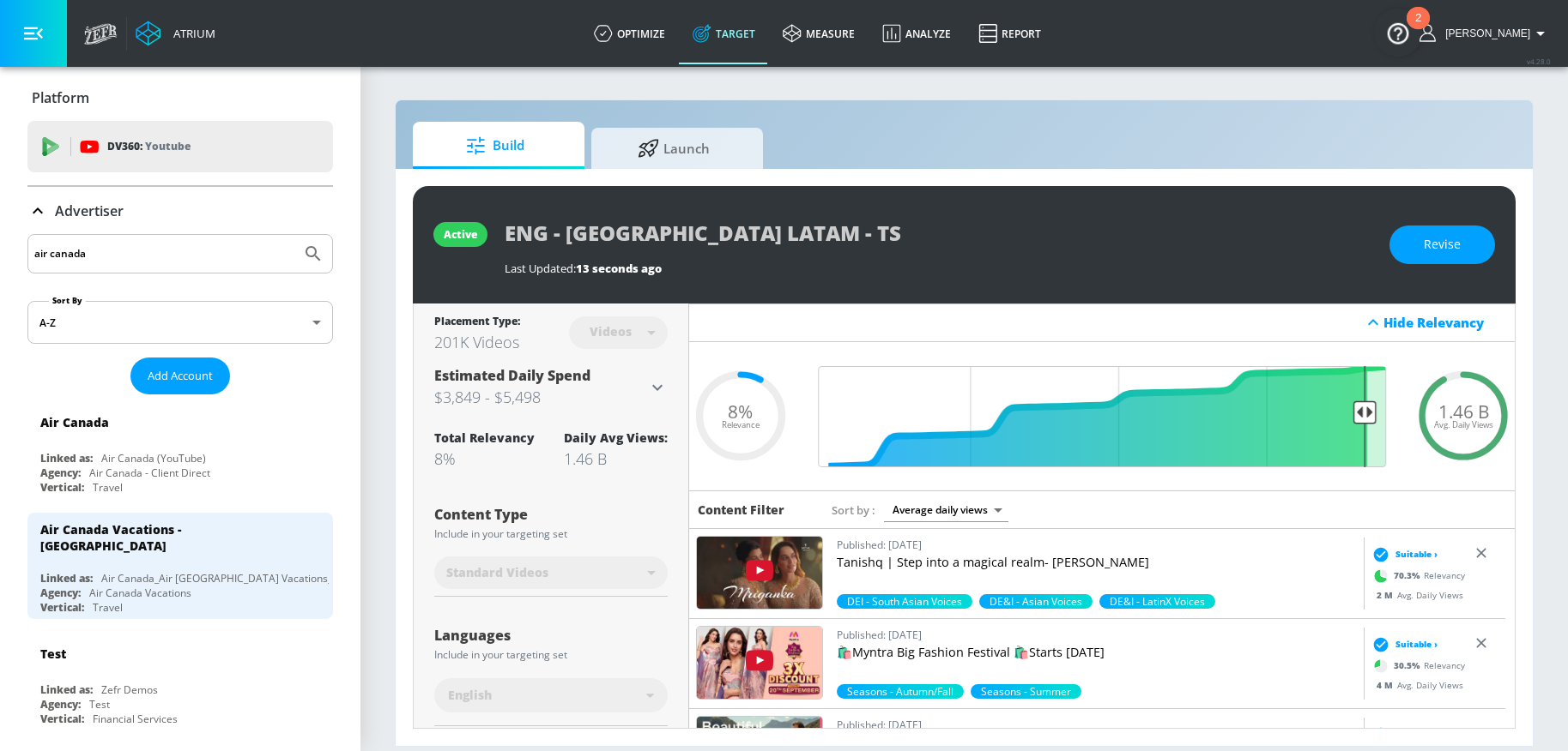
drag, startPoint x: 255, startPoint y: 257, endPoint x: 28, endPoint y: 250, distance: 227.1
click at [27, 258] on div "air canada" at bounding box center [180, 254] width 306 height 40
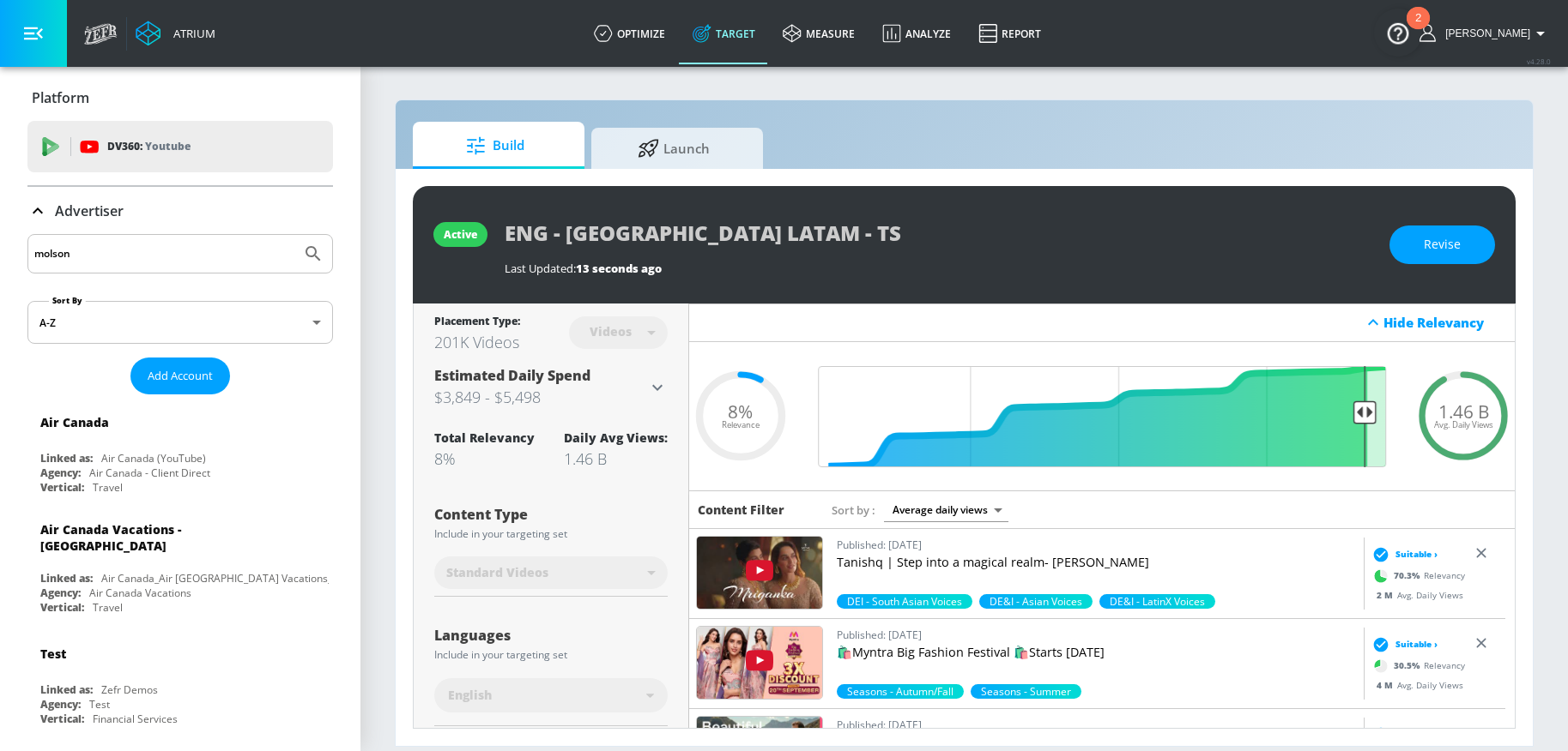
type input "molson"
click at [294, 235] on button "Submit Search" at bounding box center [313, 253] width 38 height 38
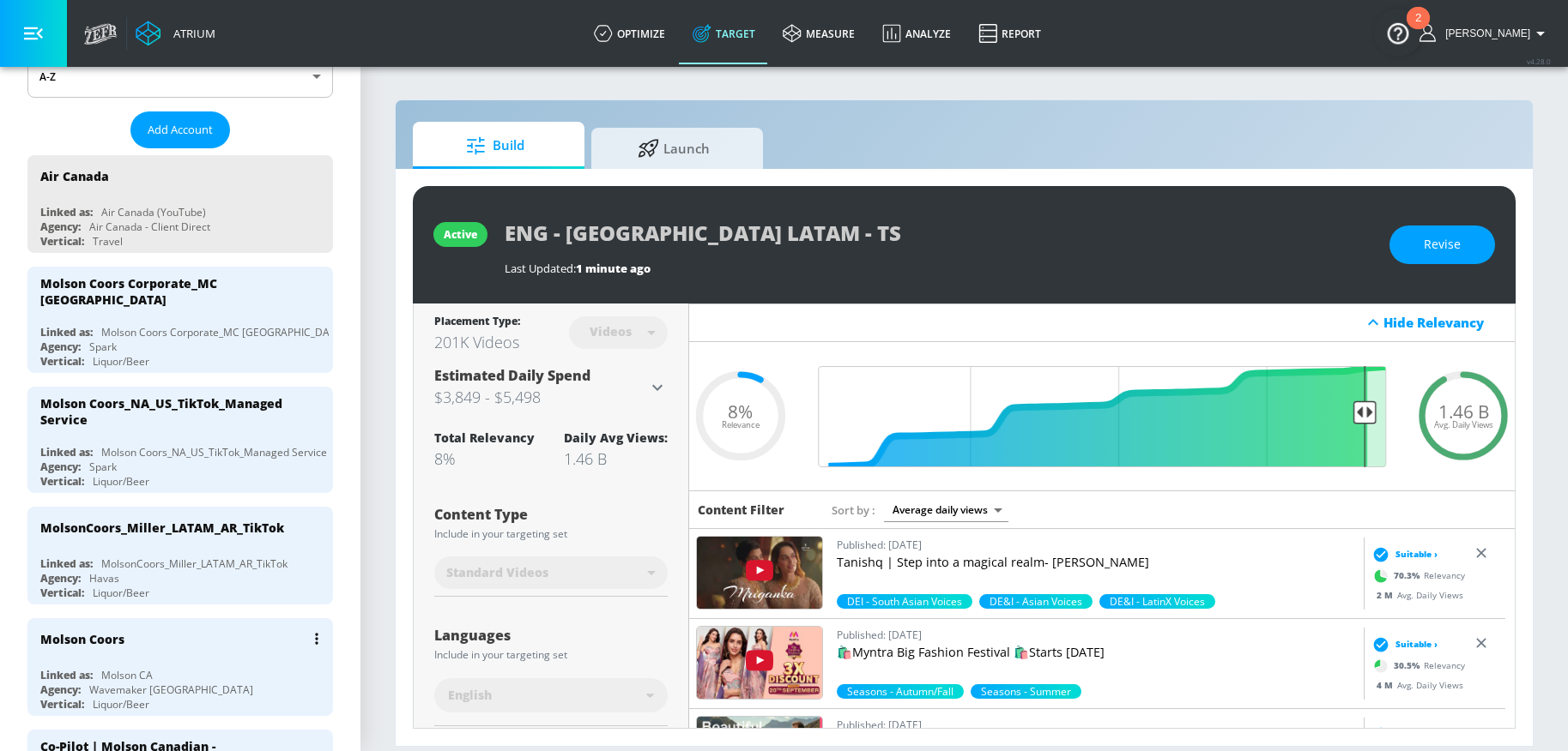
scroll to position [276, 0]
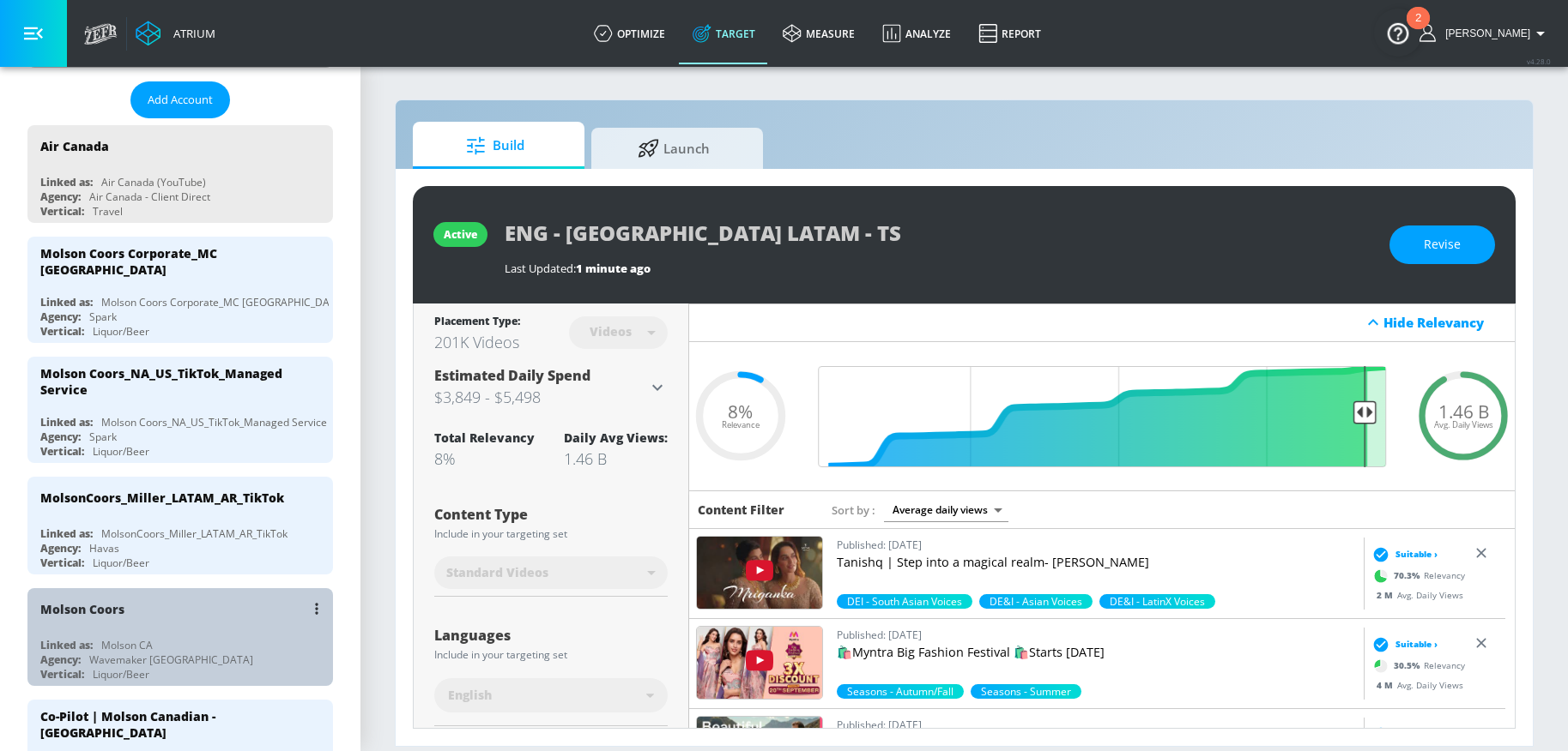
click at [186, 603] on div "Molson Coors" at bounding box center [185, 609] width 289 height 42
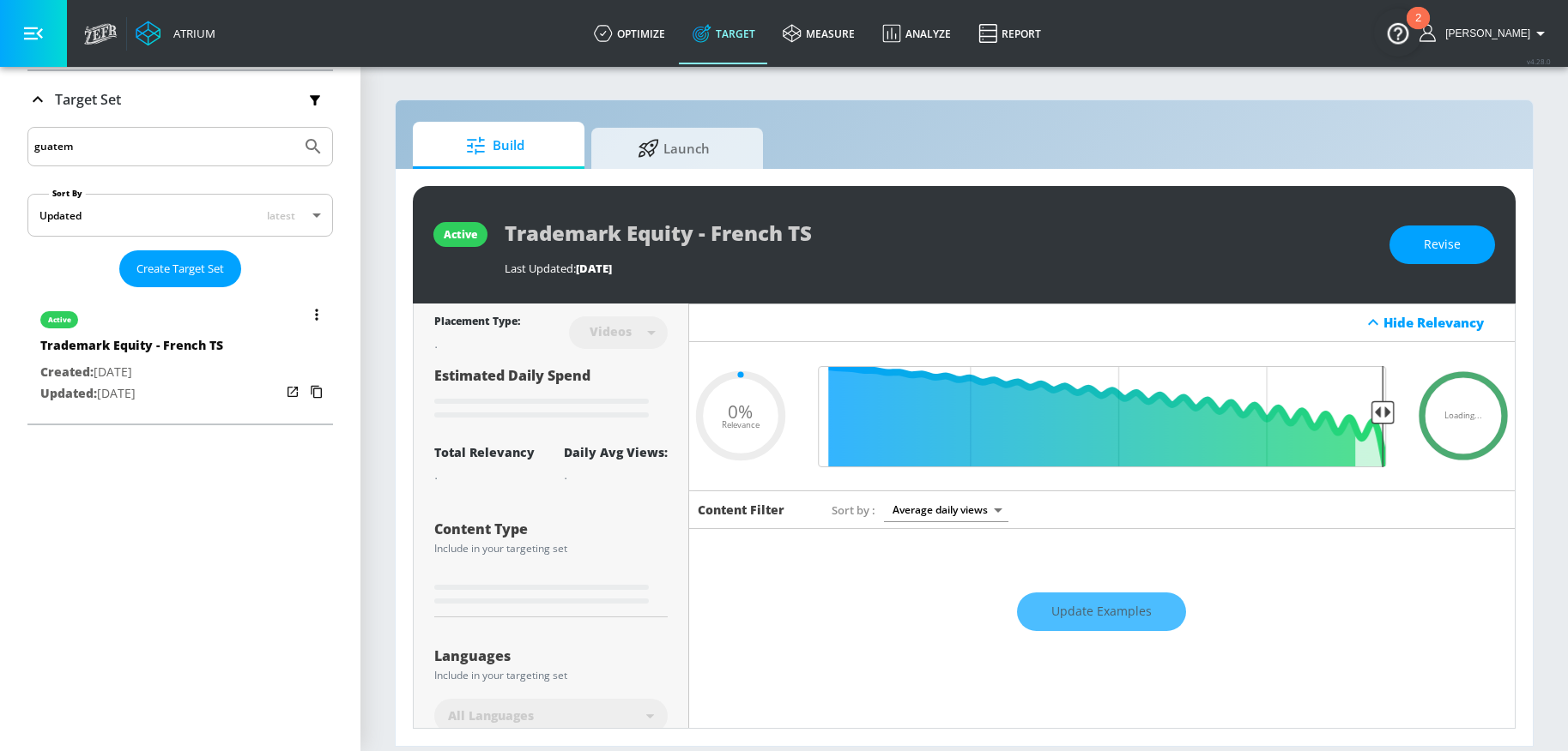
type input "0.05"
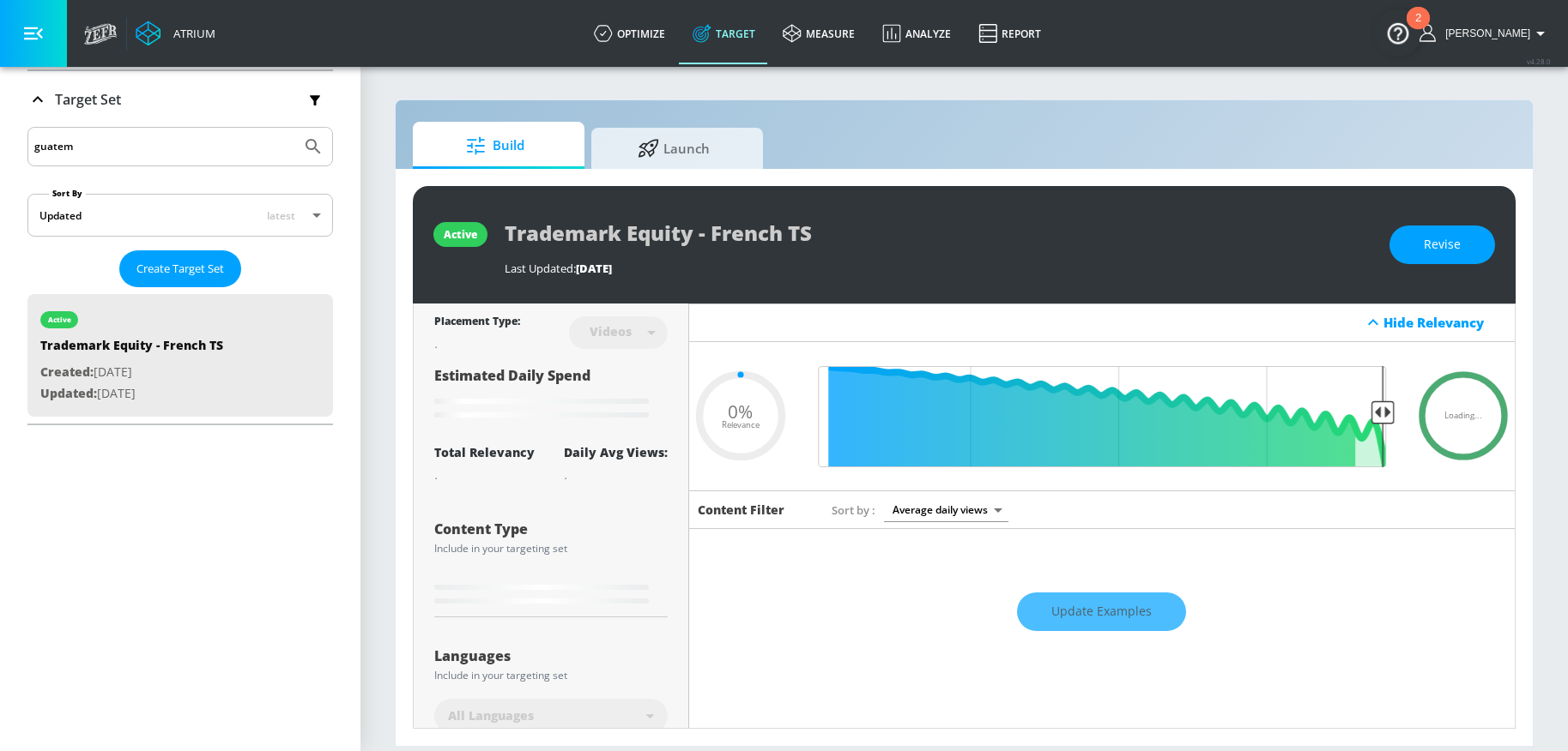
drag, startPoint x: 111, startPoint y: 156, endPoint x: -24, endPoint y: 144, distance: 135.5
click at [0, 144] on html "Atrium optimize Target measure Analyze Report optimize Target measure Analyze R…" at bounding box center [784, 376] width 1568 height 751
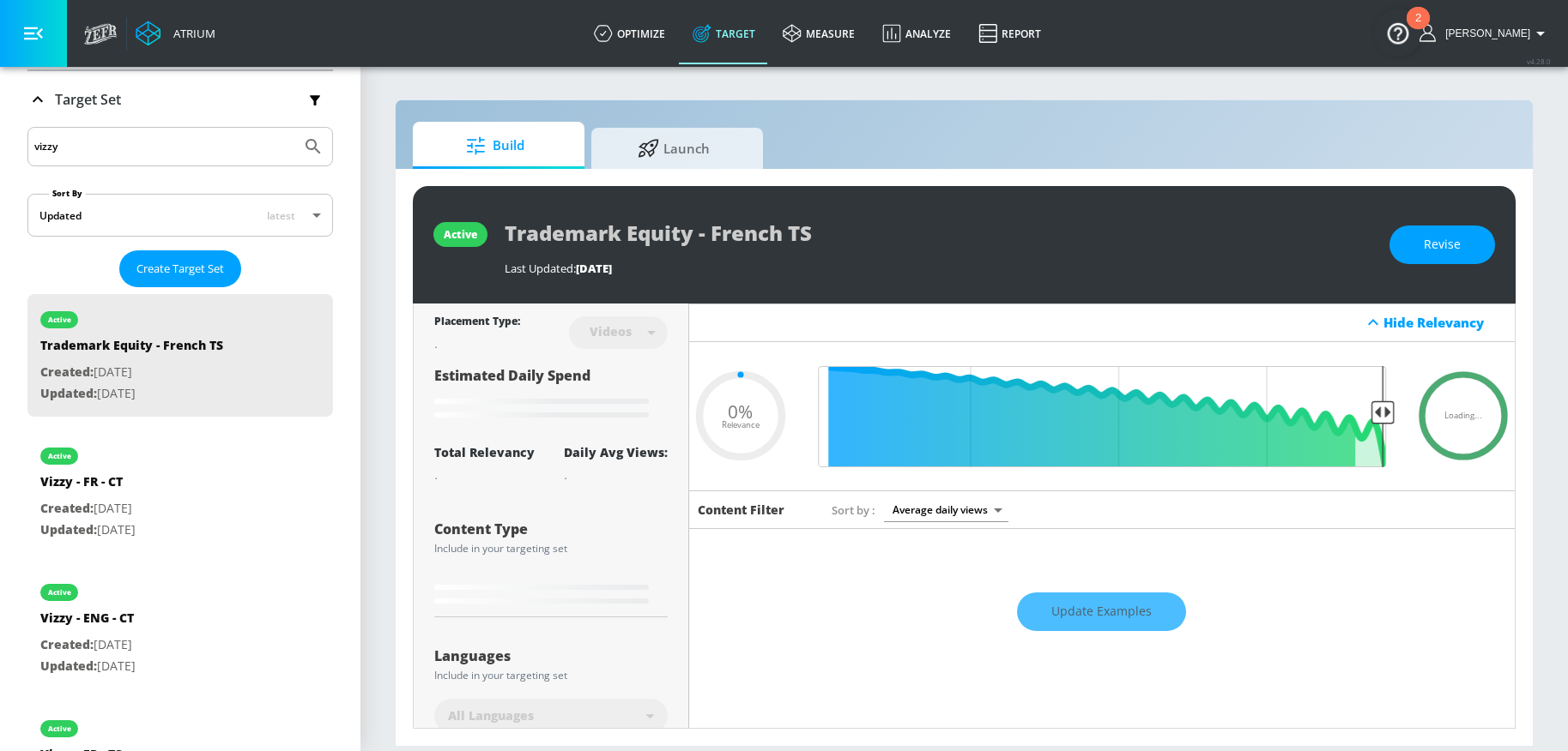
type input "vizzy"
click at [294, 128] on button "Submit Search" at bounding box center [313, 147] width 38 height 38
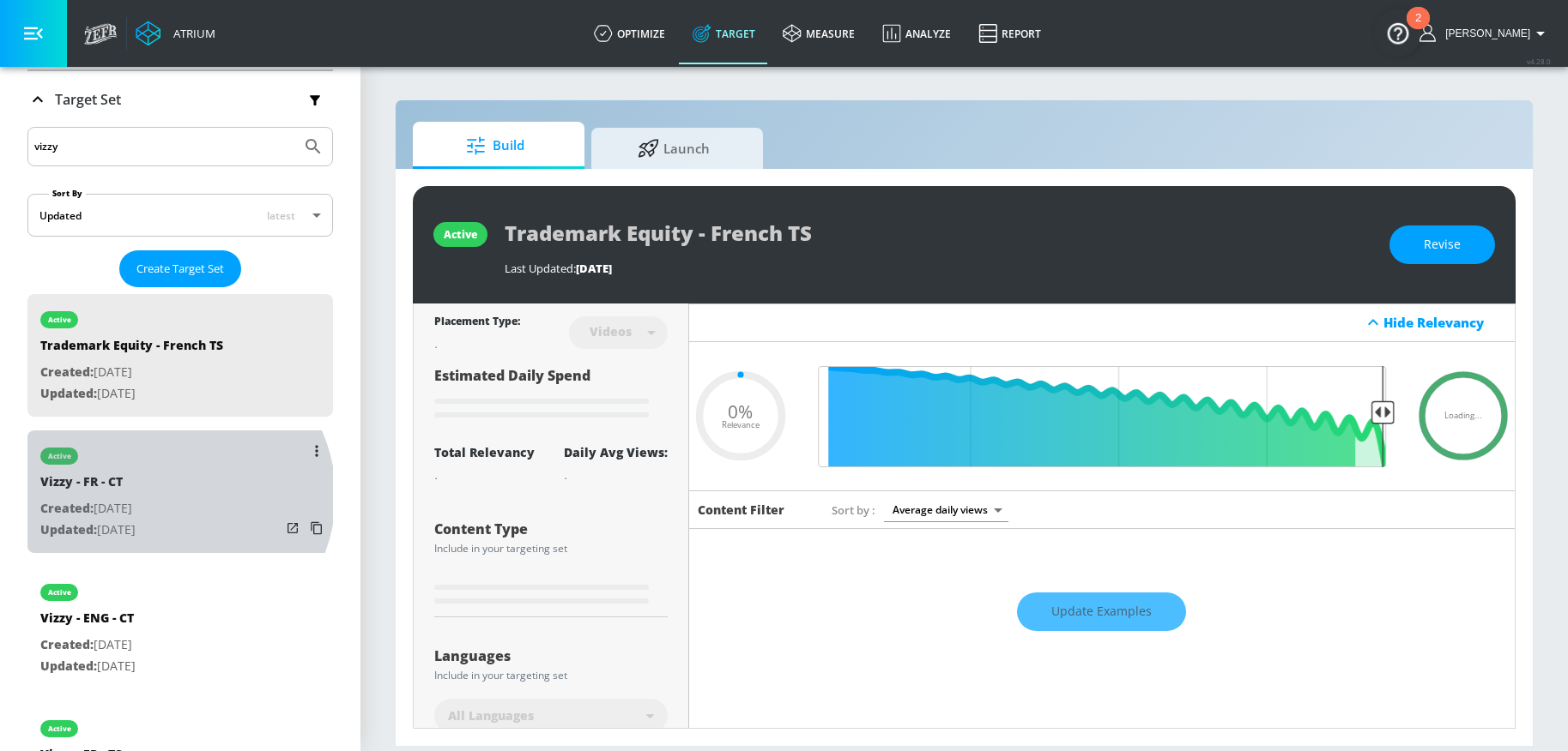
click at [135, 496] on div "Vizzy - FR - CT" at bounding box center [88, 486] width 96 height 25
type input "Vizzy - FR - CT"
type input "channels"
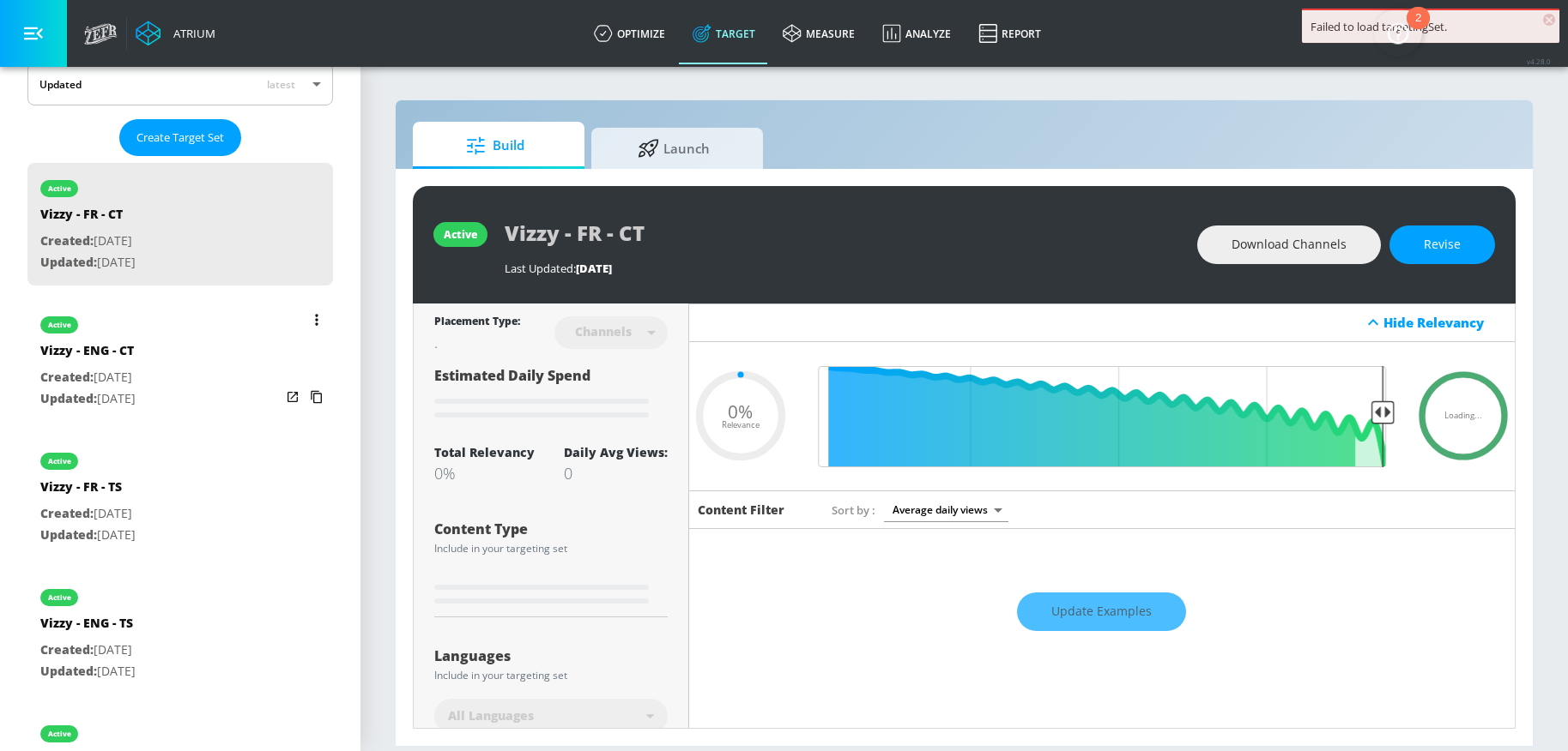
scroll to position [435, 0]
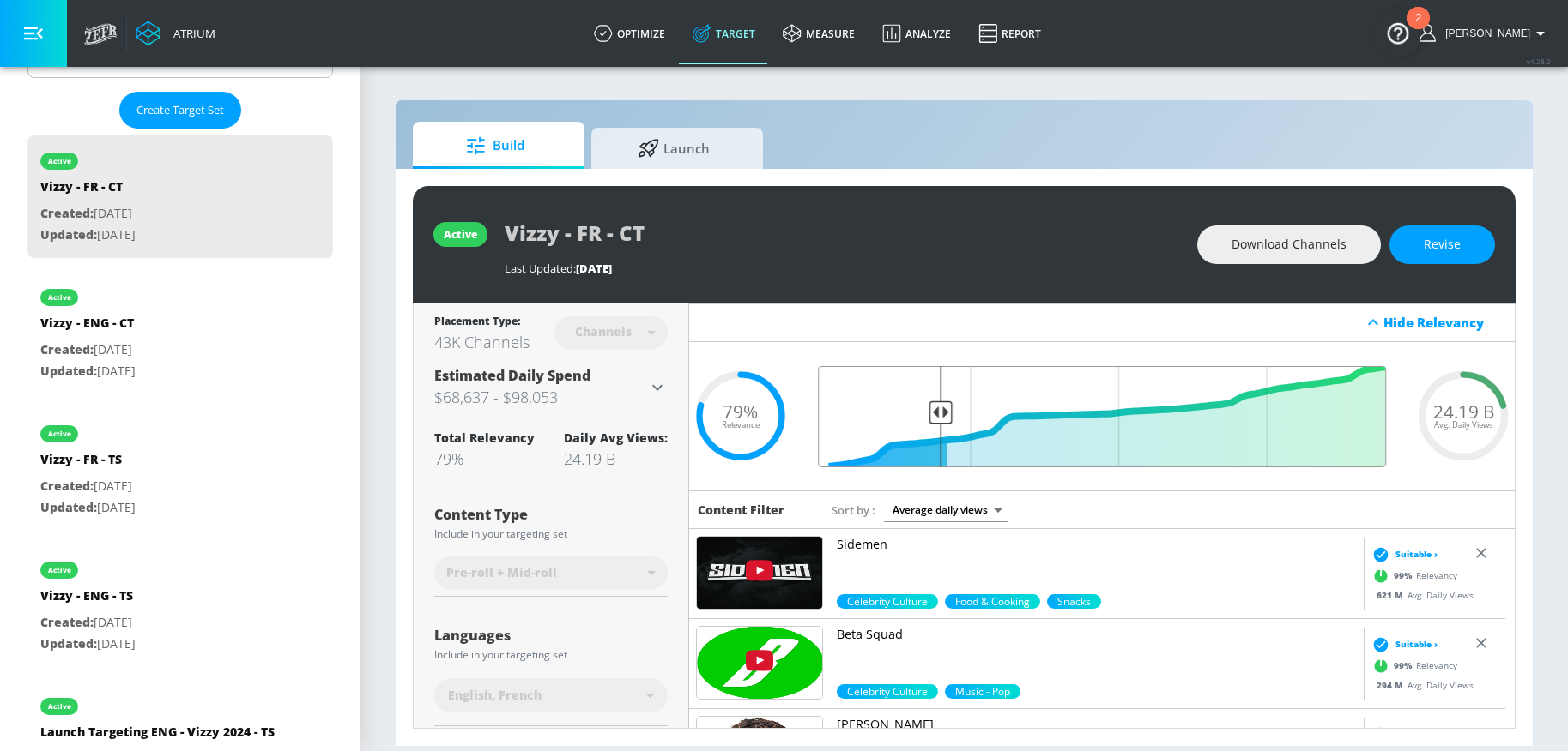
drag, startPoint x: 939, startPoint y: 407, endPoint x: 1152, endPoint y: 416, distance: 213.2
click at [1152, 416] on input "Final Threshold" at bounding box center [1101, 416] width 585 height 101
click at [935, 412] on input "Final Threshold" at bounding box center [1101, 416] width 585 height 101
click at [1442, 255] on button "Revise" at bounding box center [1442, 244] width 106 height 39
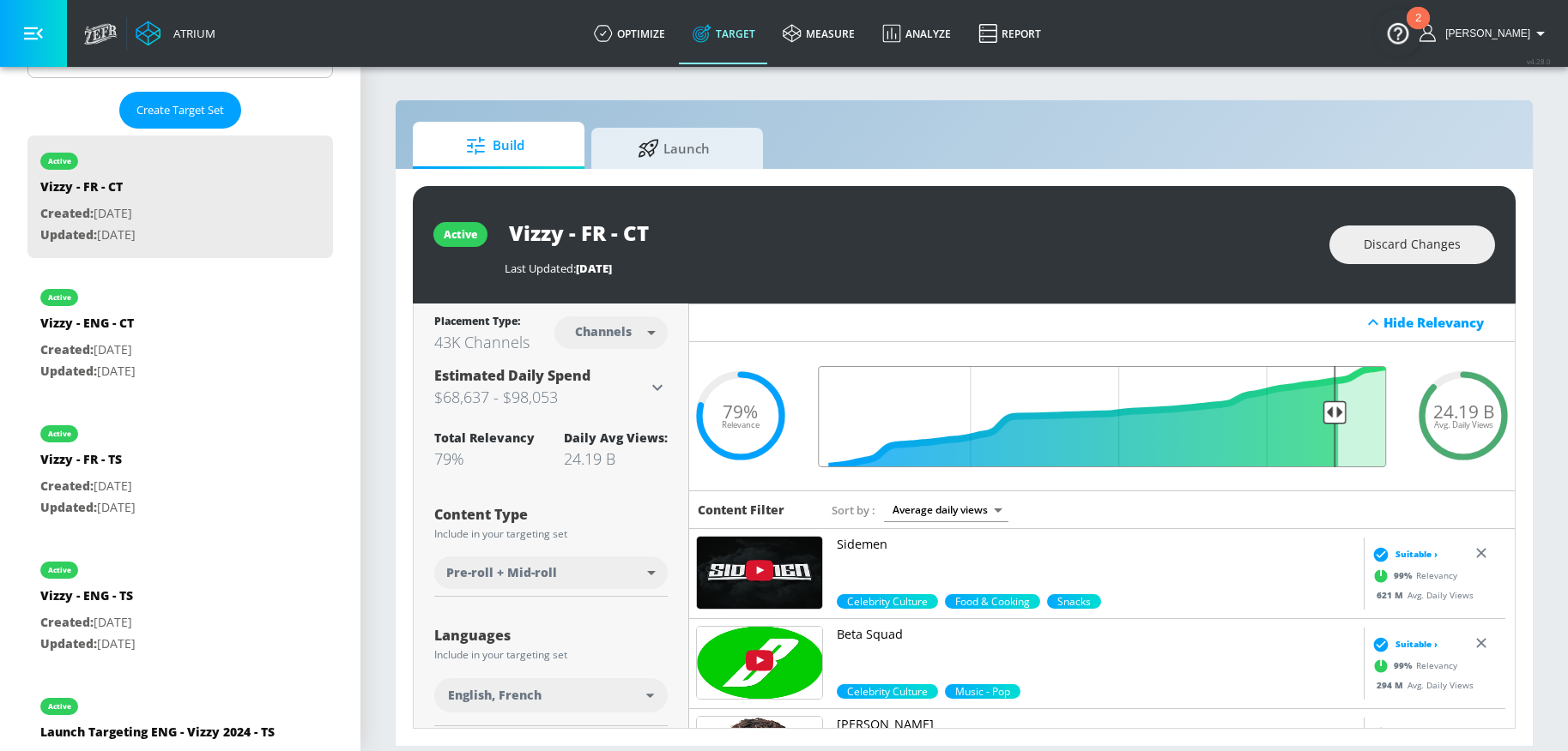
drag, startPoint x: 941, startPoint y: 413, endPoint x: 1320, endPoint y: 420, distance: 379.1
type input "0.13"
click at [1320, 420] on input "Final Threshold" at bounding box center [1101, 416] width 585 height 101
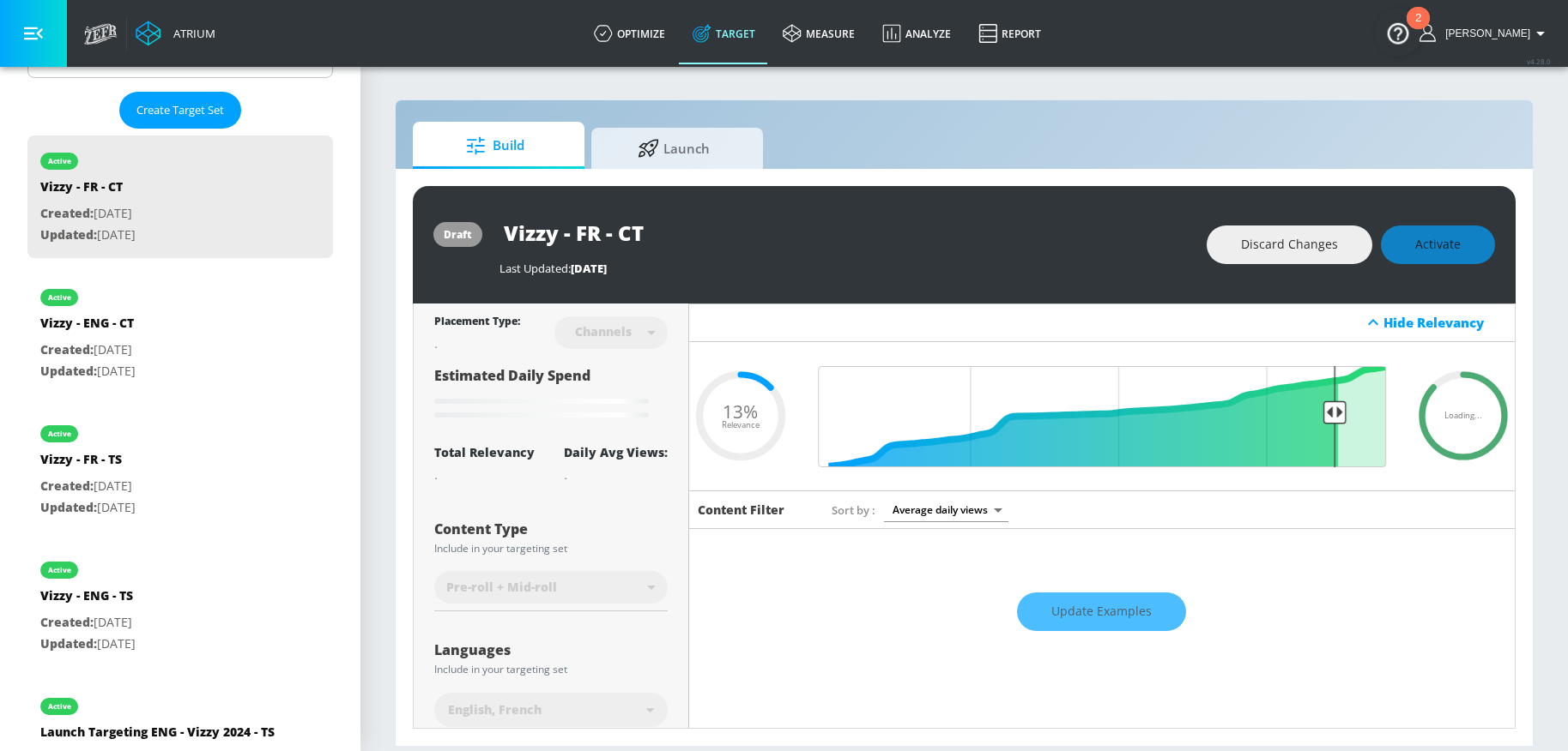
click at [854, 222] on input "Vizzy - FR - CT" at bounding box center [714, 233] width 429 height 39
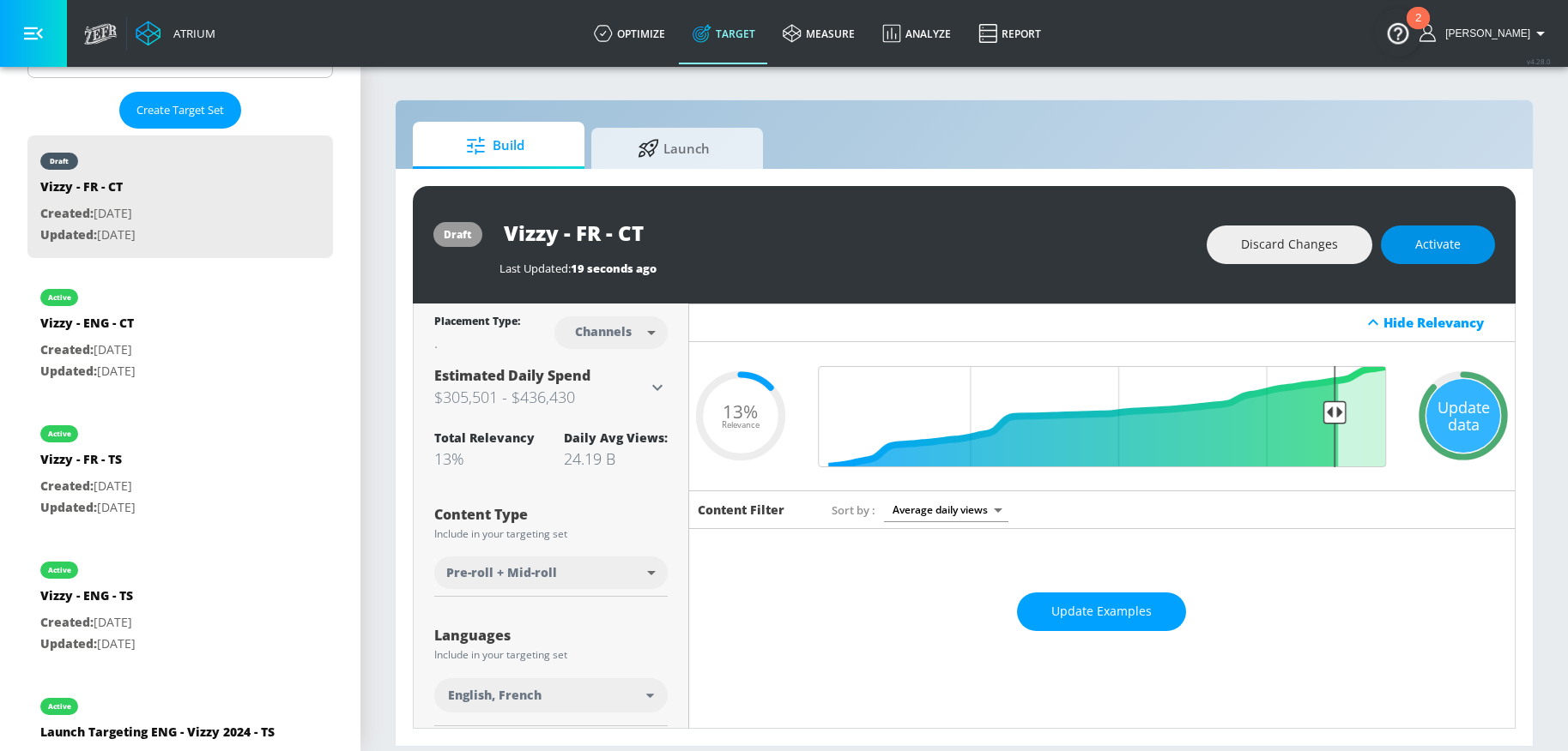
click at [1440, 240] on span "Activate" at bounding box center [1437, 245] width 45 height 22
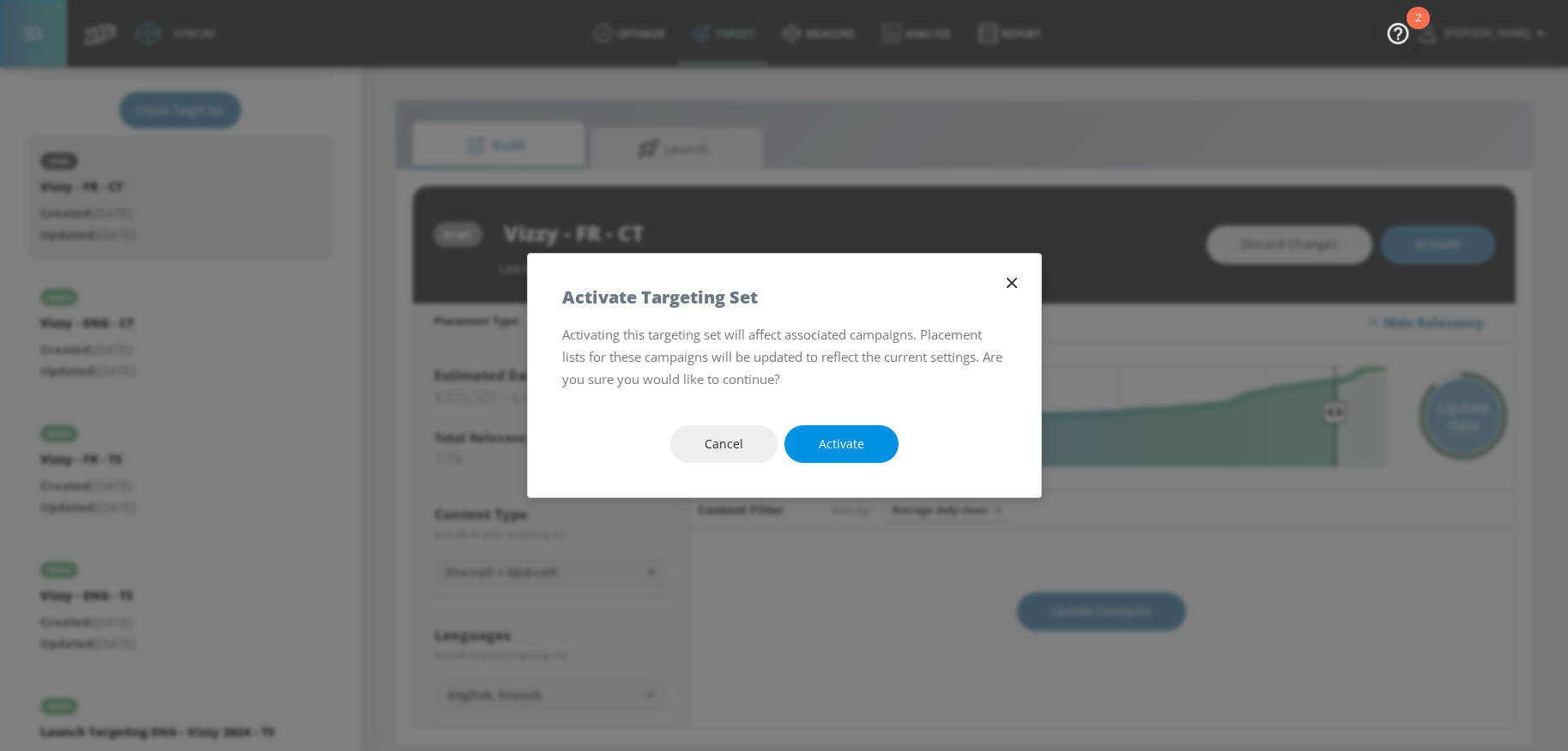
click at [846, 442] on span "Activate" at bounding box center [841, 445] width 45 height 22
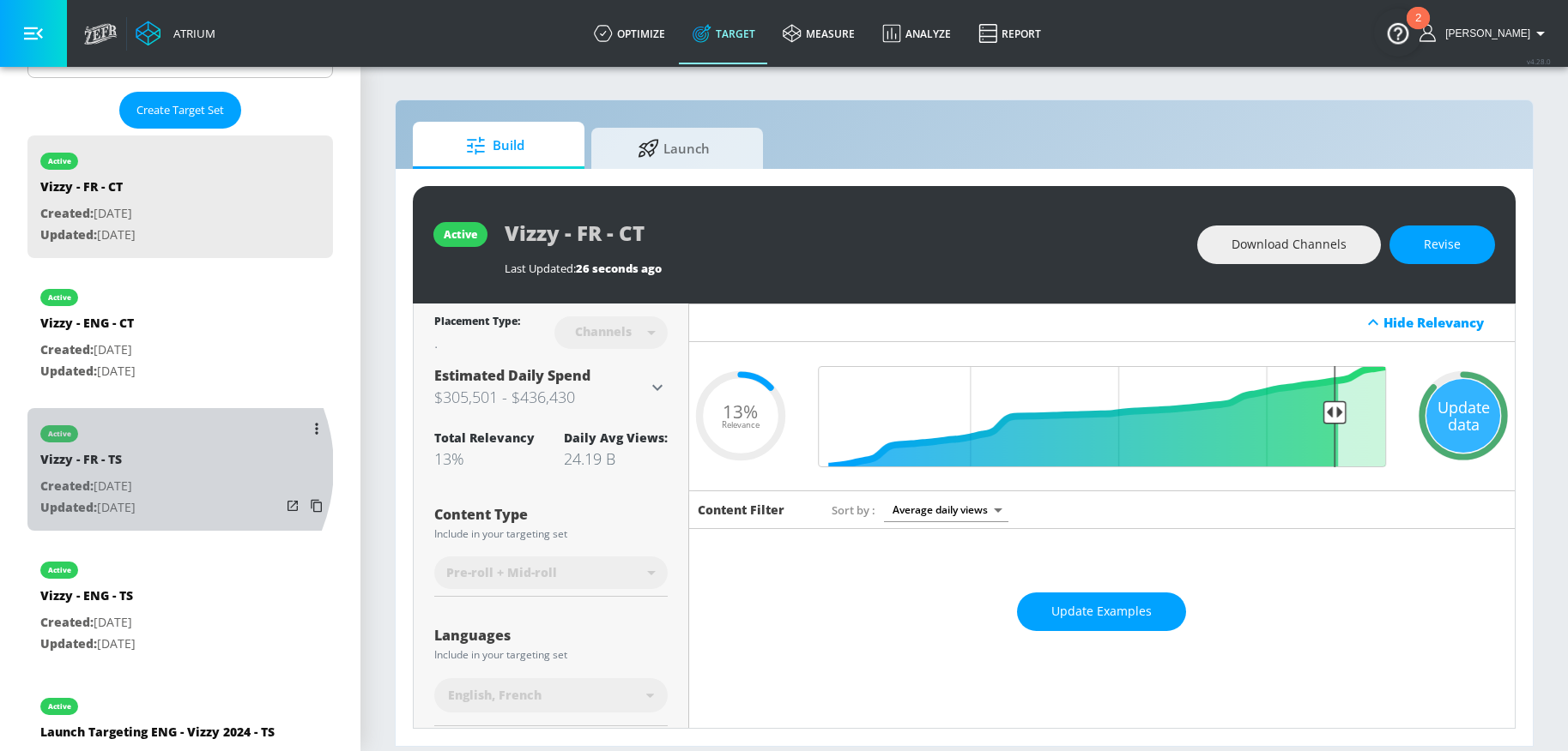
click at [135, 467] on div "Vizzy - FR - TS" at bounding box center [88, 463] width 96 height 25
type input "Vizzy - FR - TS"
type input "videos"
type input "0.05"
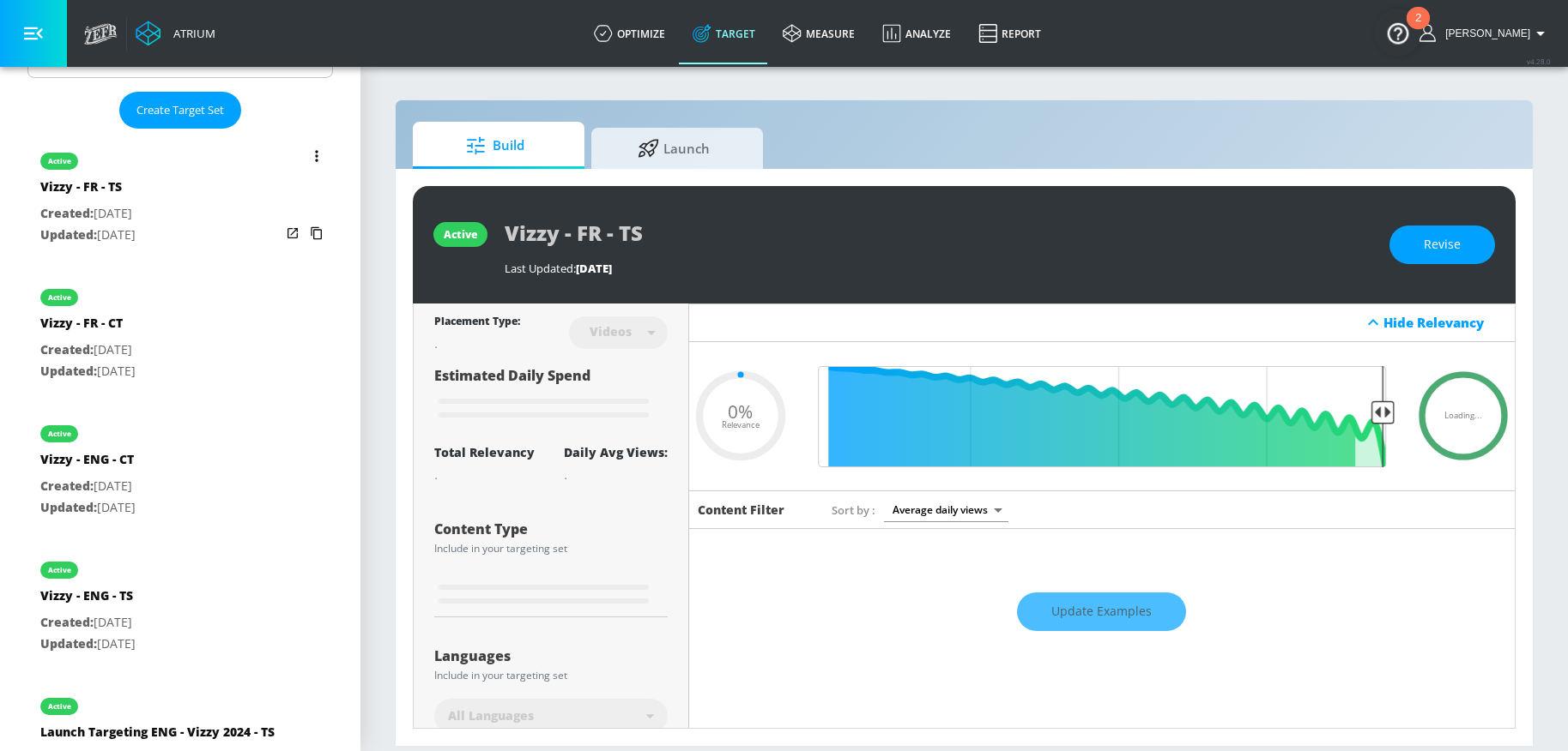
click at [135, 585] on div "active" at bounding box center [88, 566] width 96 height 43
type input "Vizzy - ENG - TS"
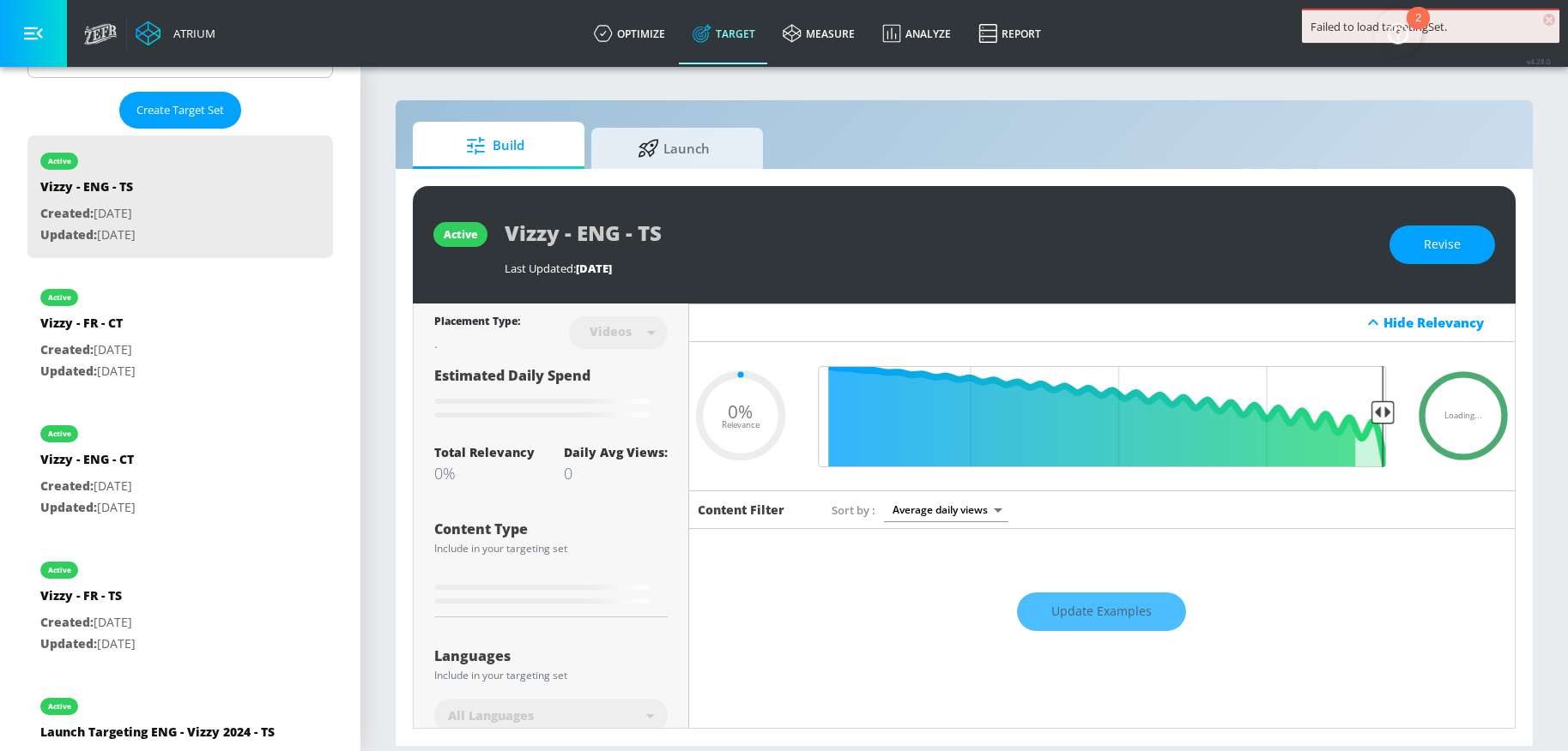
click at [1554, 19] on span "×" at bounding box center [1548, 20] width 12 height 12
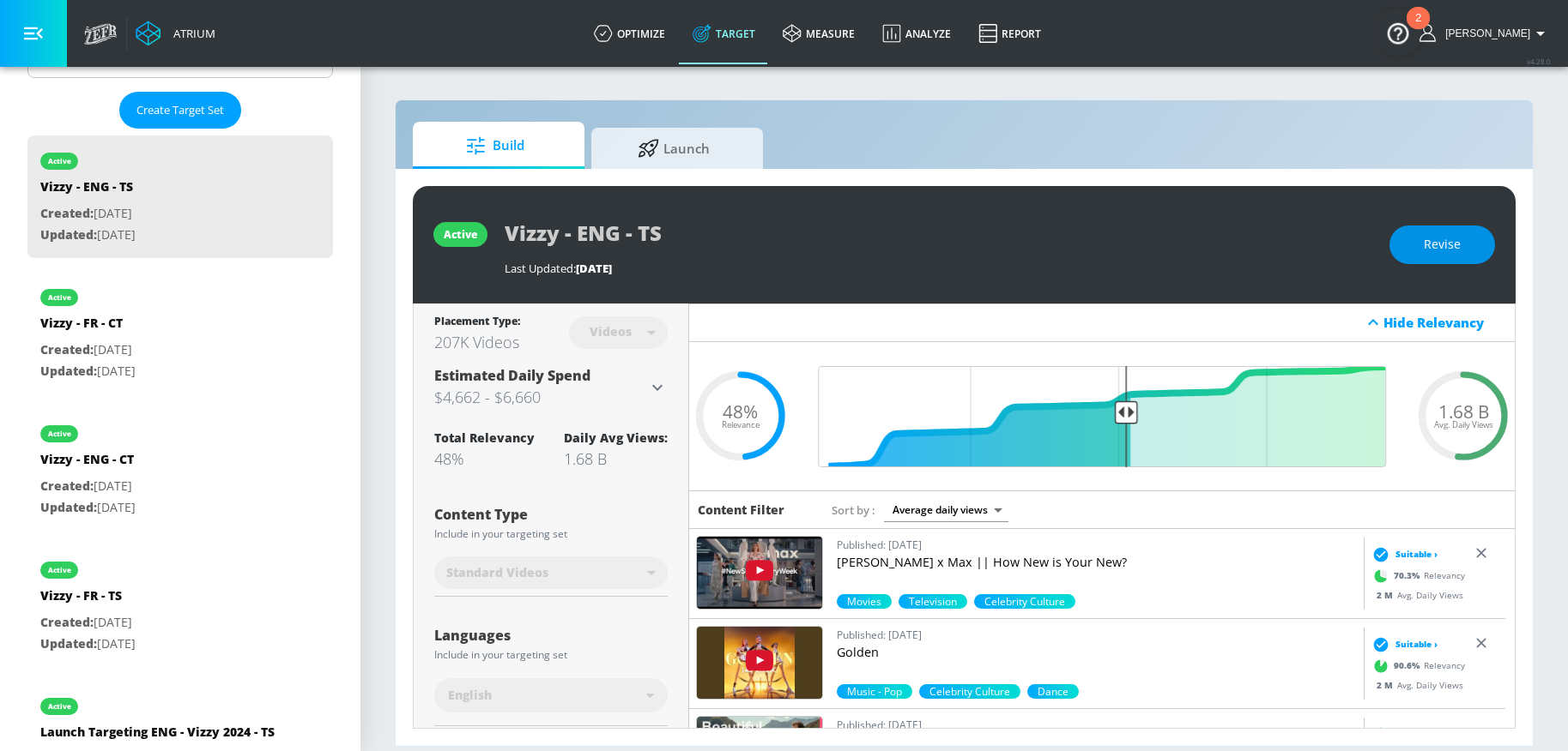
click at [1436, 242] on span "Revise" at bounding box center [1441, 245] width 37 height 22
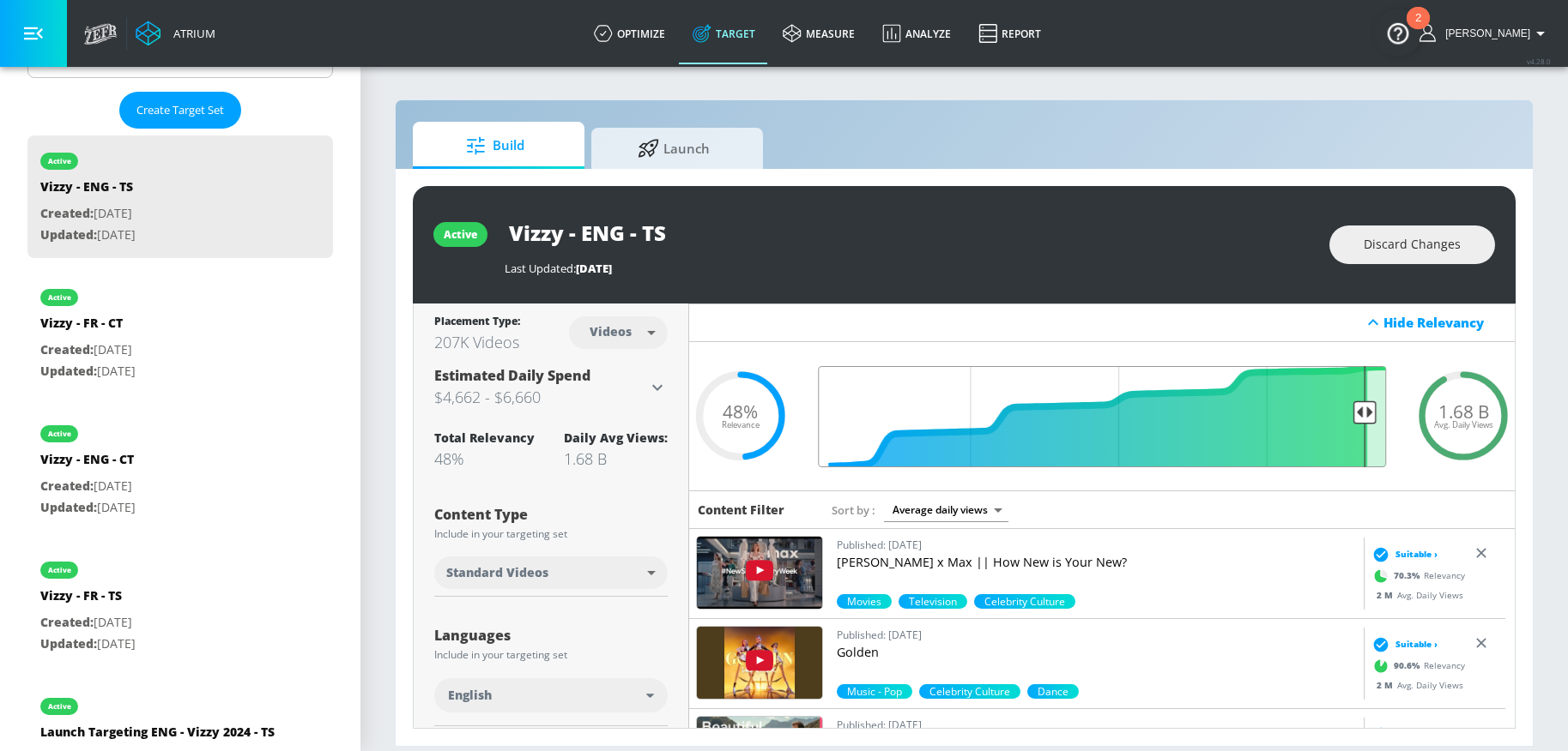
drag, startPoint x: 1122, startPoint y: 411, endPoint x: 1349, endPoint y: 410, distance: 227.0
type input "0.08"
click at [1349, 410] on input "Final Threshold" at bounding box center [1101, 416] width 585 height 101
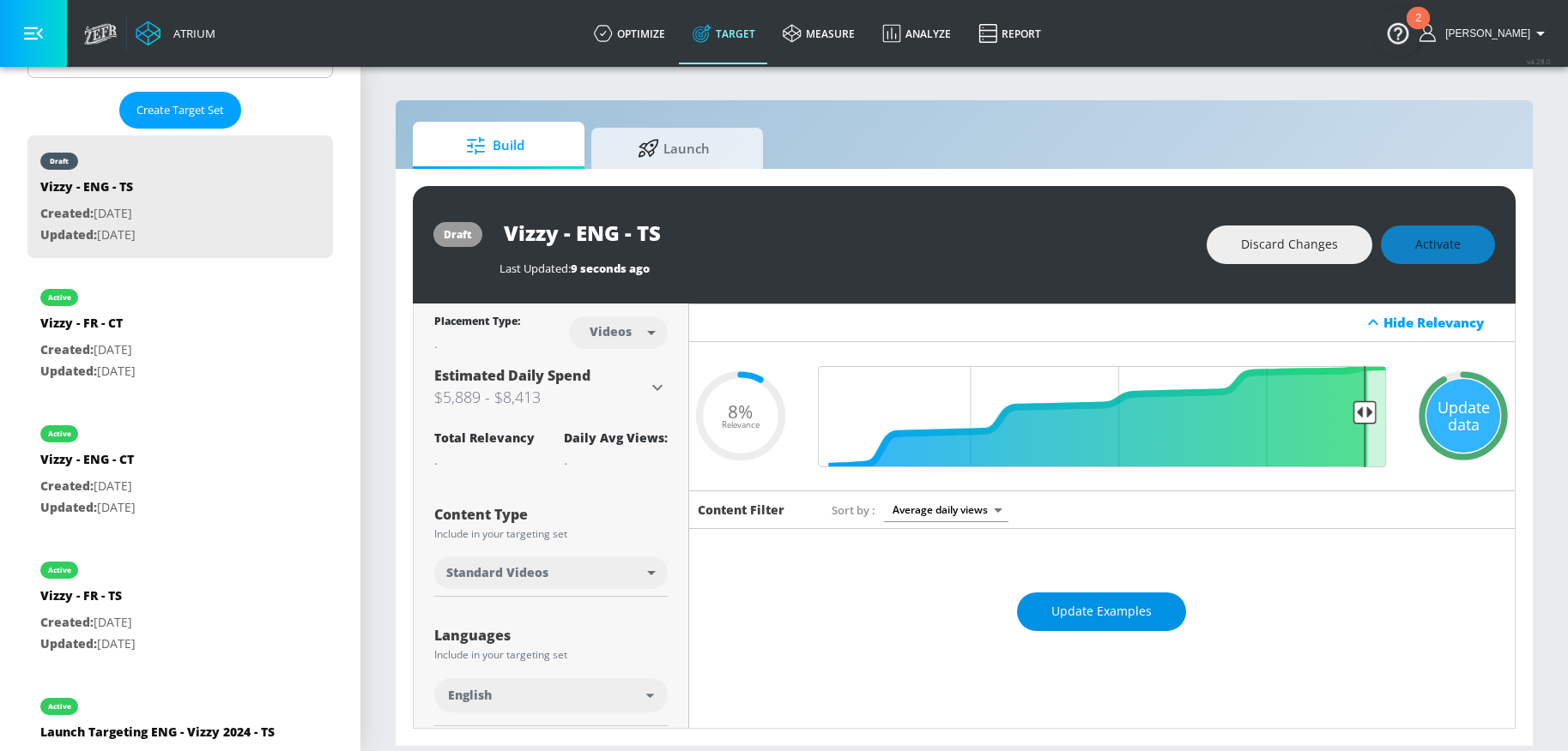
click at [1064, 617] on span "Update Examples" at bounding box center [1101, 612] width 100 height 22
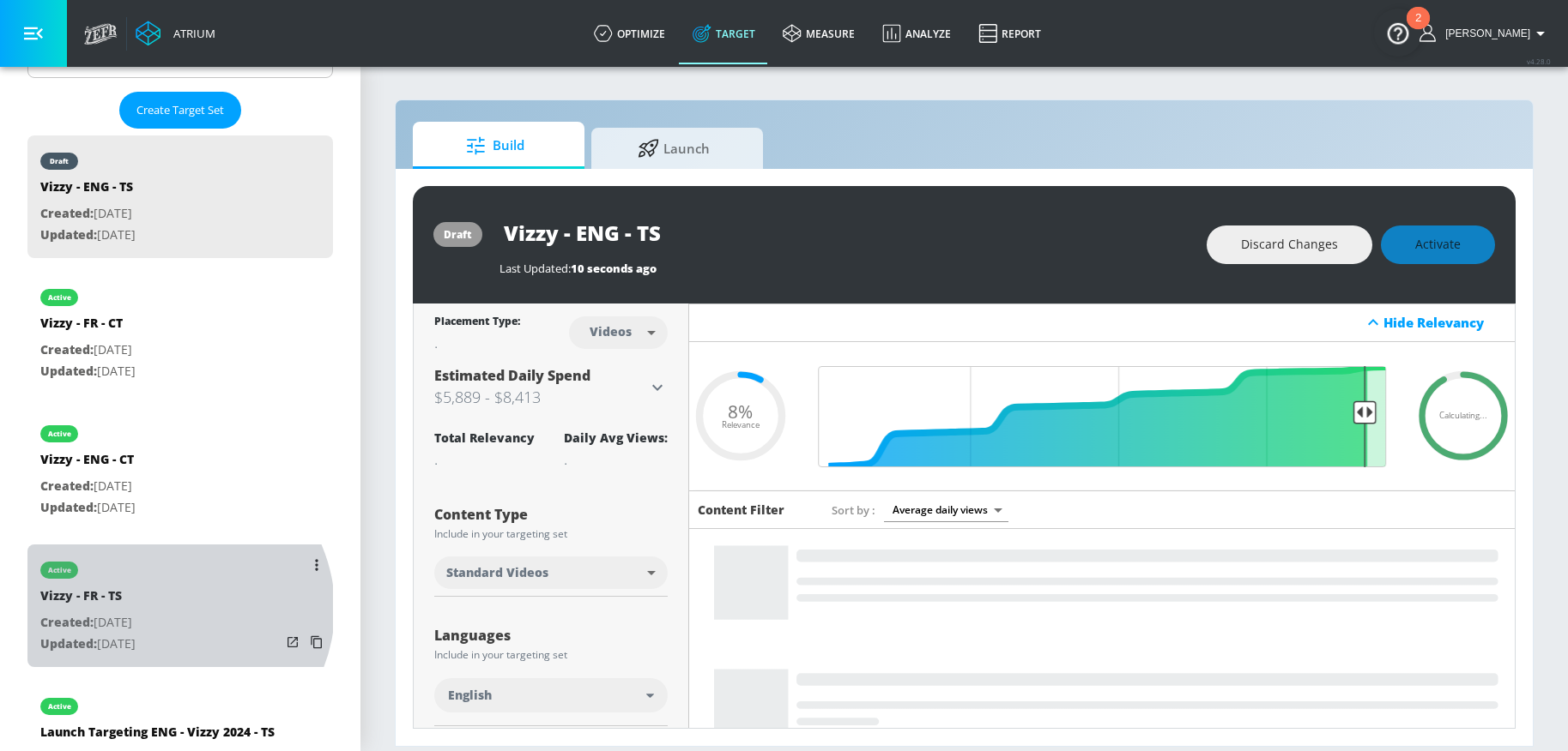
click at [135, 609] on div "Vizzy - FR - TS" at bounding box center [88, 600] width 96 height 25
type input "Vizzy - FR - TS"
type input "0.05"
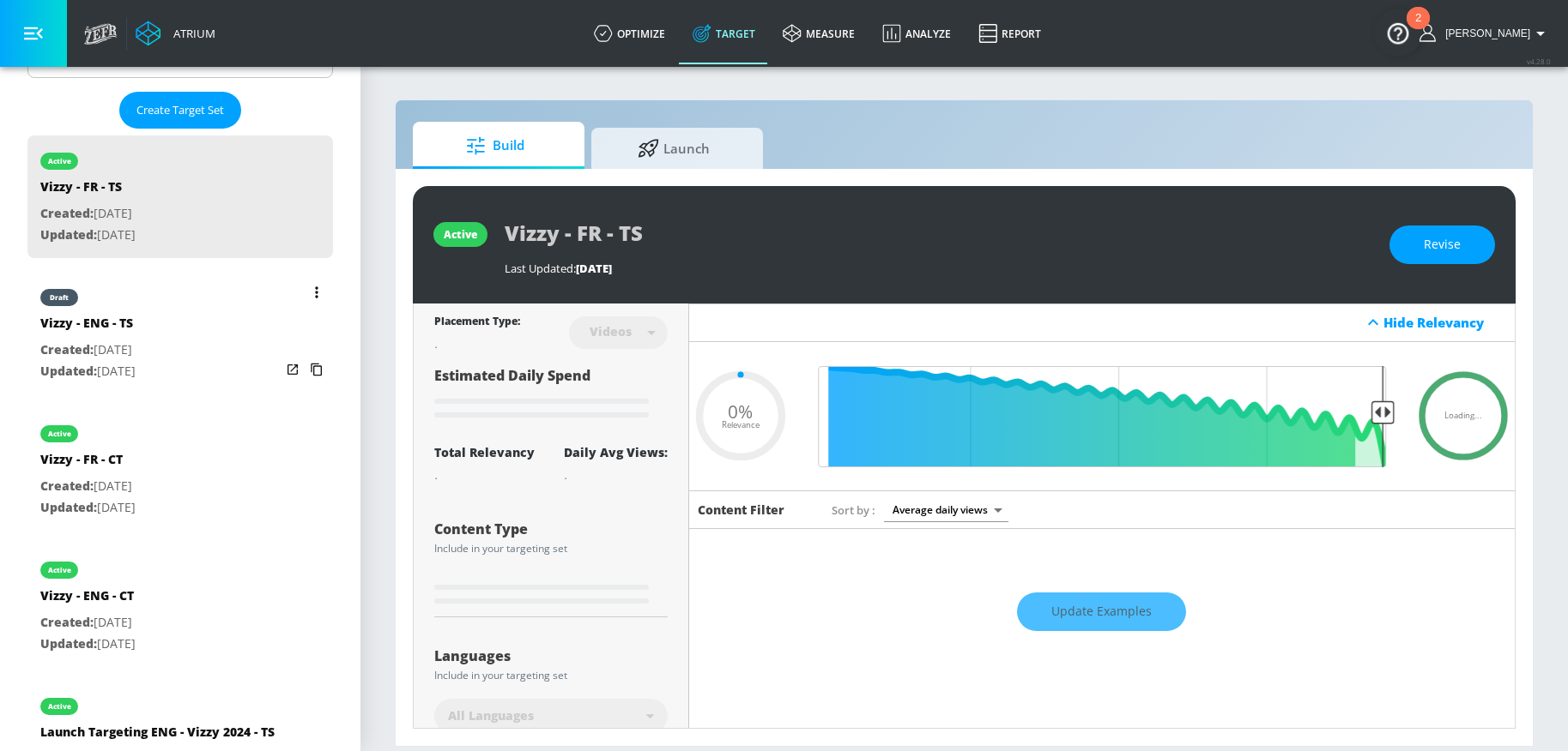
click at [191, 361] on div "draft Vizzy - ENG - TS Created: Mar. 24, 2025 Updated: Oct. 01, 2025" at bounding box center [180, 333] width 306 height 123
type input "Vizzy - ENG - TS"
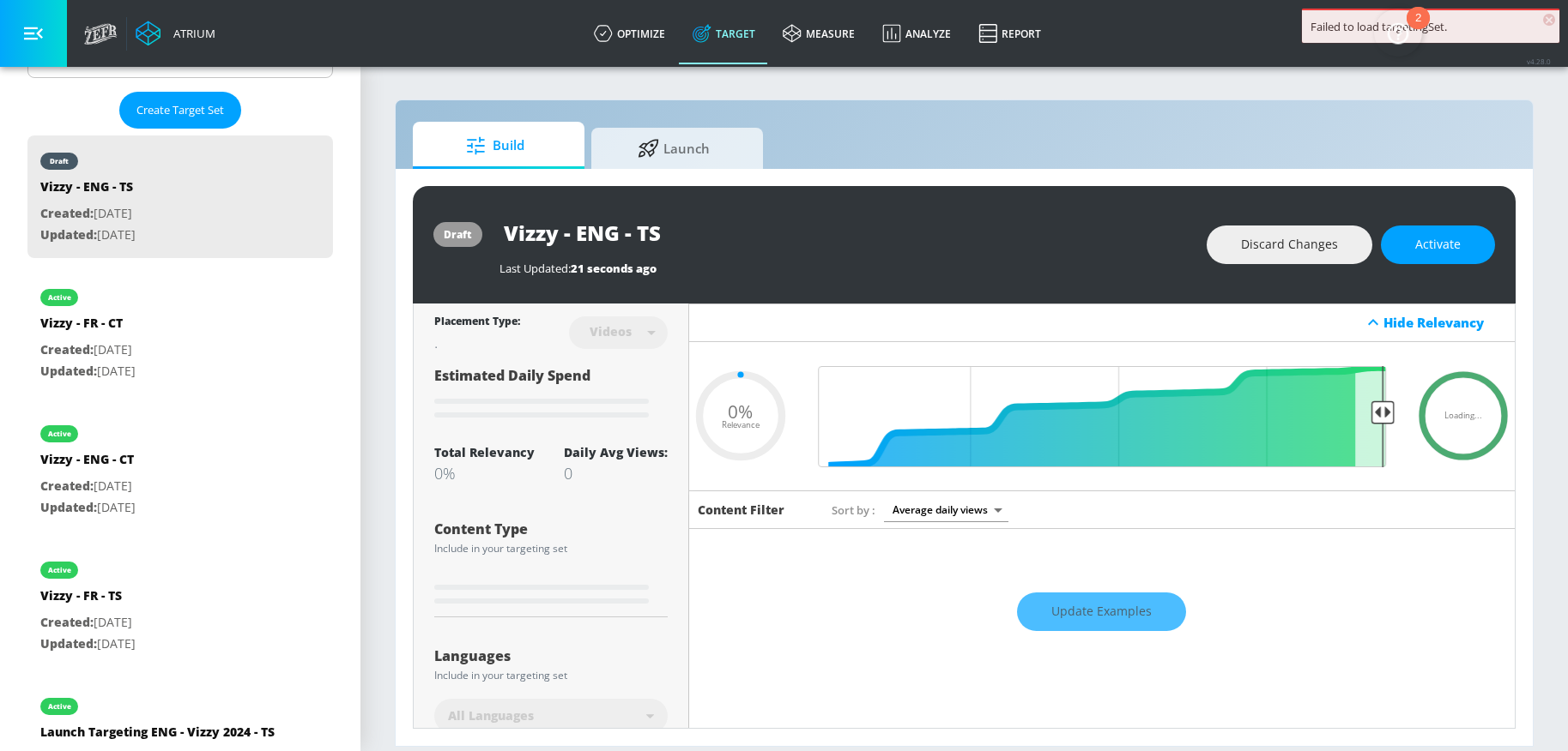
click at [1436, 238] on span "Activate" at bounding box center [1437, 245] width 45 height 22
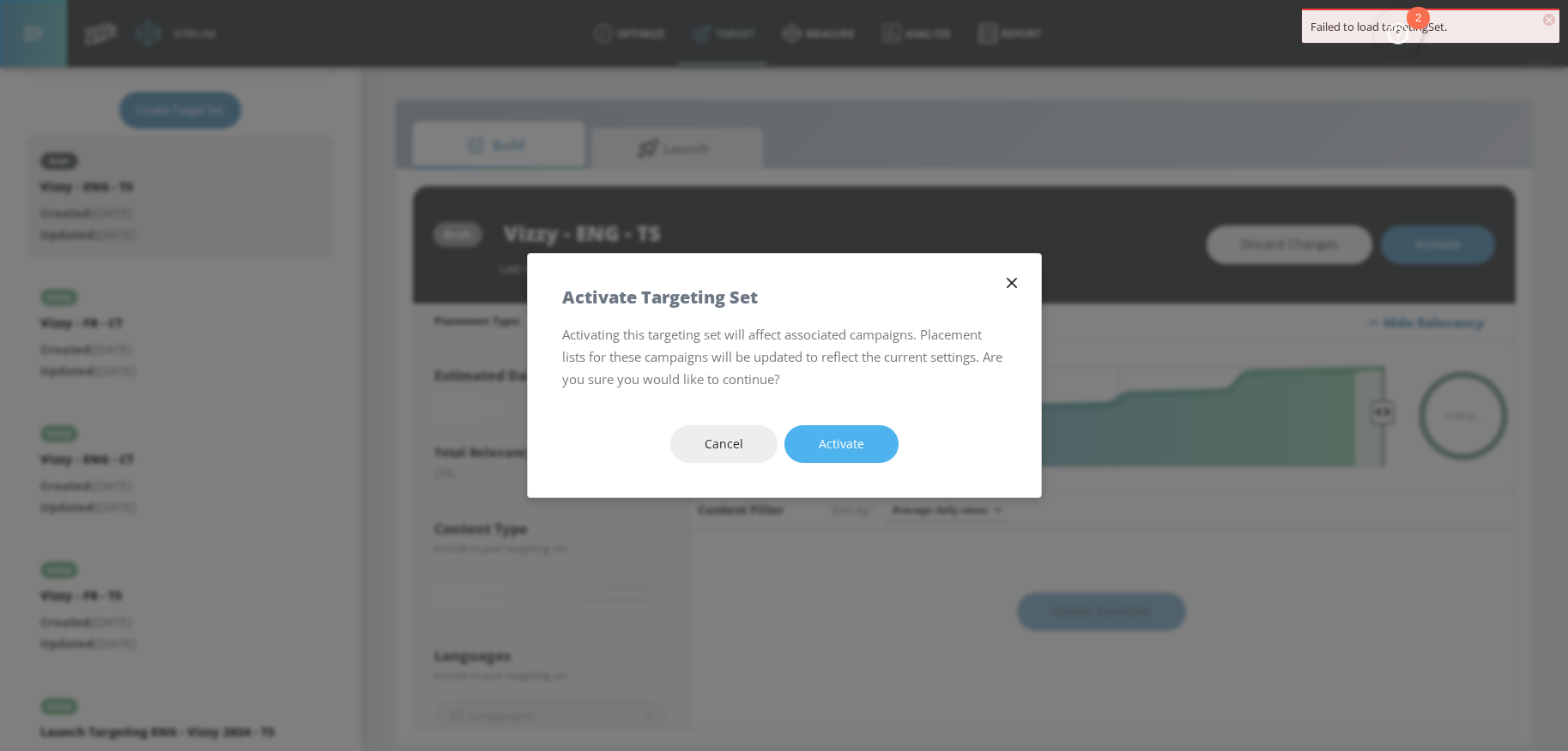
click at [819, 437] on span "Activate" at bounding box center [841, 445] width 45 height 22
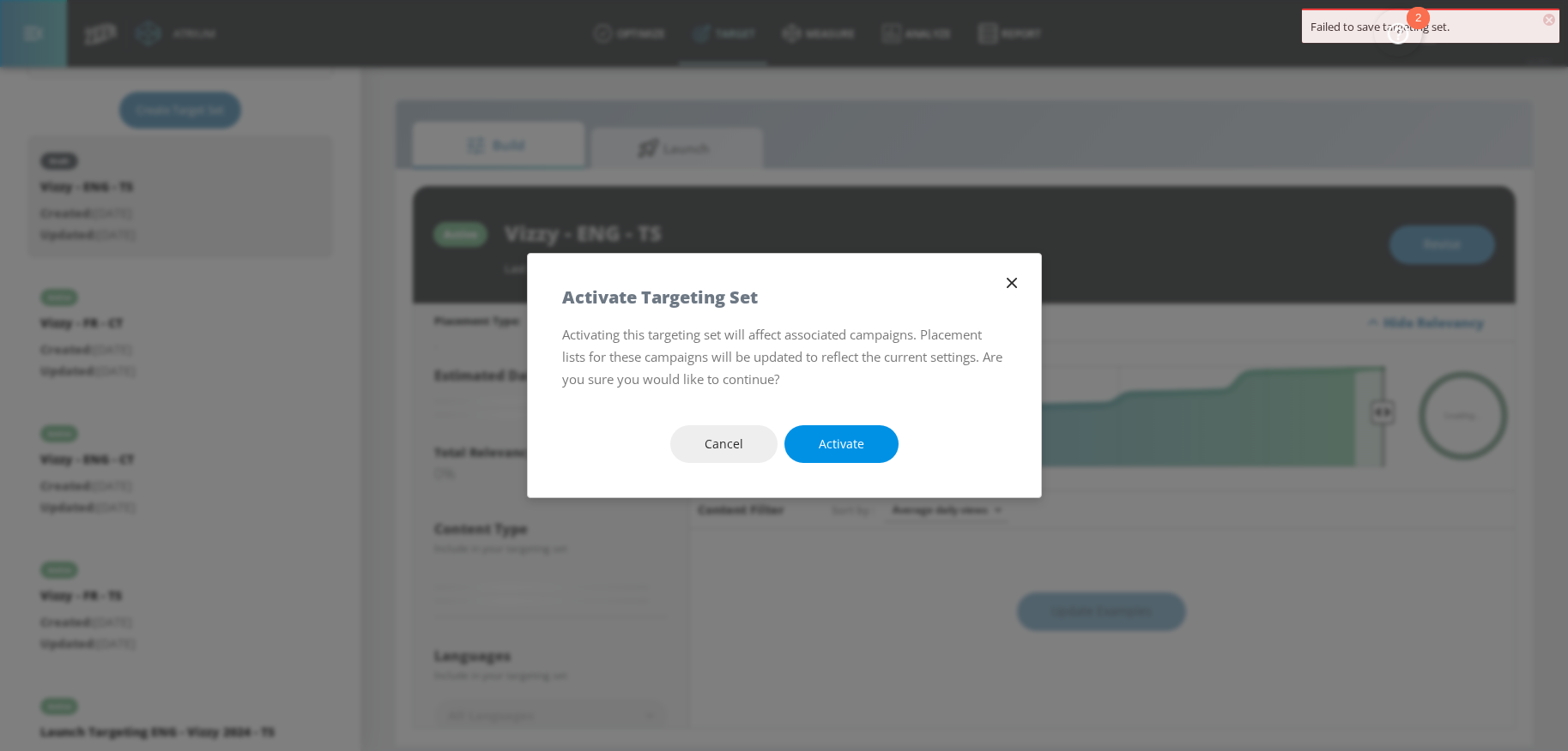
click at [813, 445] on button "Activate" at bounding box center [841, 445] width 115 height 39
type input "0.08"
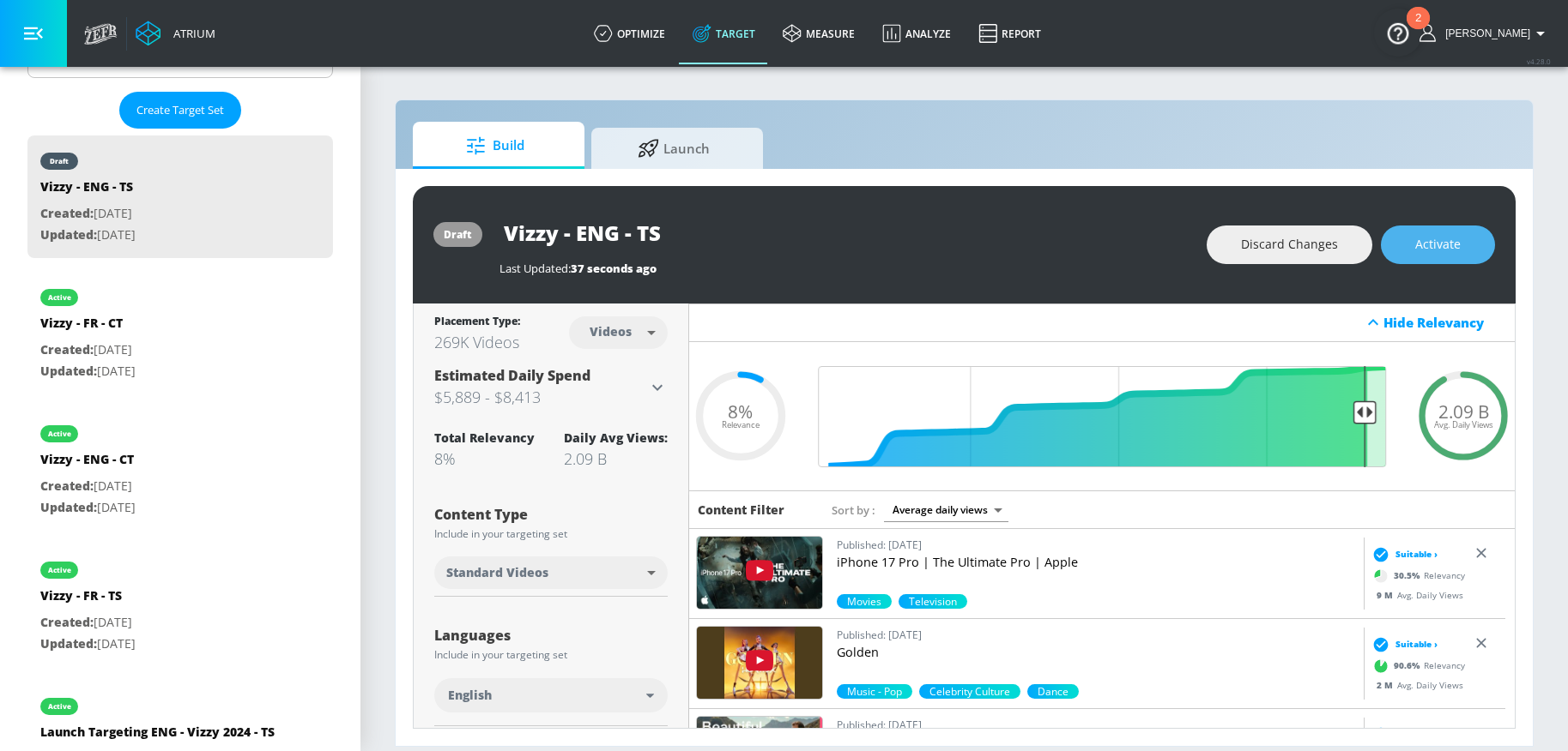
click at [1469, 249] on button "Activate" at bounding box center [1437, 244] width 115 height 39
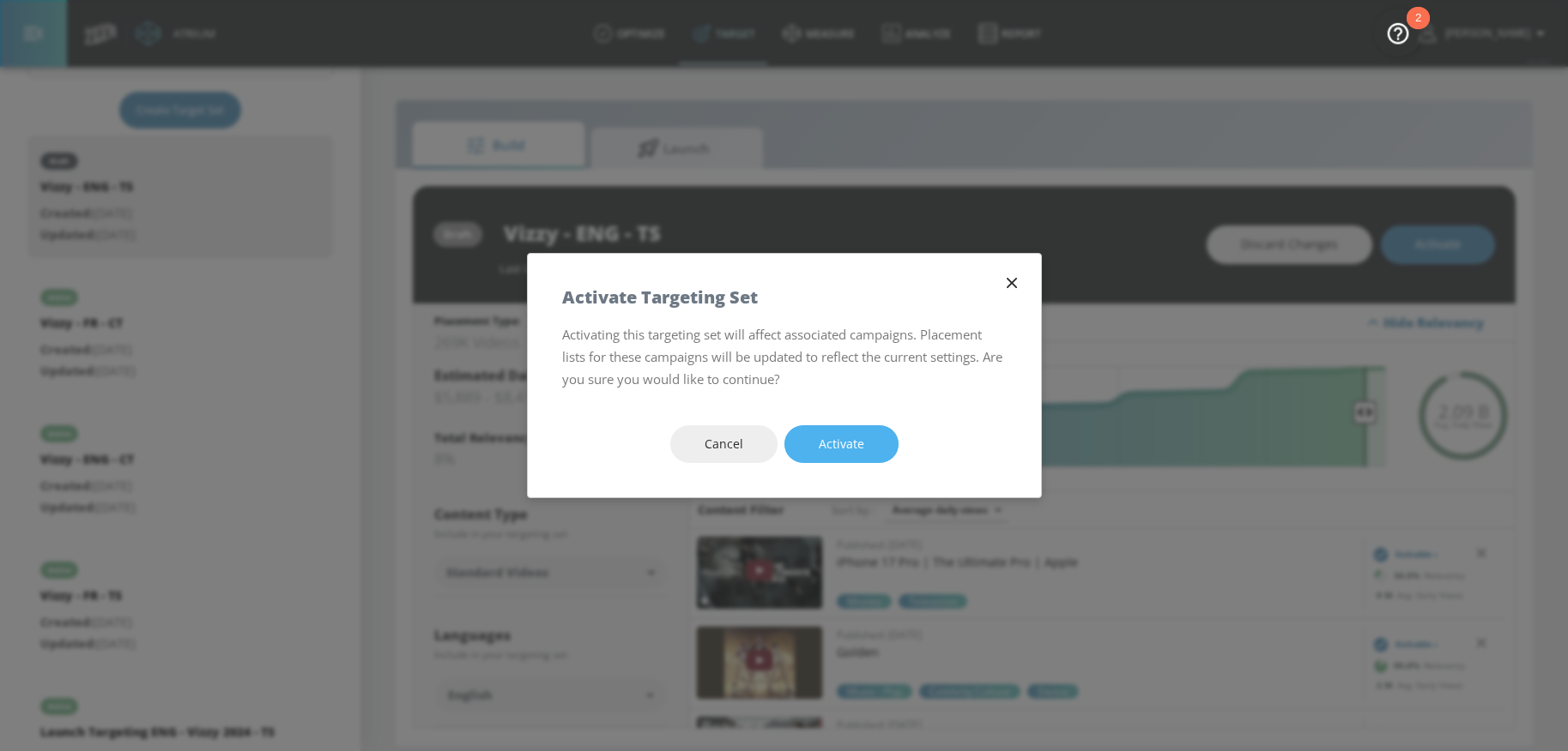
click at [849, 442] on span "Activate" at bounding box center [841, 445] width 45 height 22
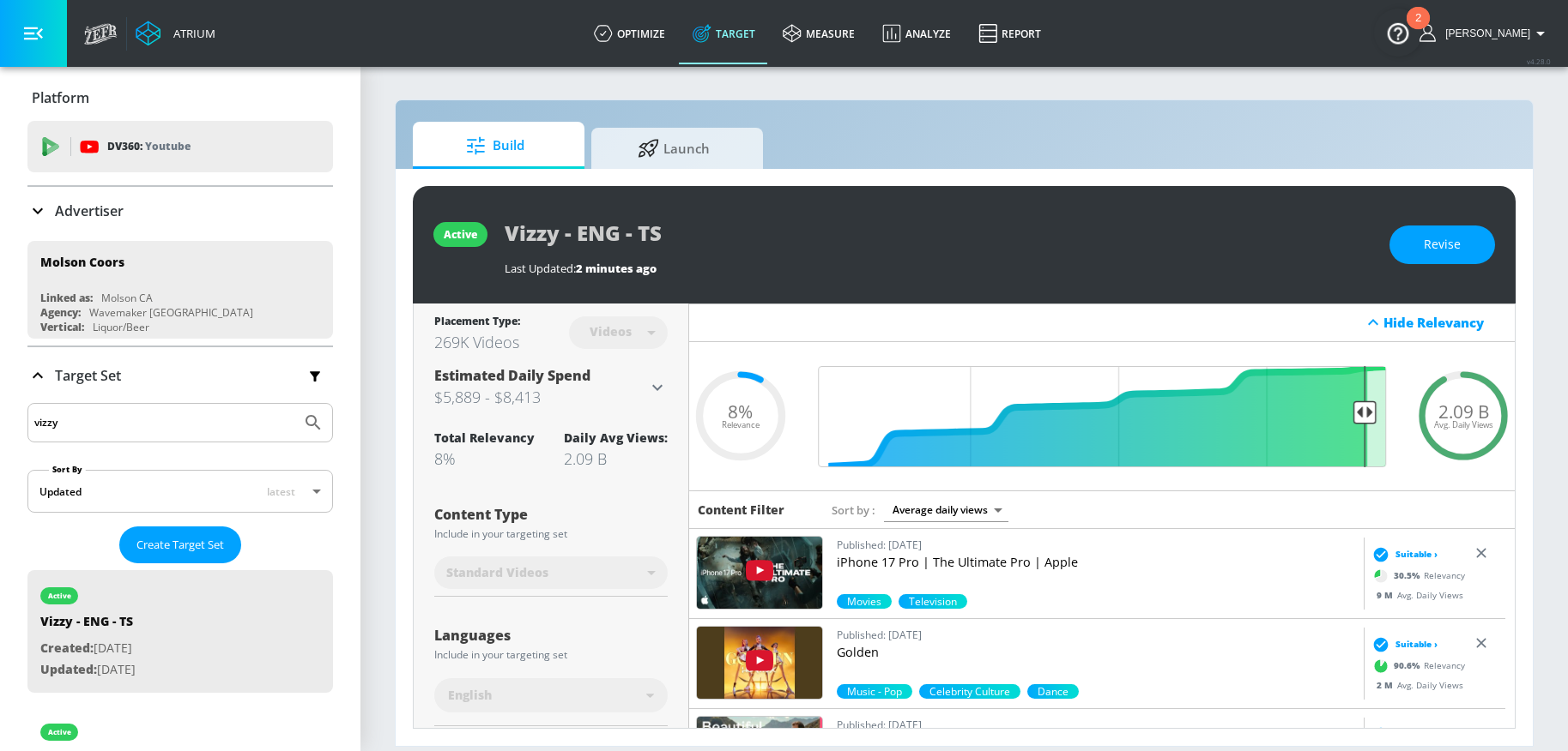
drag, startPoint x: 121, startPoint y: 430, endPoint x: -5, endPoint y: 425, distance: 126.1
click at [0, 425] on html "Atrium optimize Target measure Analyze Report optimize Target measure Analyze R…" at bounding box center [784, 376] width 1568 height 751
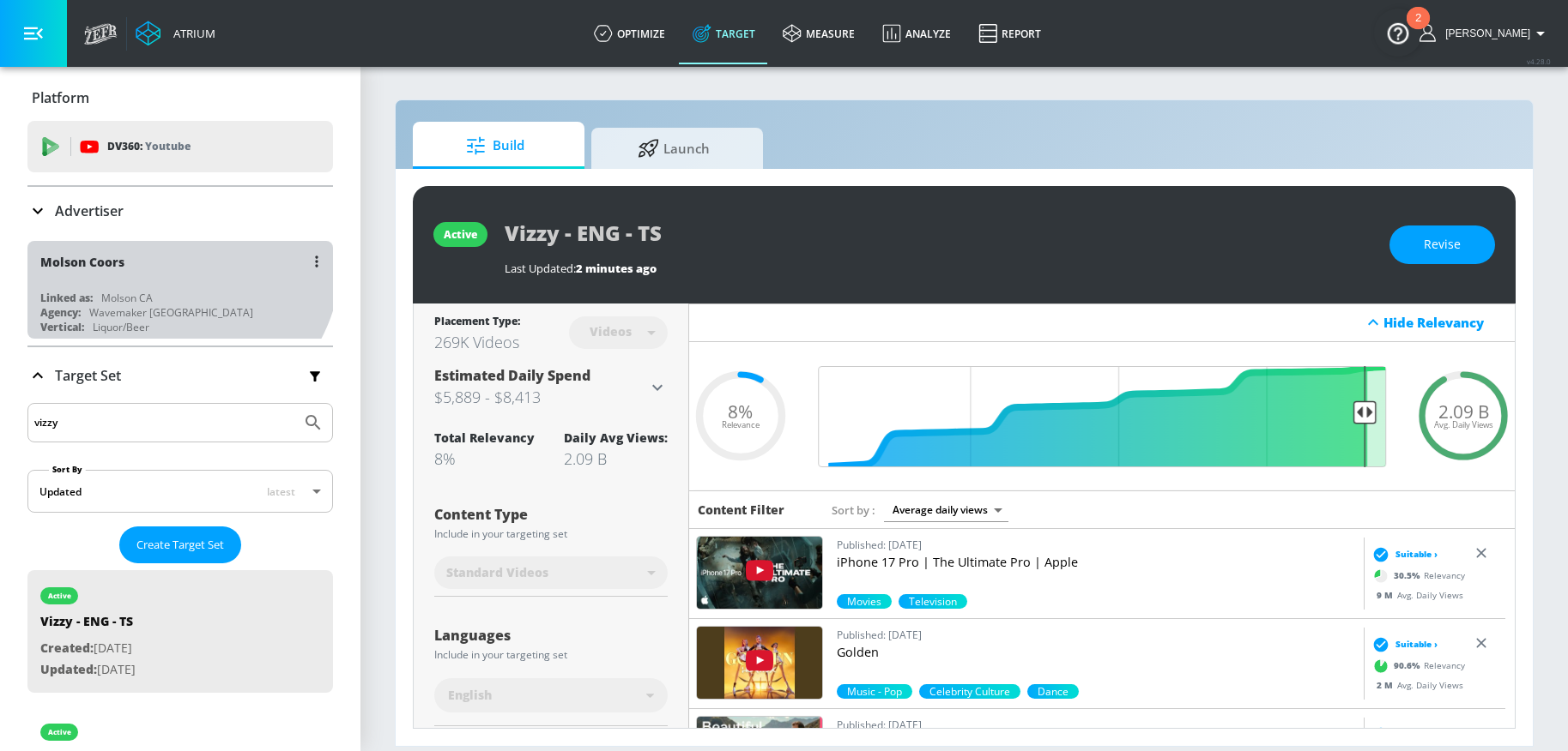
click at [173, 261] on div "Molson Coors" at bounding box center [185, 262] width 289 height 42
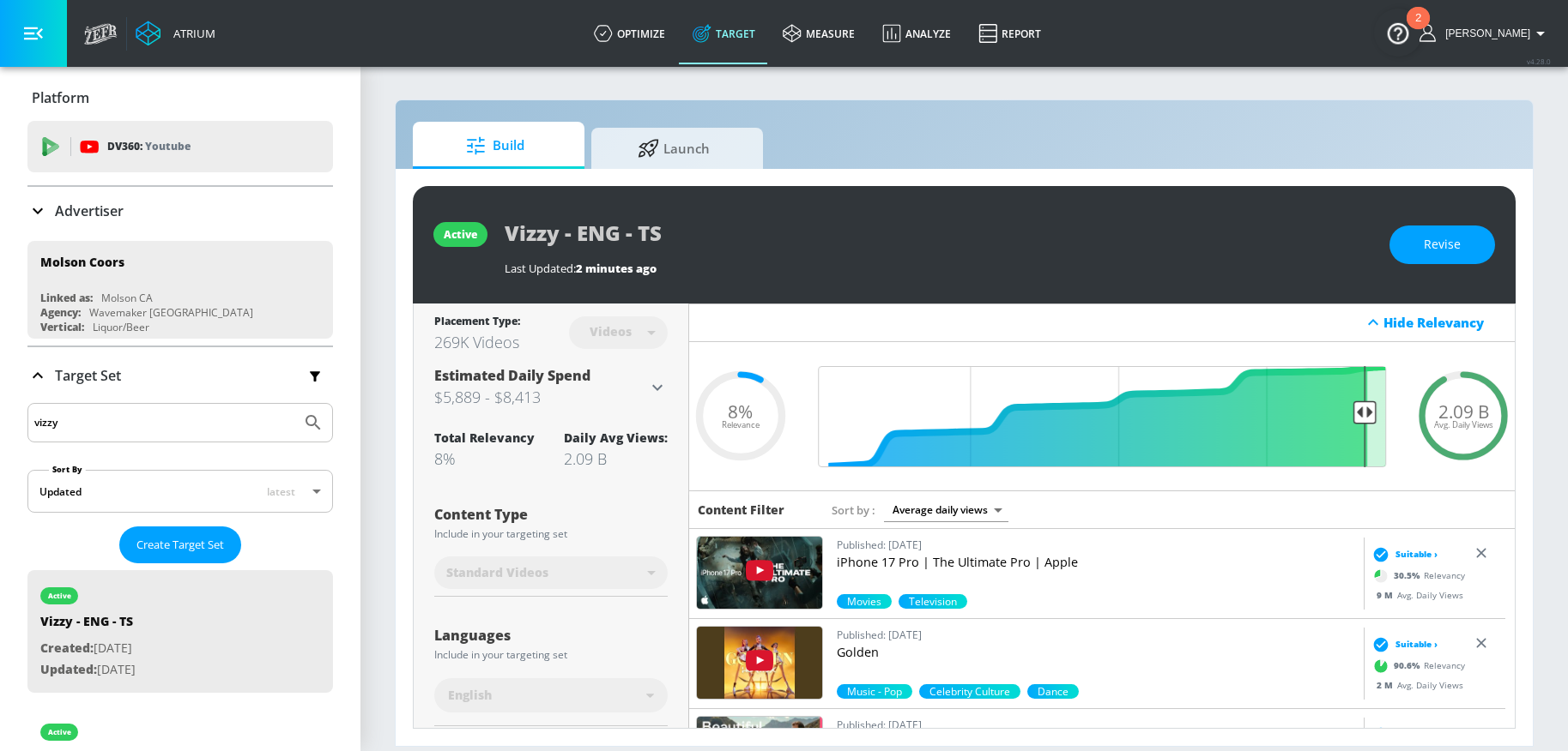
click at [187, 207] on div "Advertiser" at bounding box center [180, 211] width 306 height 21
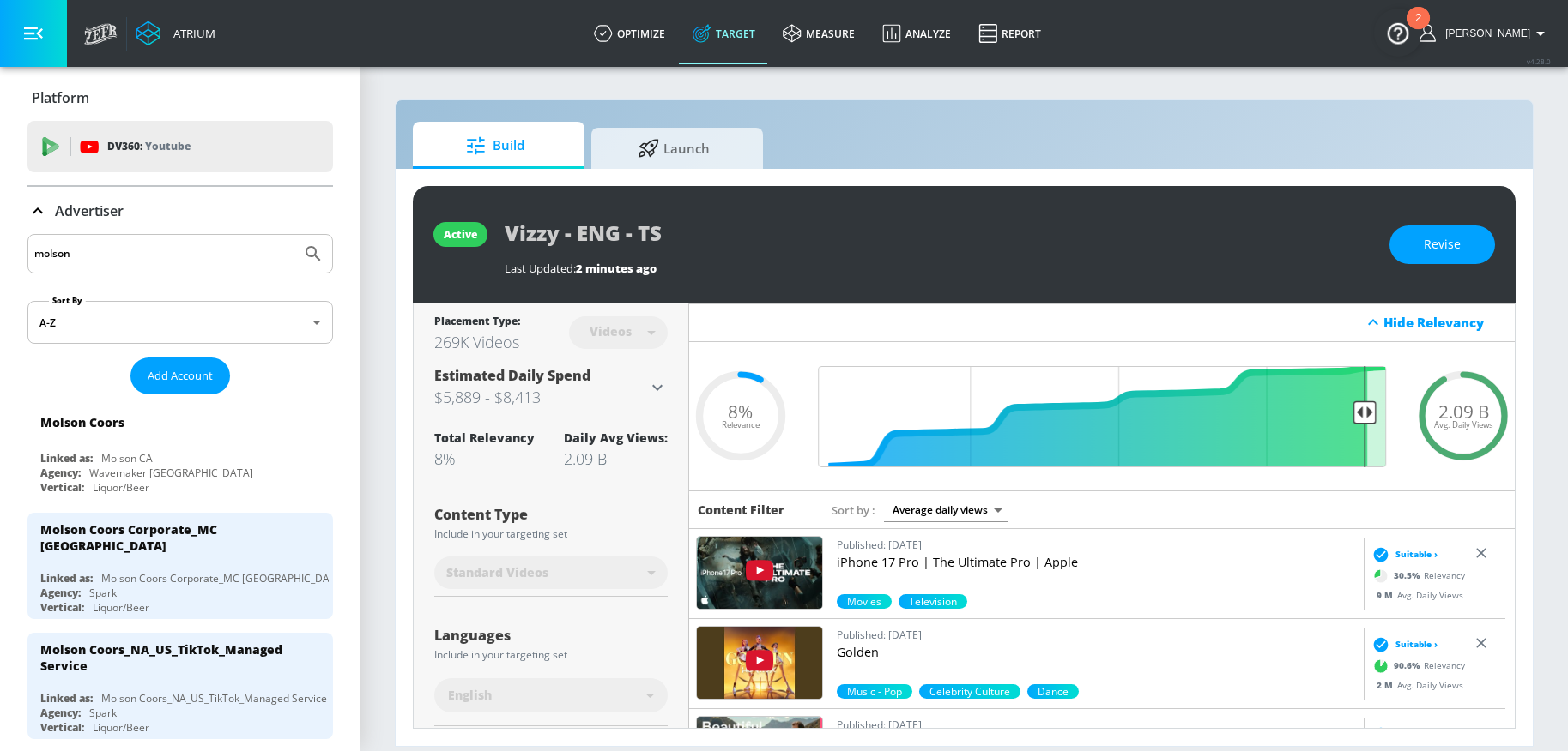
drag, startPoint x: 32, startPoint y: 262, endPoint x: -14, endPoint y: 261, distance: 46.0
click at [0, 261] on html "Atrium optimize Target measure Analyze Report optimize Target measure Analyze R…" at bounding box center [784, 376] width 1568 height 751
drag, startPoint x: 107, startPoint y: 257, endPoint x: -12, endPoint y: 253, distance: 119.1
click at [0, 253] on html "Atrium optimize Target measure Analyze Report optimize Target measure Analyze R…" at bounding box center [784, 376] width 1568 height 751
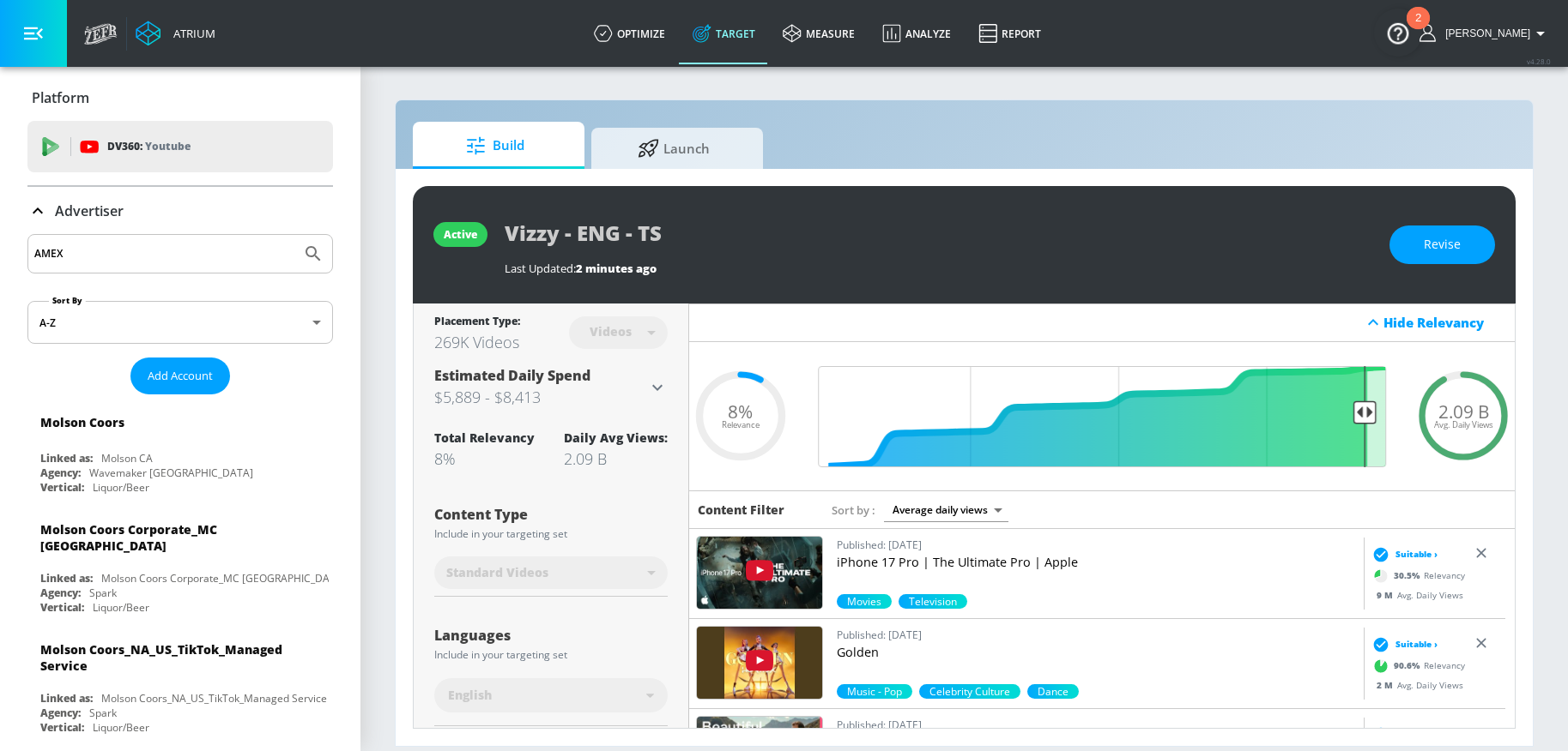
click at [294, 235] on button "Submit Search" at bounding box center [313, 253] width 38 height 38
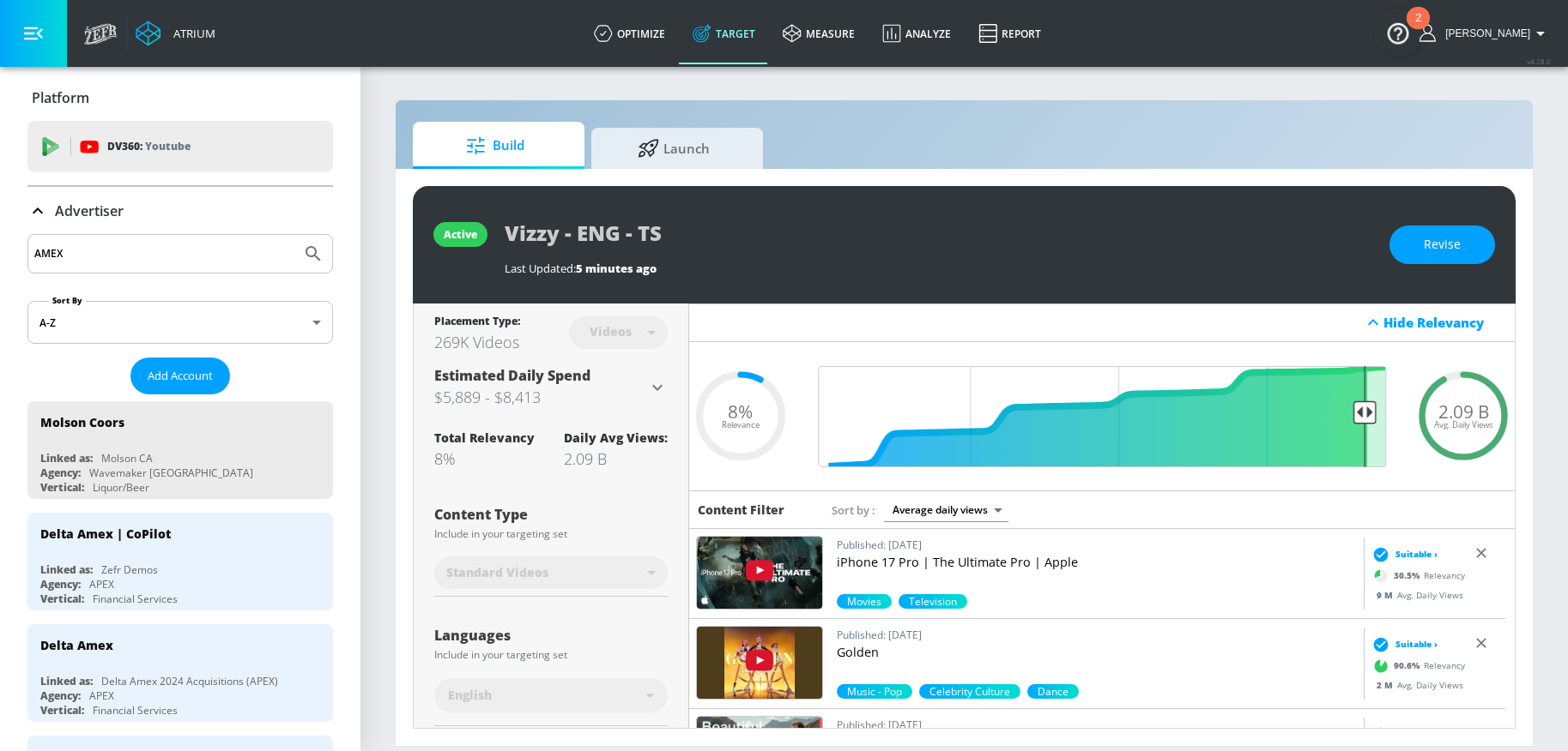
drag, startPoint x: 90, startPoint y: 249, endPoint x: -26, endPoint y: 242, distance: 116.2
click at [0, 242] on html "Atrium optimize Target measure Analyze Report optimize Target measure Analyze R…" at bounding box center [784, 376] width 1568 height 751
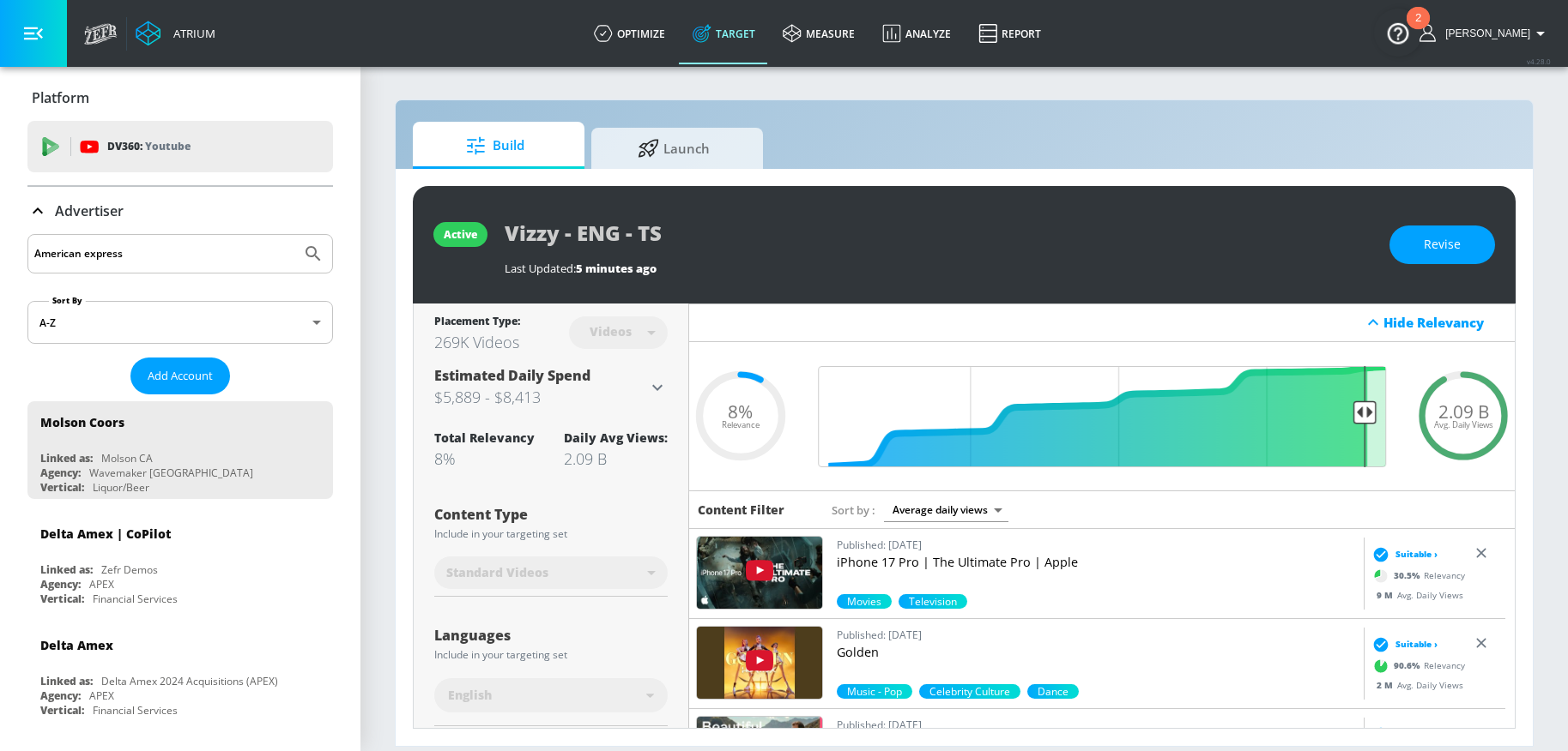
type input "American express"
click at [294, 235] on button "Submit Search" at bounding box center [313, 253] width 38 height 38
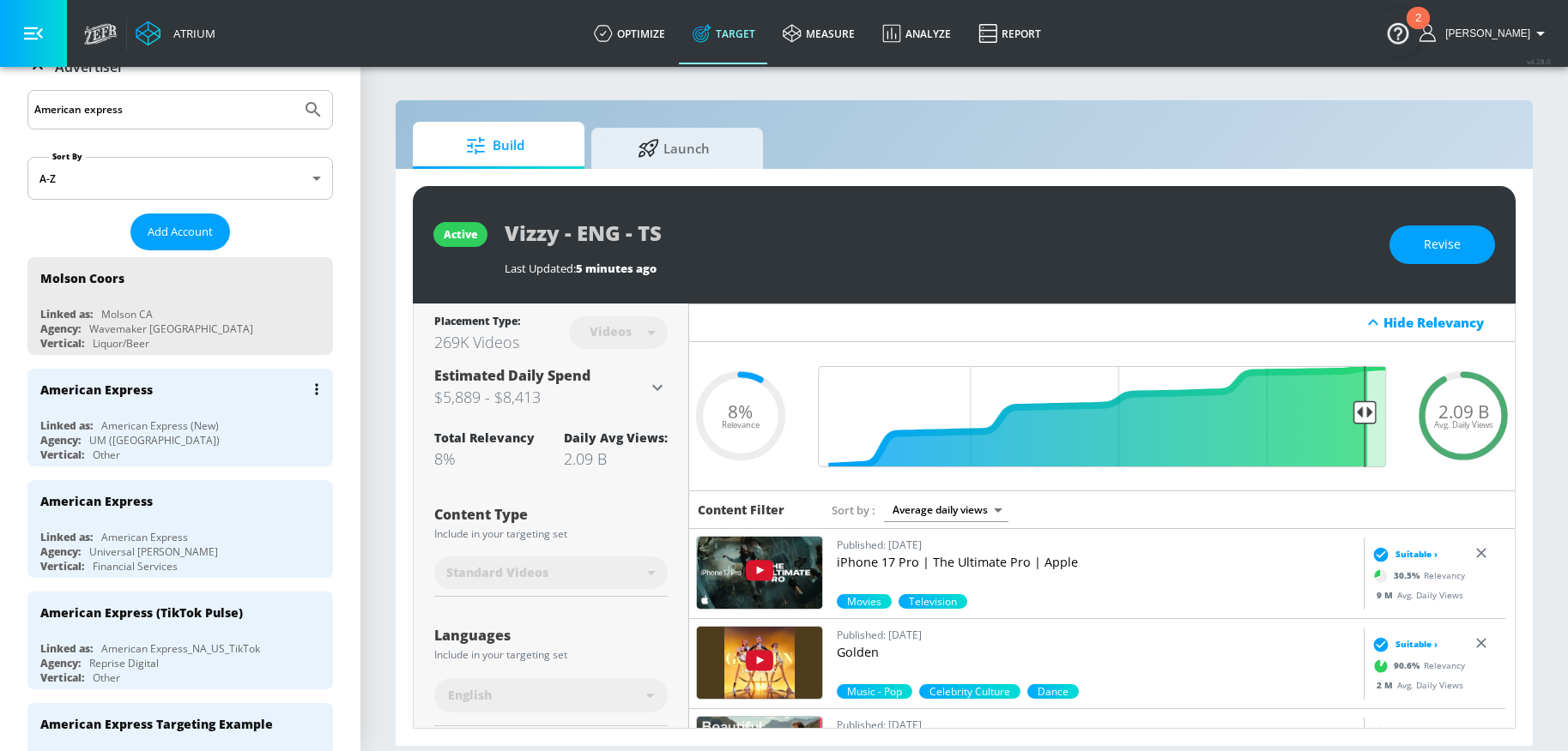
scroll to position [222, 0]
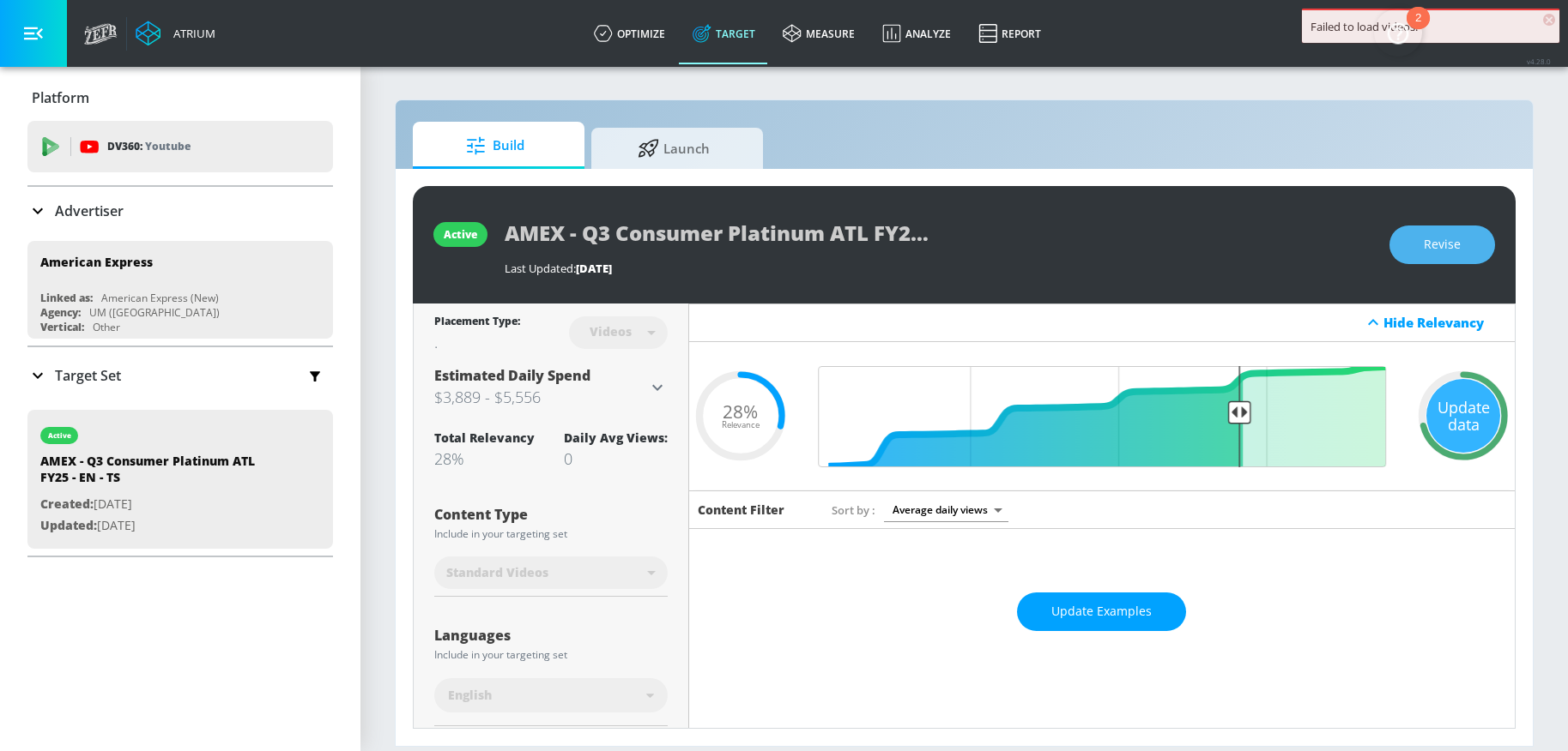
click at [1436, 241] on span "Revise" at bounding box center [1441, 245] width 37 height 22
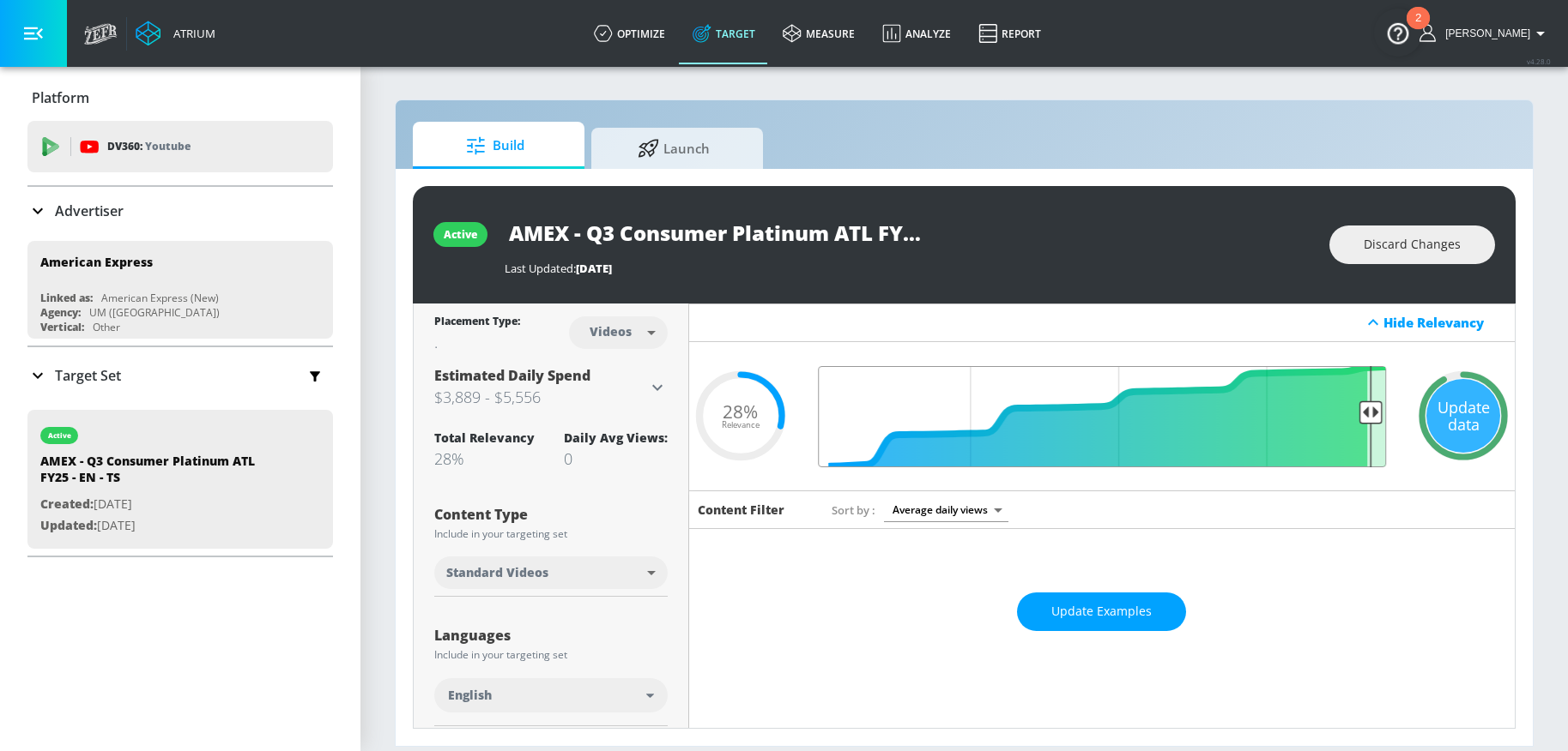
drag, startPoint x: 1233, startPoint y: 410, endPoint x: 1355, endPoint y: 421, distance: 122.5
type input "0.07"
click at [1355, 421] on input "Final Threshold" at bounding box center [1101, 416] width 585 height 101
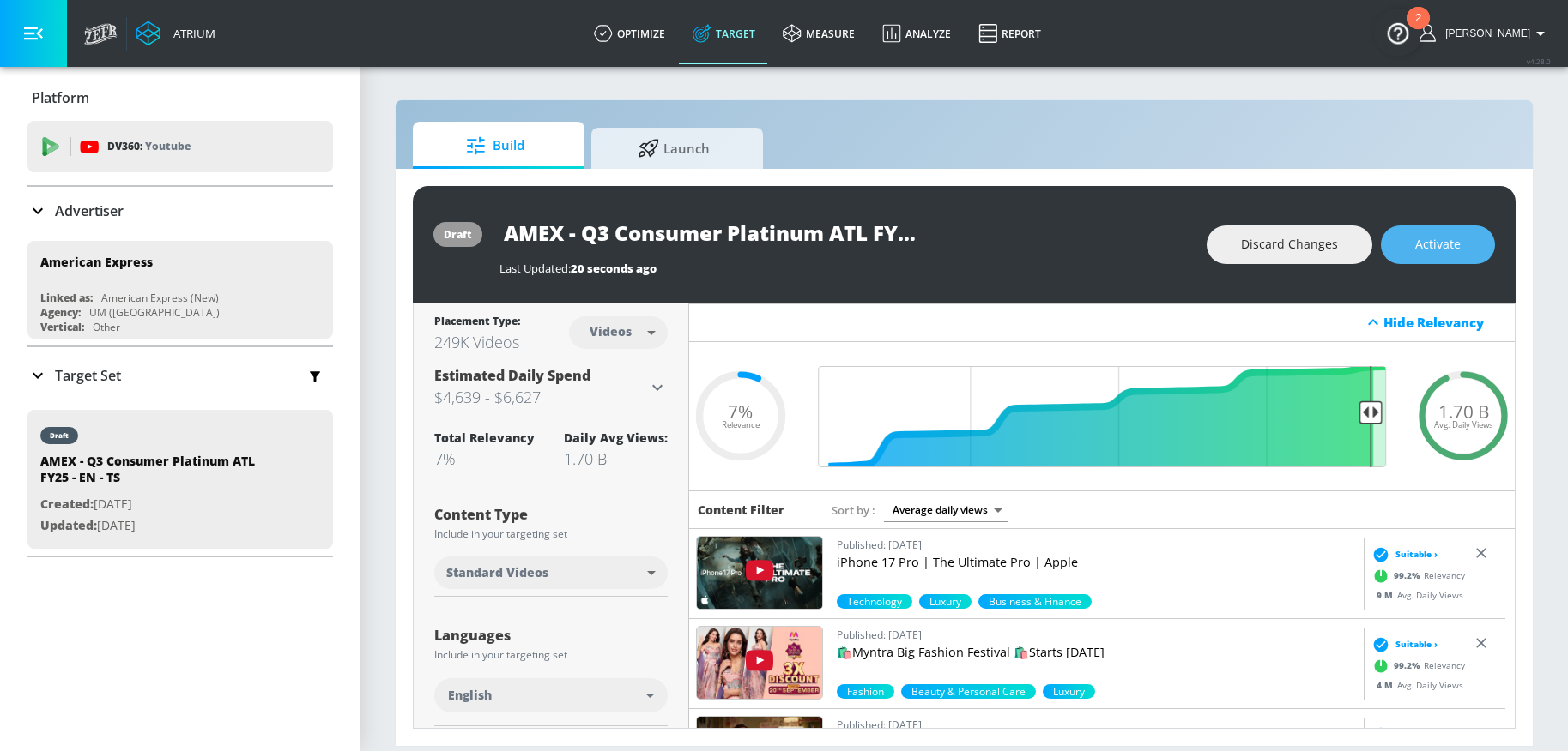
click at [1402, 251] on button "Activate" at bounding box center [1437, 244] width 115 height 39
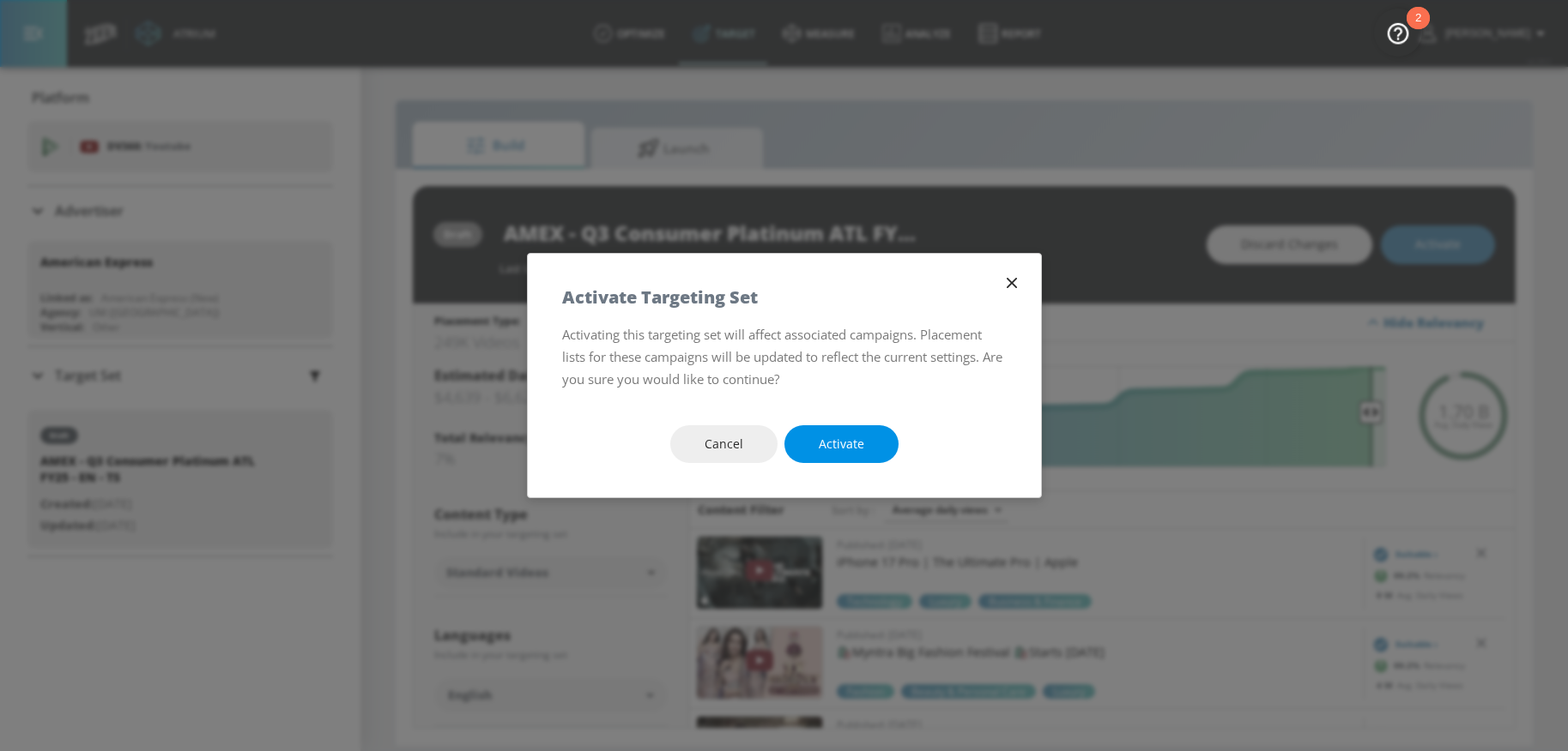
click at [854, 445] on span "Activate" at bounding box center [841, 445] width 45 height 22
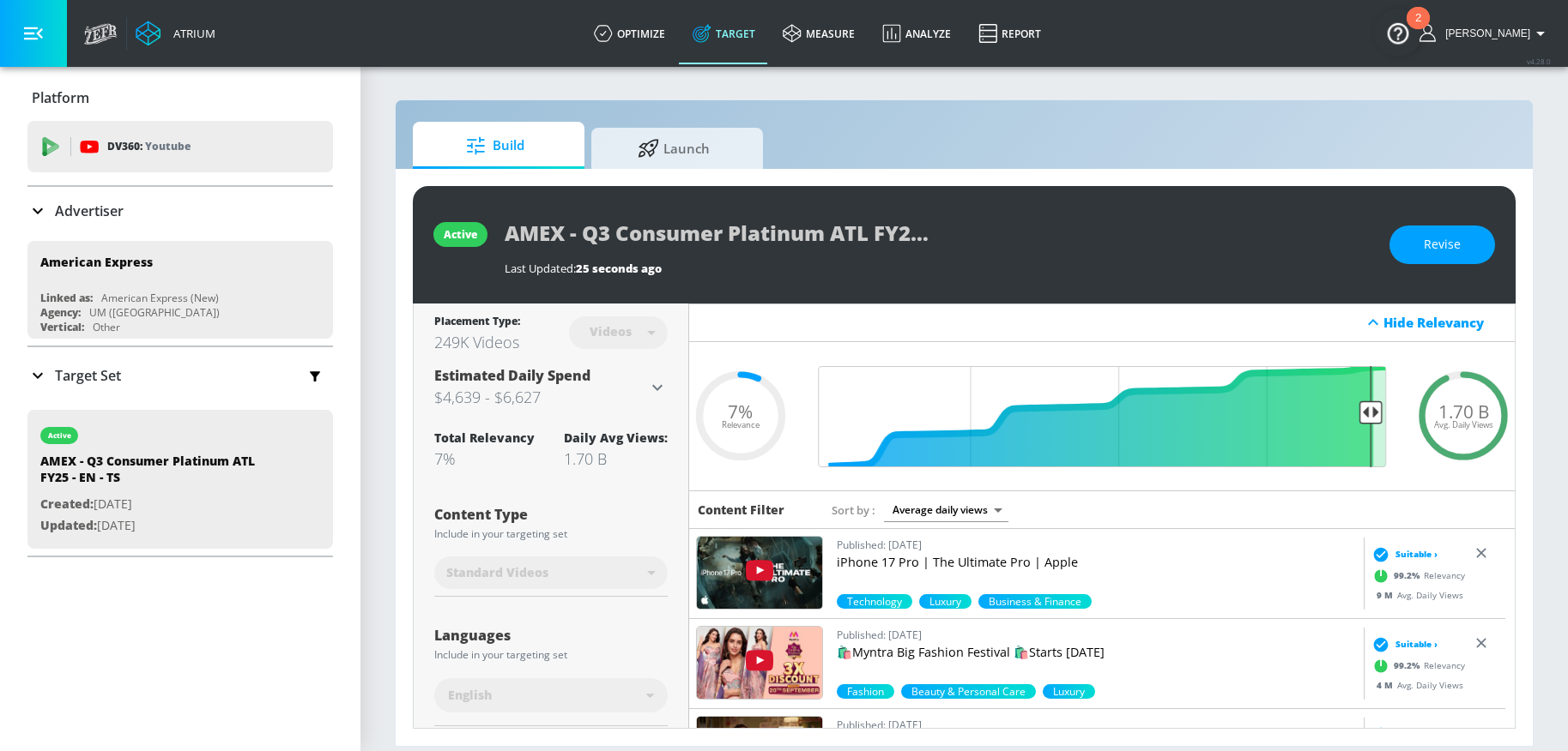
click at [222, 237] on ul "American Express Linked as: American Express (New) Agency: UM (Canada) Vertical…" at bounding box center [180, 290] width 306 height 112
click at [103, 201] on p "Advertiser" at bounding box center [89, 211] width 69 height 19
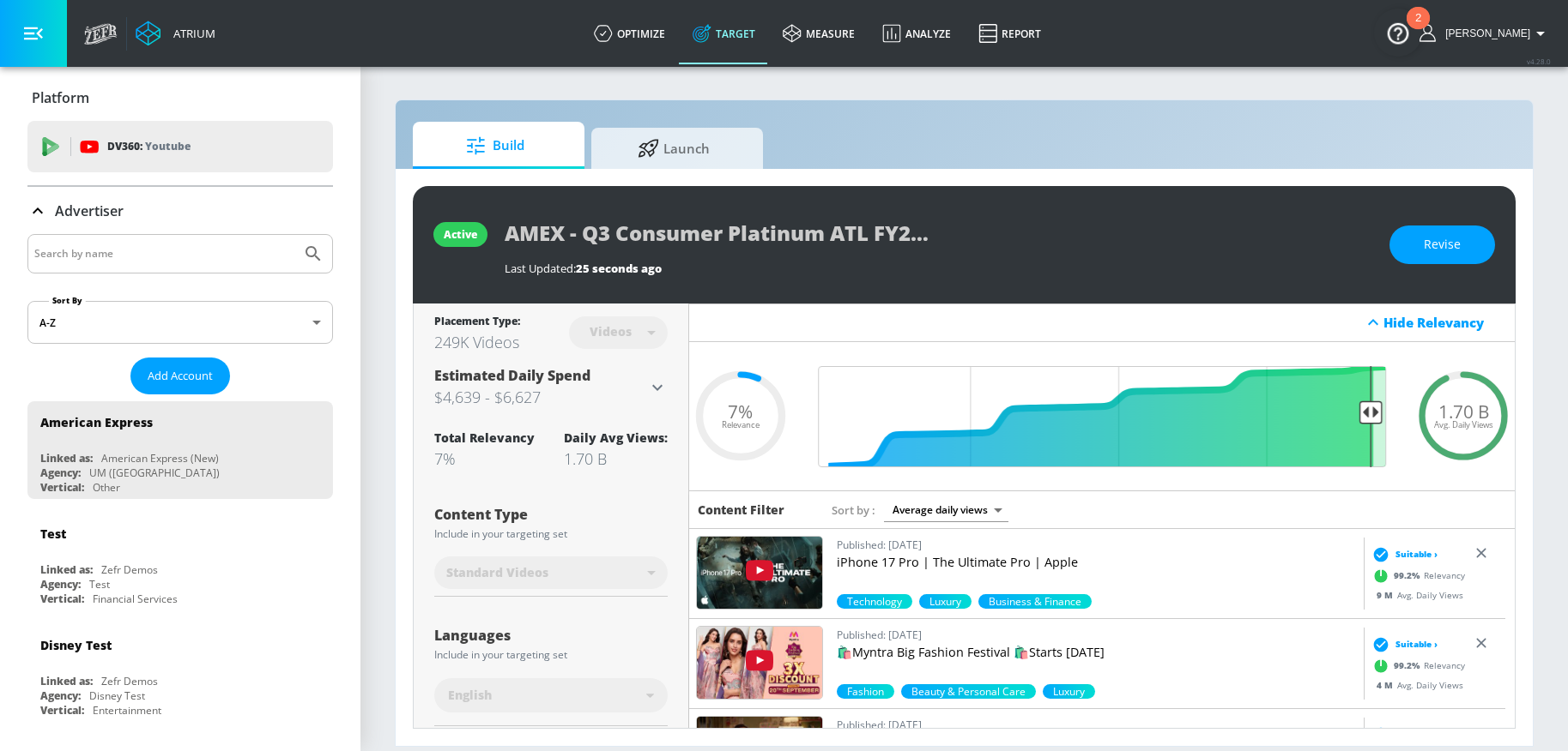
click at [132, 245] on input "Search by name" at bounding box center [164, 254] width 260 height 23
type input "yum!"
click at [306, 251] on icon "Submit Search" at bounding box center [312, 253] width 14 height 14
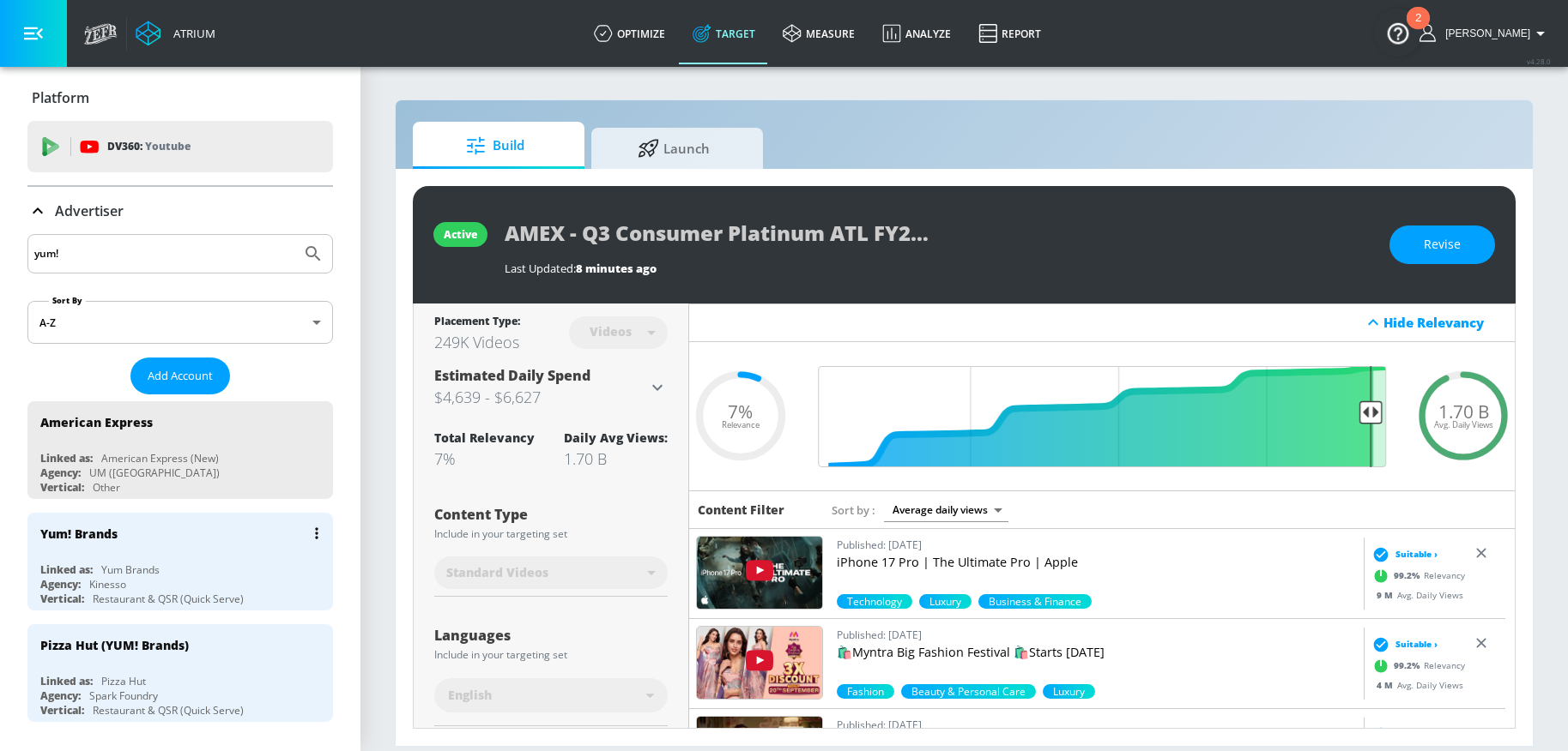
click at [220, 556] on div "Yum! Brands Linked as: Yum Brands Agency: Kinesso Vertical: Restaurant & QSR (Q…" at bounding box center [180, 561] width 306 height 97
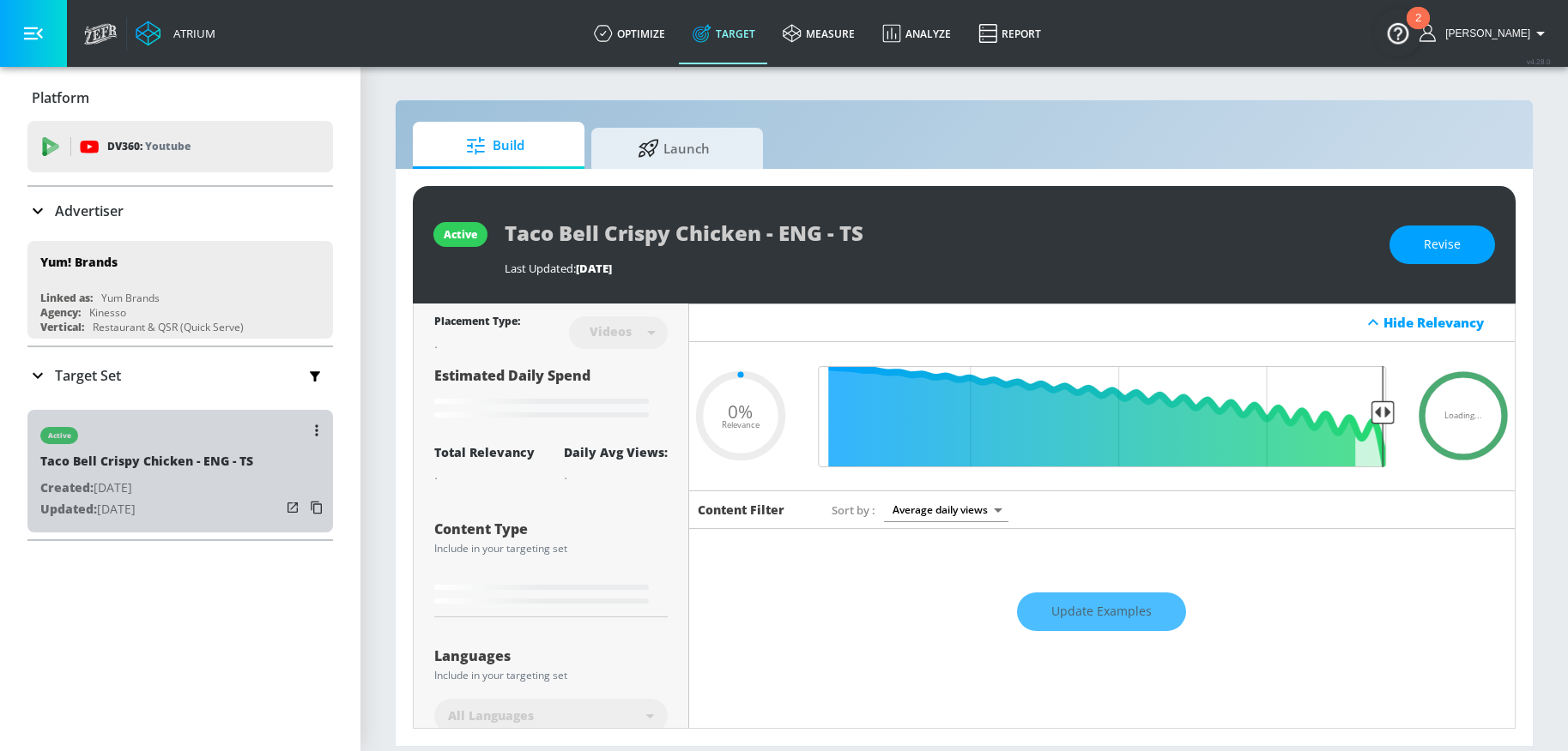
click at [221, 478] on p "Created: Sep. 09, 2025" at bounding box center [147, 488] width 213 height 22
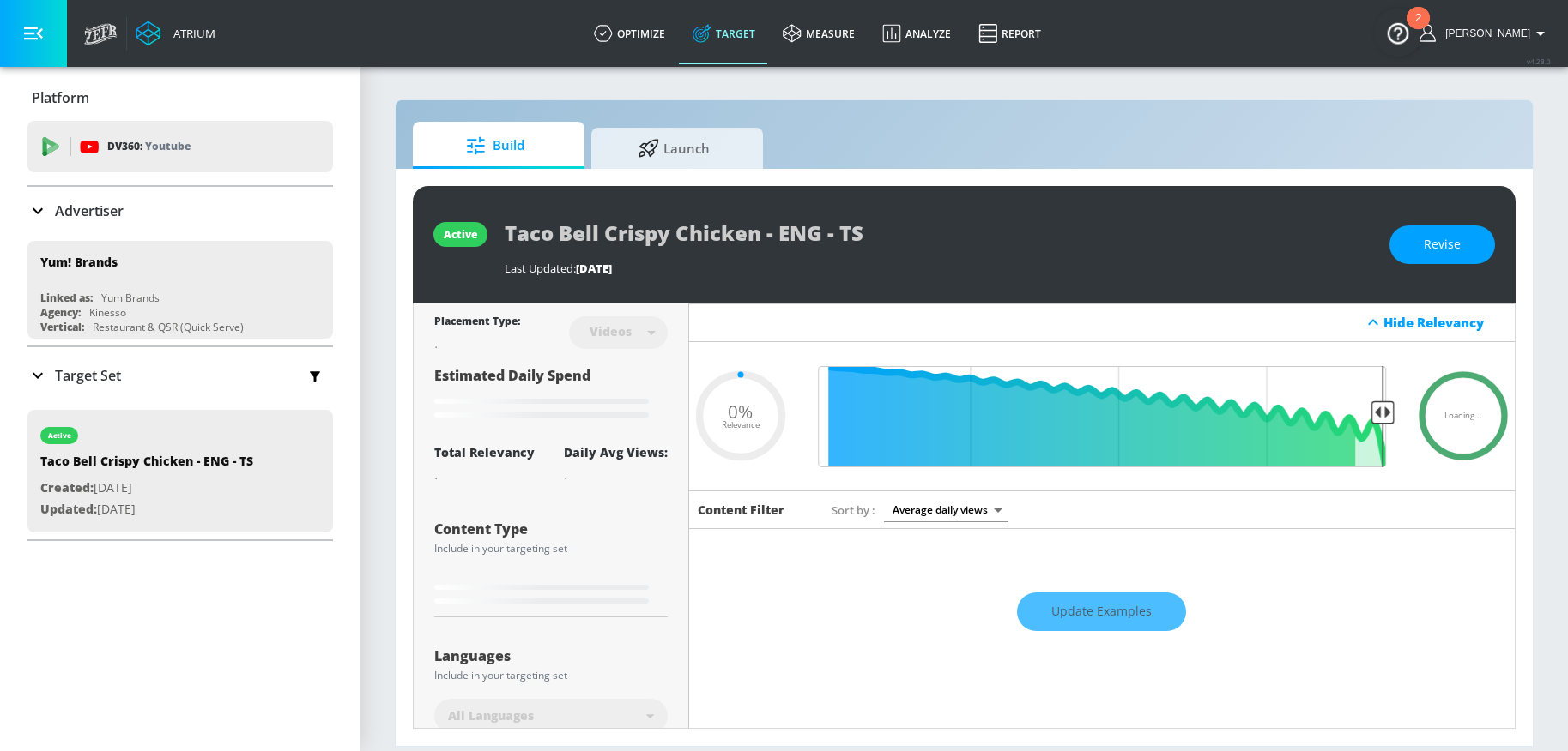
click at [32, 376] on icon at bounding box center [38, 376] width 21 height 21
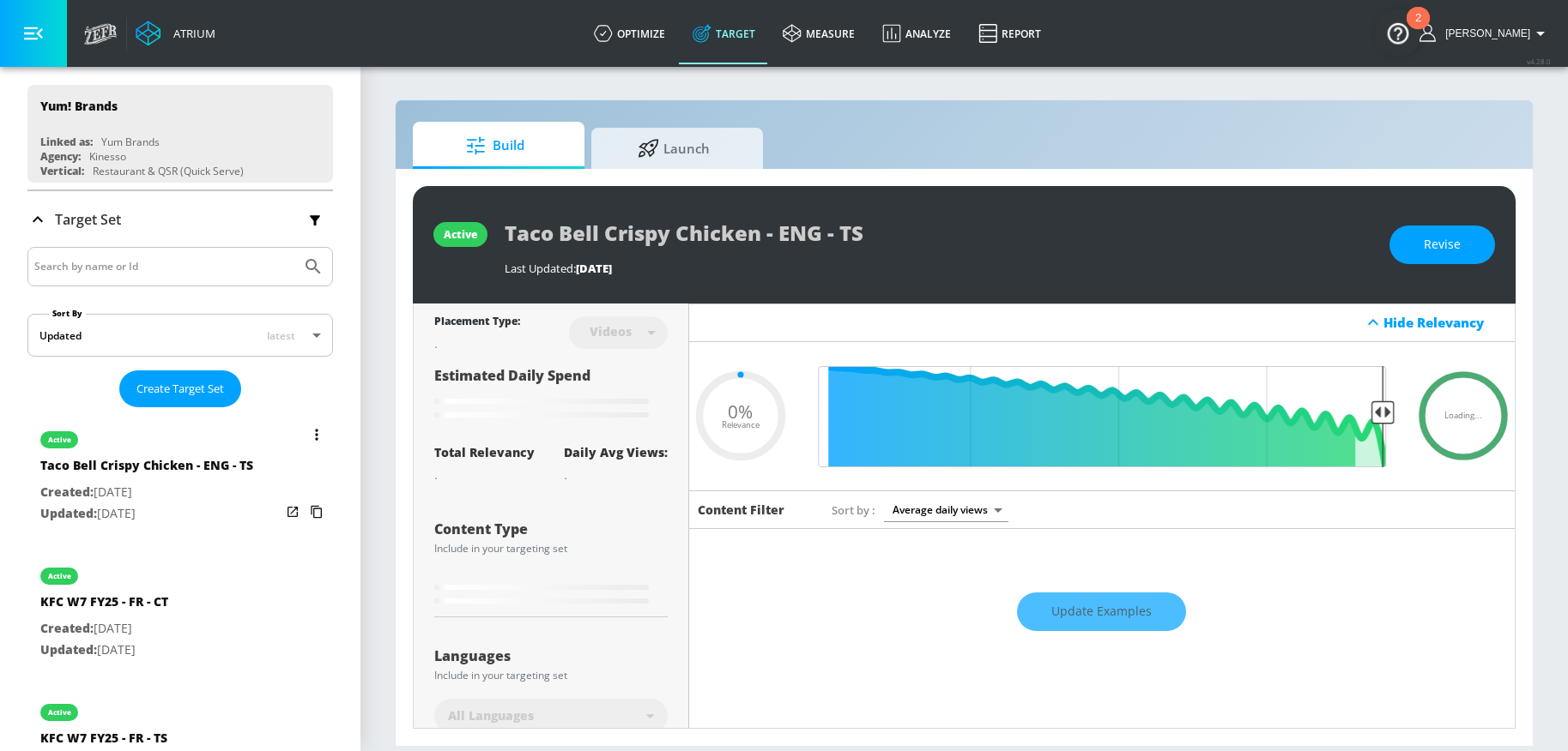
scroll to position [157, 0]
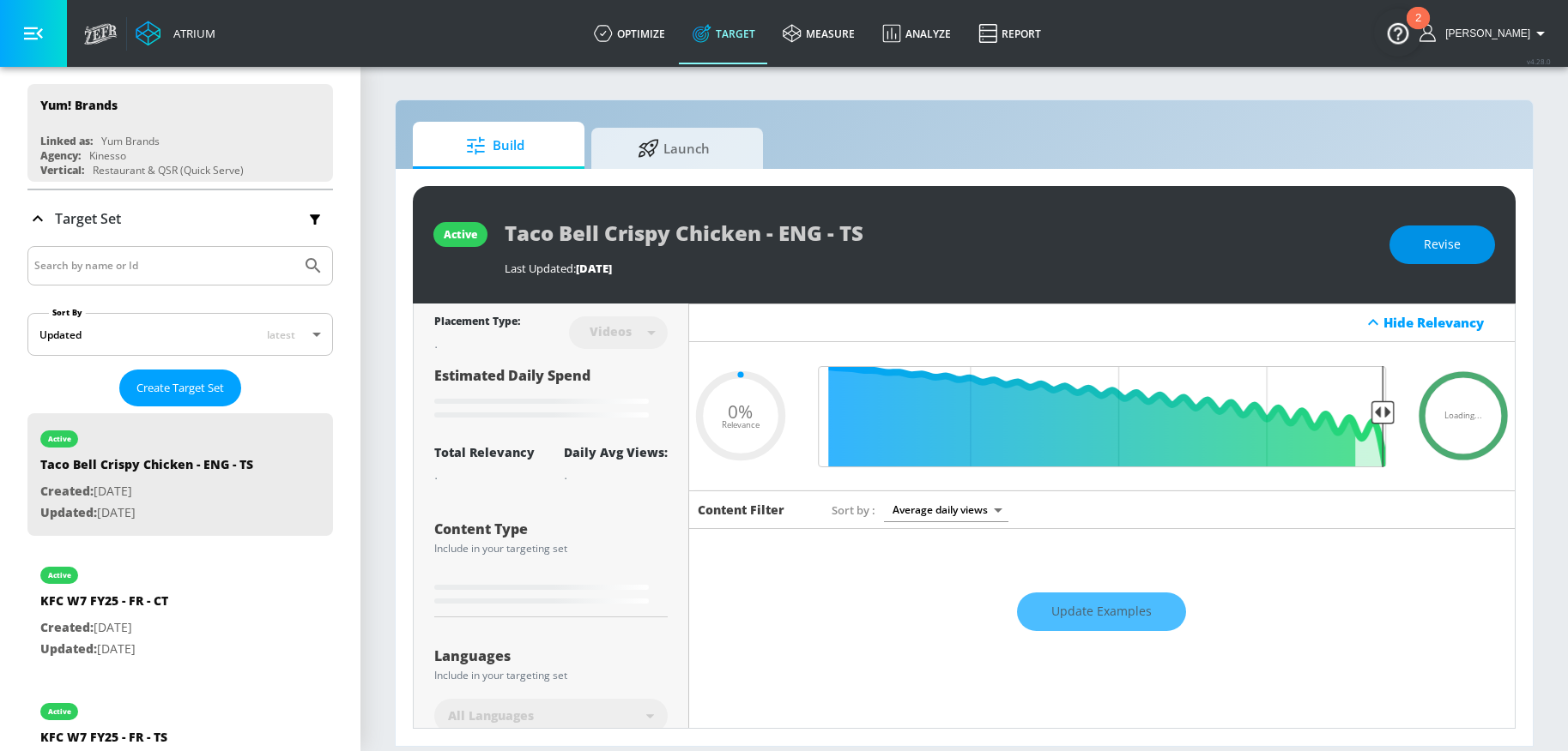
click at [1456, 245] on span "Revise" at bounding box center [1441, 245] width 37 height 22
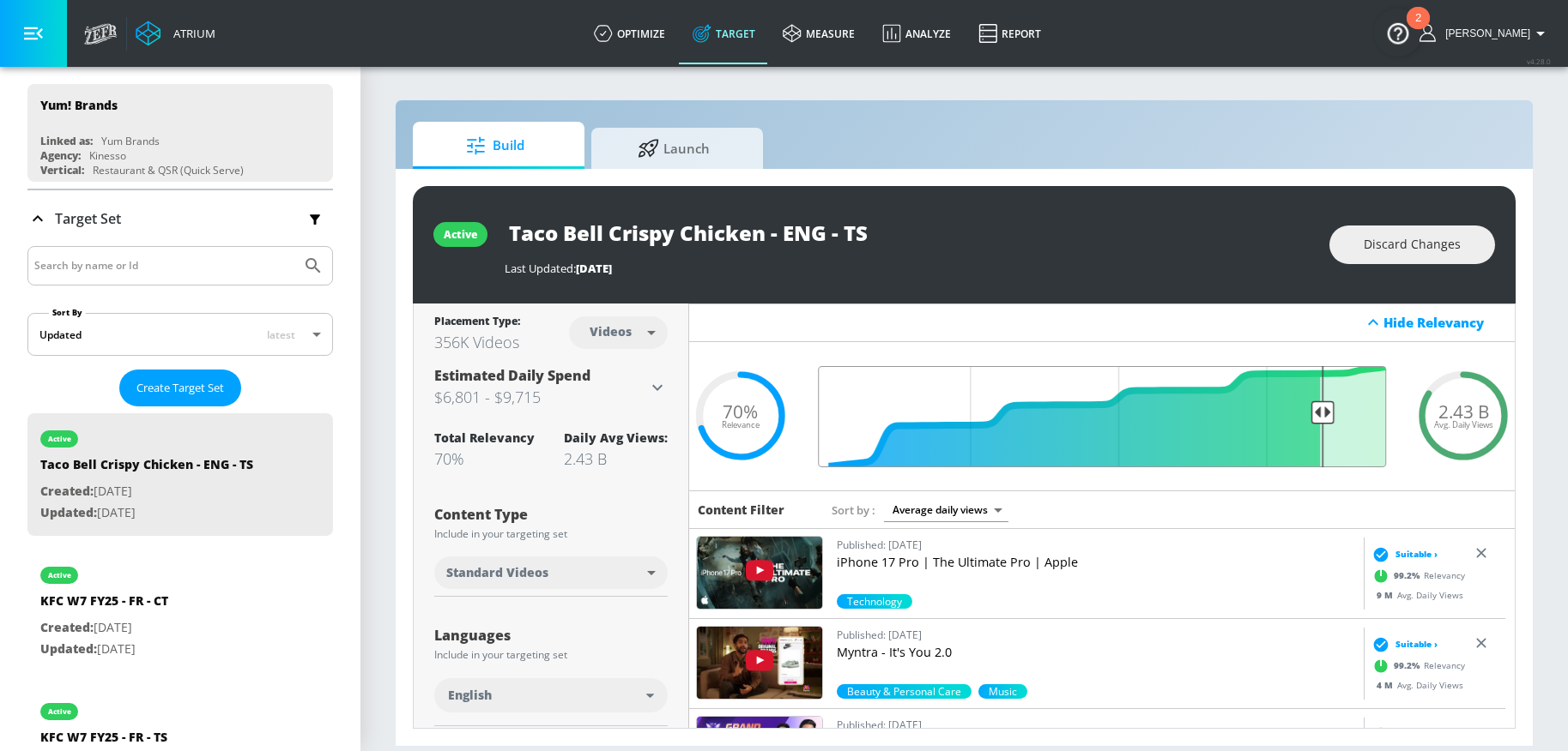
drag, startPoint x: 991, startPoint y: 411, endPoint x: 1308, endPoint y: 413, distance: 317.0
type input "0.15"
click at [1308, 413] on input "Final Threshold" at bounding box center [1101, 416] width 585 height 101
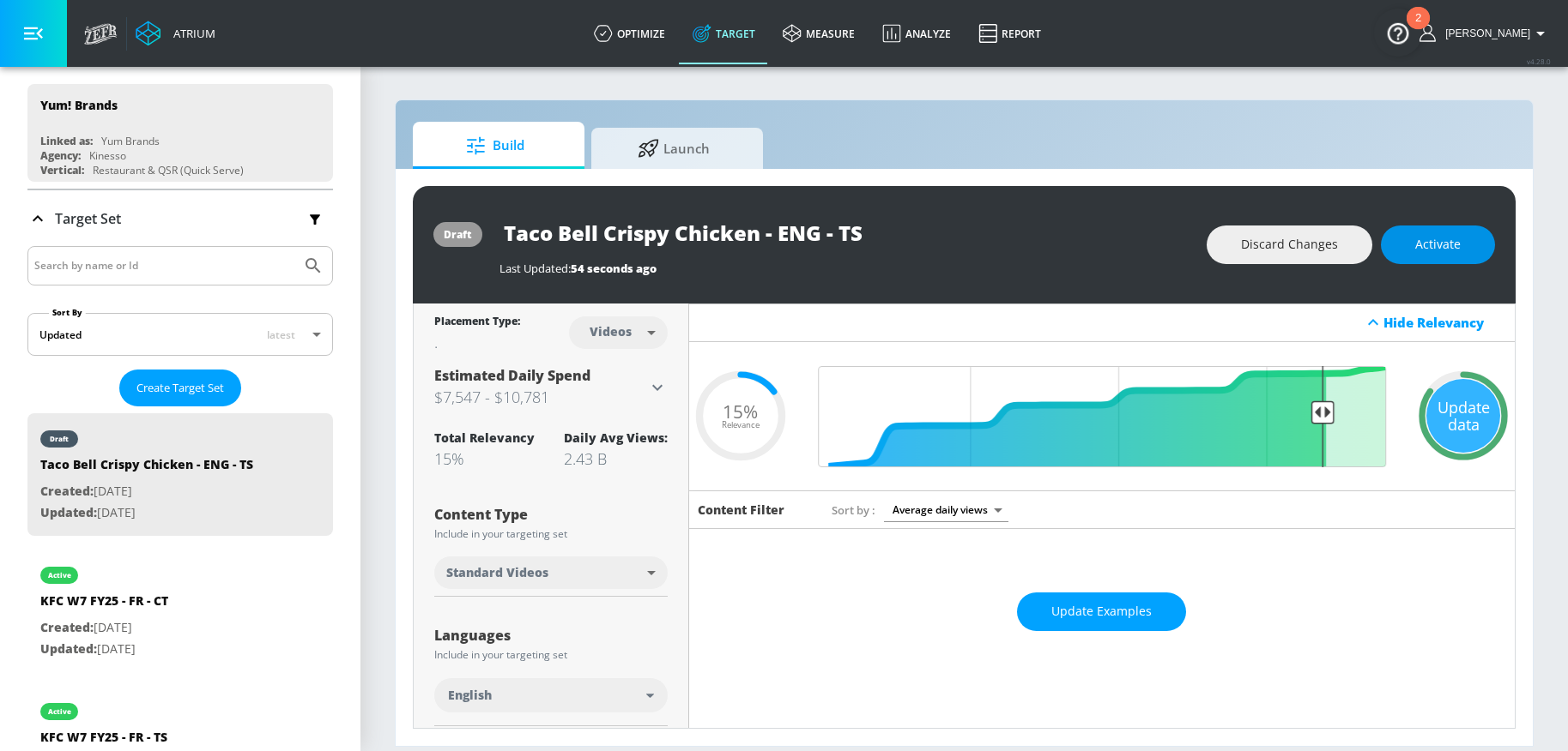
click at [1432, 230] on button "Activate" at bounding box center [1437, 244] width 115 height 39
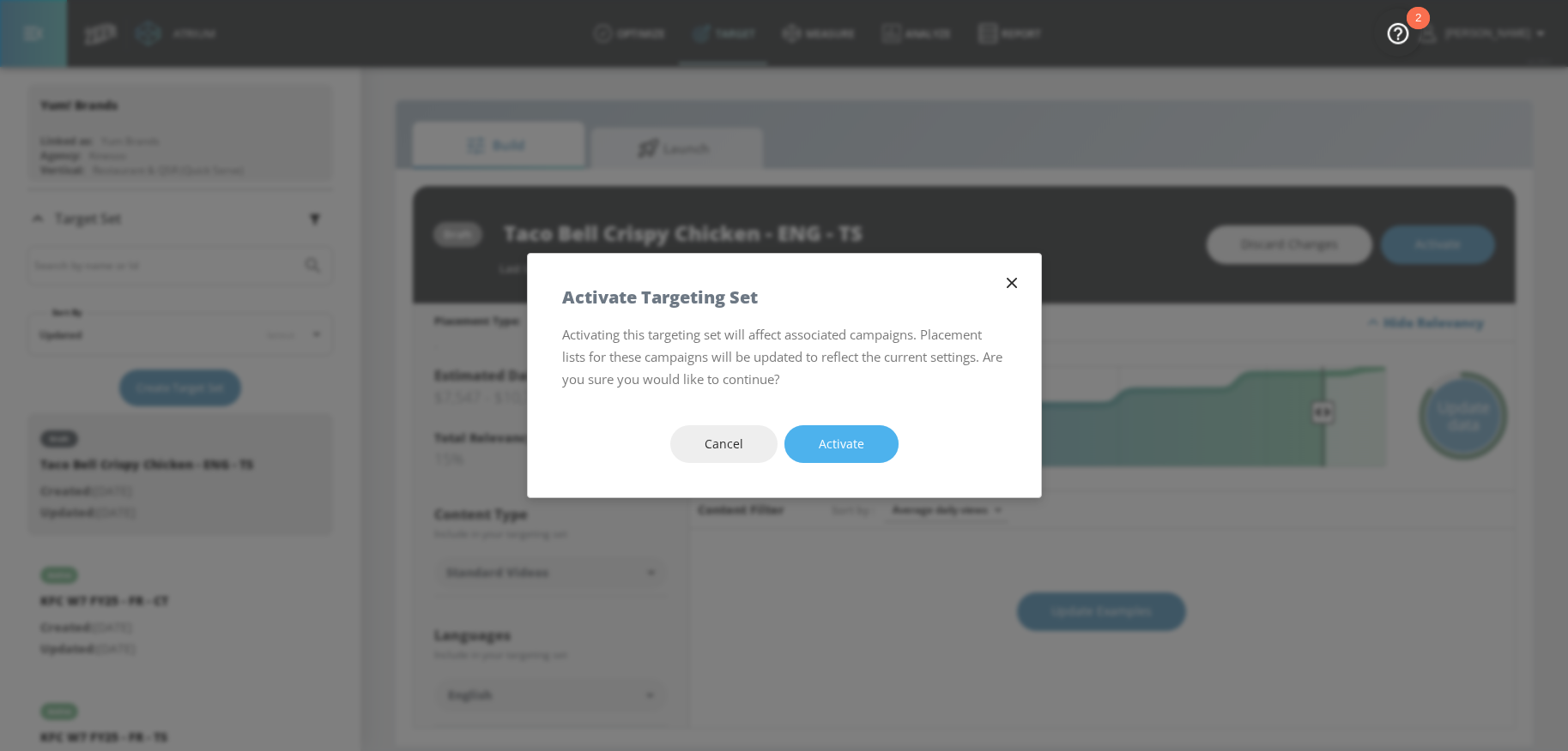
click at [868, 445] on button "Activate" at bounding box center [841, 445] width 115 height 39
